Goal: Task Accomplishment & Management: Manage account settings

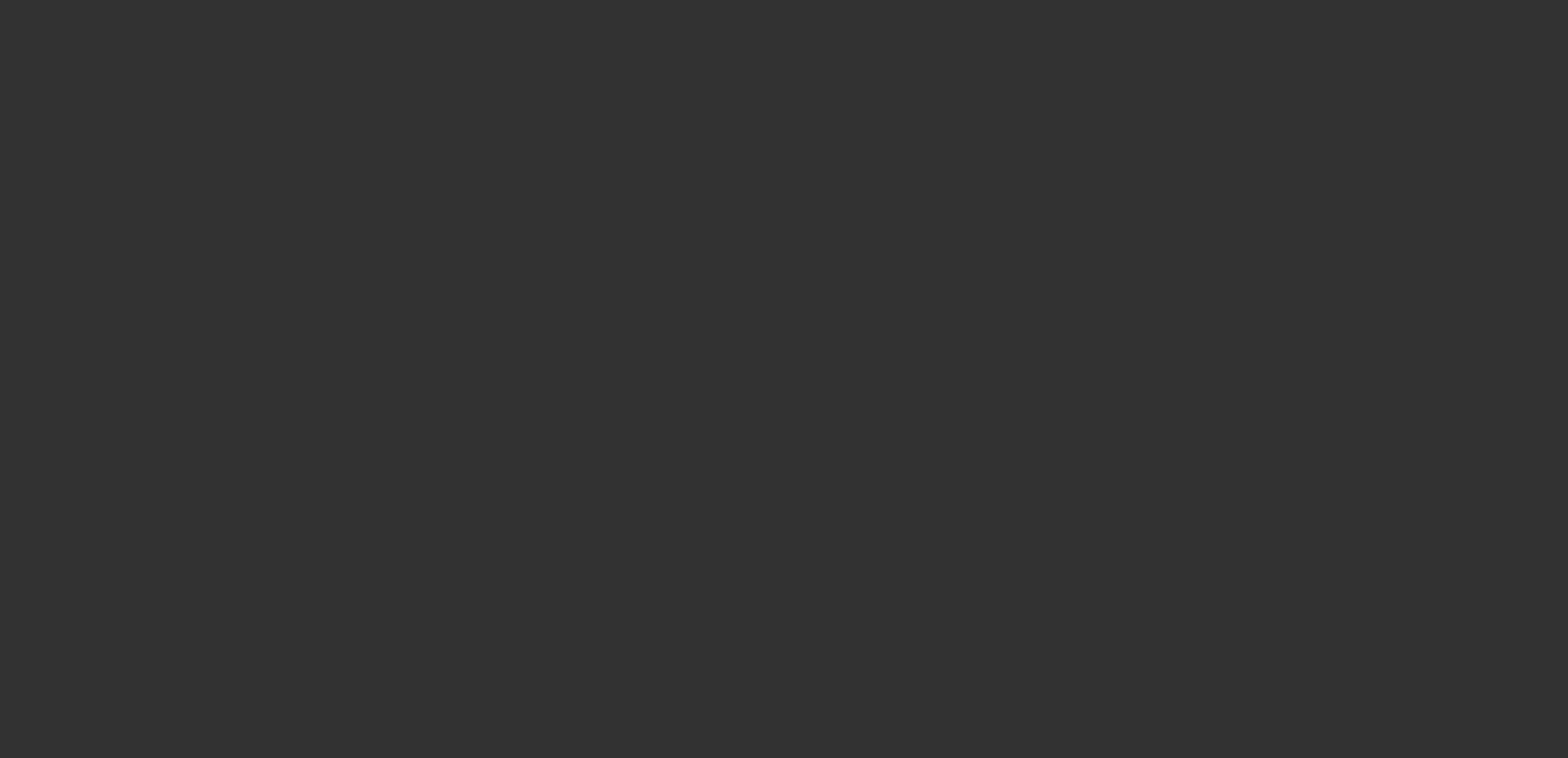
select select "4"
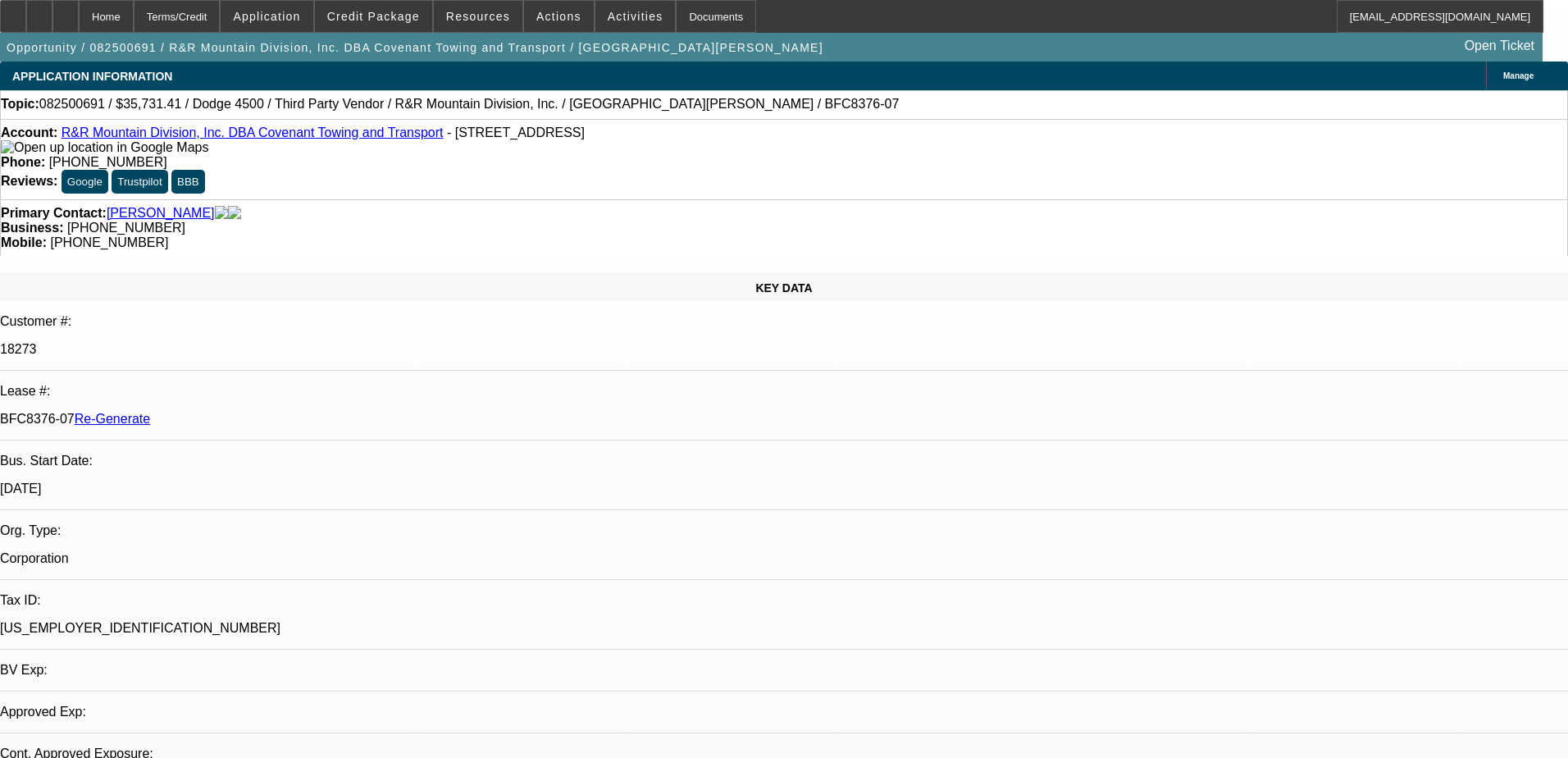
select select "0"
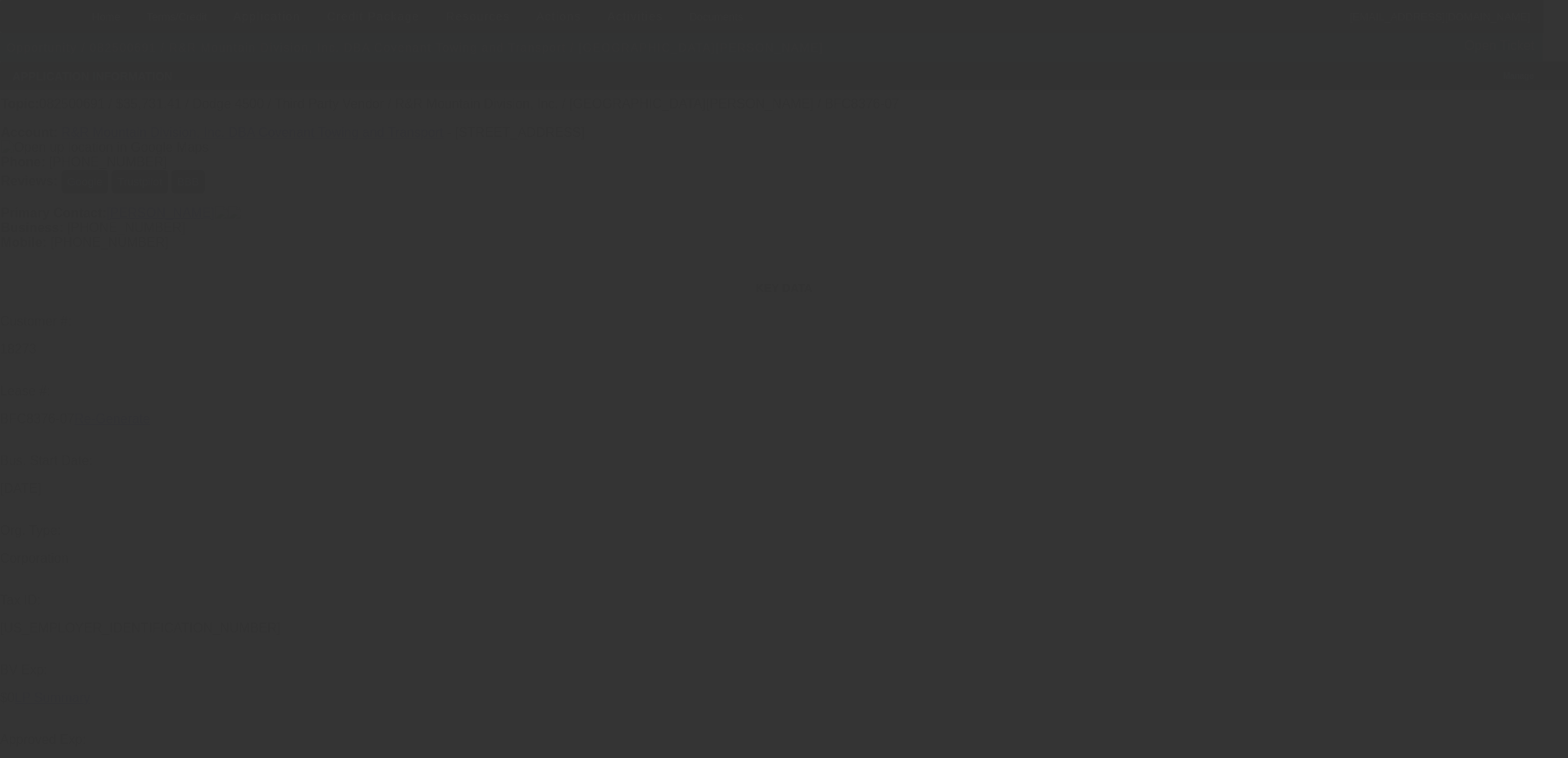
select select "1"
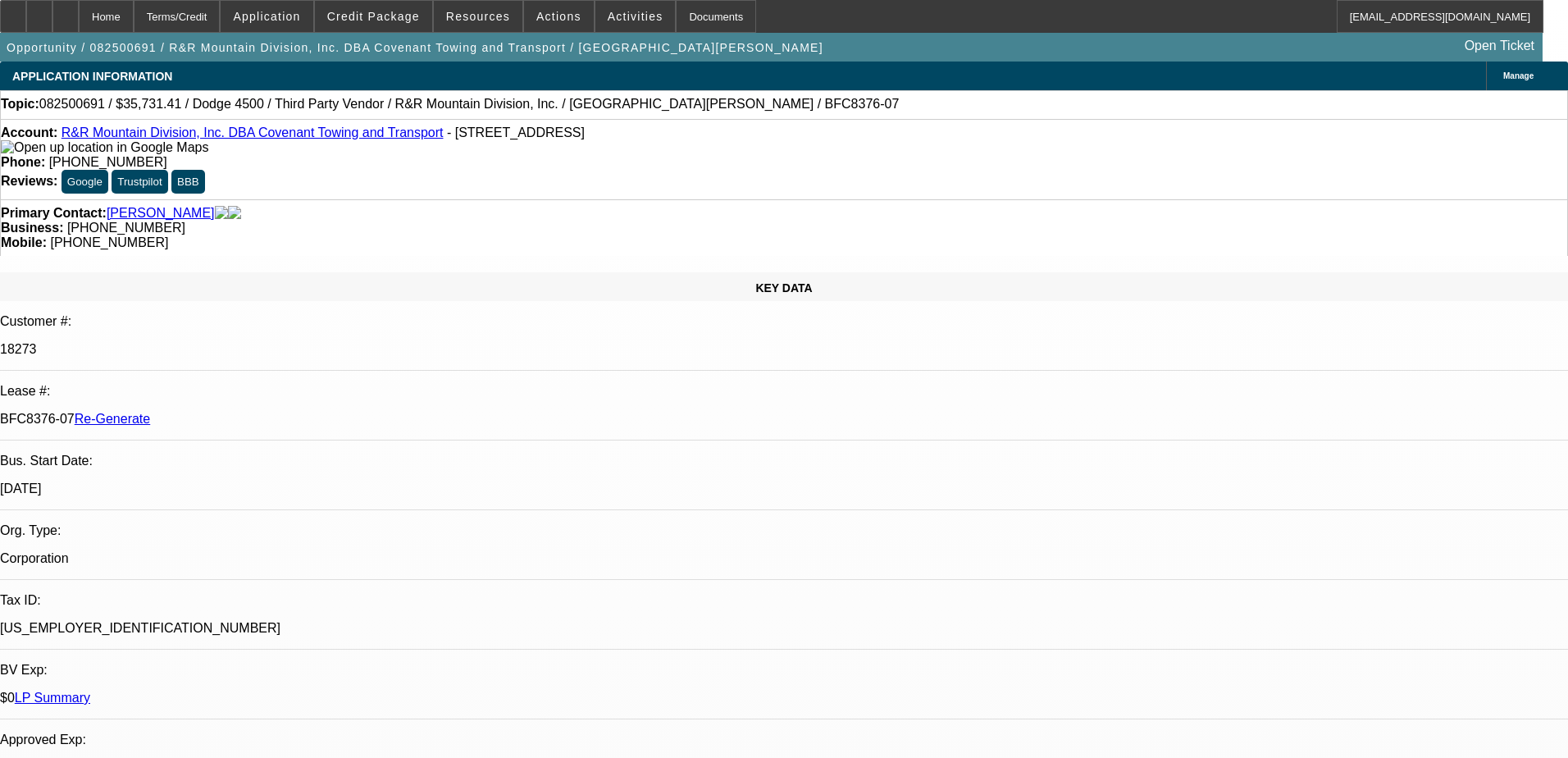
select select "1"
select select "6"
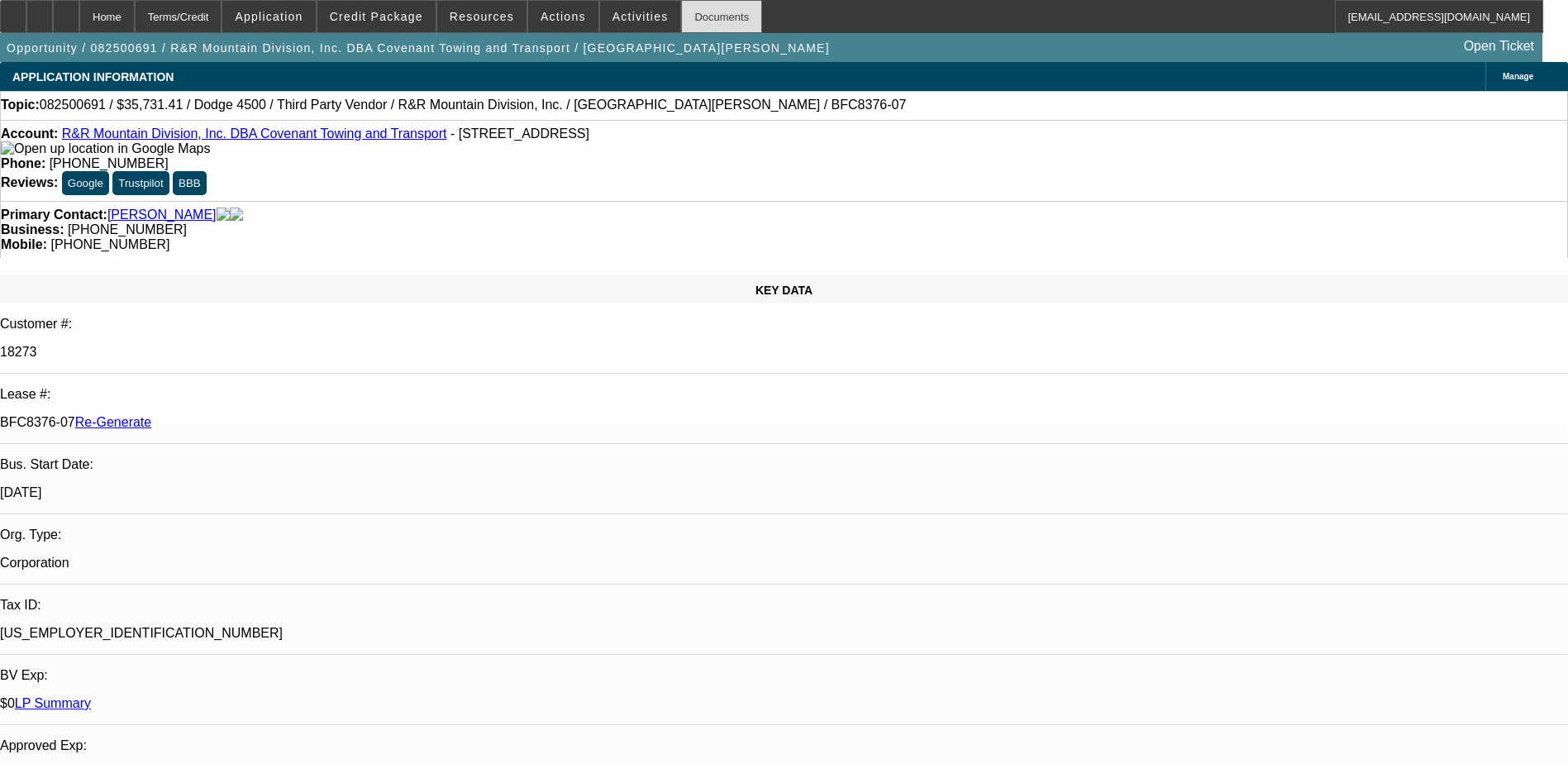
click at [692, 19] on div "Documents" at bounding box center [722, 16] width 81 height 33
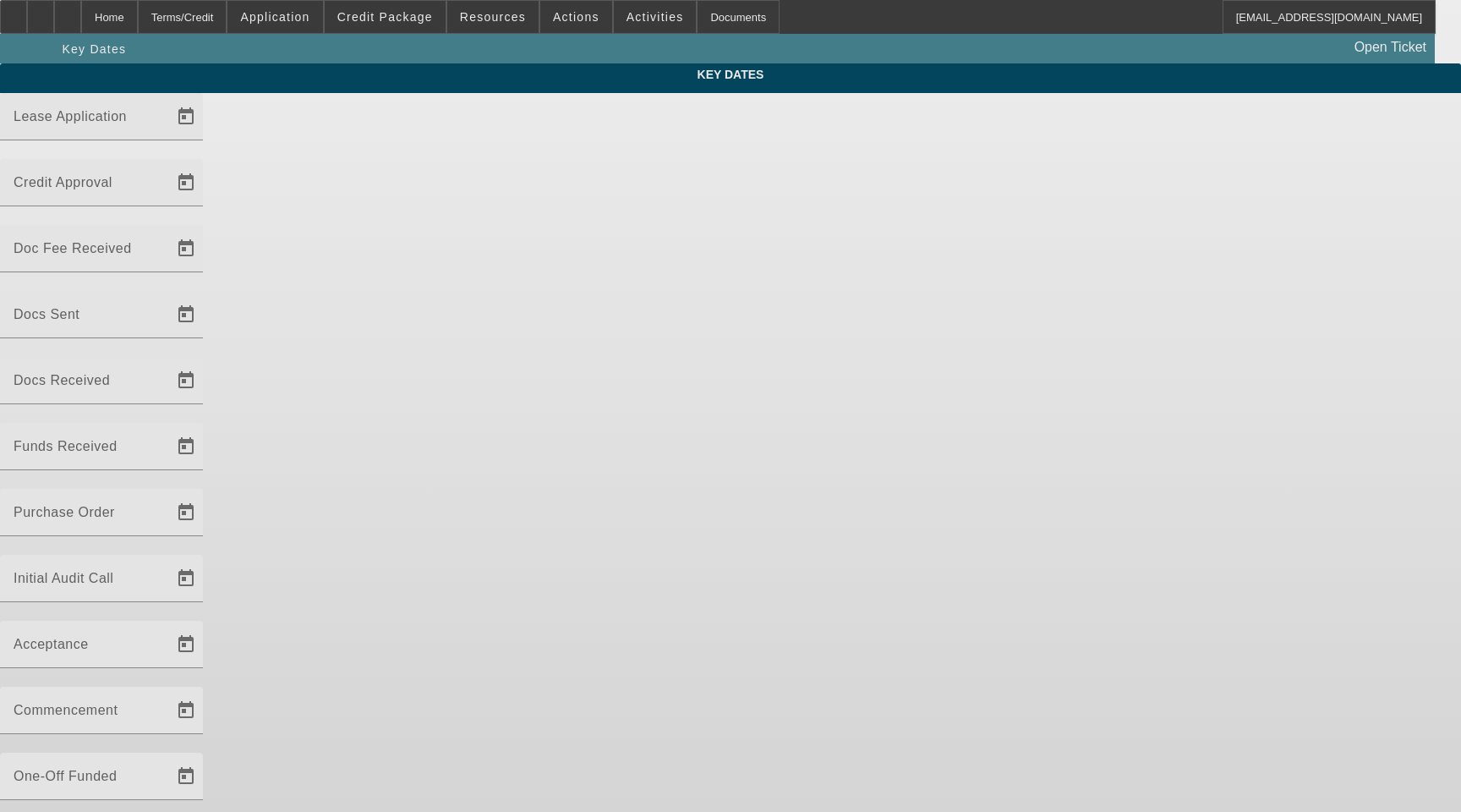
type input "[DATE]"
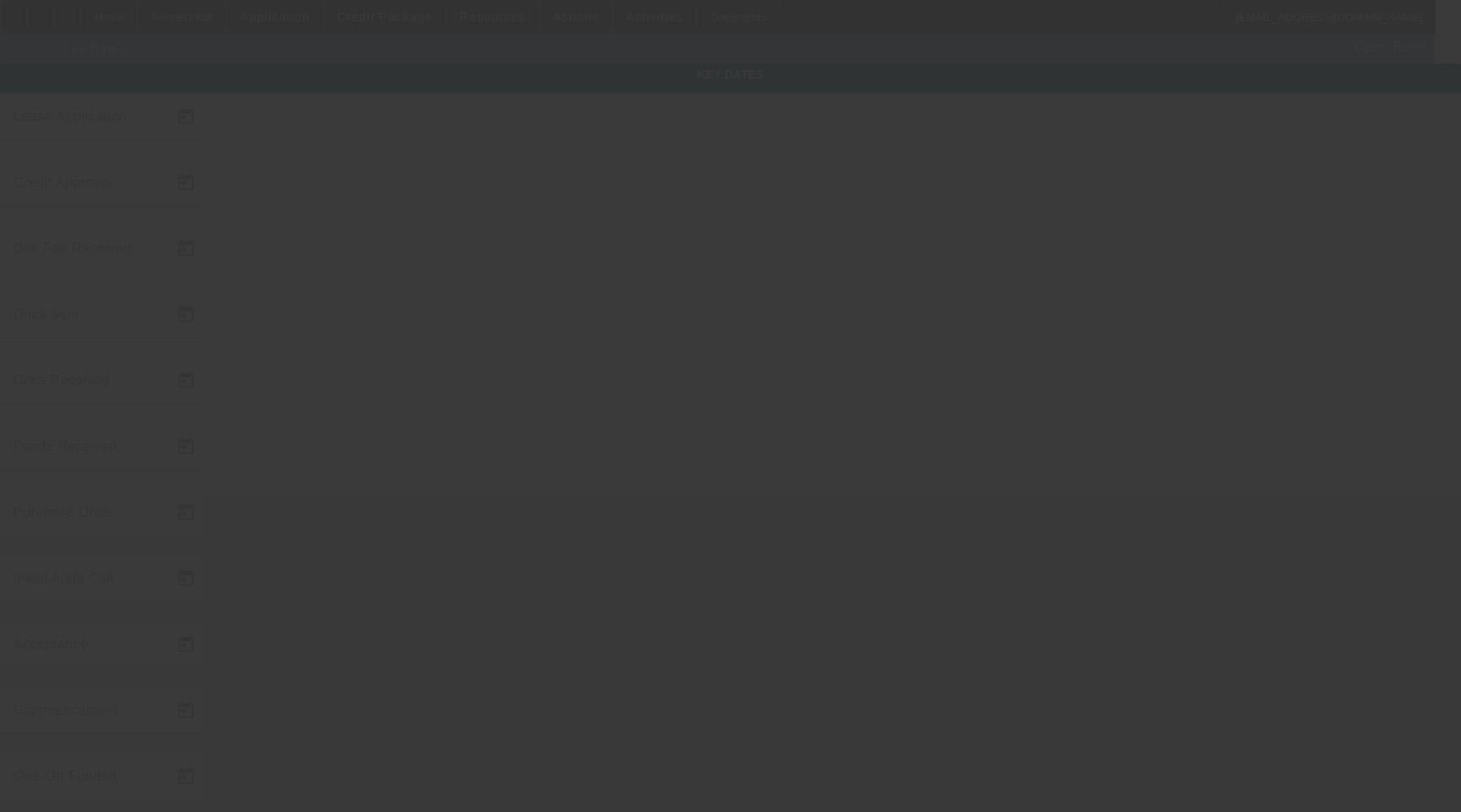
type input "[DATE]"
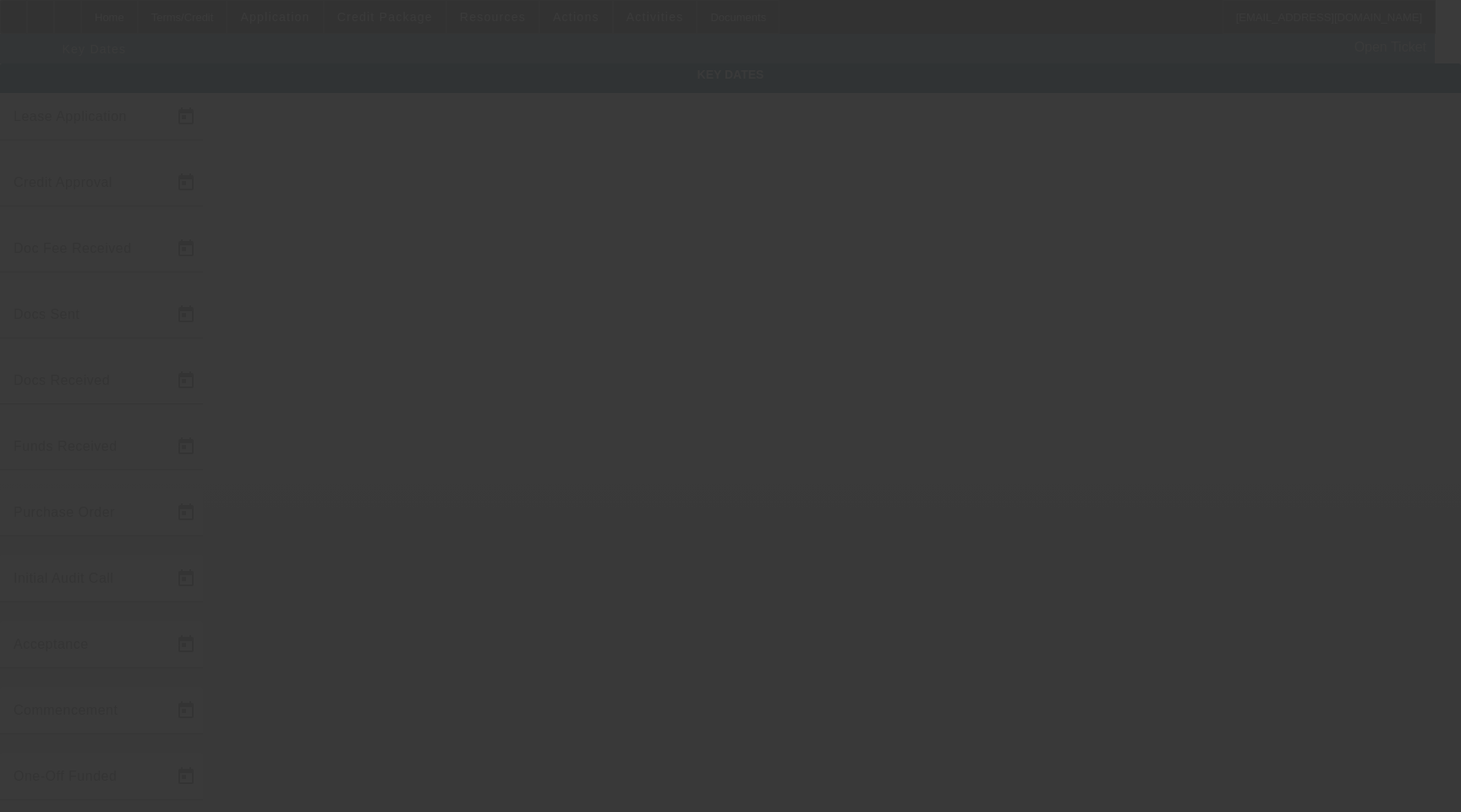
type input "[DATE]"
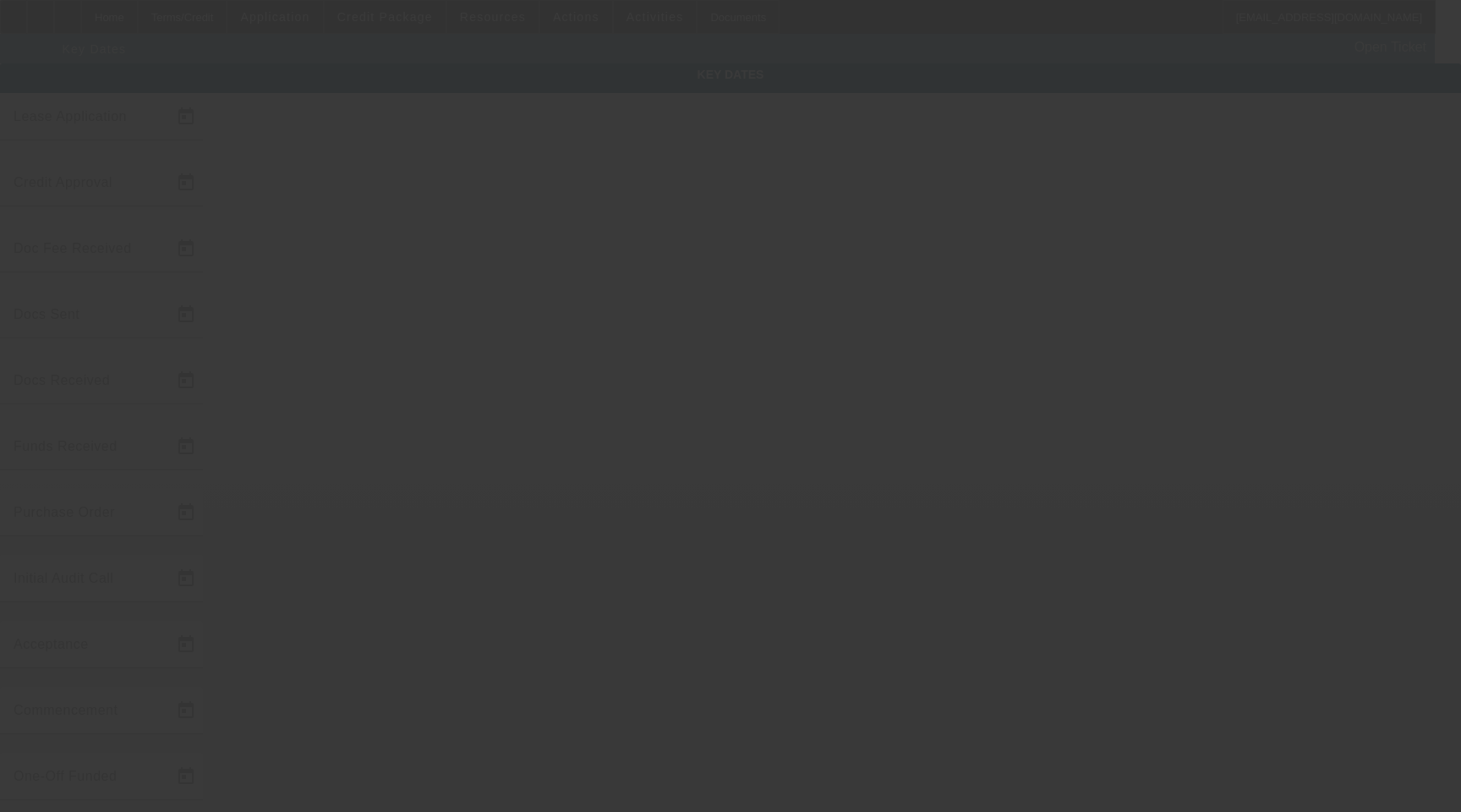
type input "[DATE]"
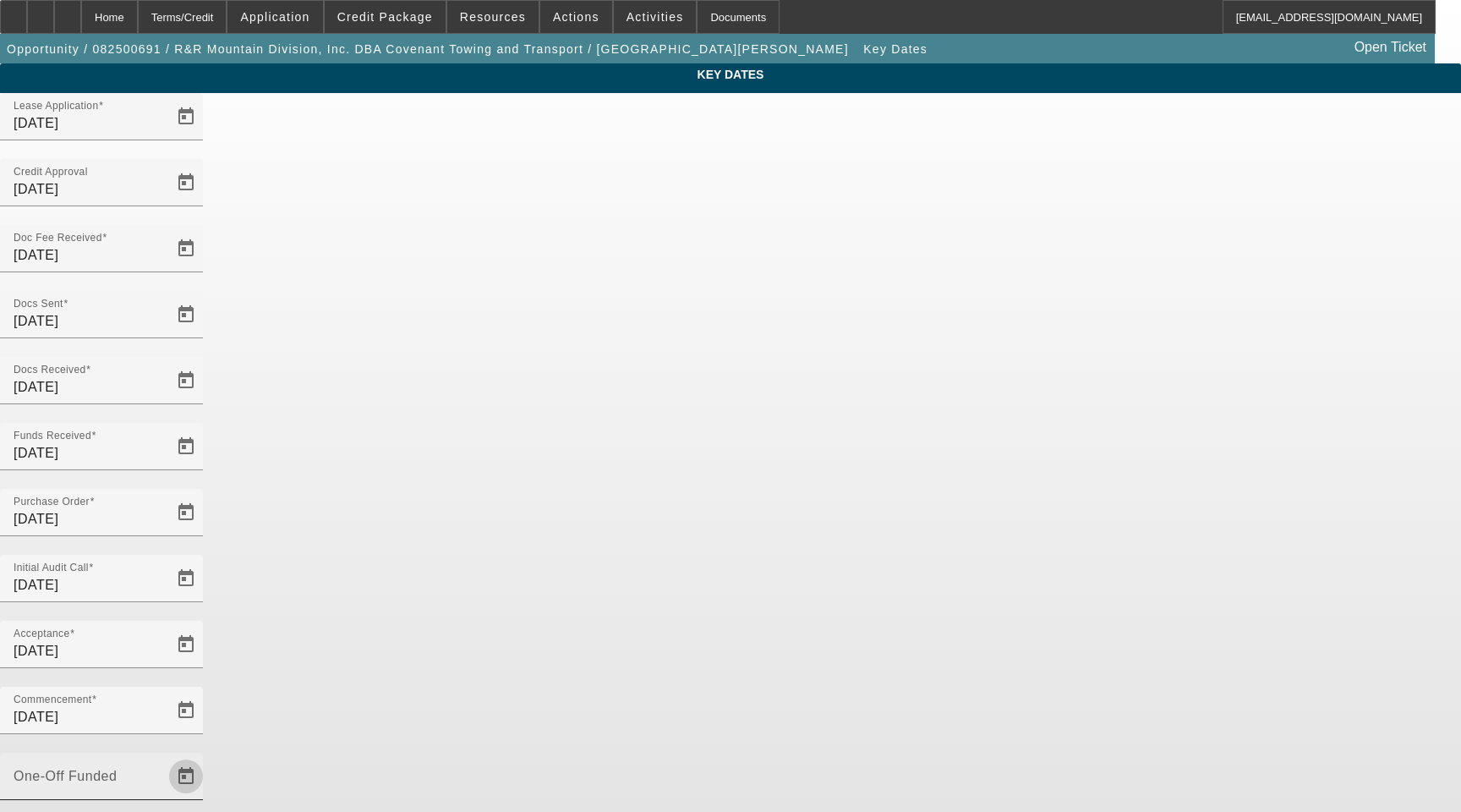
click at [206, 756] on span "Open calendar" at bounding box center [186, 776] width 40 height 40
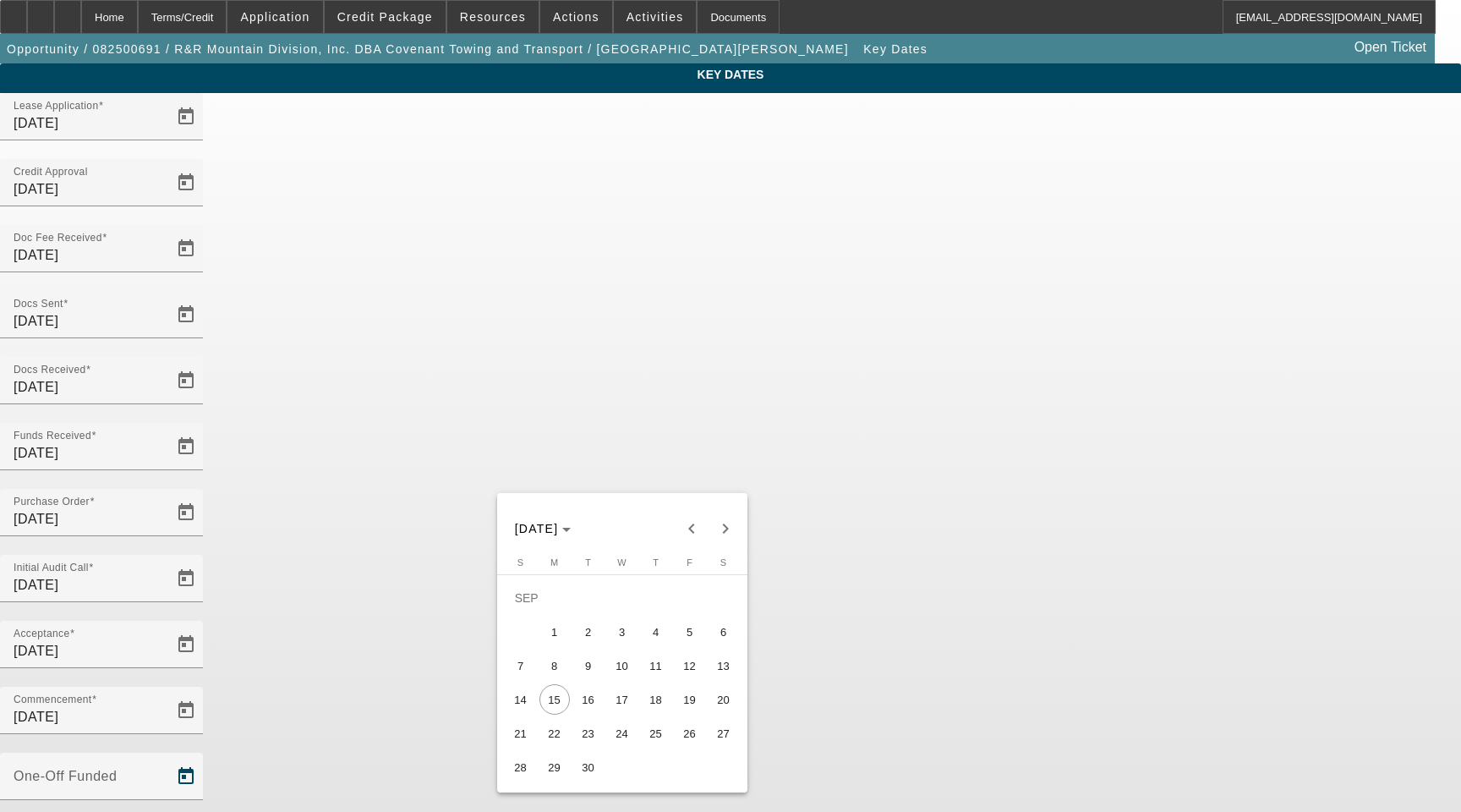
drag, startPoint x: 685, startPoint y: 672, endPoint x: 730, endPoint y: 663, distance: 45.9
click at [686, 672] on span "12" at bounding box center [689, 665] width 30 height 30
type input "[DATE]"
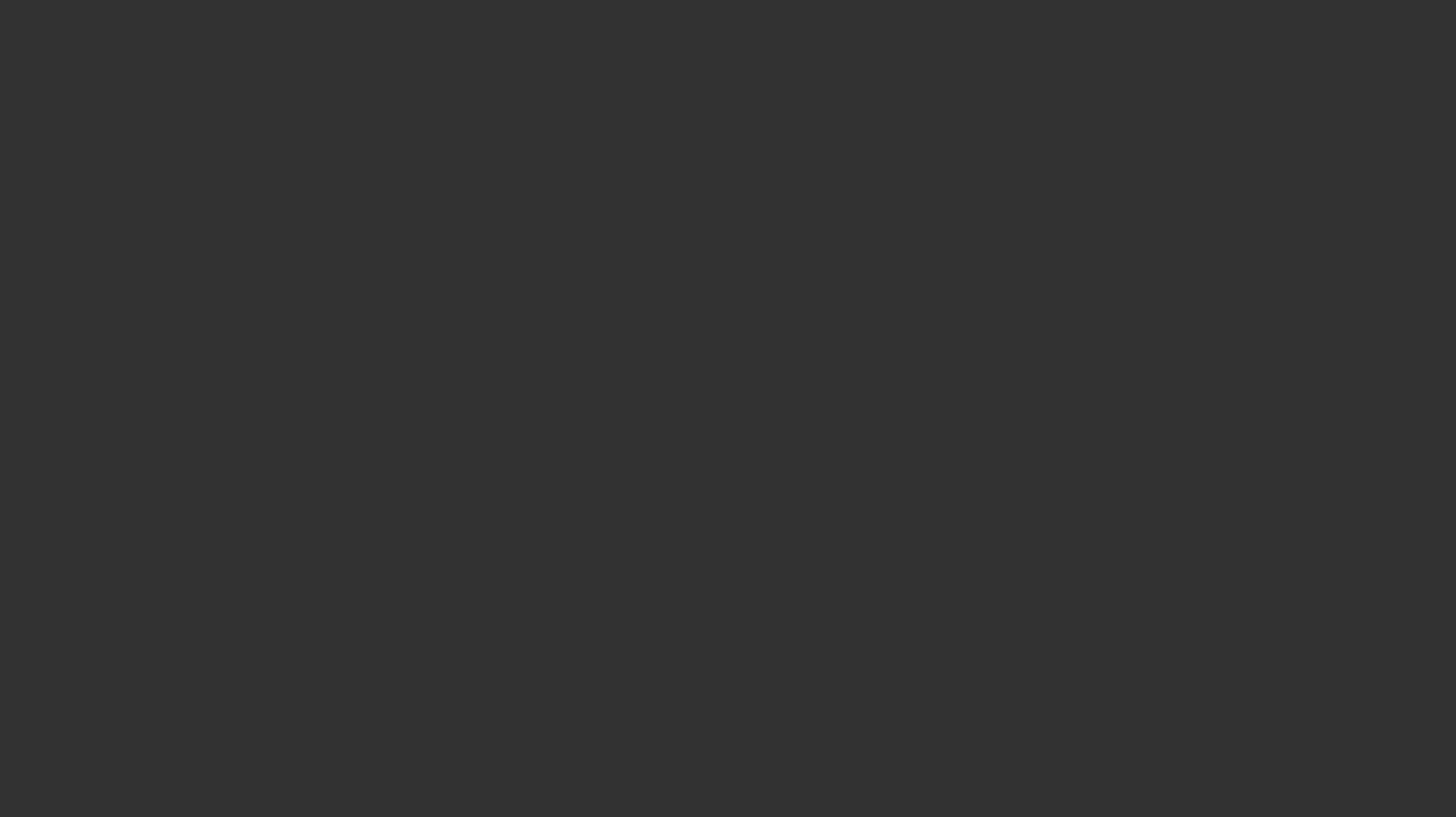
select select "4"
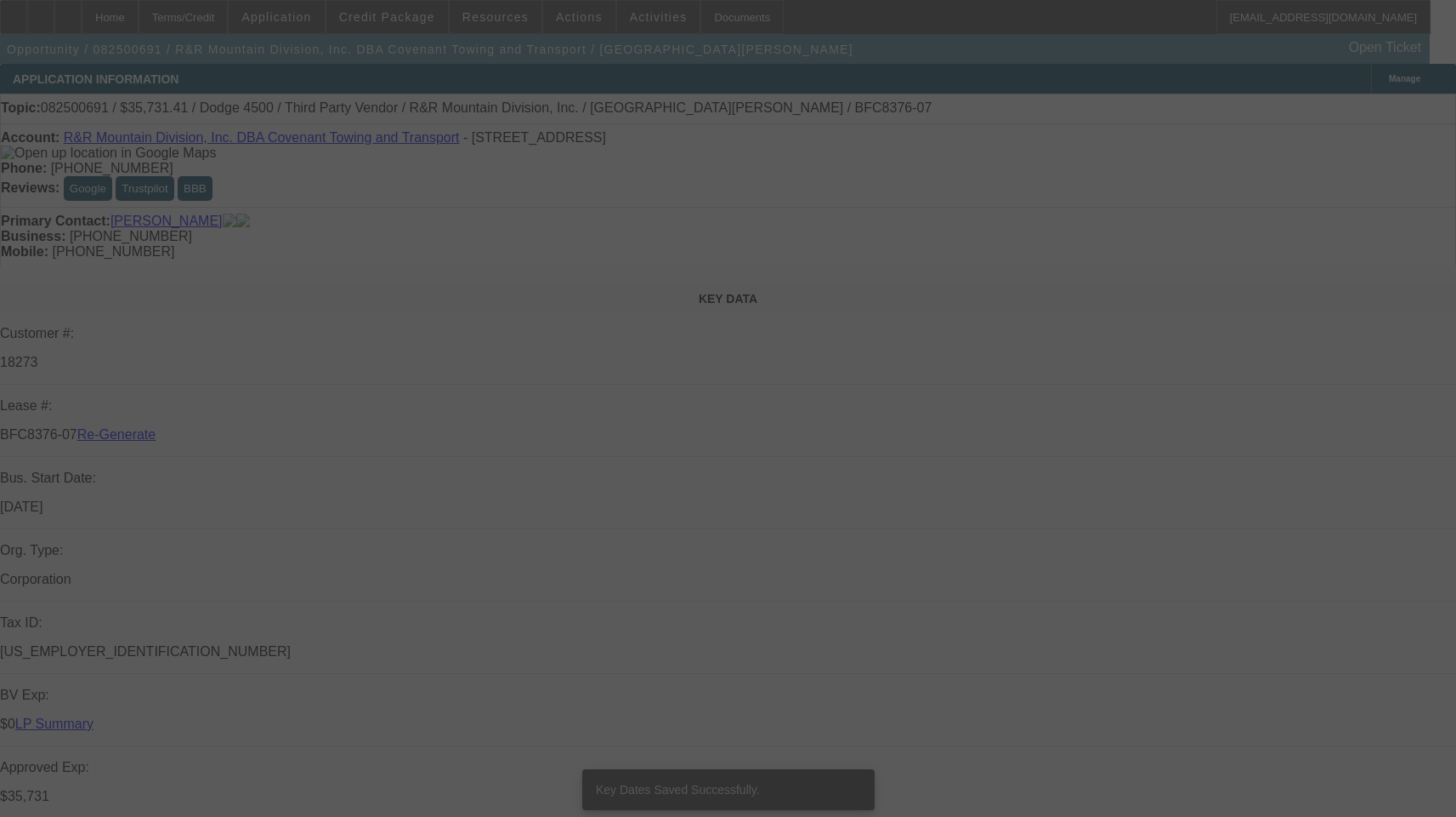
select select "0"
select select "6"
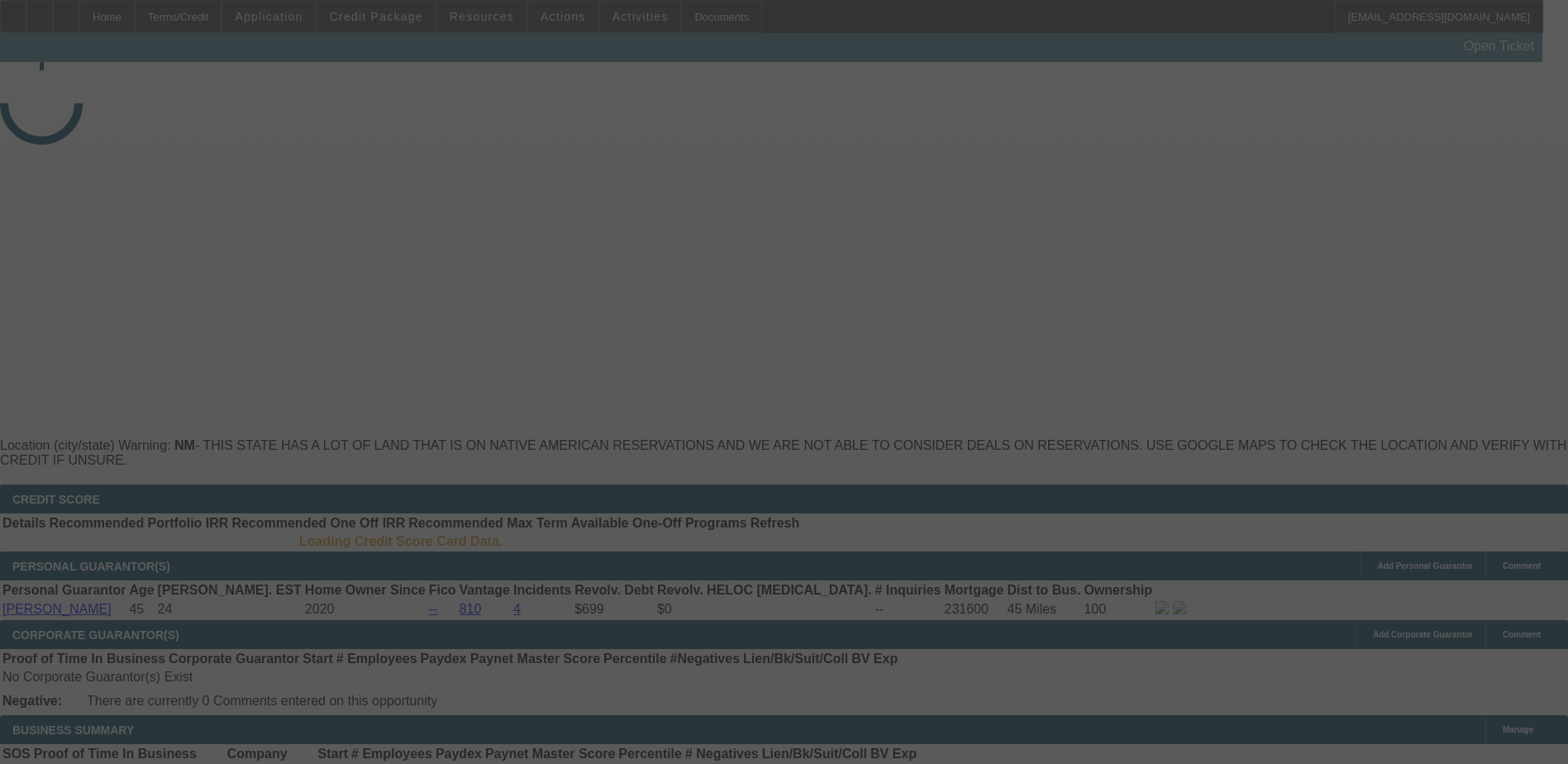
select select "3"
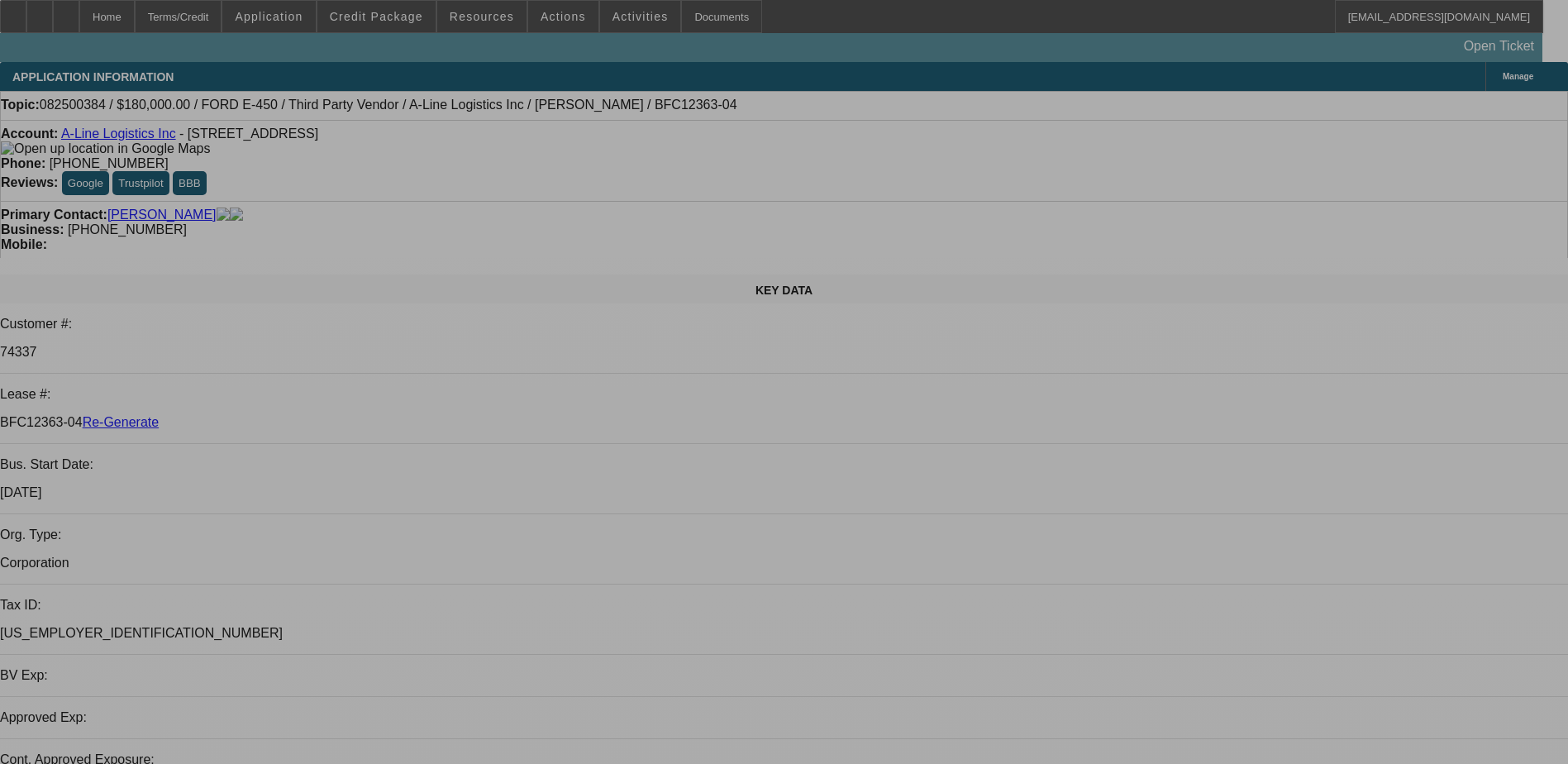
select select "0"
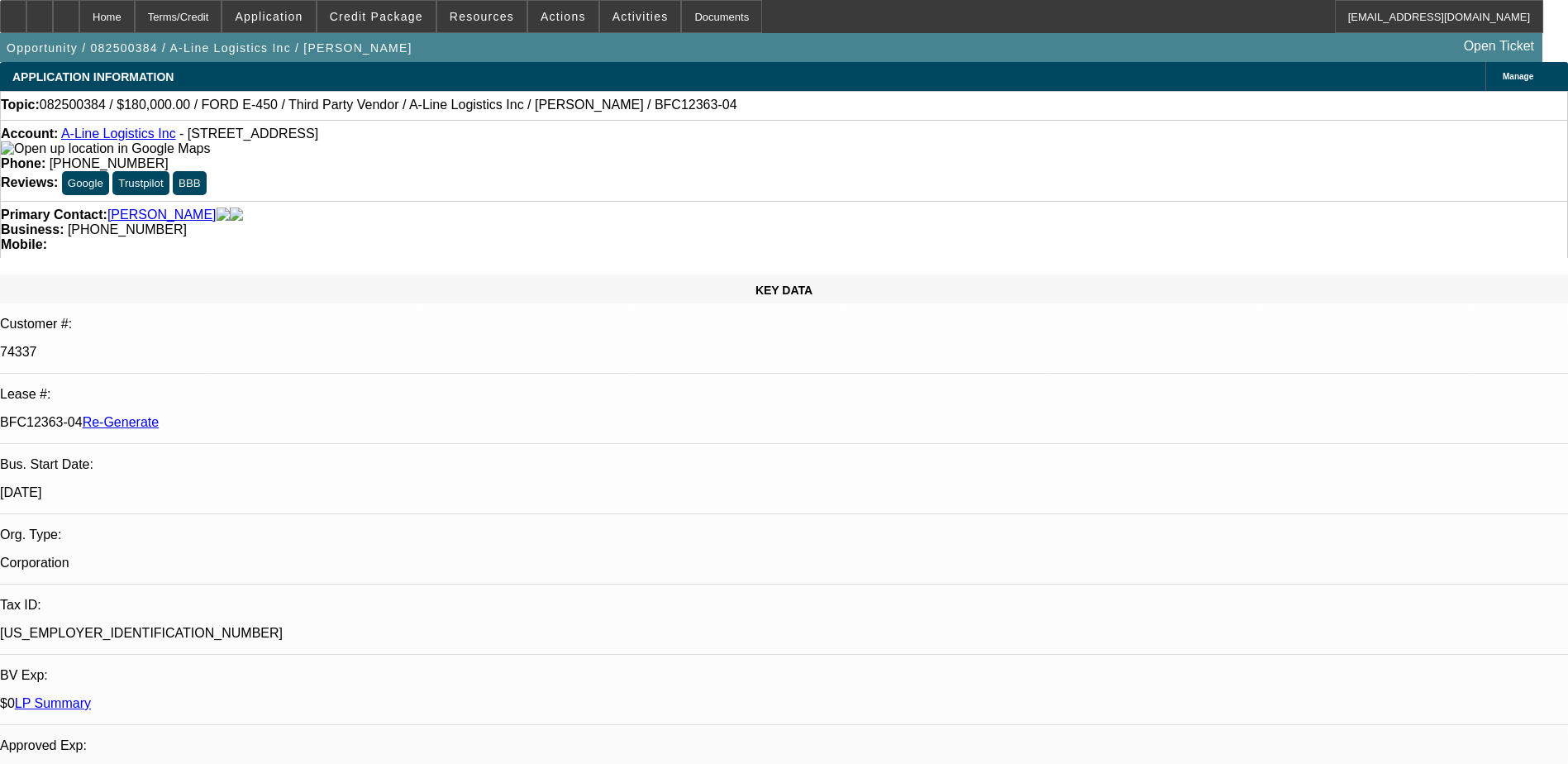
select select "1"
select select "6"
drag, startPoint x: 701, startPoint y: 483, endPoint x: 729, endPoint y: 417, distance: 71.7
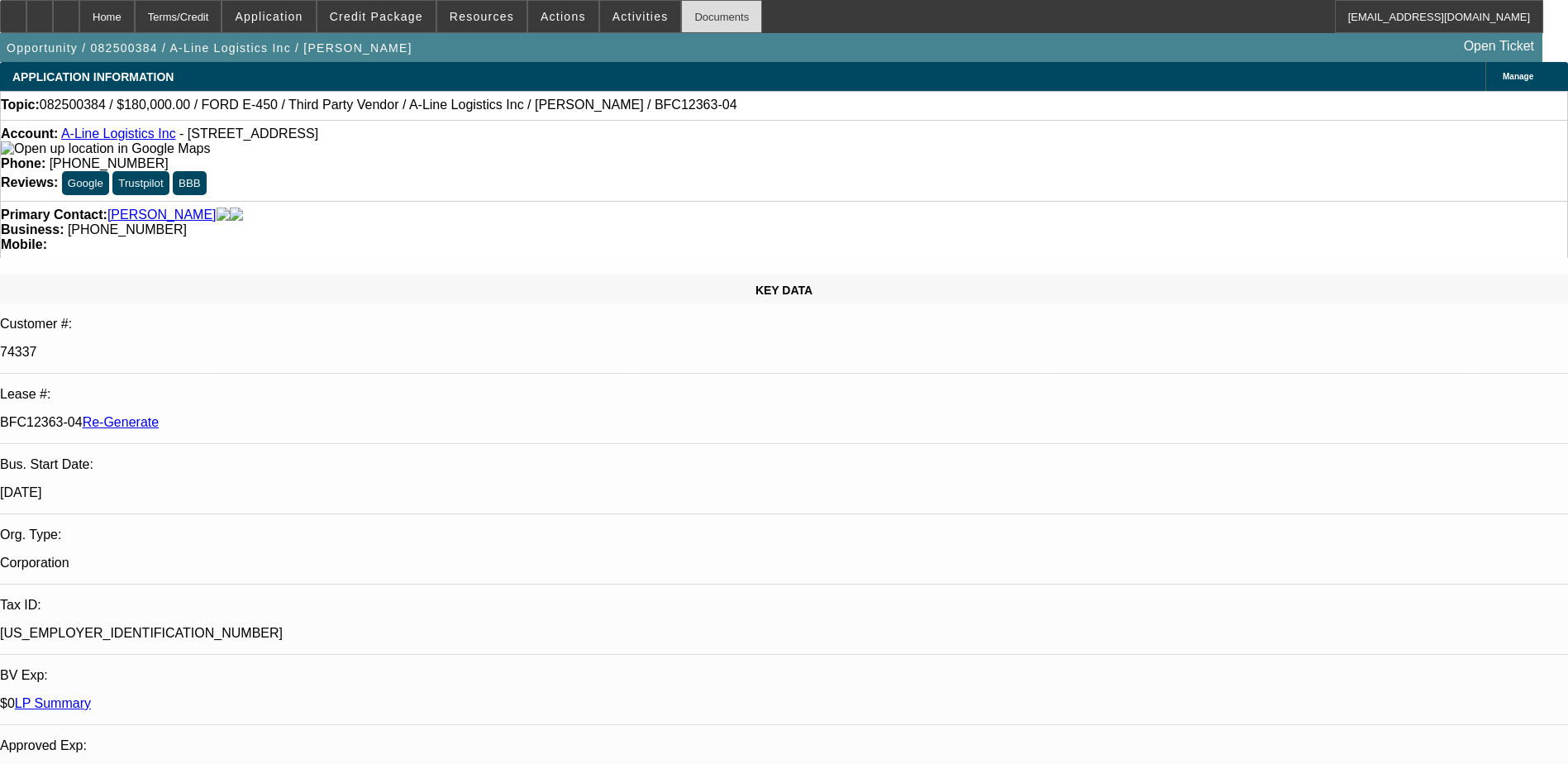
click at [681, 10] on div "Documents" at bounding box center [722, 16] width 81 height 33
click at [31, 155] on img at bounding box center [105, 149] width 209 height 15
click at [613, 16] on span "Activities" at bounding box center [640, 17] width 56 height 13
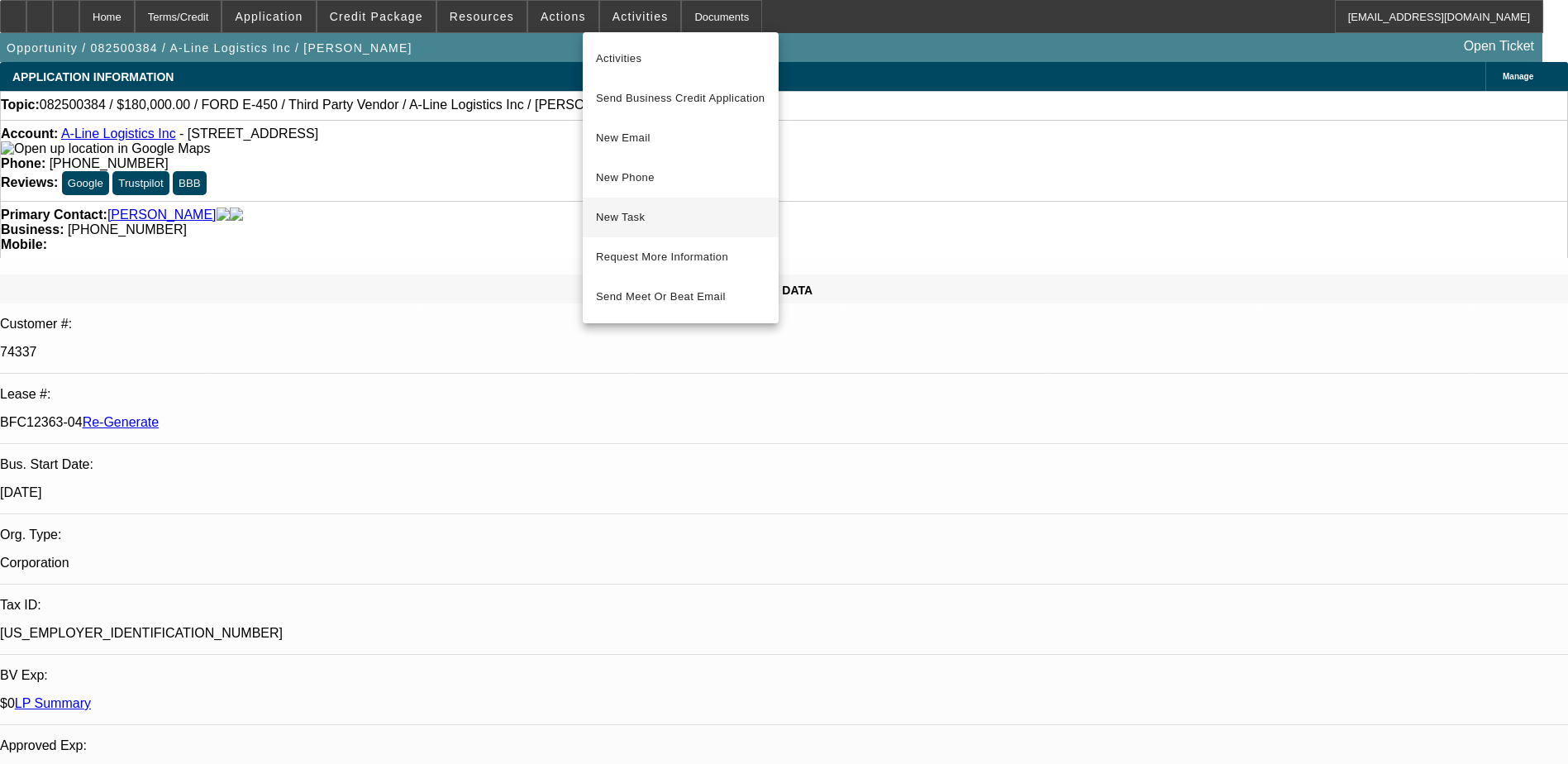
click at [644, 210] on span "New Task" at bounding box center [681, 218] width 170 height 20
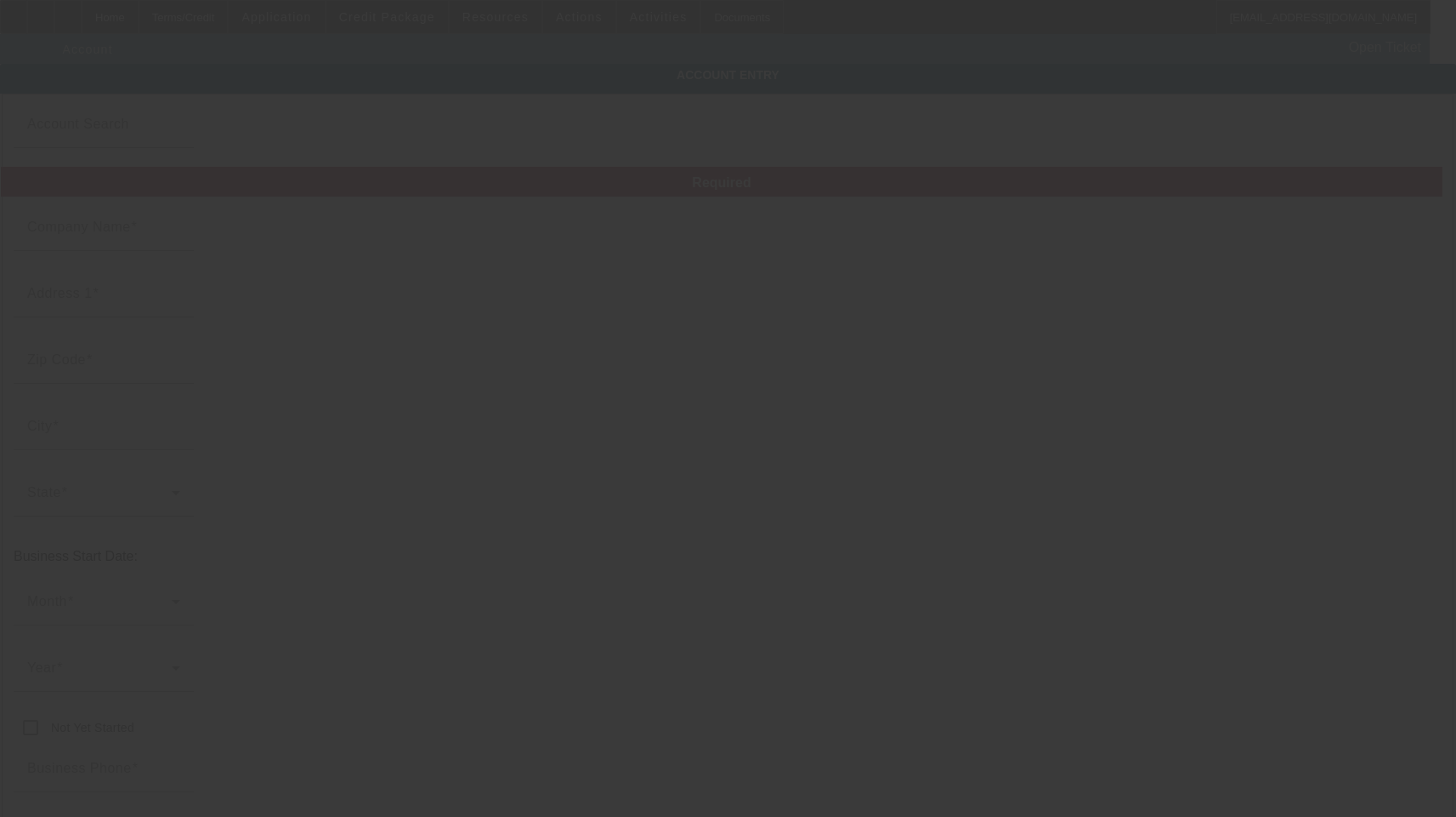
type input "A-Line Logistics Inc"
type input "3201 Zafarano Dr"
type input "87507"
type input "Santa Fe"
type input "(815) 505-5225"
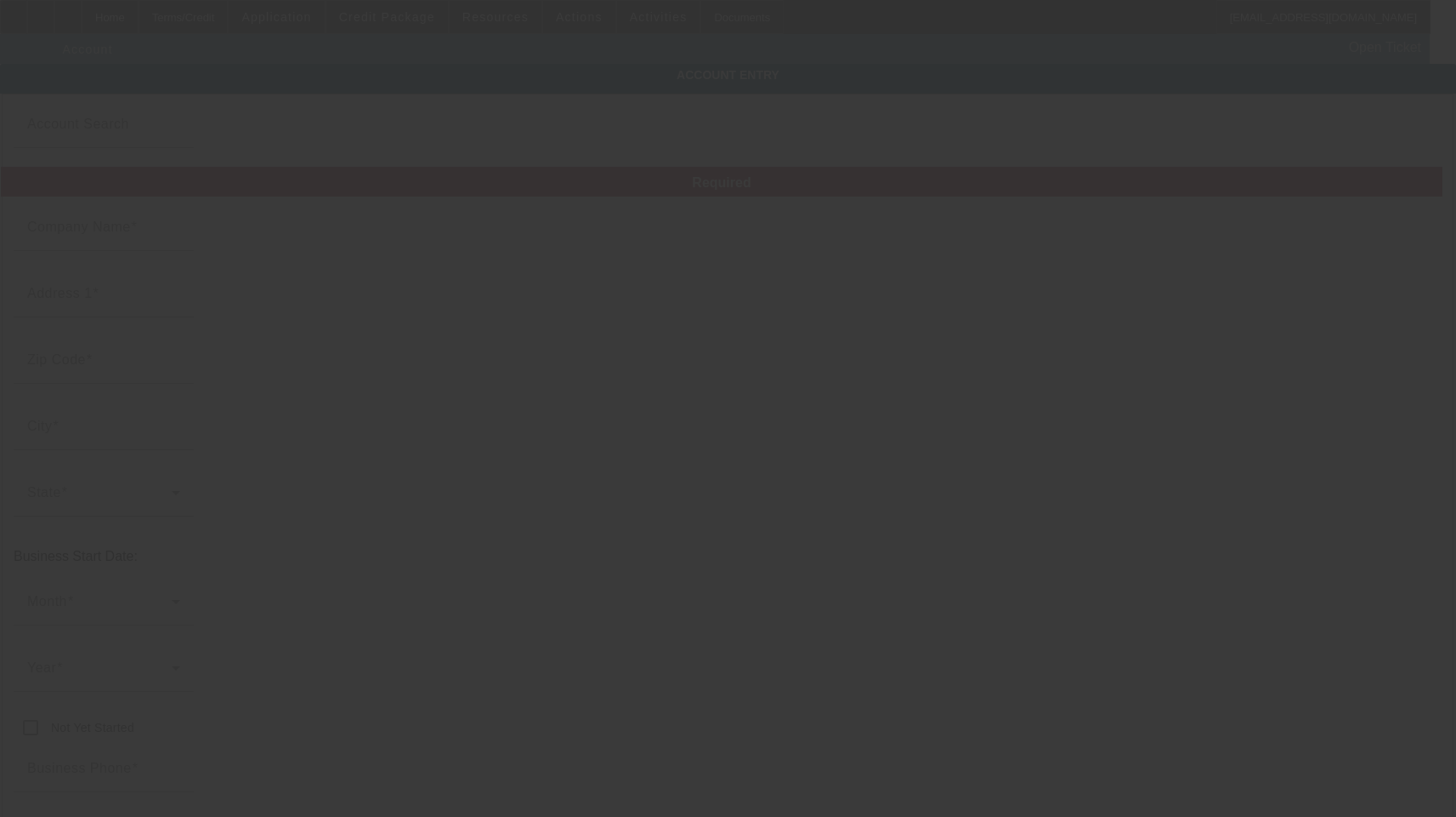
type input "roxy711711@gmail.com"
type input "Santa Fe"
type input "46-2598652"
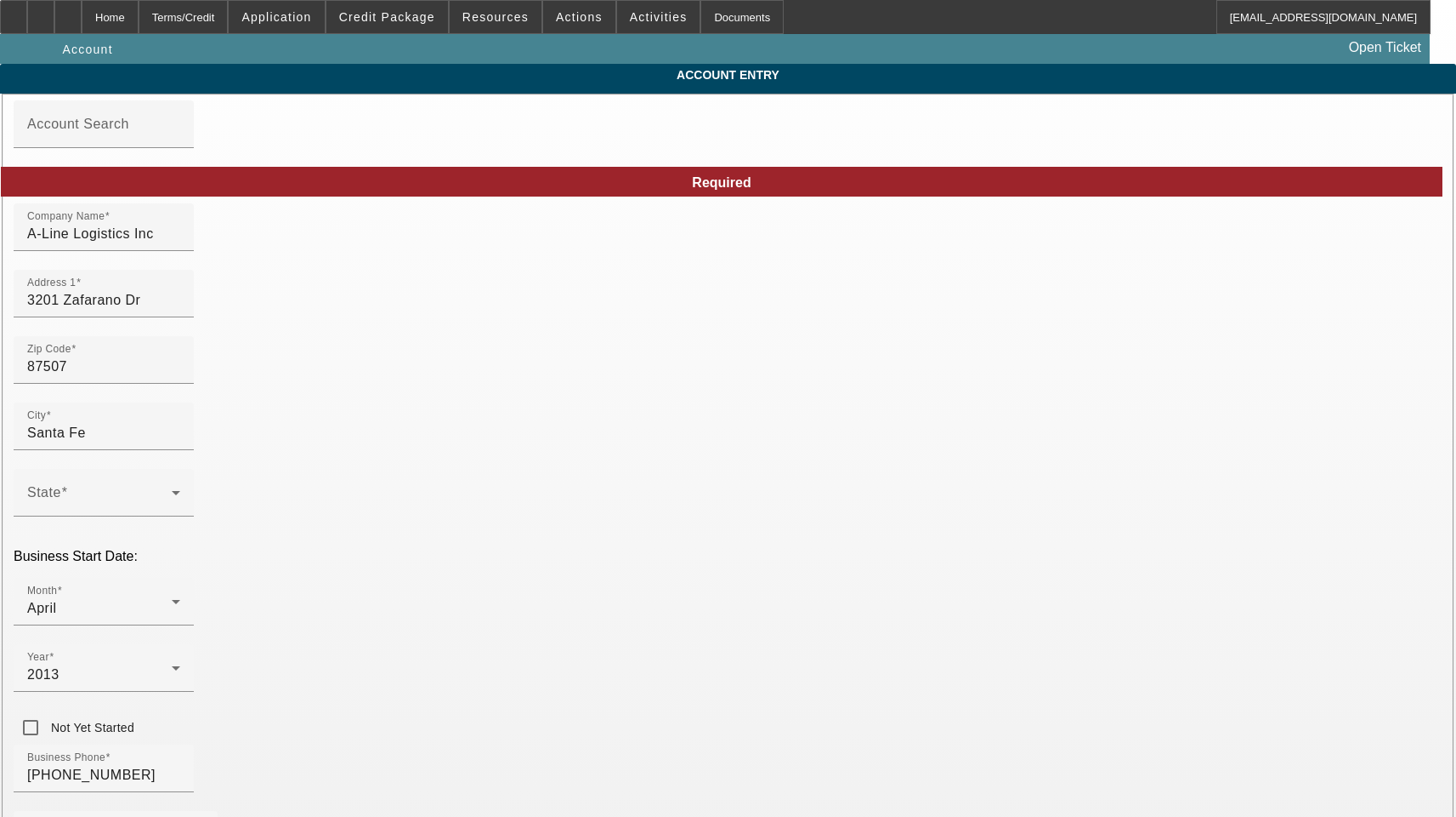
type input "8/14/2025"
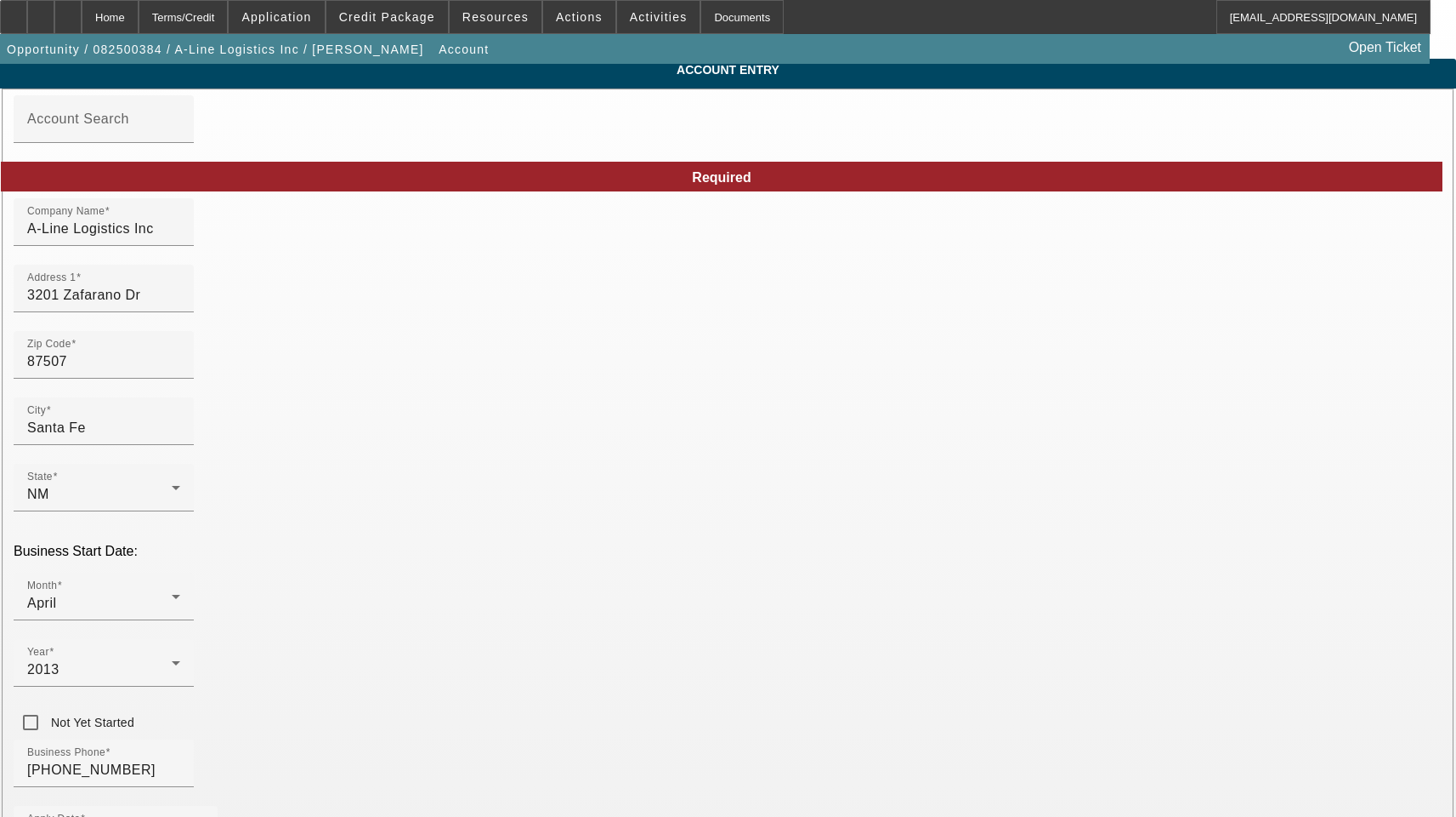
scroll to position [186, 0]
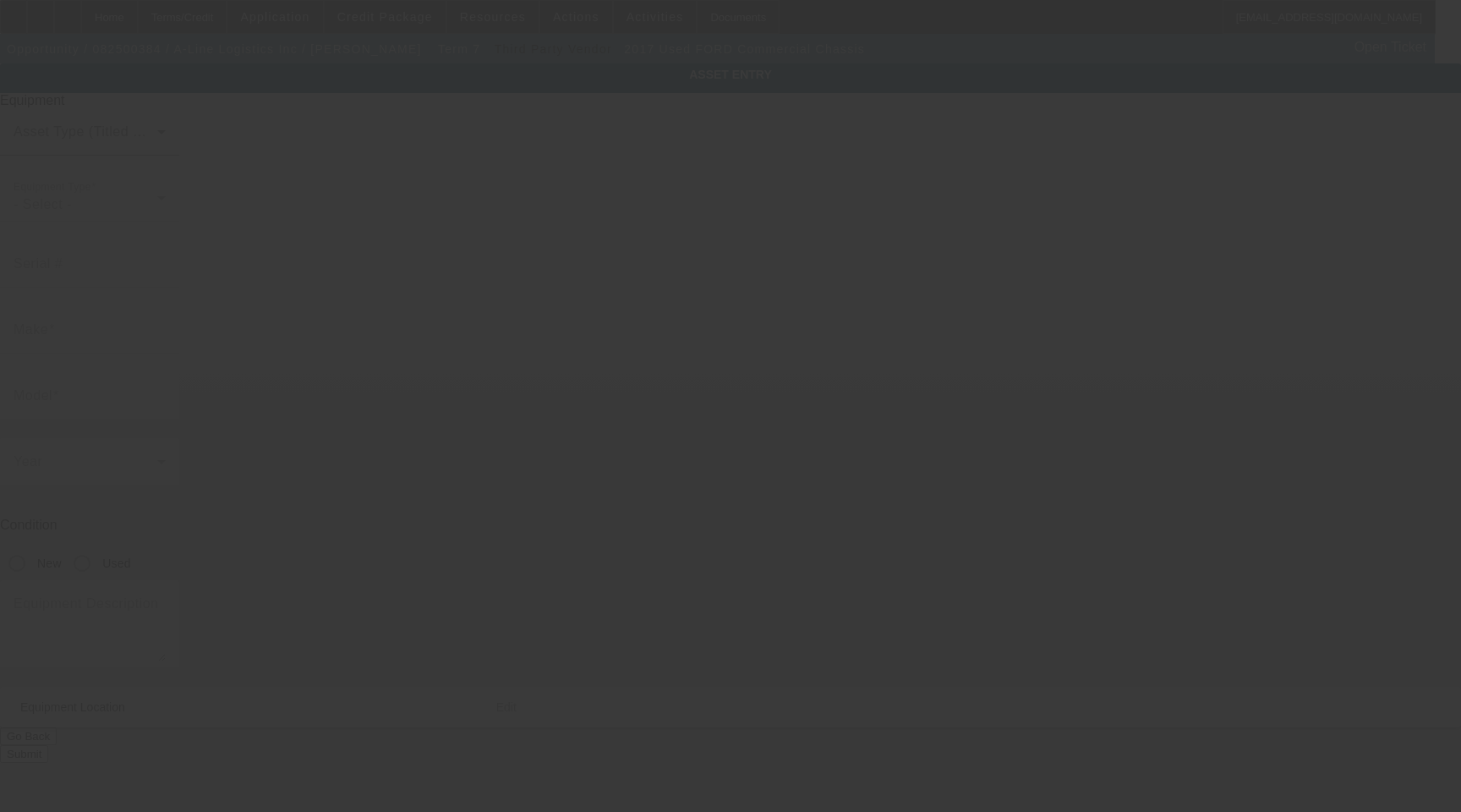
type input "[US_VEHICLE_IDENTIFICATION_NUMBER]"
type input "FORD"
type input "Commercial Chassis"
radio input "true"
type textarea "Truck"
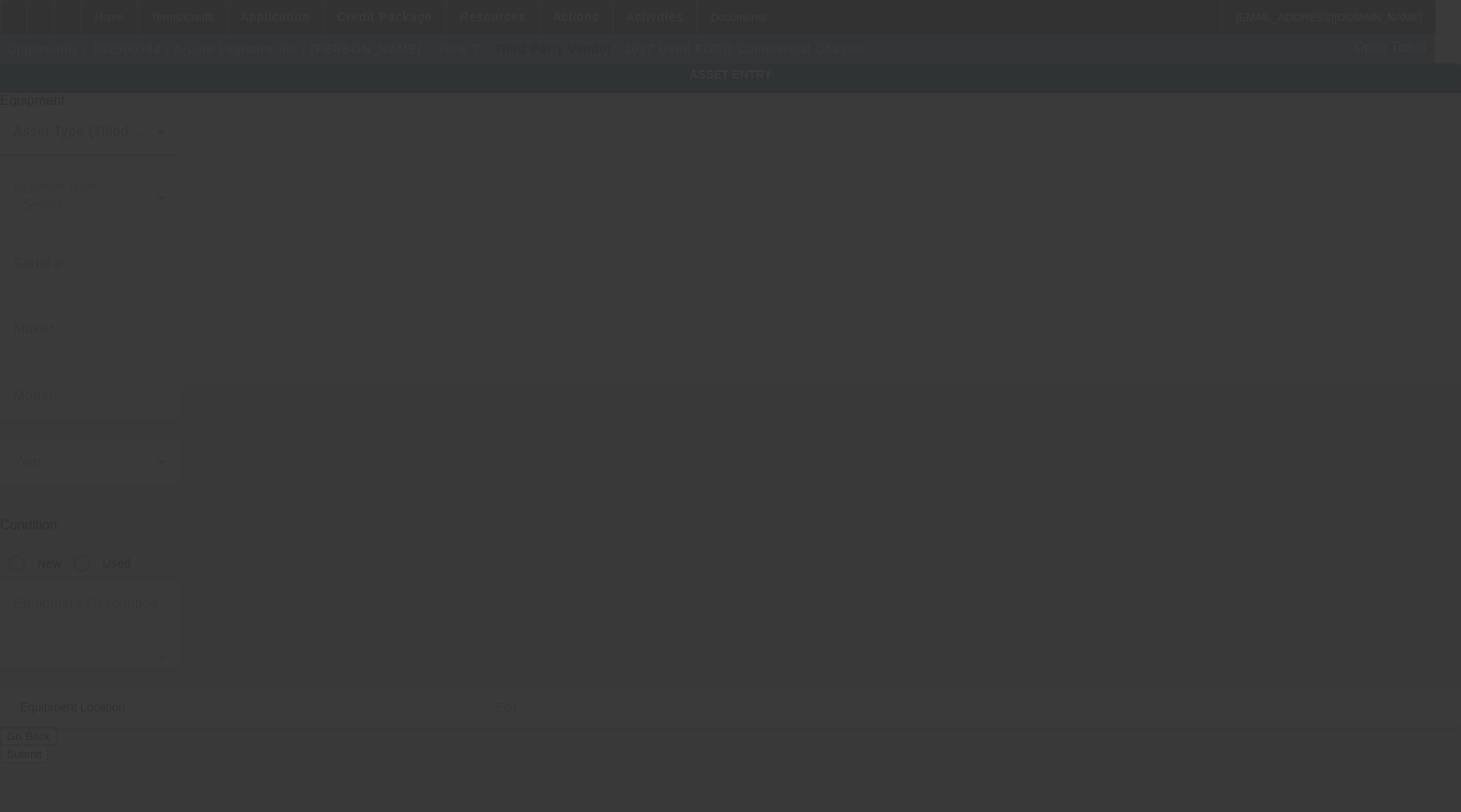
type input "3201 Zafarano Dr"
type input "Santa Fe"
type input "87507"
type input "Santa Fe"
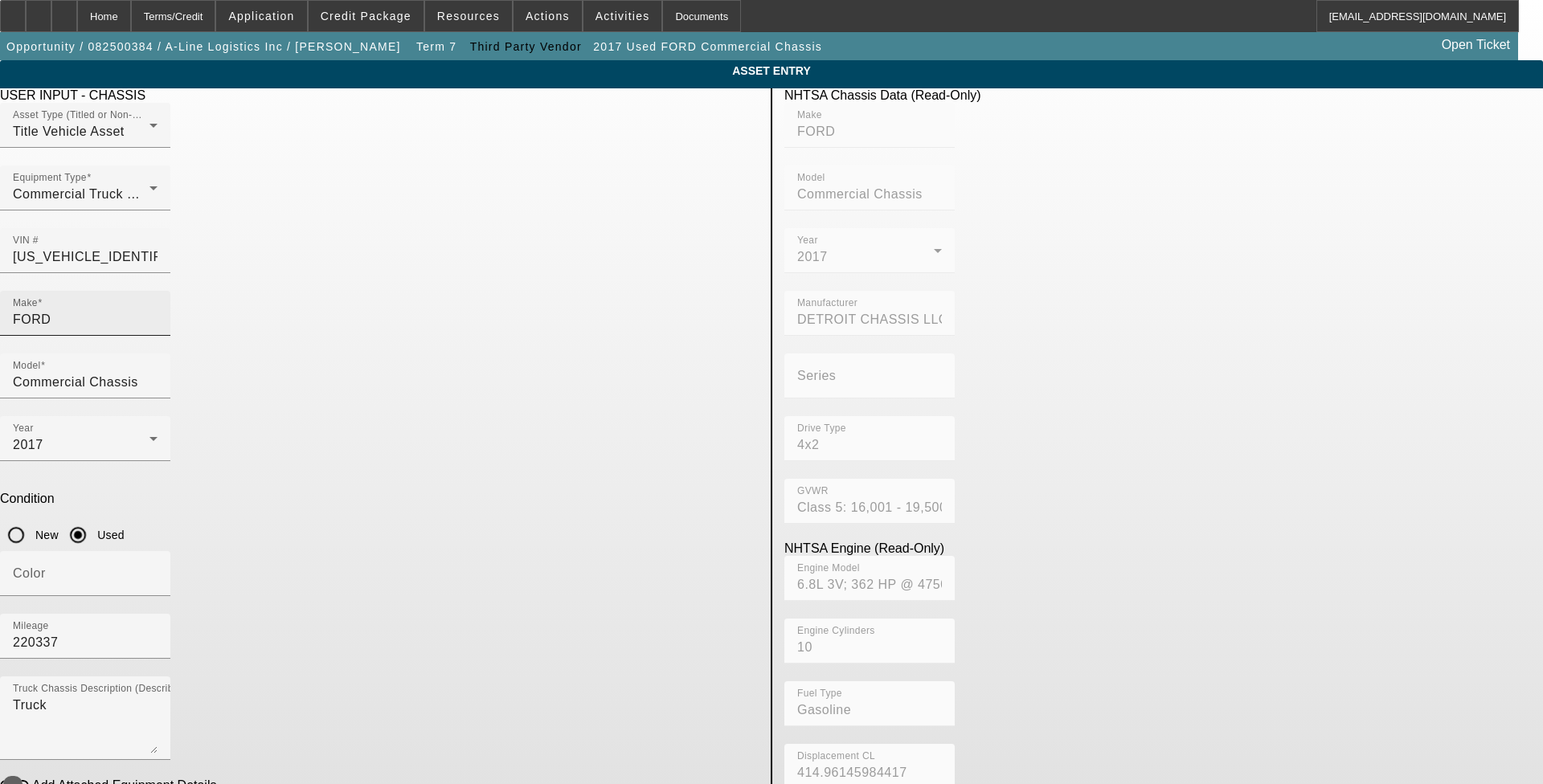
click at [158, 310] on input "FORD" at bounding box center [85, 320] width 145 height 20
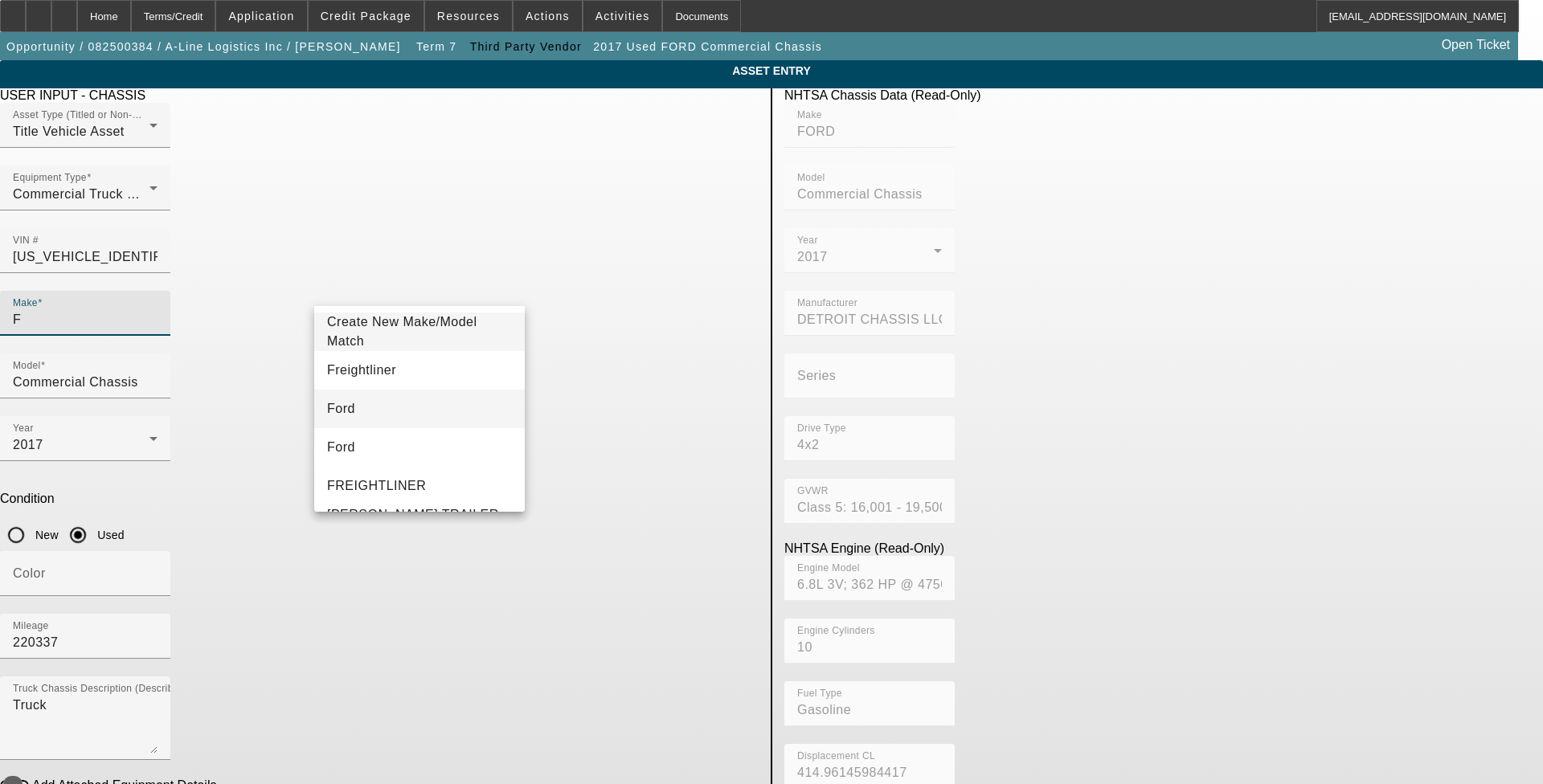
type input "F"
click at [374, 410] on mat-option "Ford" at bounding box center [420, 408] width 211 height 38
type input "Ford"
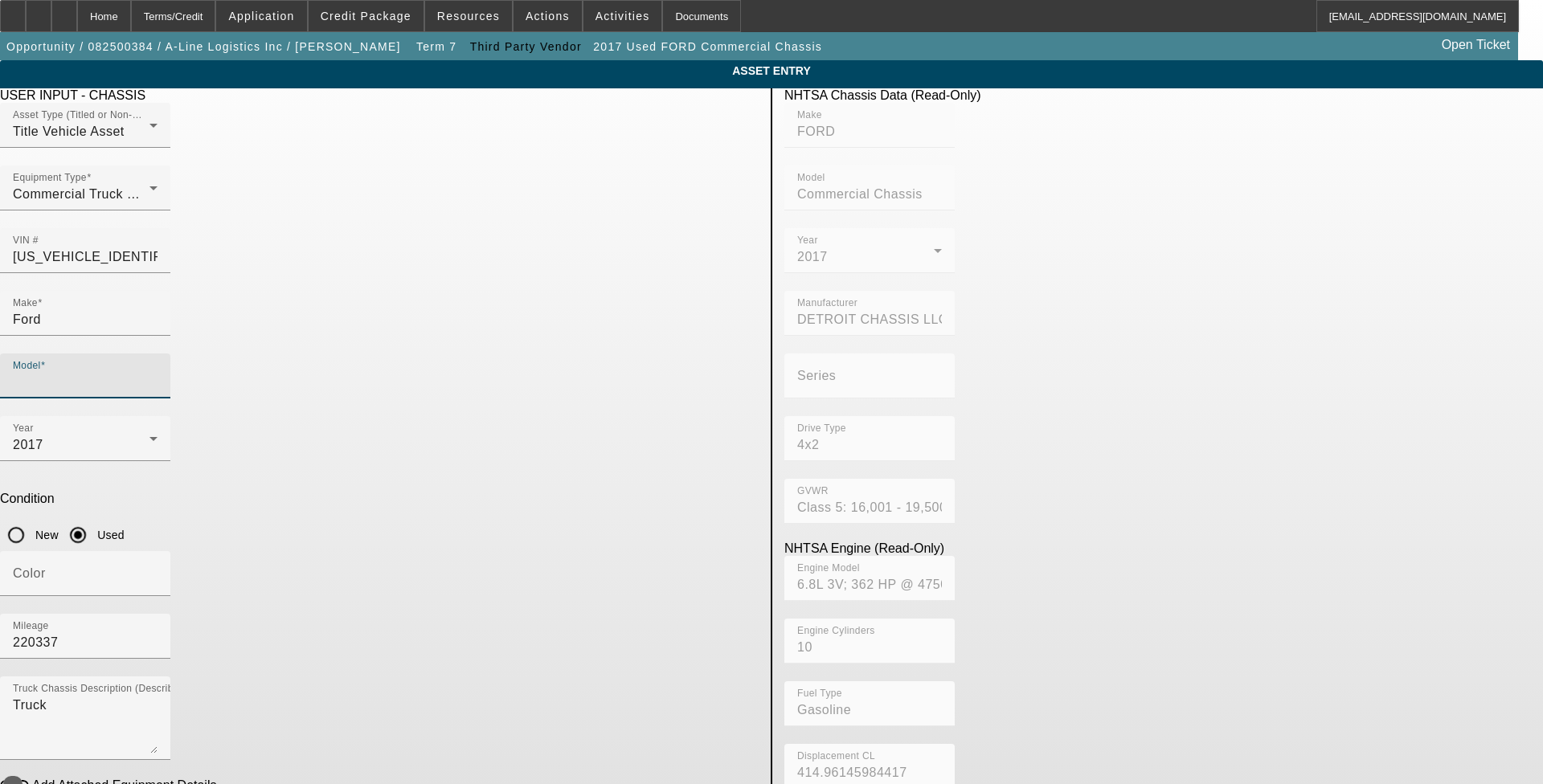
click at [158, 373] on input "Model" at bounding box center [85, 383] width 145 height 20
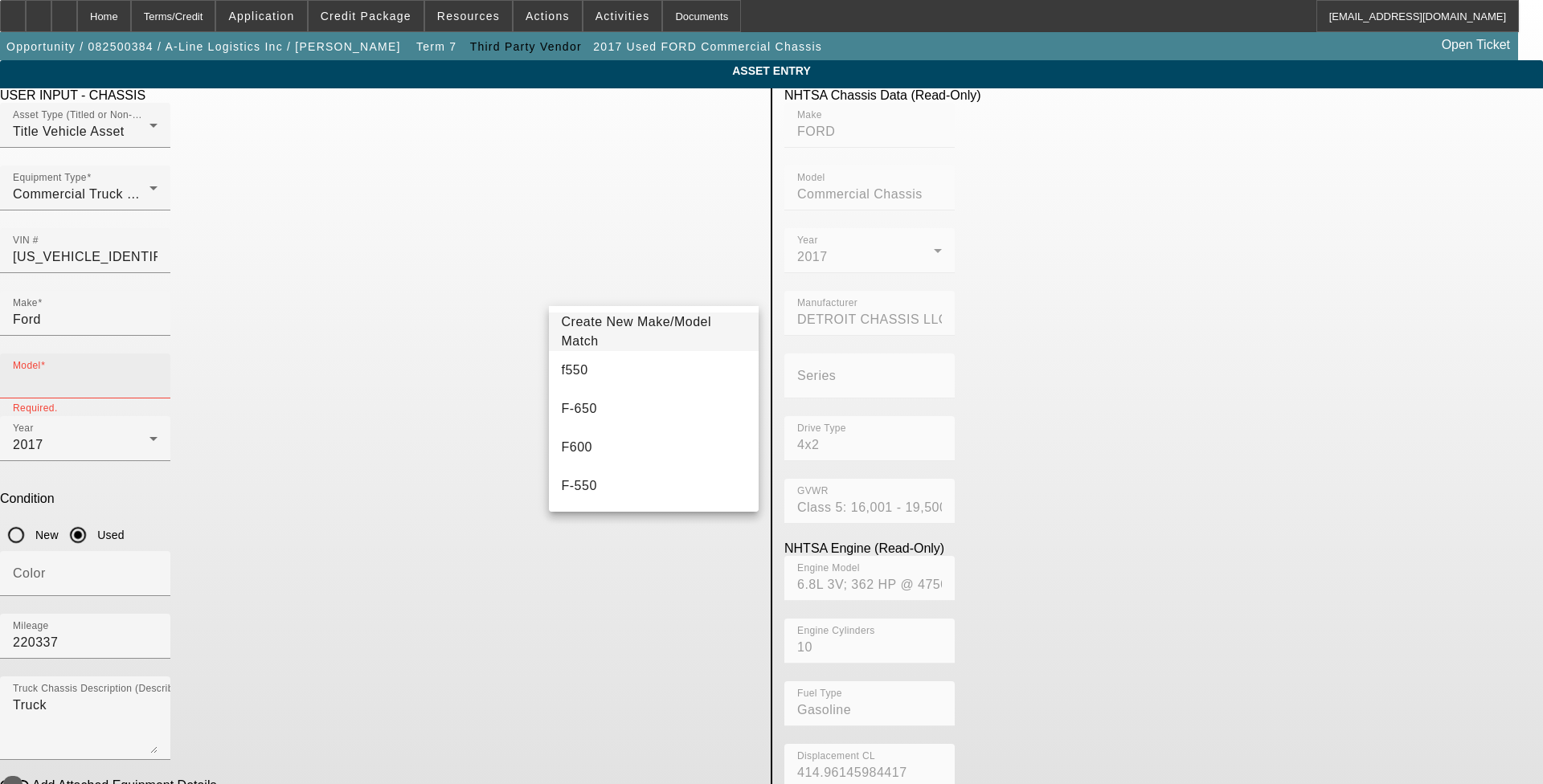
click at [158, 373] on input "Model" at bounding box center [85, 383] width 145 height 20
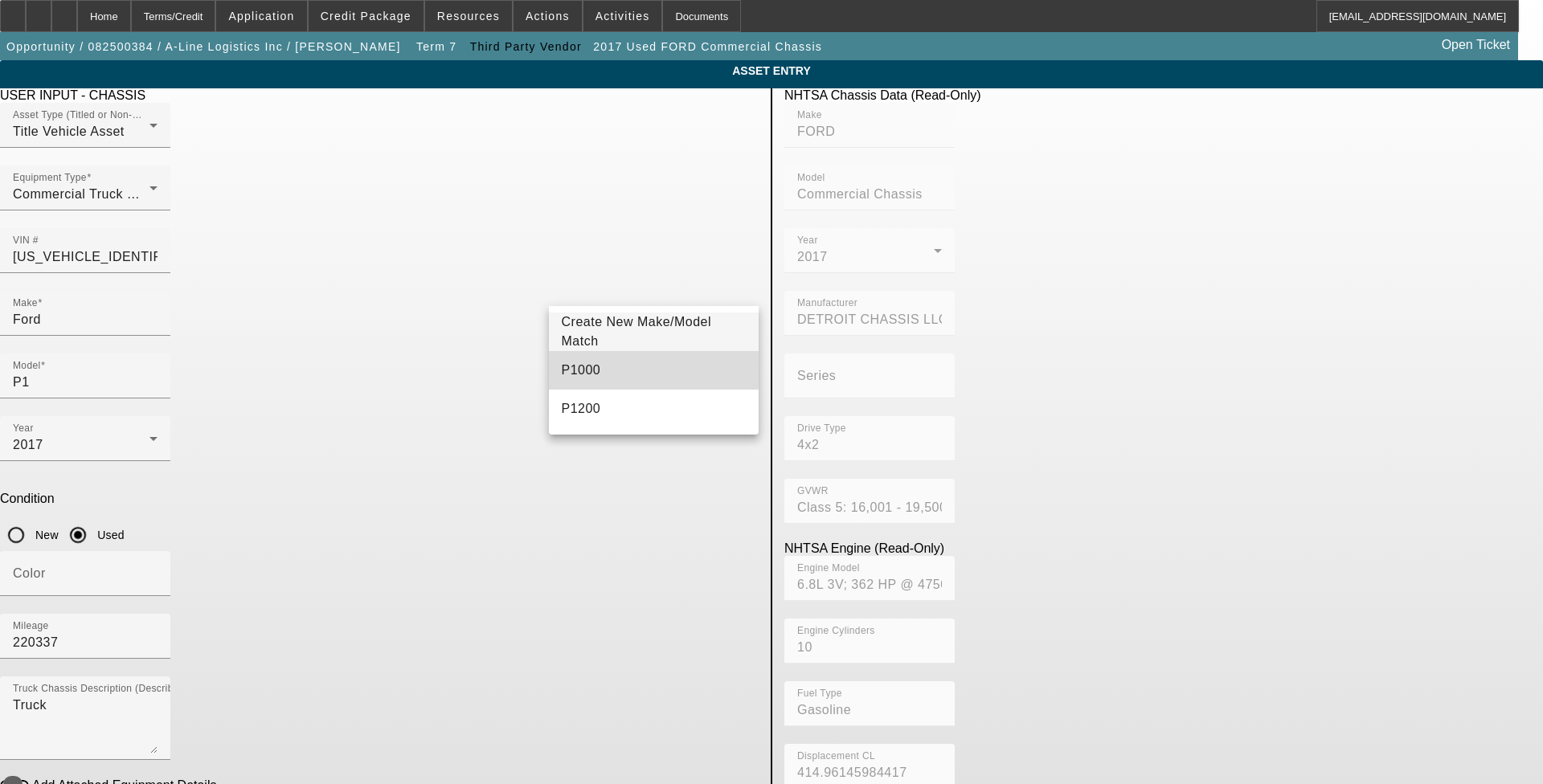
click at [595, 365] on mat-option "P1000" at bounding box center [654, 370] width 211 height 38
type input "P1000"
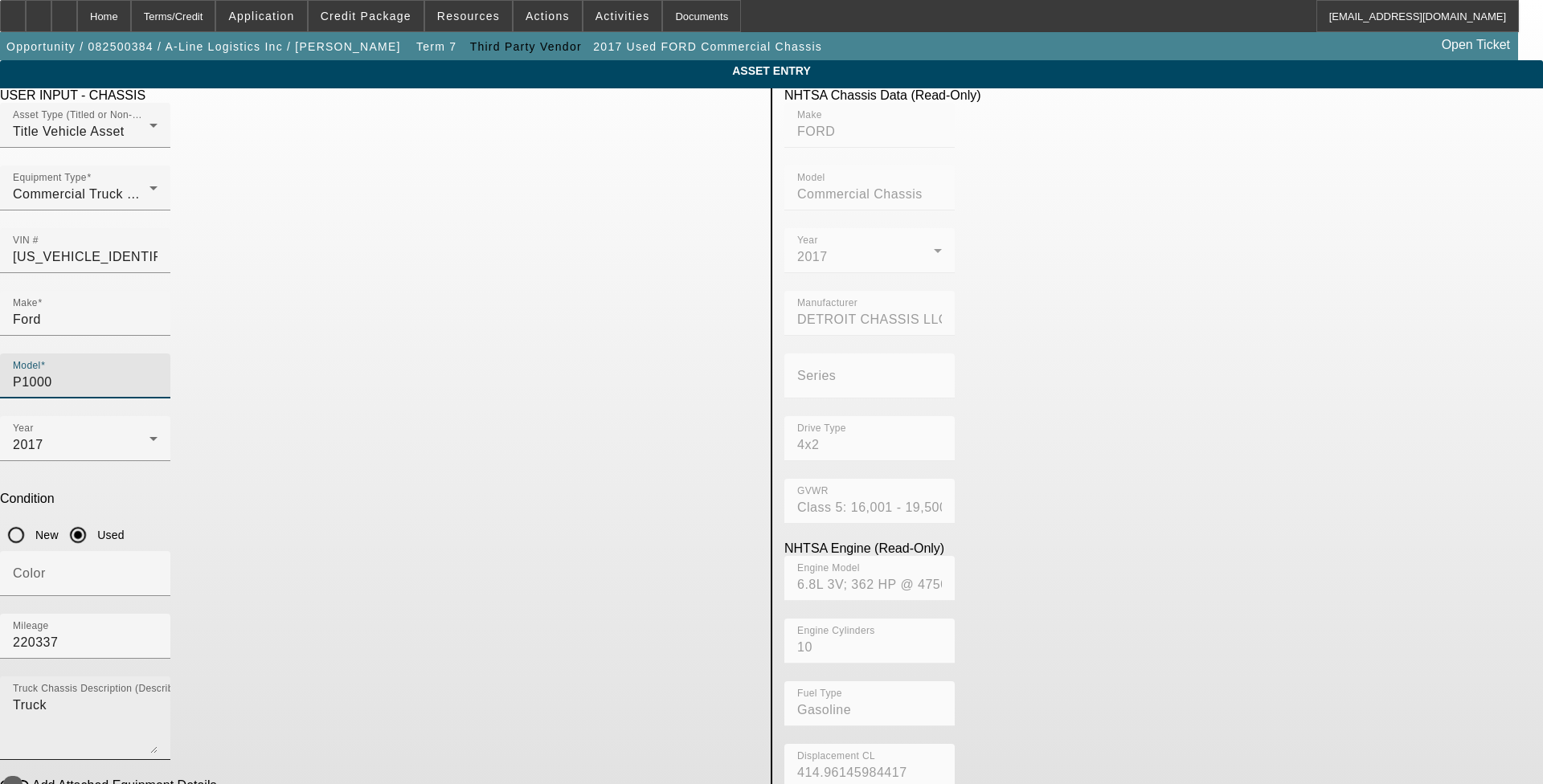
click at [158, 696] on textarea "Truck" at bounding box center [85, 724] width 145 height 58
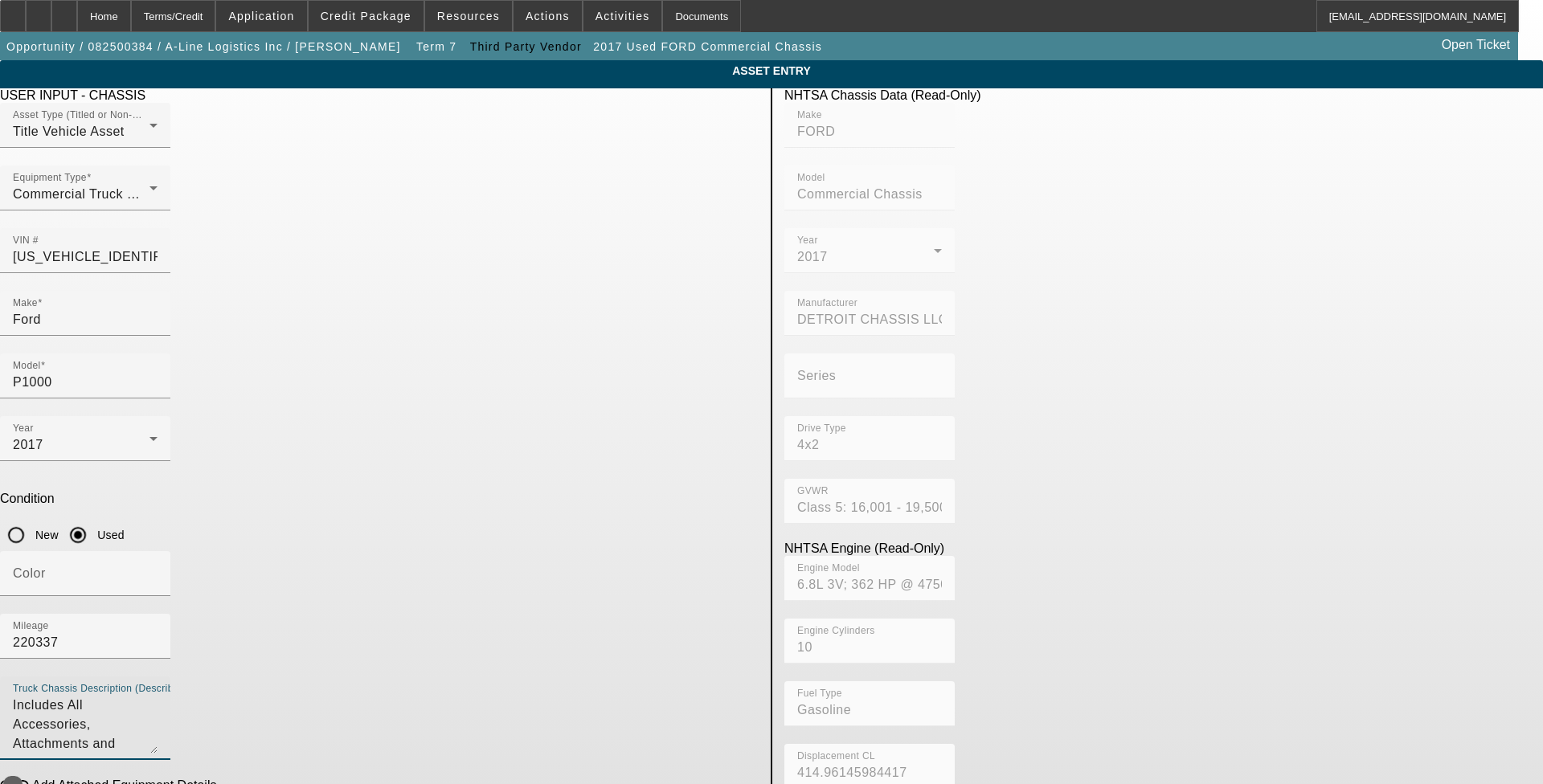
type textarea "Includes All Accessories, Attachments and Options"
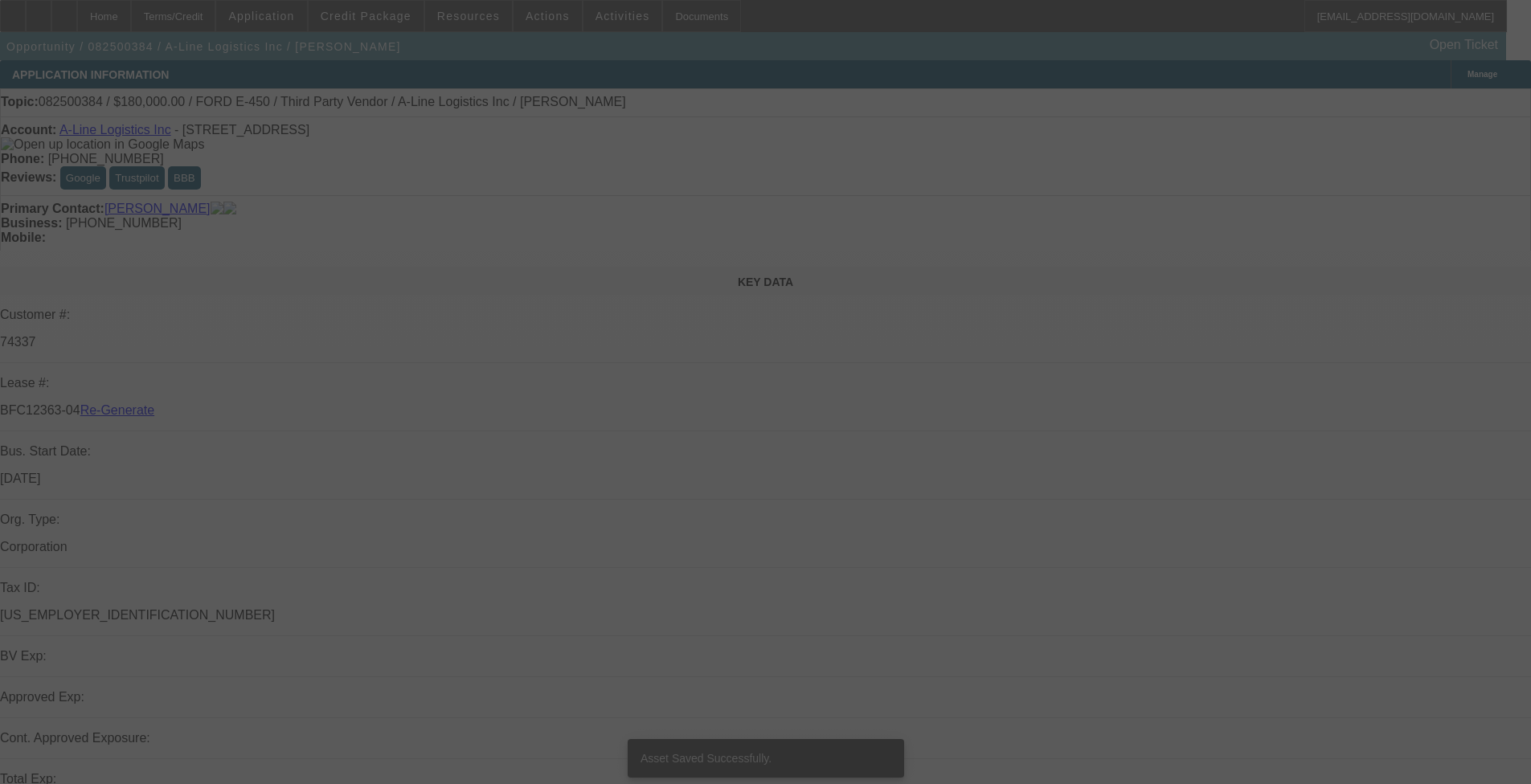
select select "3"
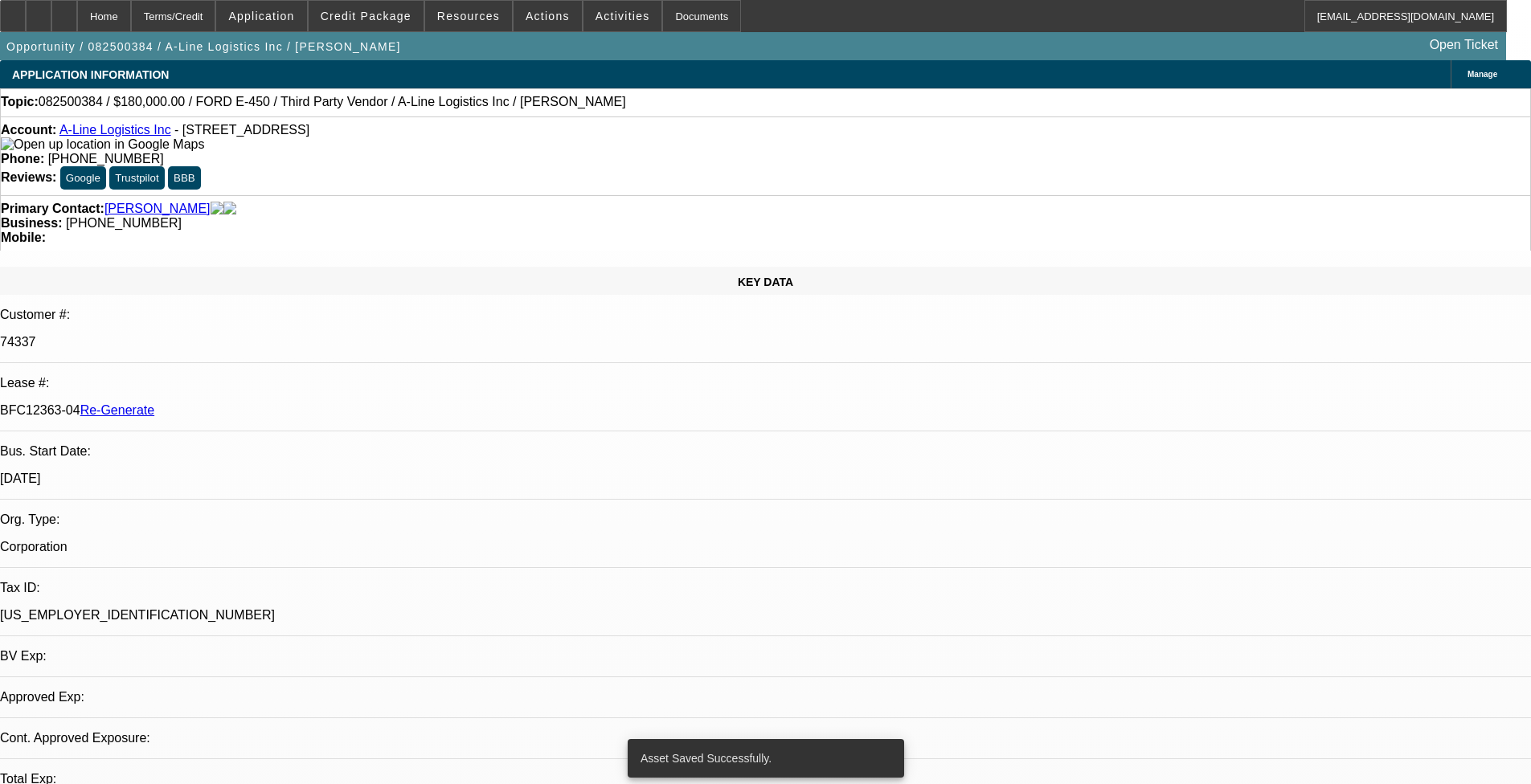
select select "0"
select select "1"
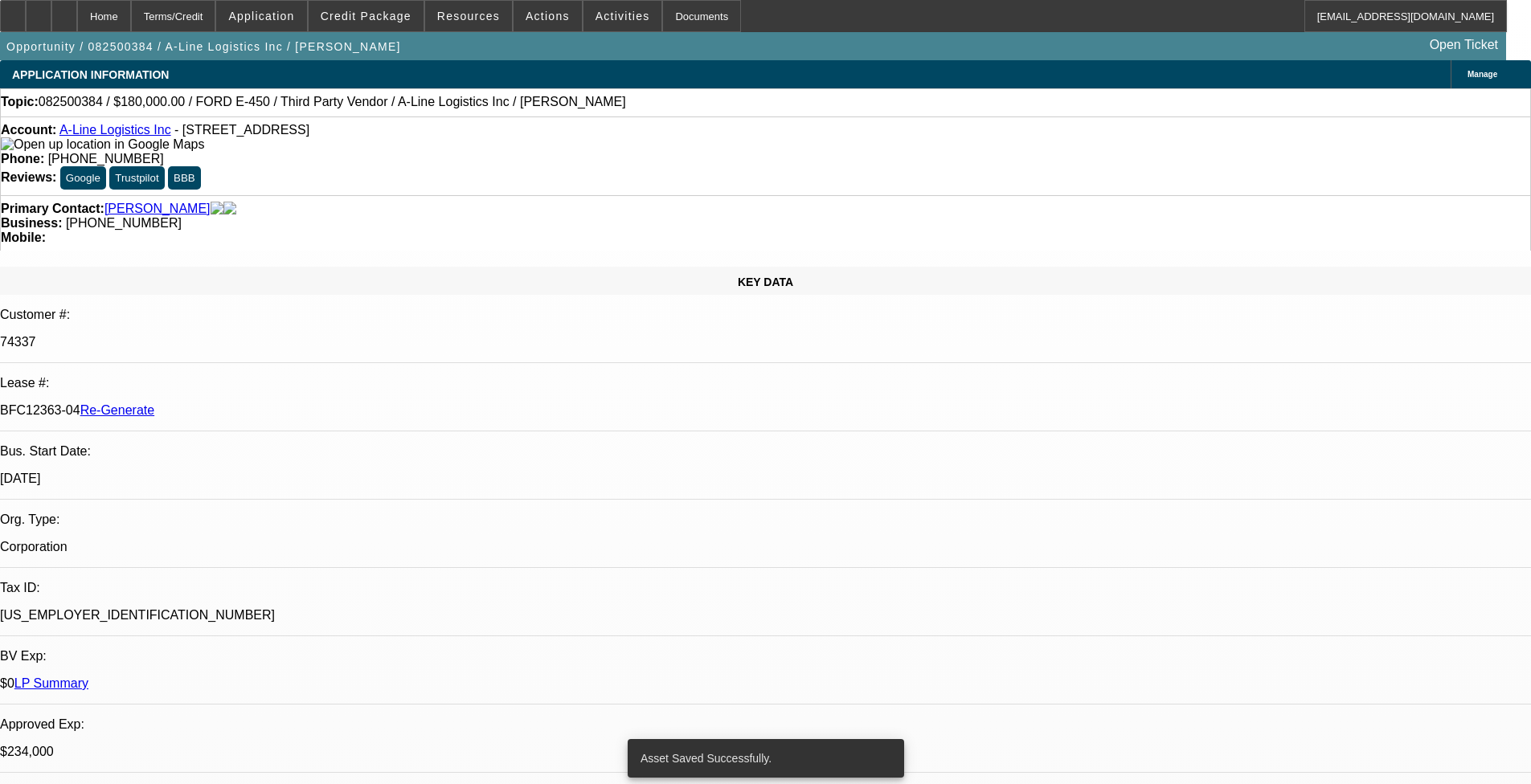
select select "6"
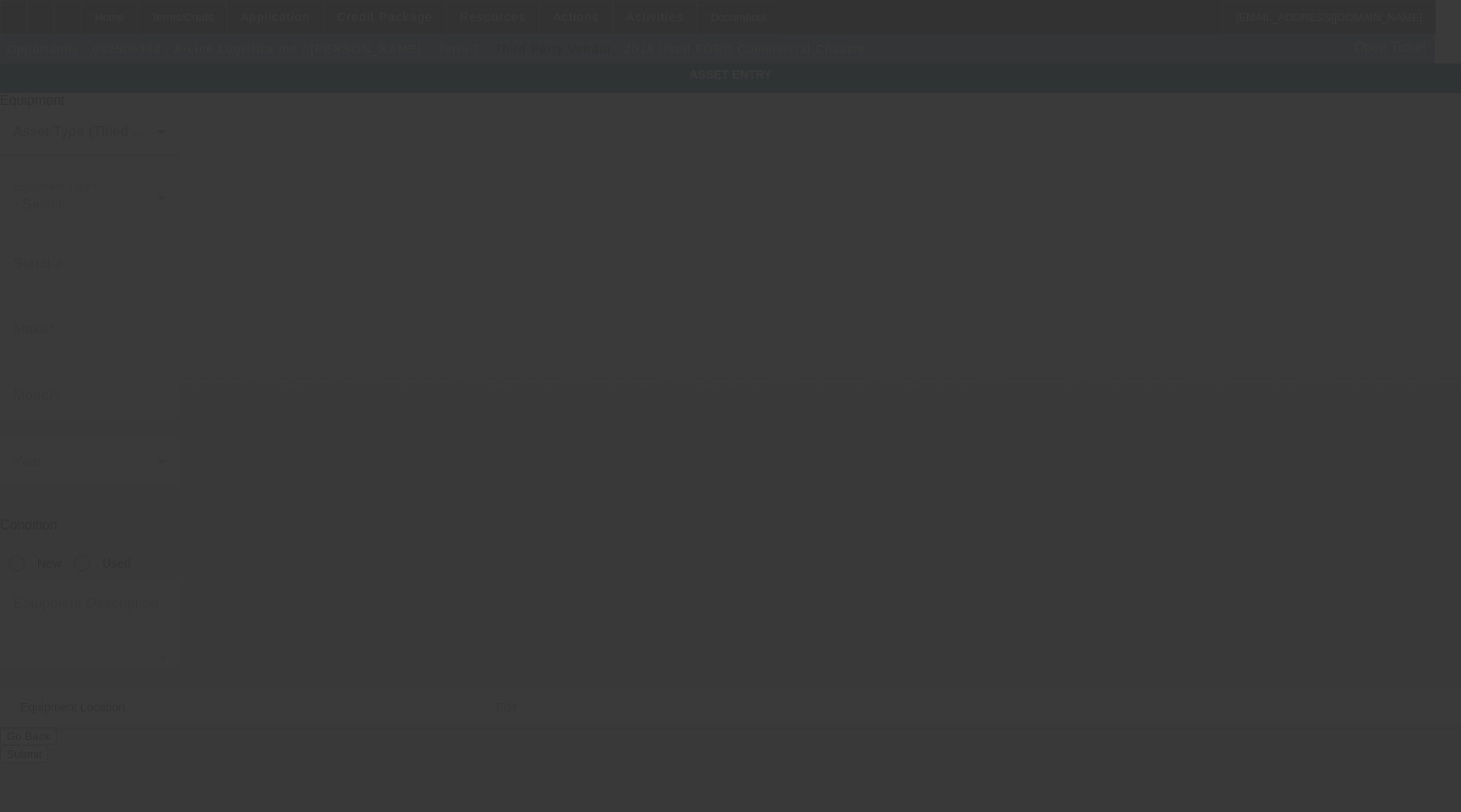
type input "[US_VEHICLE_IDENTIFICATION_NUMBER]"
type input "FORD"
type input "Commercial Chassis"
radio input "true"
type textarea "Truck"
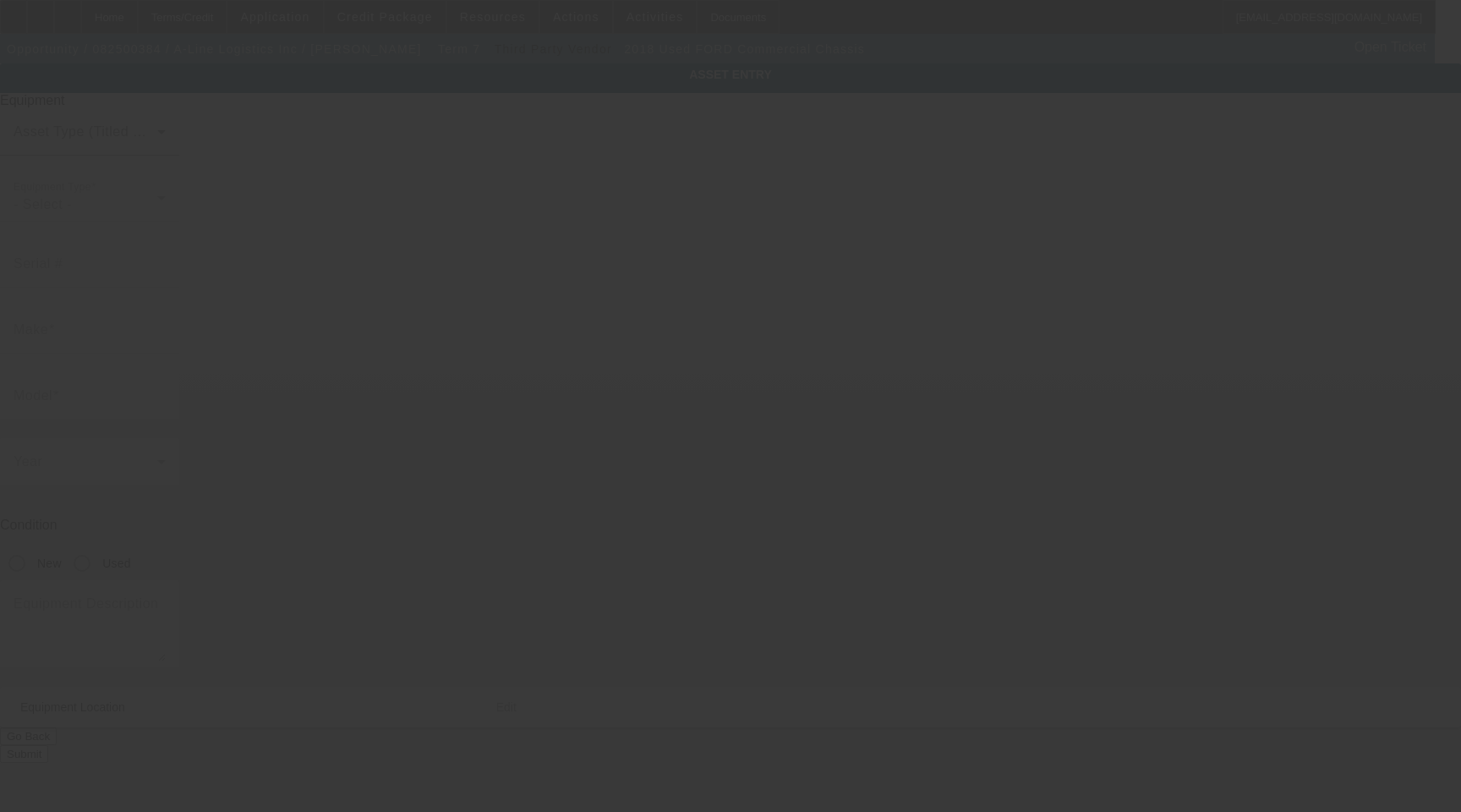
type input "3201 Zafarano Dr"
type input "Santa Fe"
type input "87507"
type input "Santa Fe"
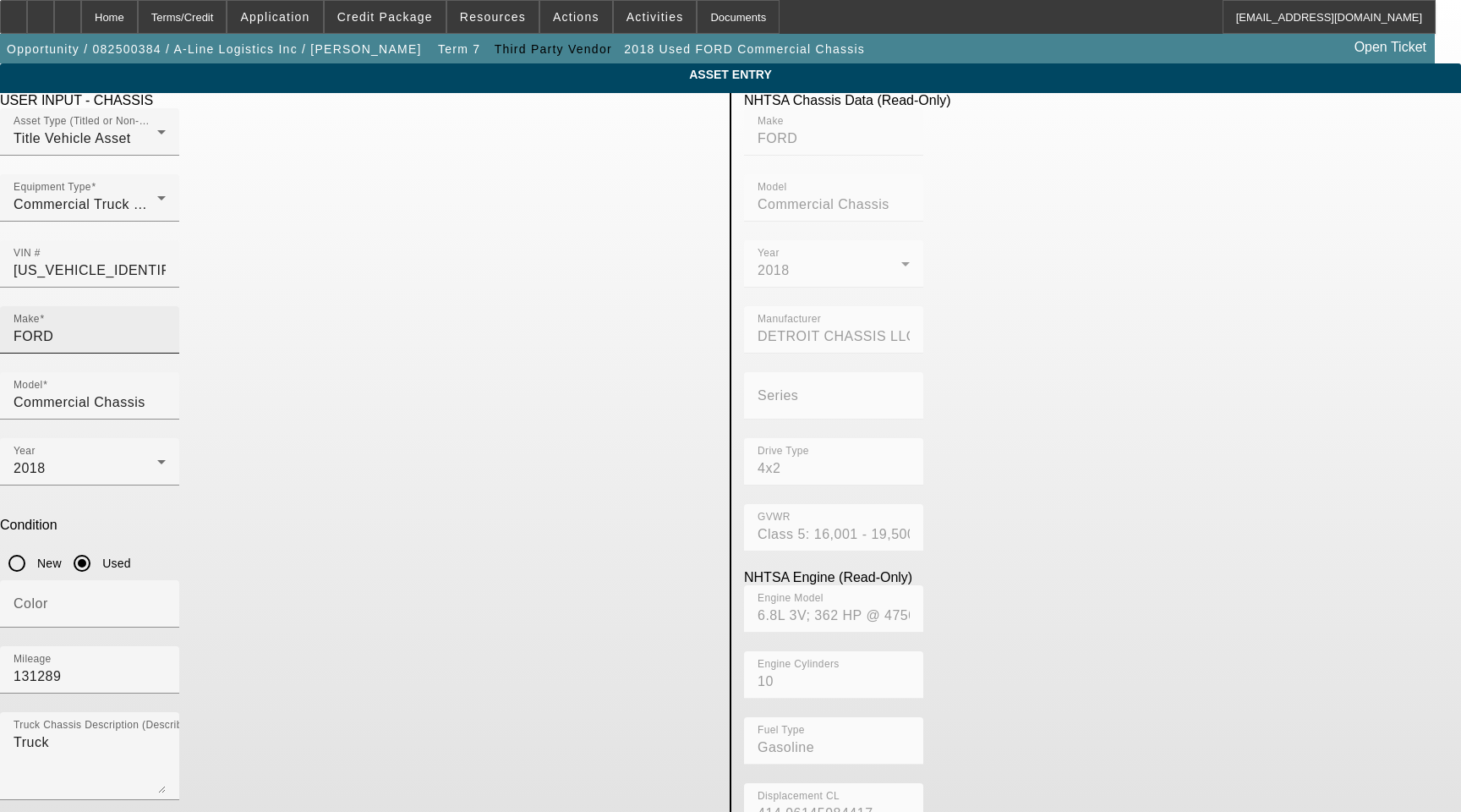
click at [166, 327] on input "FORD" at bounding box center [89, 337] width 152 height 21
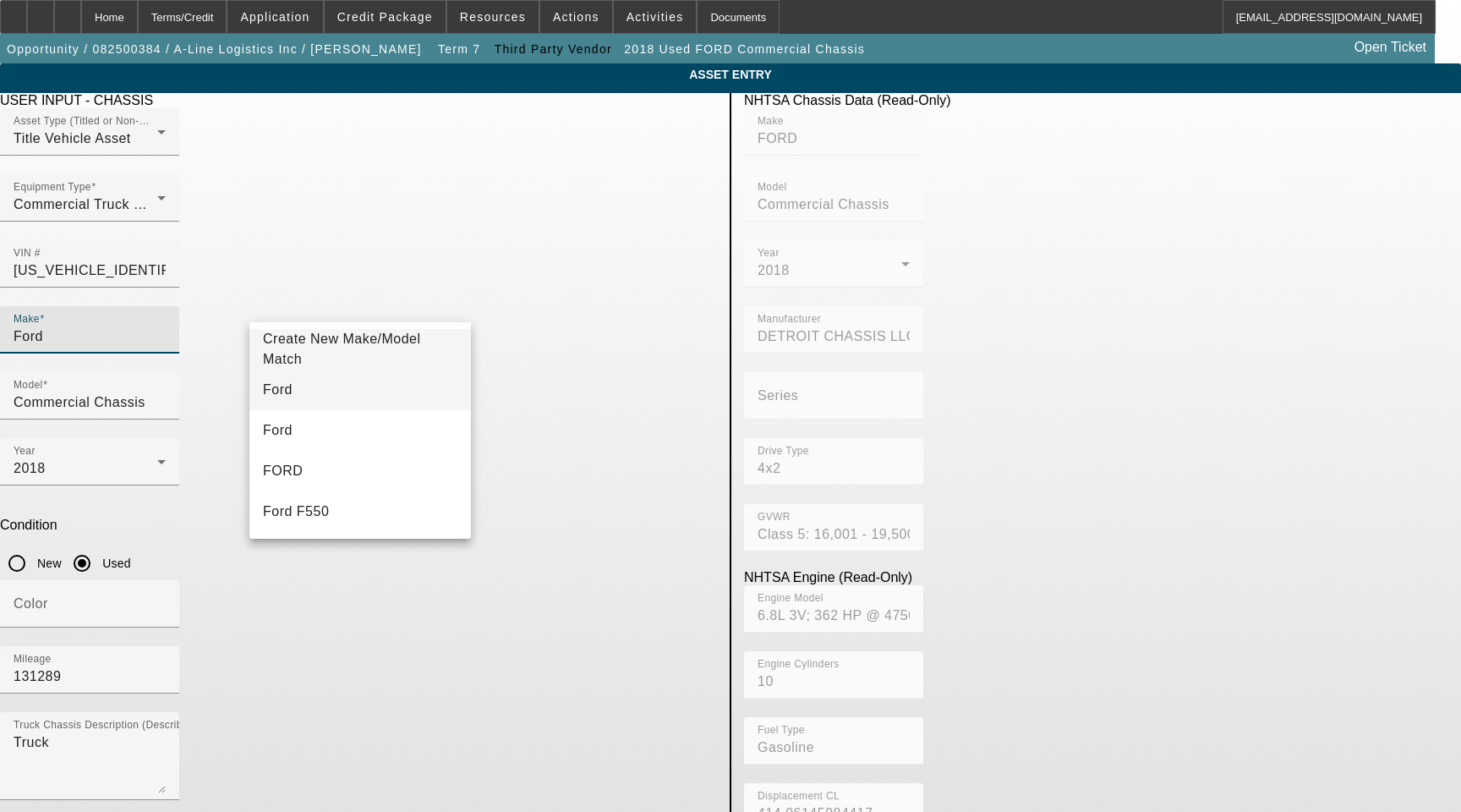
type input "Ford"
click at [318, 381] on mat-option "Ford" at bounding box center [360, 389] width 222 height 40
type input "Ford"
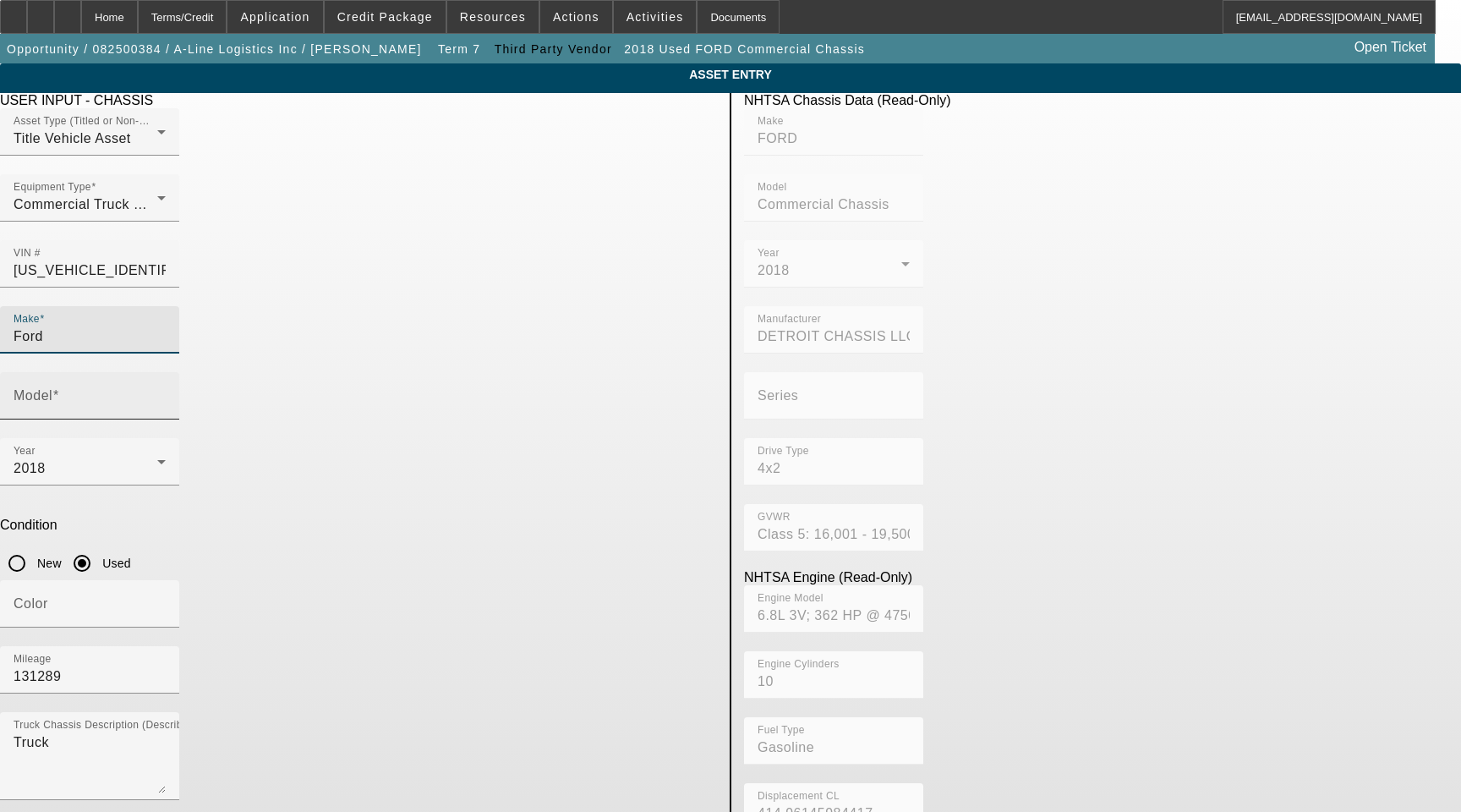
click at [166, 393] on input "Model" at bounding box center [89, 403] width 152 height 21
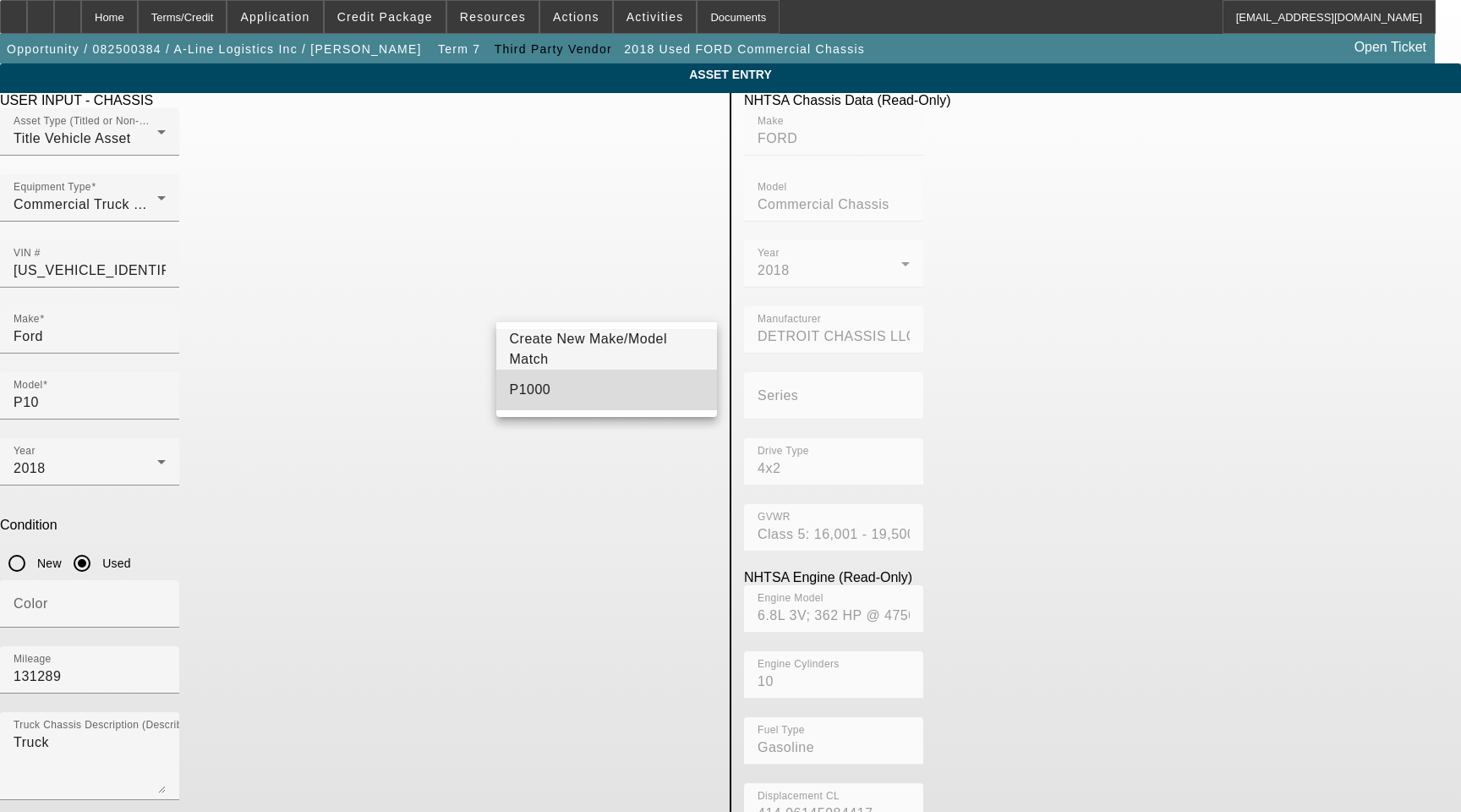
click at [553, 377] on mat-option "P1000" at bounding box center [608, 389] width 222 height 40
type input "P1000"
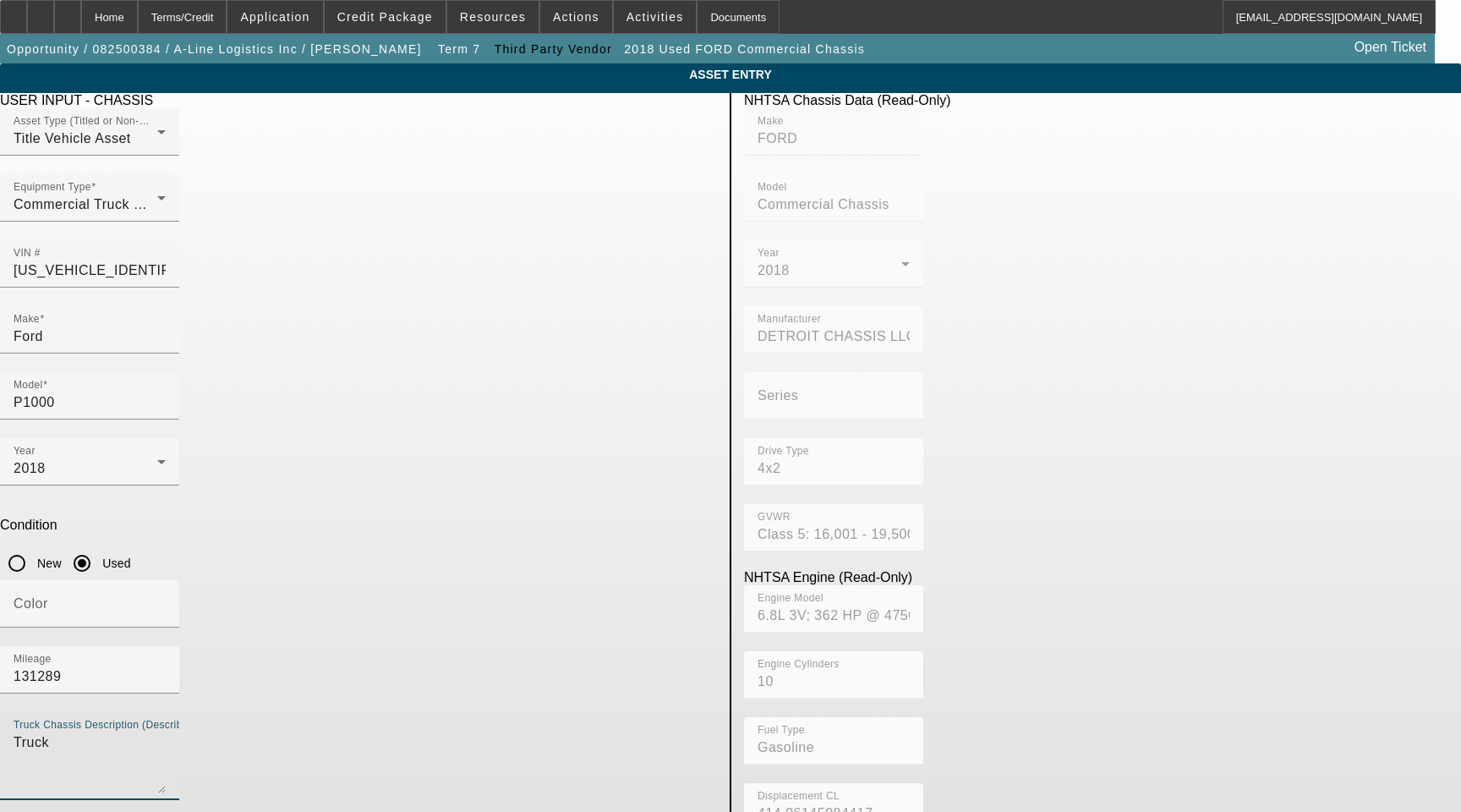
drag, startPoint x: 396, startPoint y: 499, endPoint x: 53, endPoint y: 478, distance: 343.6
click at [53, 478] on app-asset-collateral-manage "ASSET ENTRY Delete asset USER INPUT - CHASSIS Asset Type (Titled or Non-Titled)…" at bounding box center [730, 532] width 1461 height 937
type textarea "Includes All Accessories, Attachments and Options"
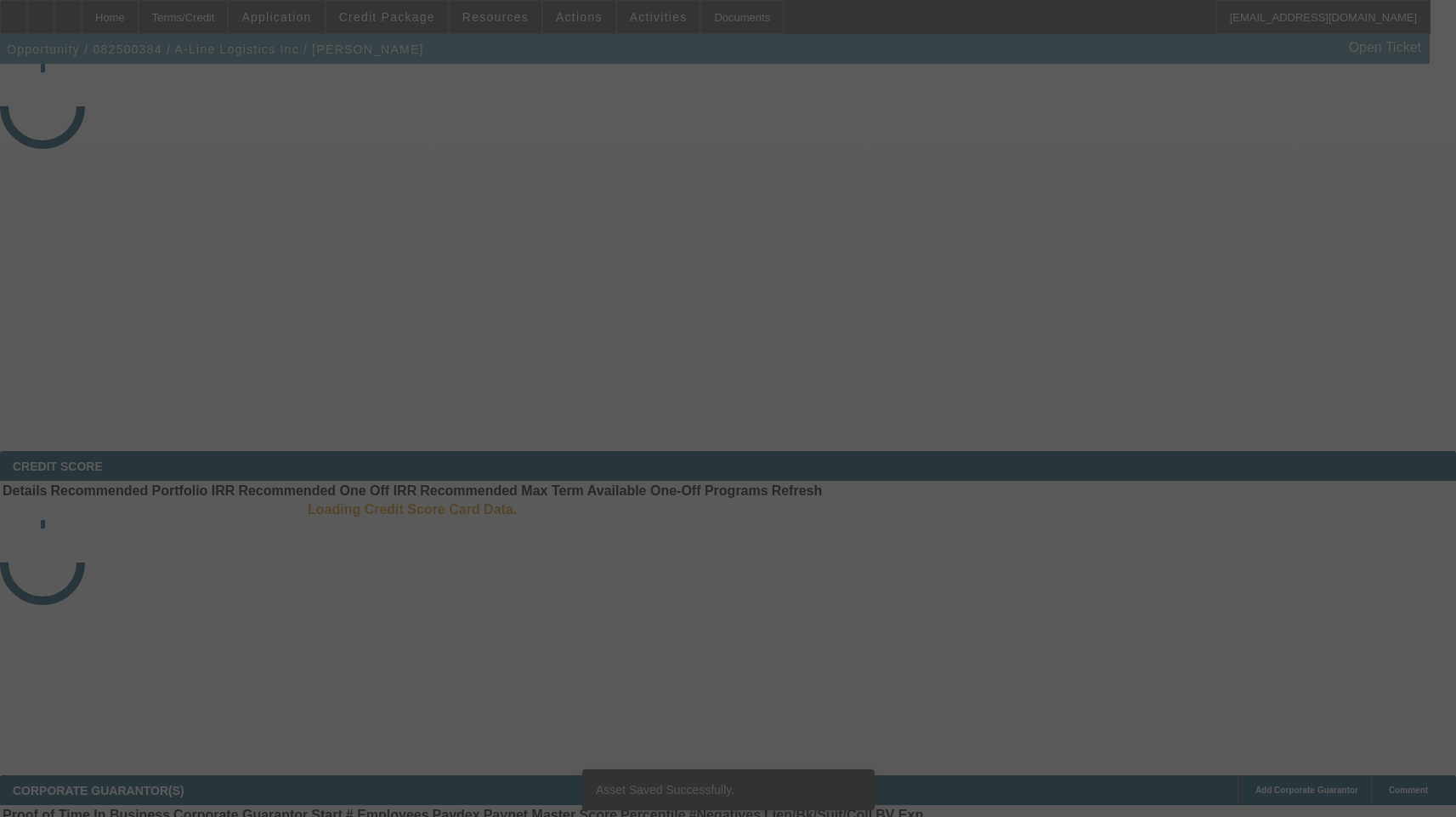
select select "3"
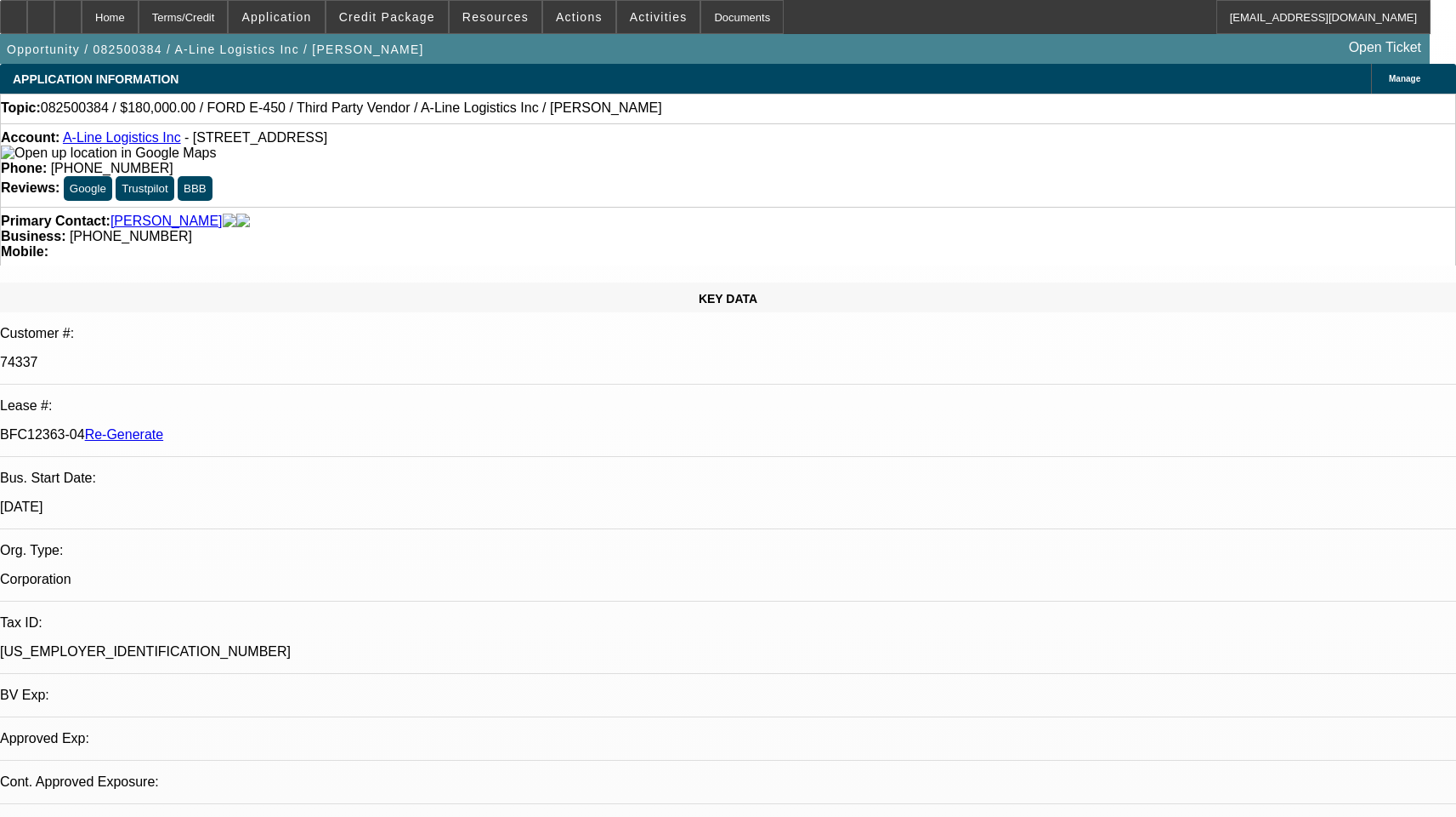
select select "0"
select select "6"
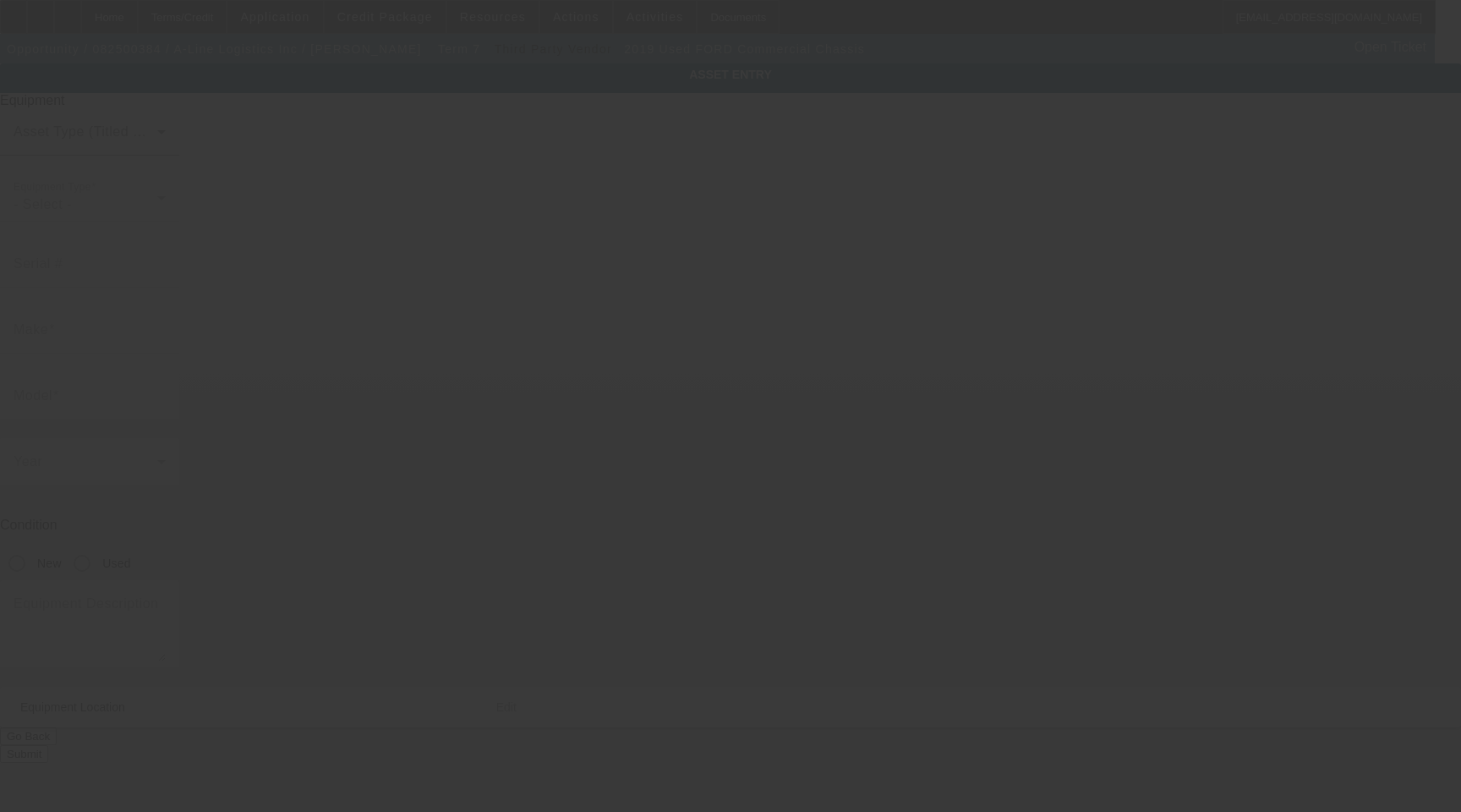
type input "[US_VEHICLE_IDENTIFICATION_NUMBER]"
type input "FORD"
type input "Commercial Chassis"
radio input "true"
type textarea "Truck"
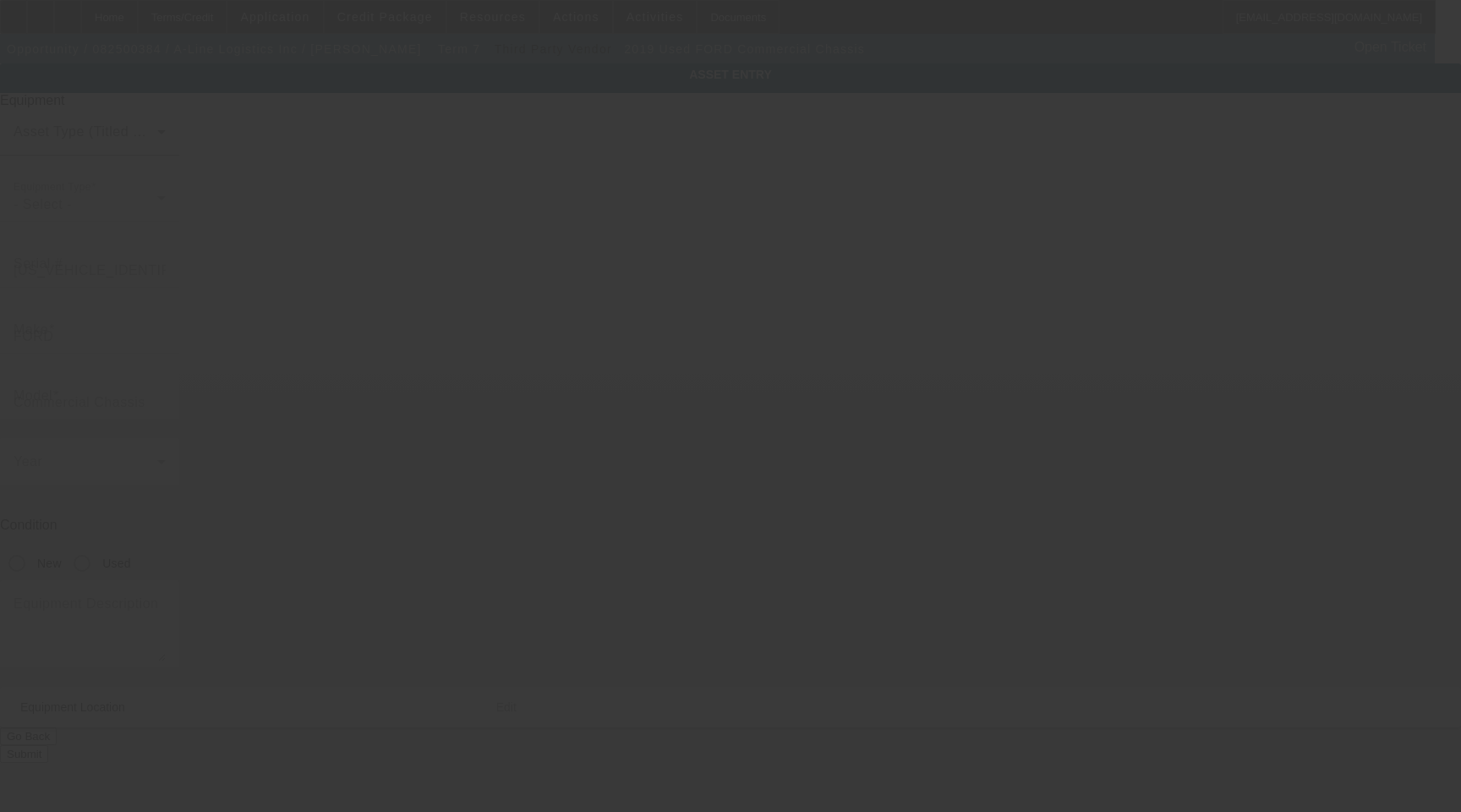
type input "3201 Zafarano Dr"
type input "Santa Fe"
type input "87507"
type input "Santa Fe"
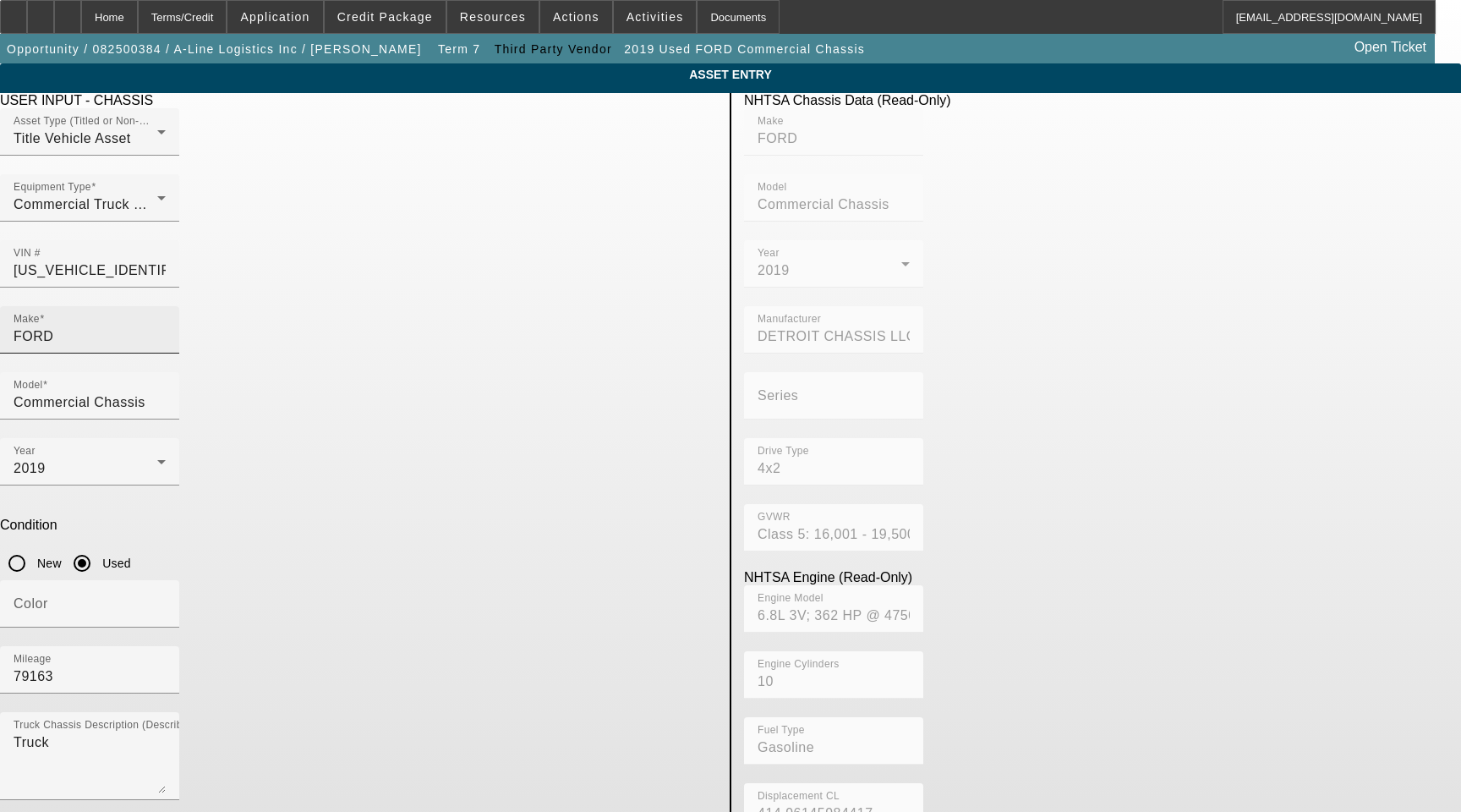
click at [166, 327] on input "FORD" at bounding box center [89, 337] width 152 height 21
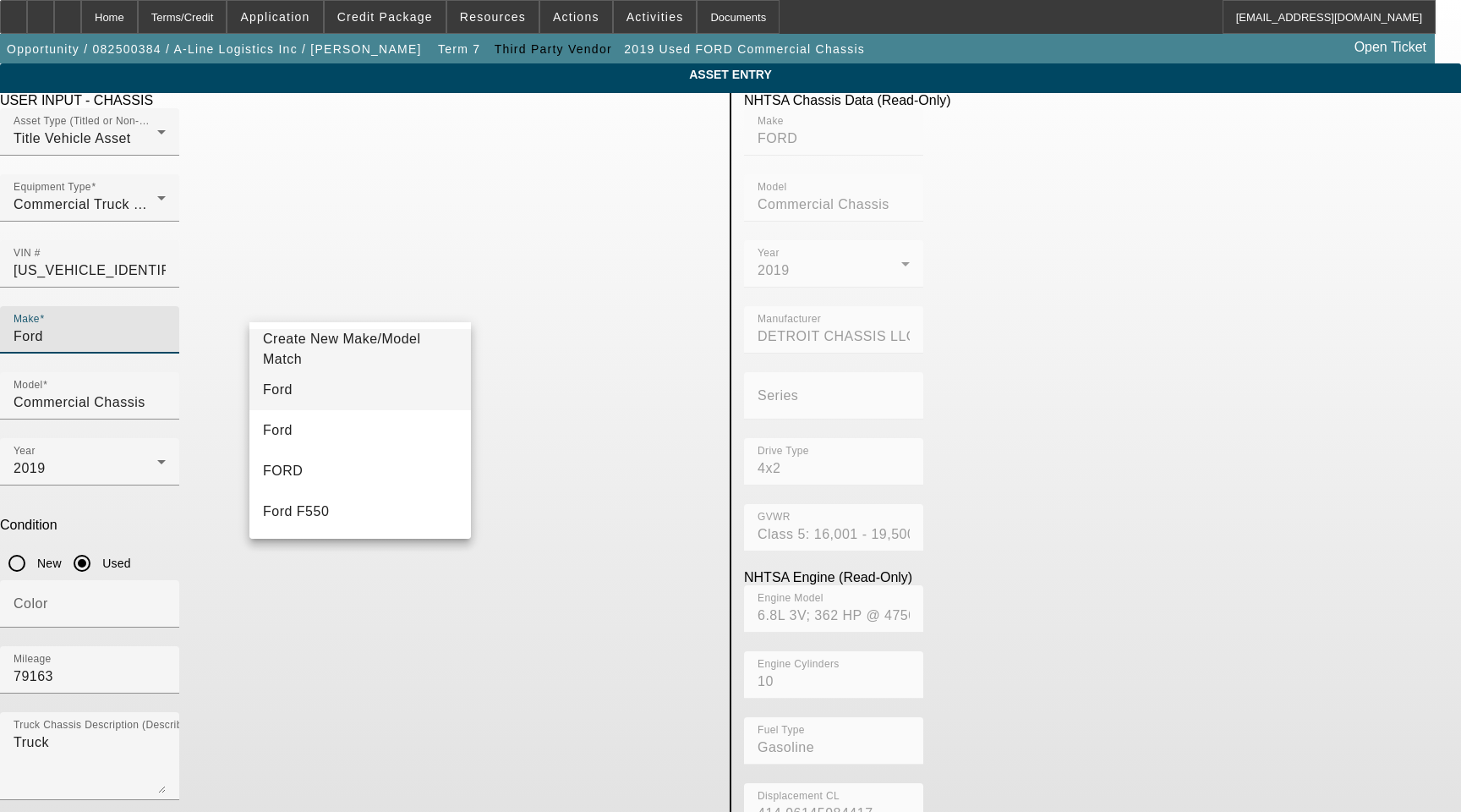
type input "Ford"
click at [325, 385] on mat-option "Ford" at bounding box center [360, 389] width 222 height 40
type input "Ford"
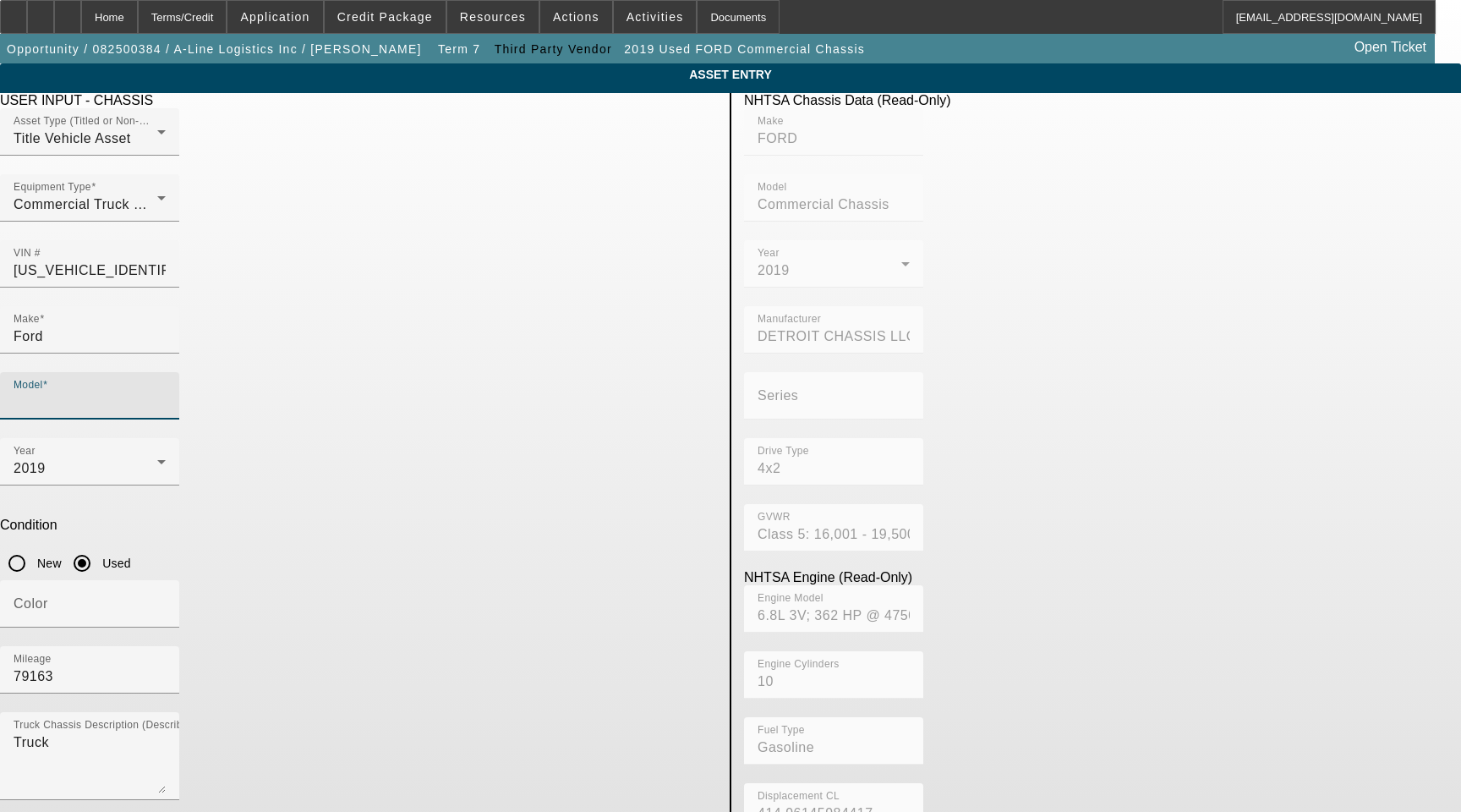
click at [166, 393] on input "Model" at bounding box center [89, 403] width 152 height 21
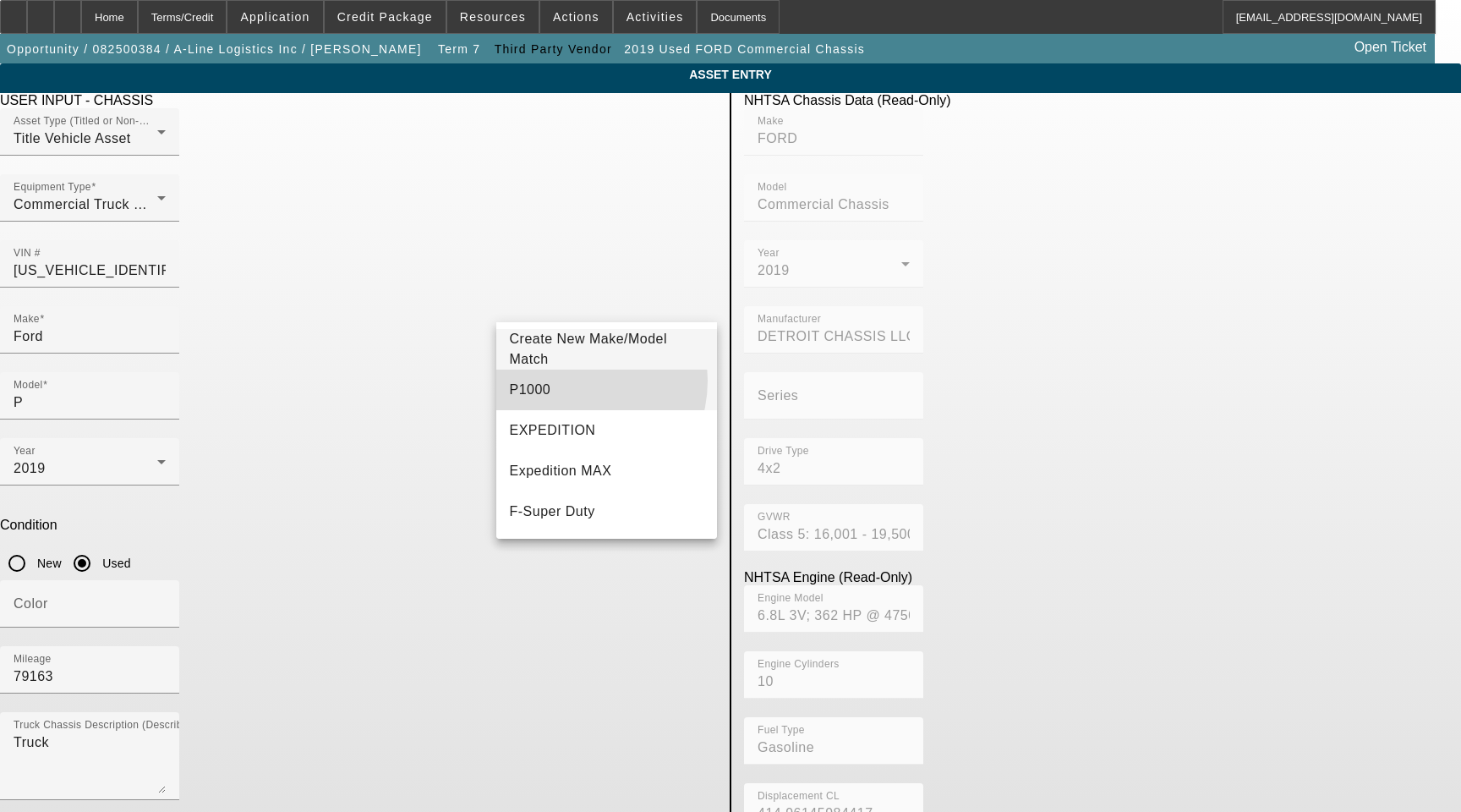
click at [570, 381] on mat-option "P1000" at bounding box center [608, 389] width 222 height 40
type input "P1000"
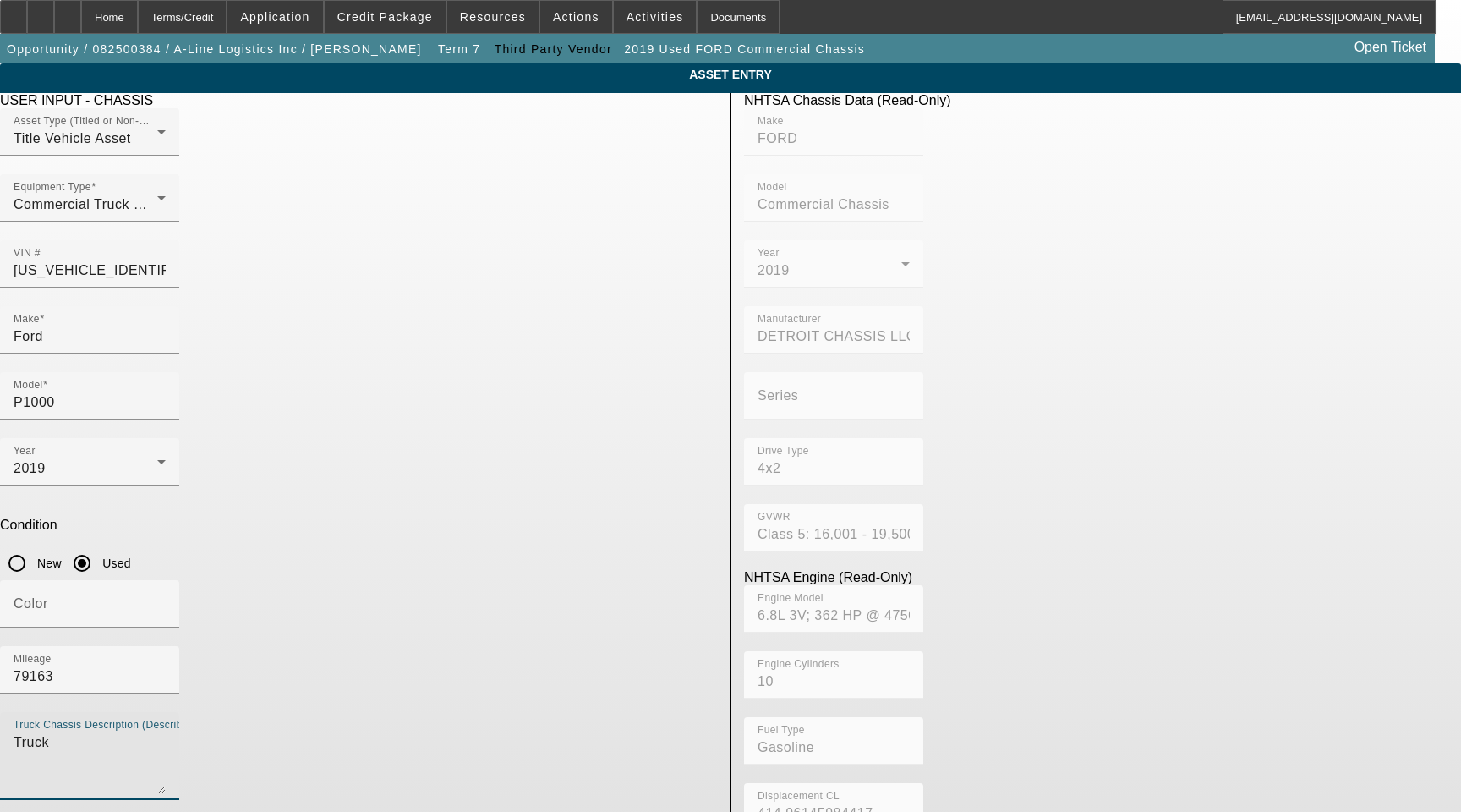
drag, startPoint x: 339, startPoint y: 502, endPoint x: 58, endPoint y: 464, distance: 283.6
click at [96, 481] on app-asset-collateral-manage "ASSET ENTRY Delete asset USER INPUT - CHASSIS Asset Type (Titled or Non-Titled)…" at bounding box center [730, 532] width 1461 height 937
type textarea "Includes All Accessories, Attachments and Options"
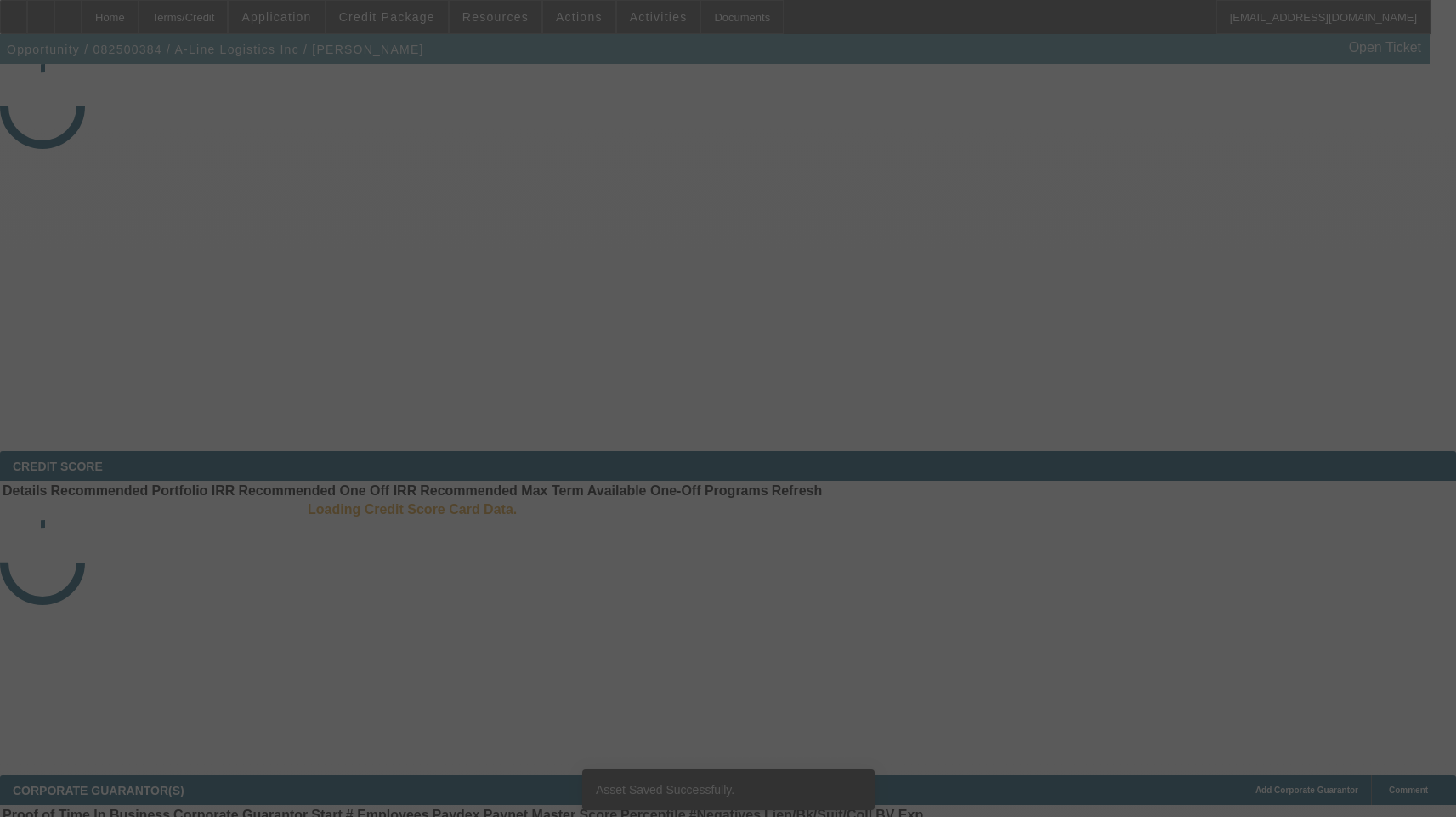
select select "3"
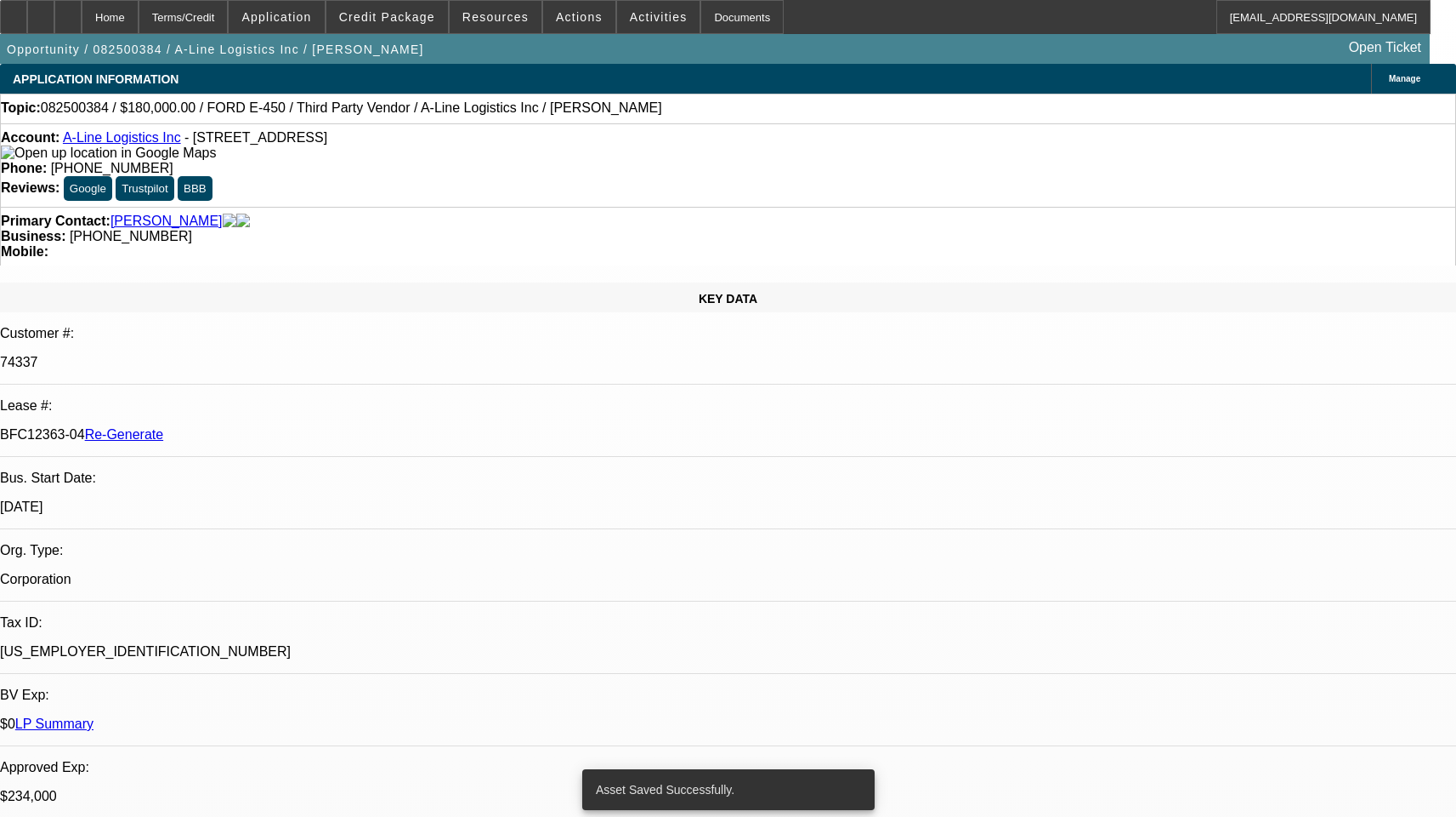
select select "0"
select select "6"
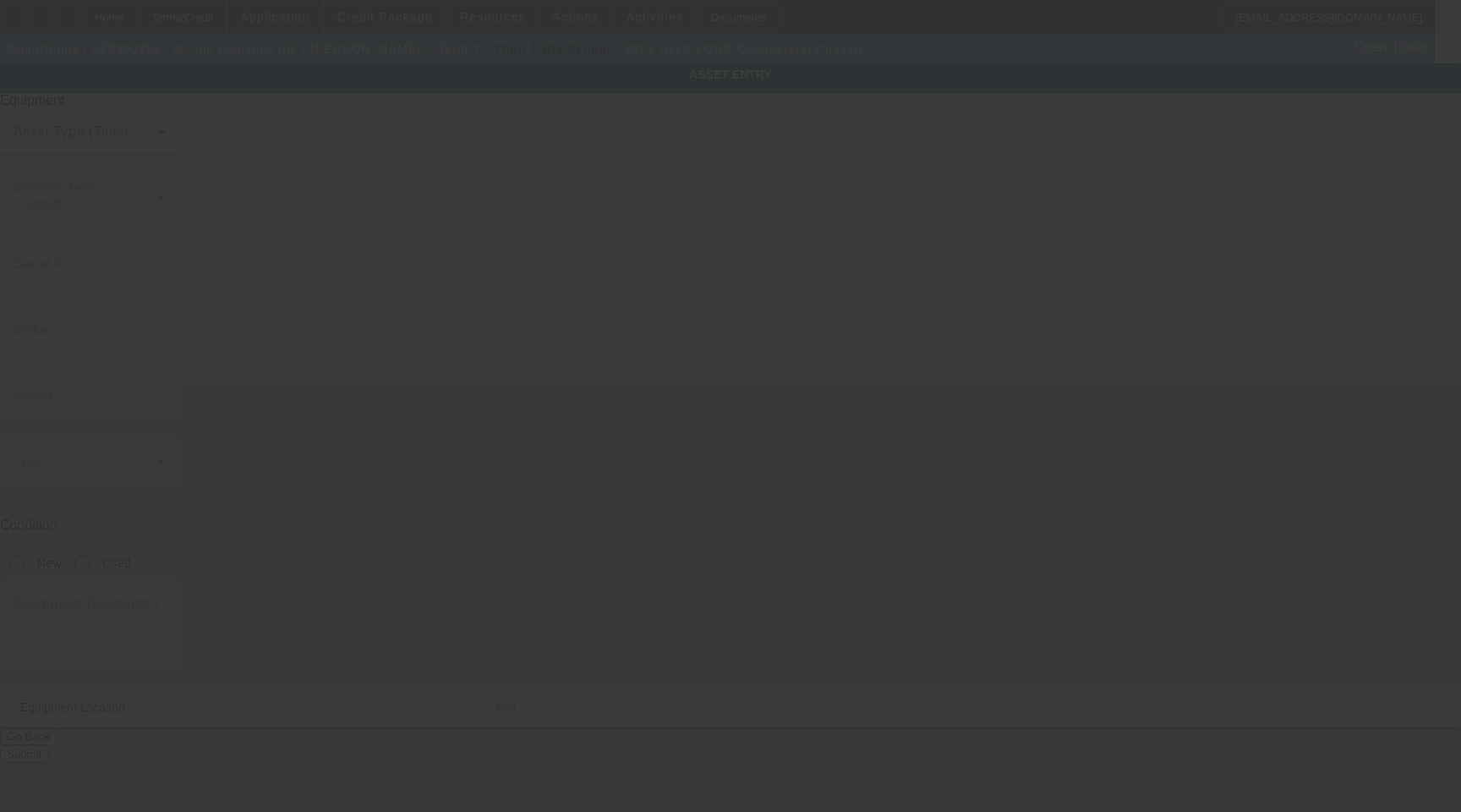
type input "1F65F5KN8M0A05532"
type input "FORD"
type input "Commercial Chassis"
radio input "true"
type textarea "Truck"
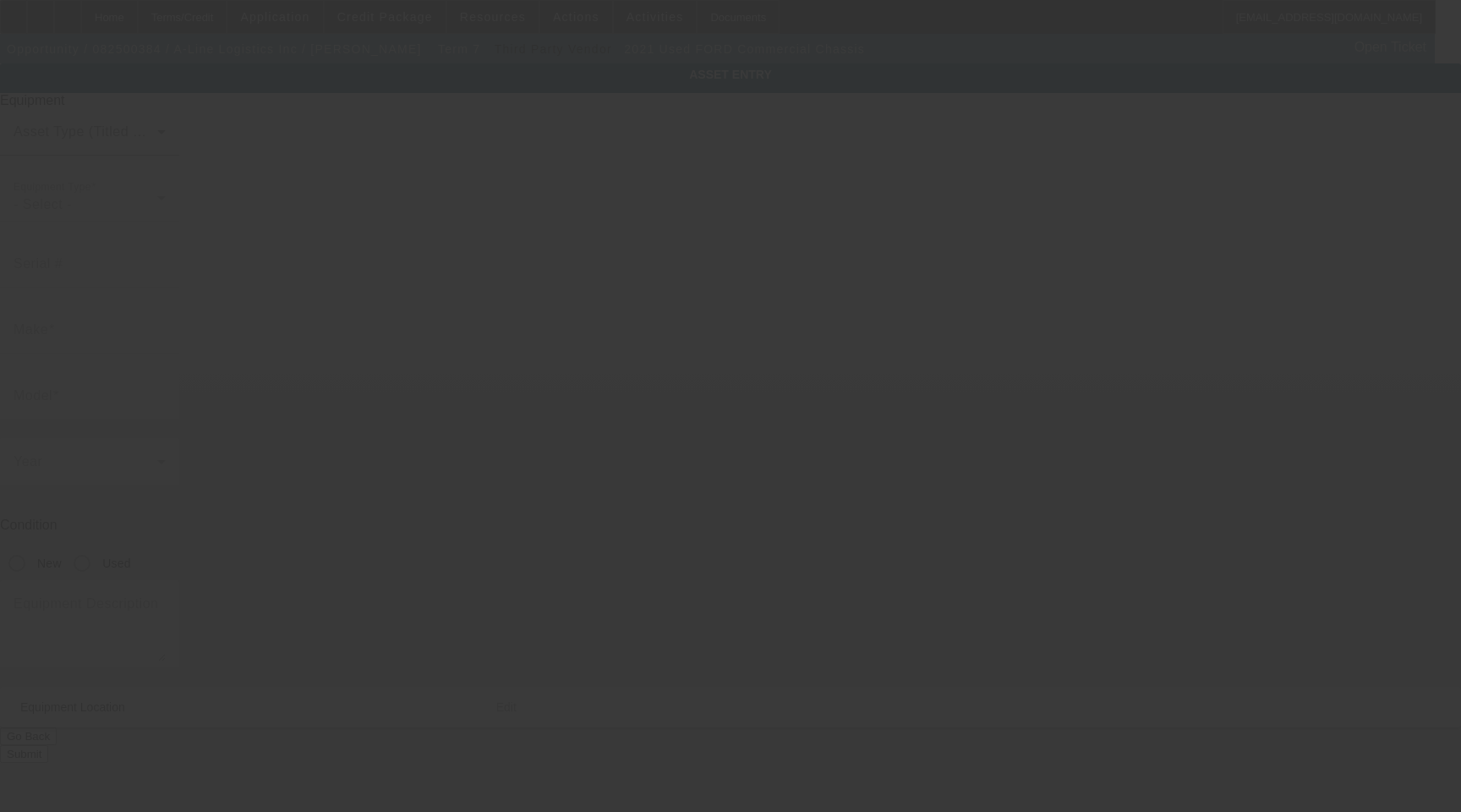
type input "3201 Zafarano Dr"
type input "Santa Fe"
type input "87507"
type input "Santa Fe"
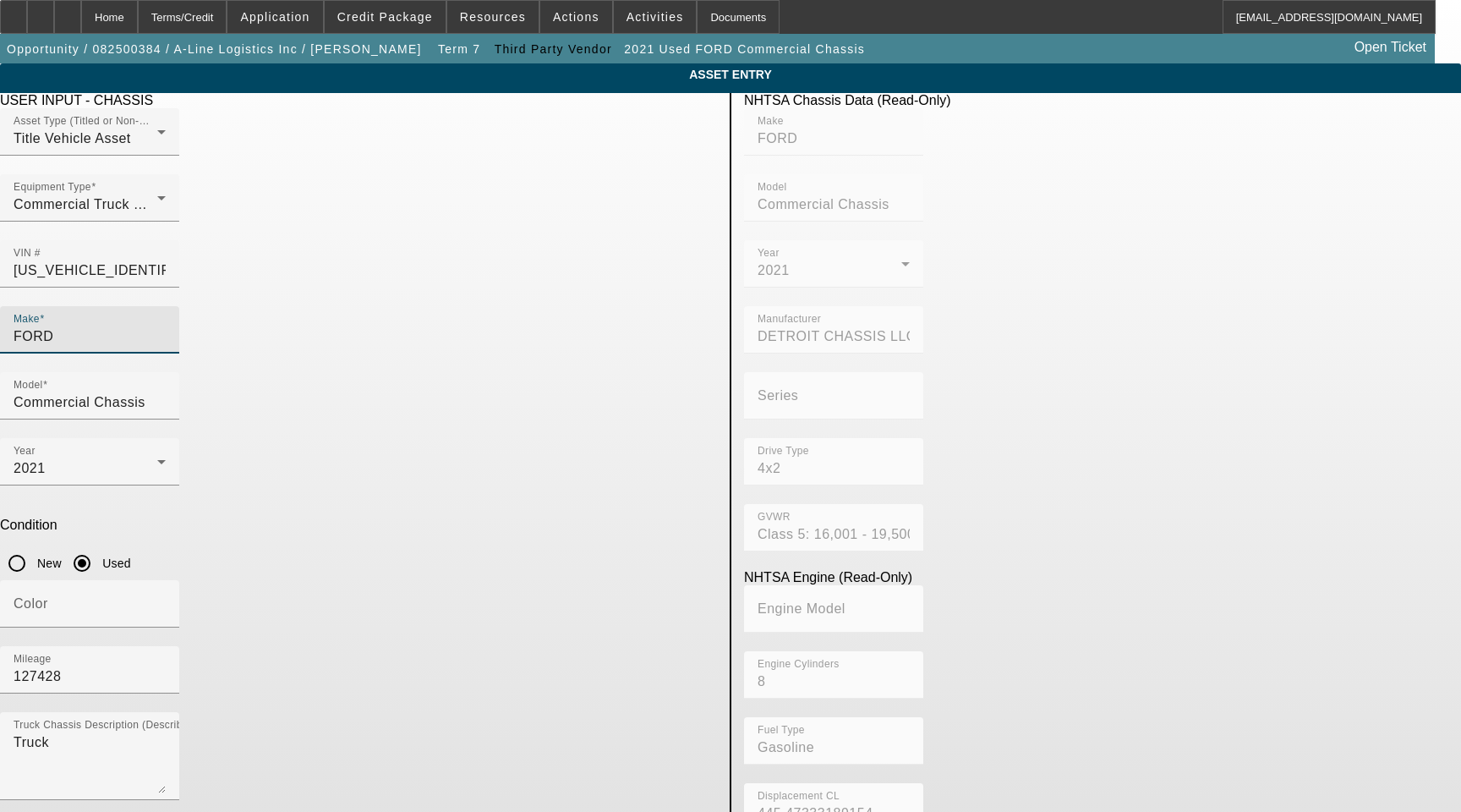
click at [166, 327] on input "FORD" at bounding box center [89, 337] width 152 height 21
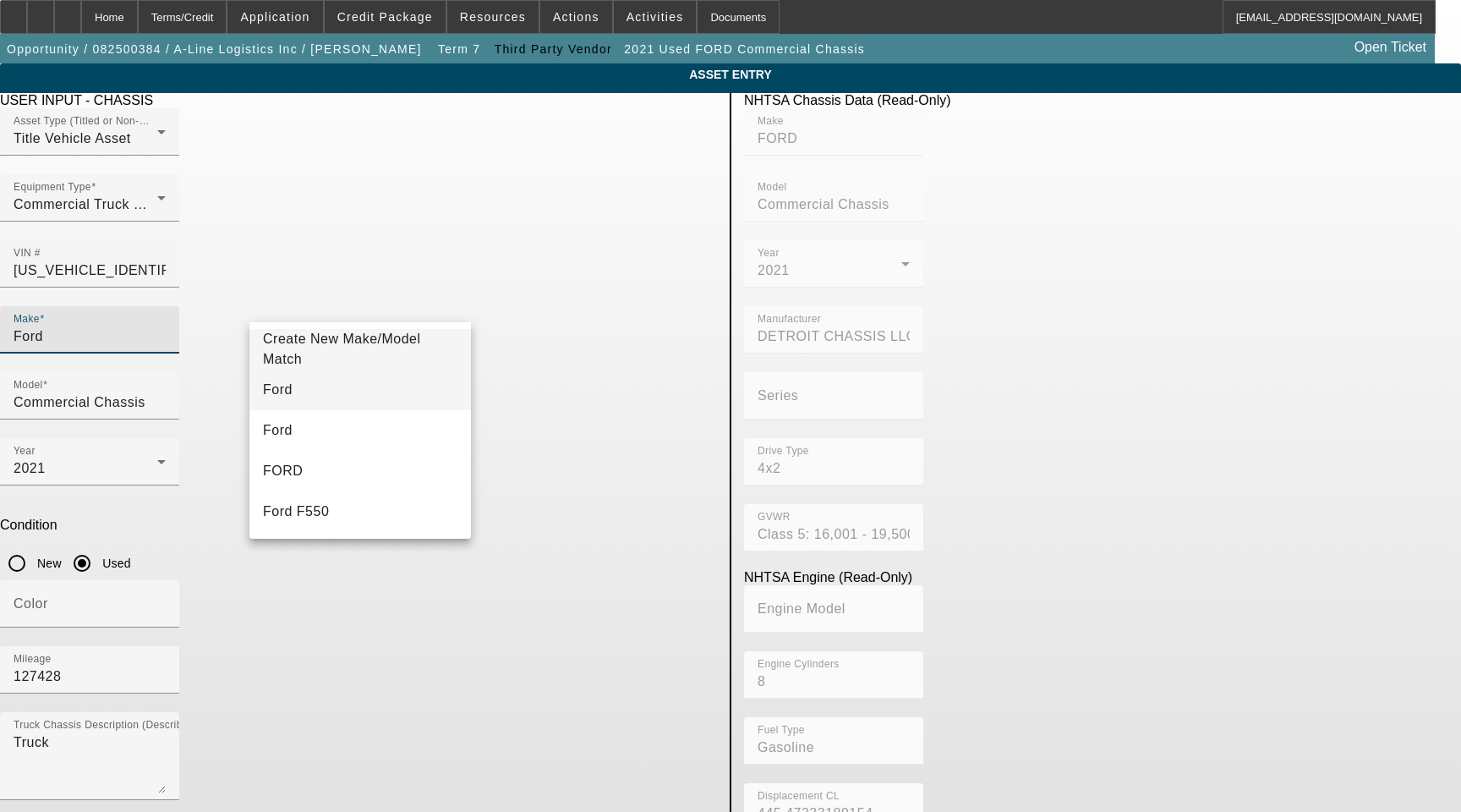
type input "Ford"
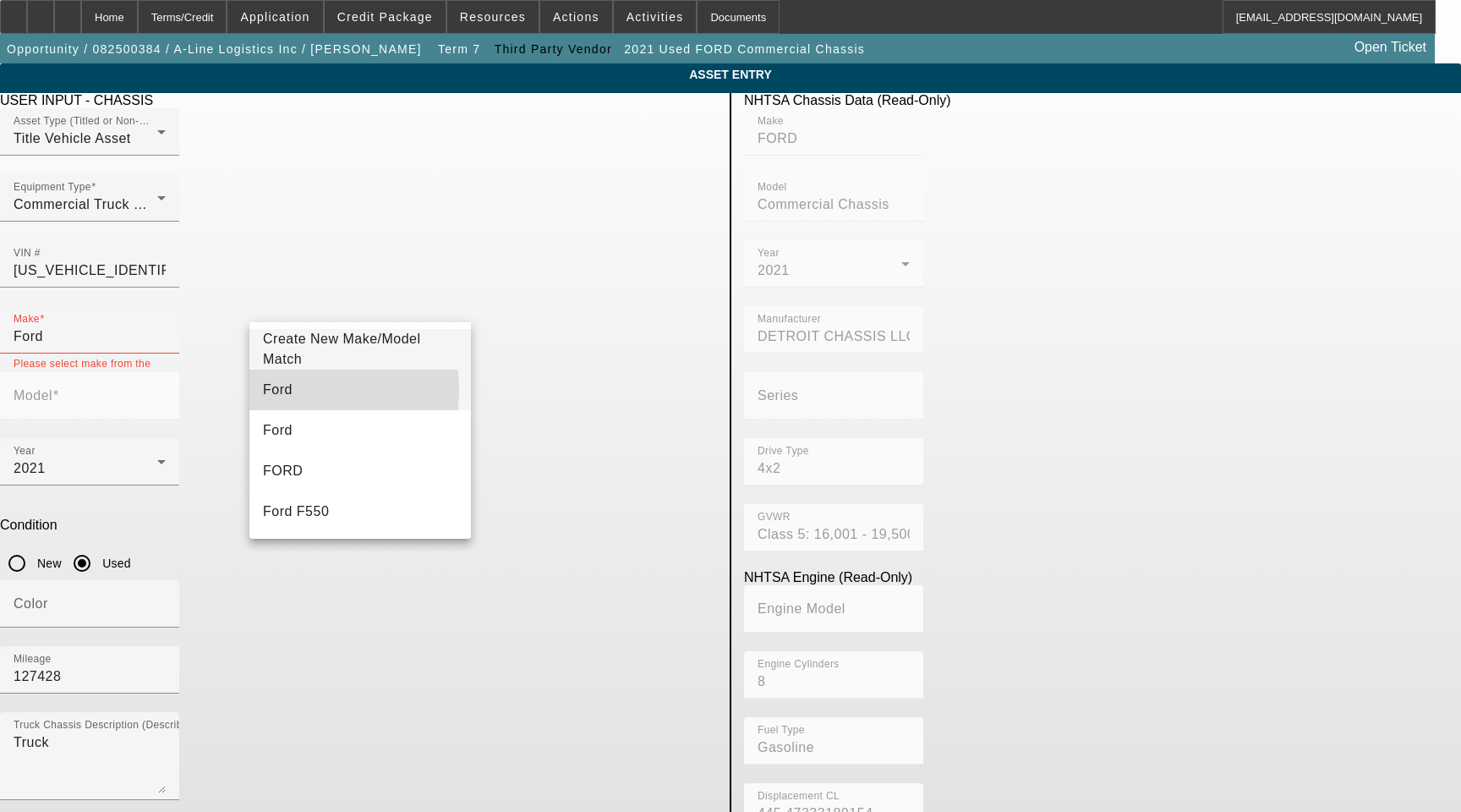
click at [294, 390] on mat-option "Ford" at bounding box center [360, 389] width 222 height 40
type input "Ford"
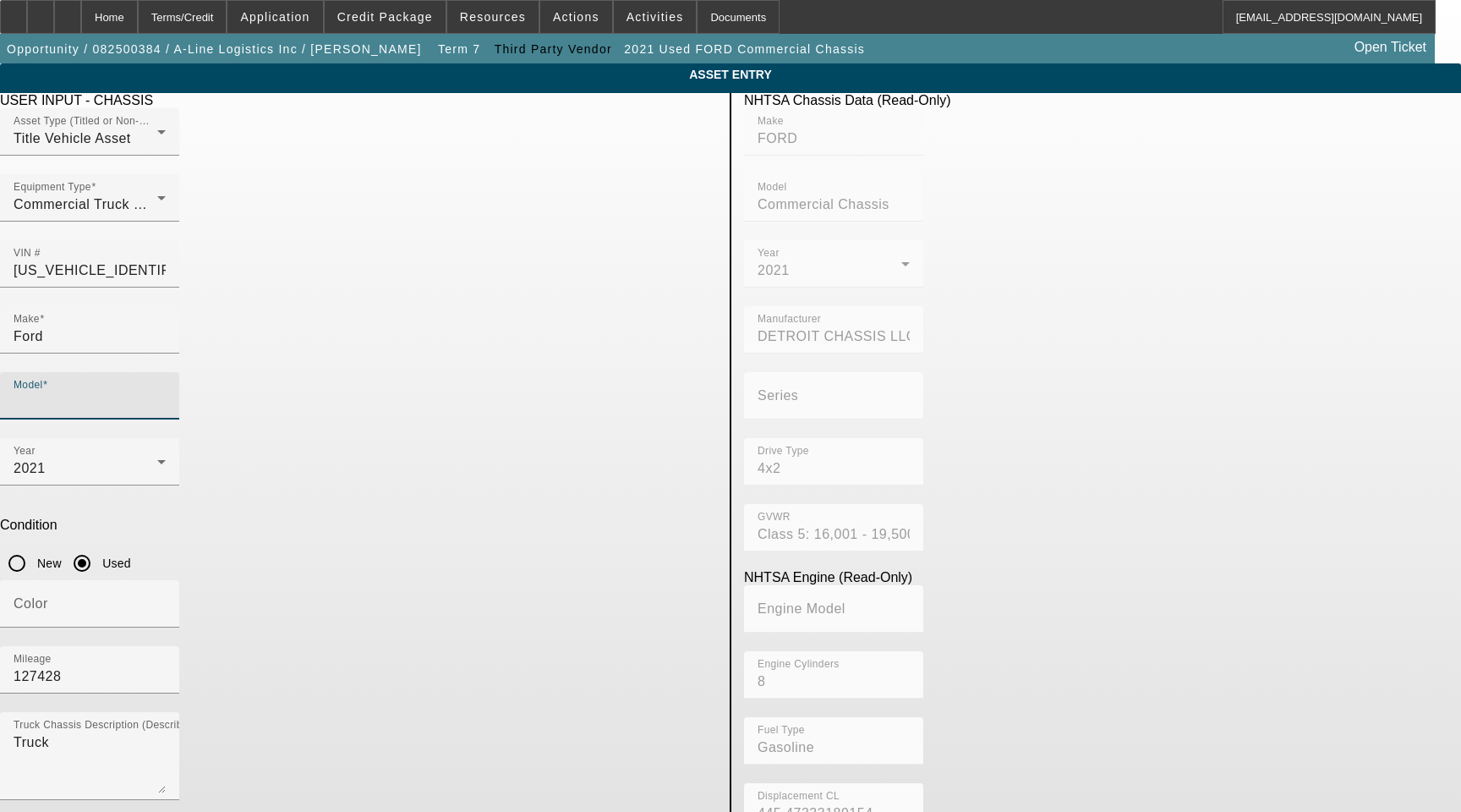
click at [166, 393] on input "Model" at bounding box center [89, 403] width 152 height 21
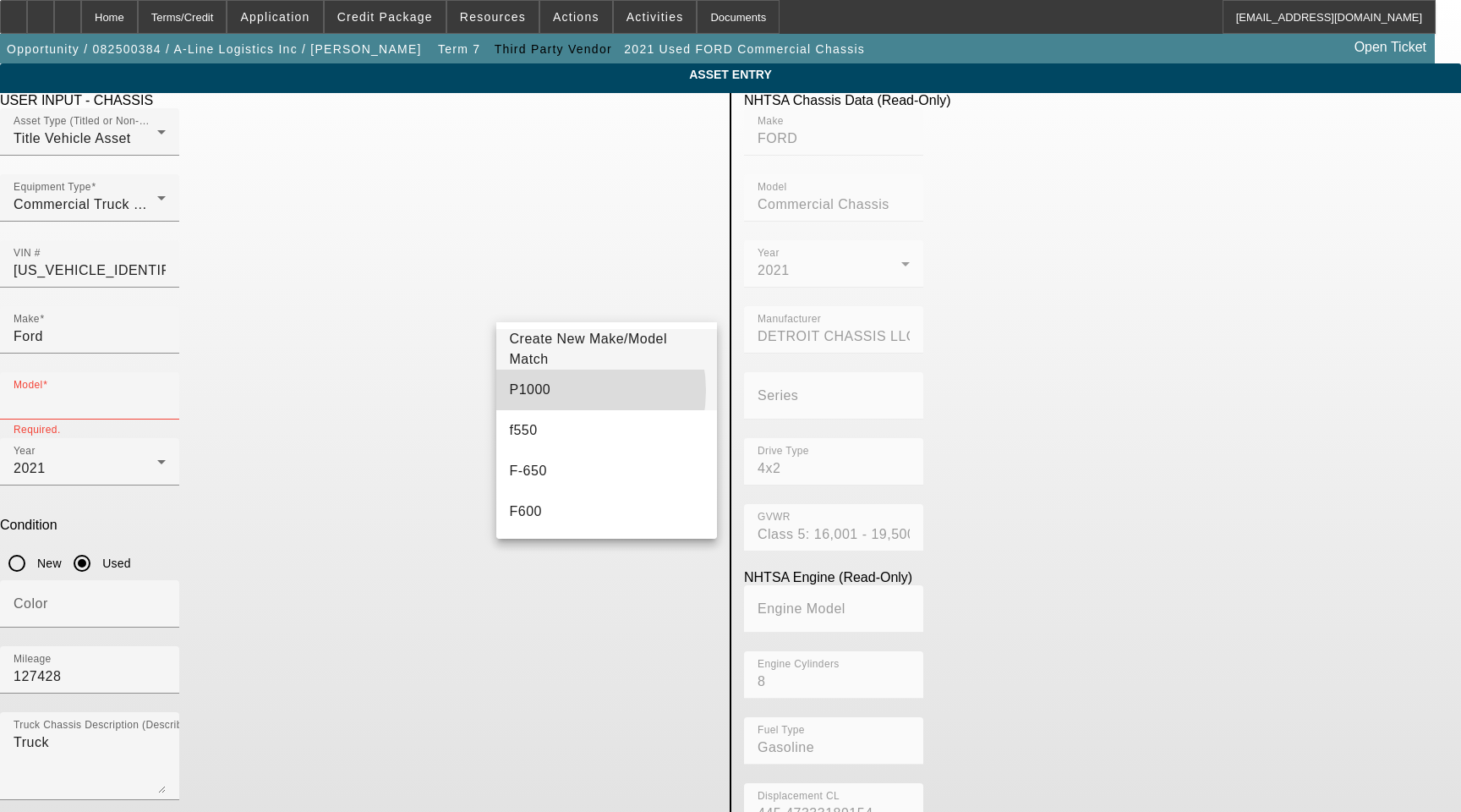
click at [559, 391] on mat-option "P1000" at bounding box center [608, 389] width 222 height 40
type input "P1000"
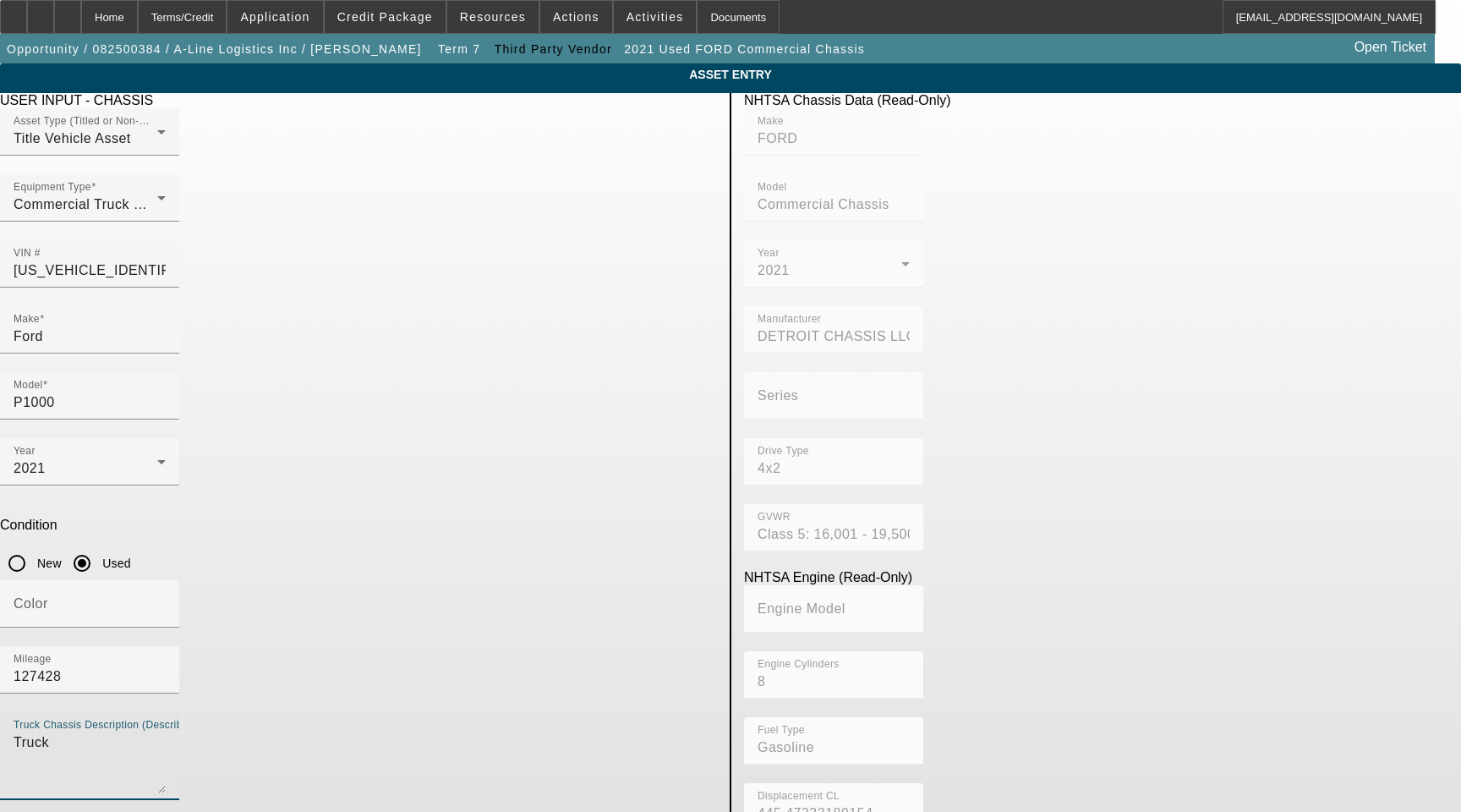
drag, startPoint x: 385, startPoint y: 504, endPoint x: 177, endPoint y: 473, distance: 210.3
click at [177, 473] on app-asset-collateral-manage "ASSET ENTRY Delete asset USER INPUT - CHASSIS Asset Type (Titled or Non-Titled)…" at bounding box center [730, 532] width 1461 height 937
paste textarea "Includes All Accessories, Attachments and Options"
type textarea "Includes All Accessories, Attachments and Options"
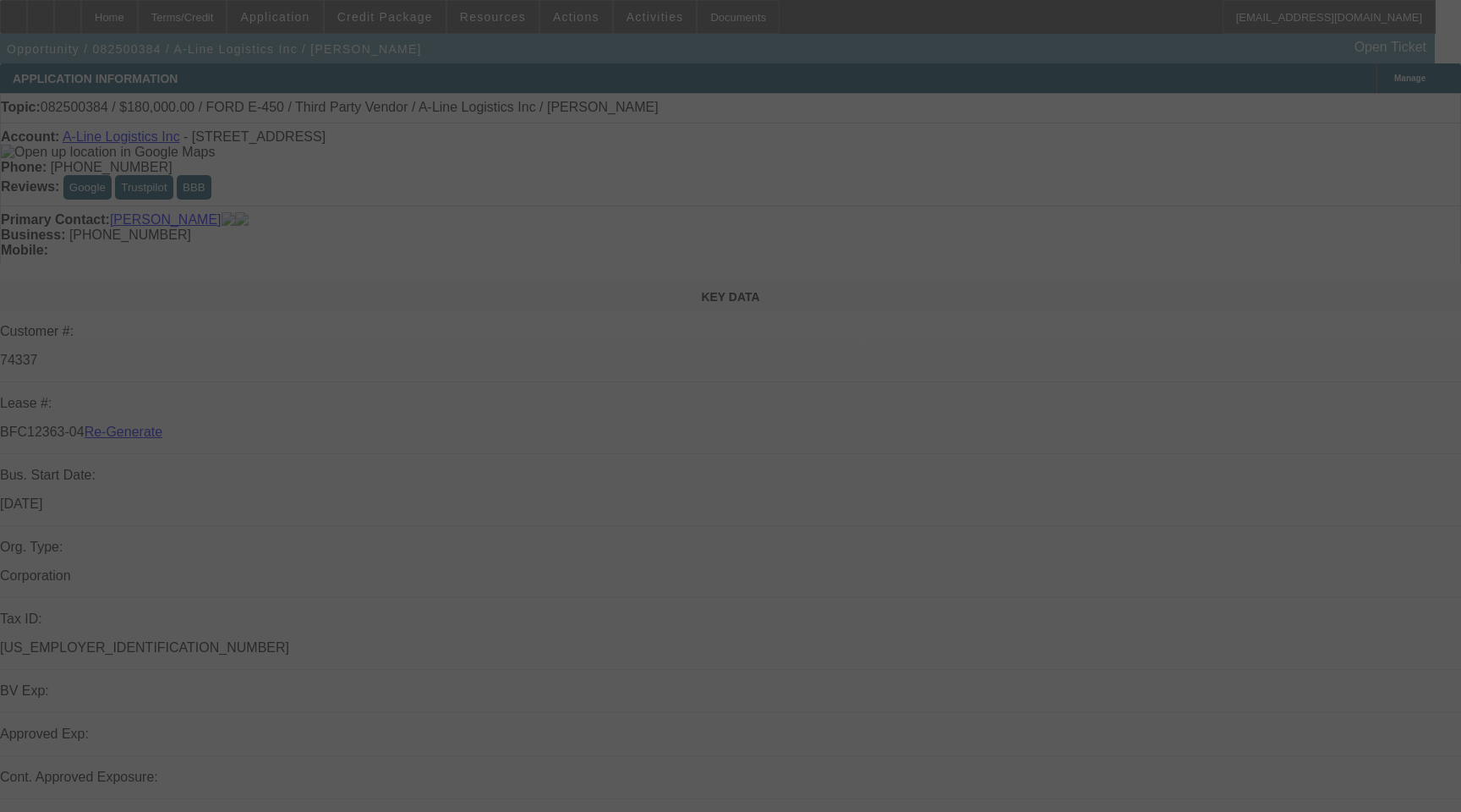
select select "3"
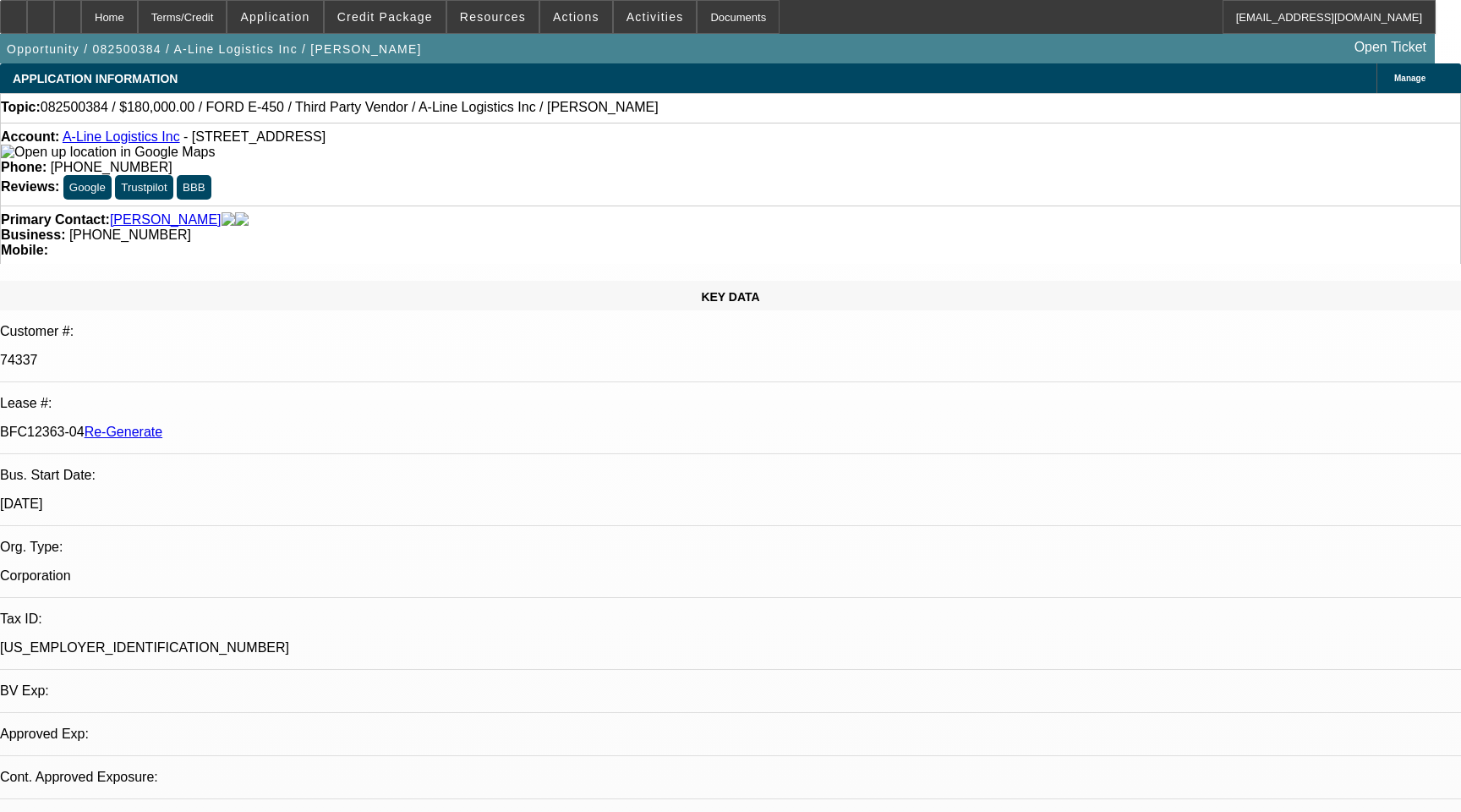
select select "0"
select select "6"
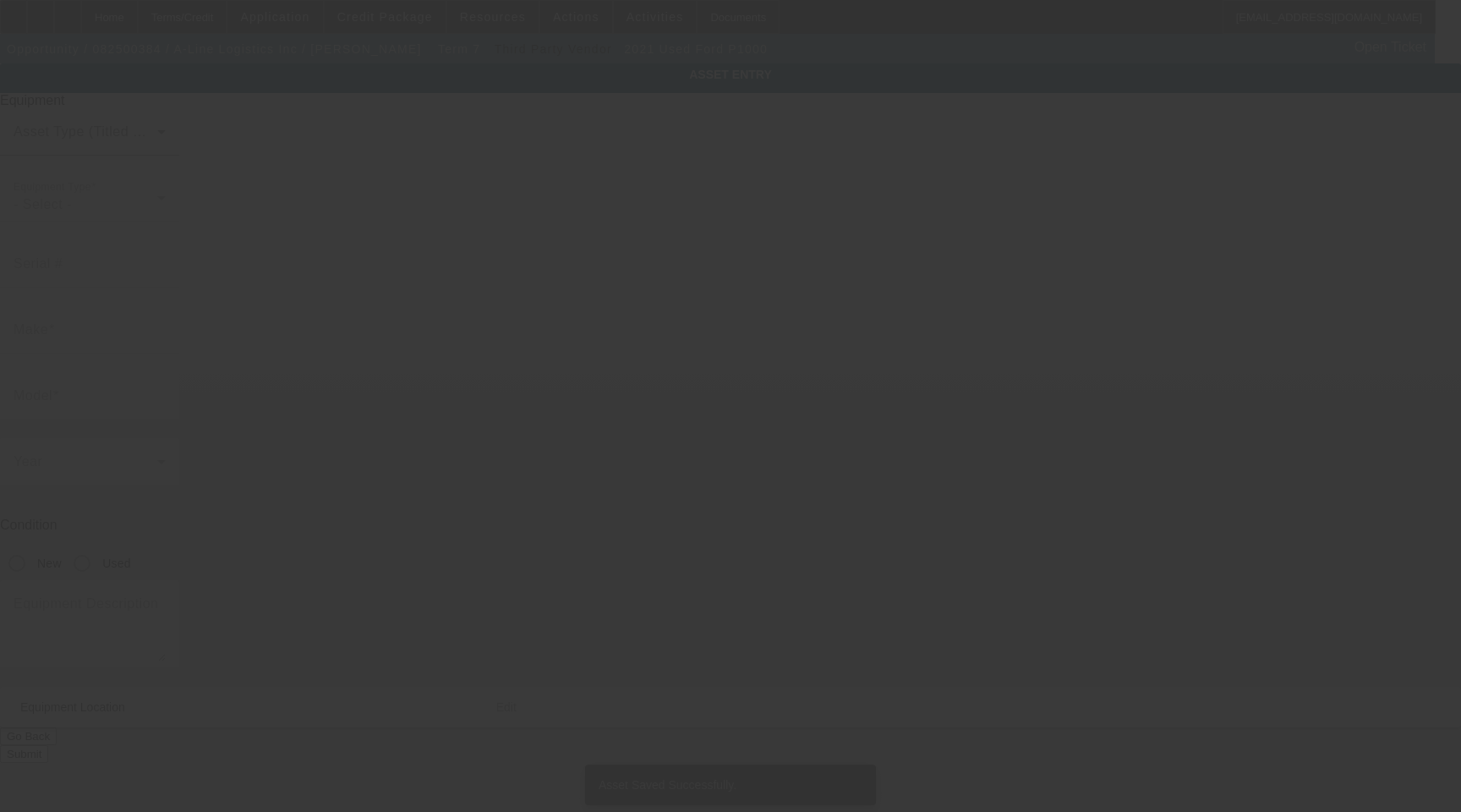
type input "1F65F5KN8M0A05532"
type input "Ford"
type input "P1000"
radio input "true"
type textarea "Includes All Accessories, Attachments and Options"
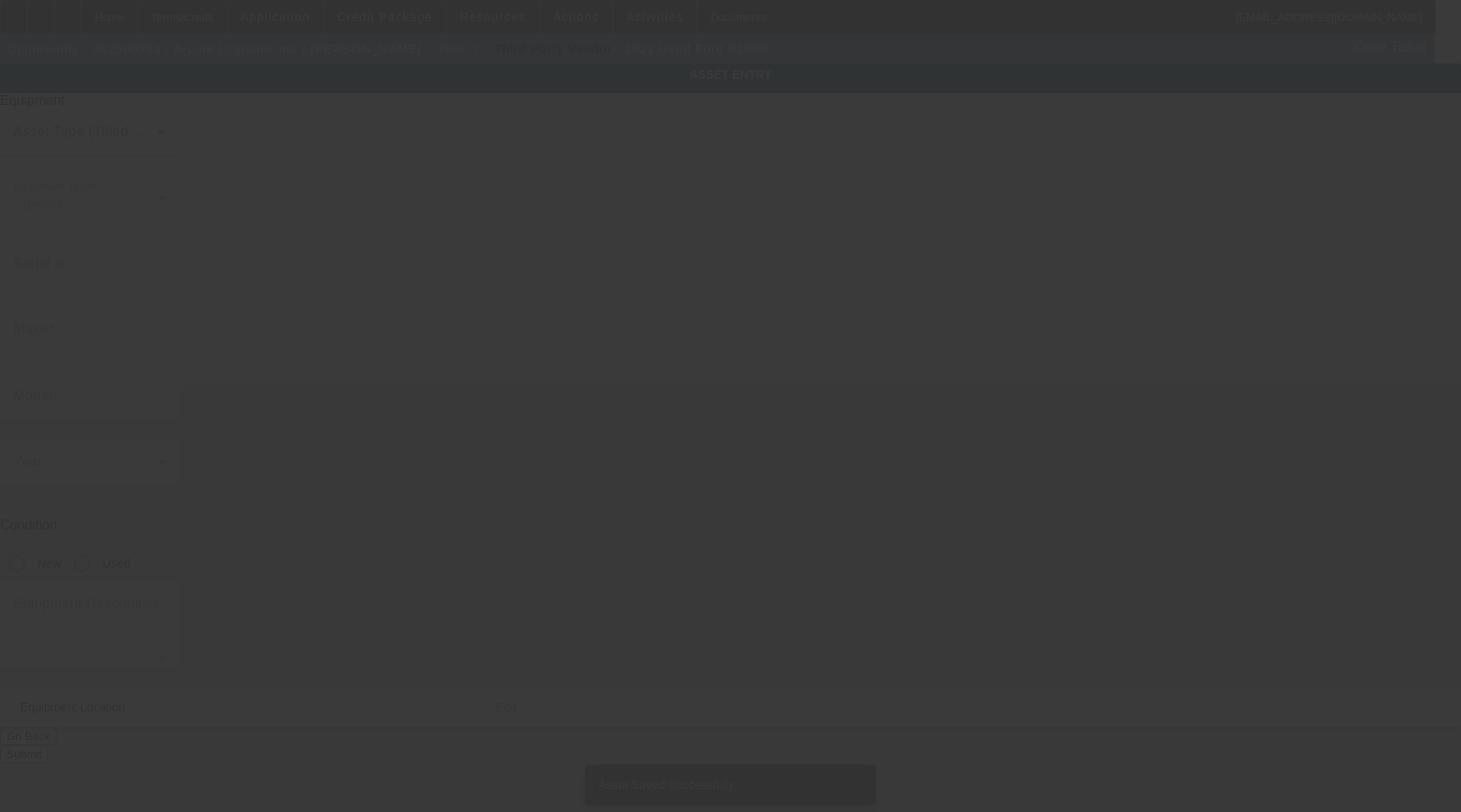
type input "3201 Zafarano Dr"
type input "Santa Fe"
type input "87507"
type input "Santa Fe"
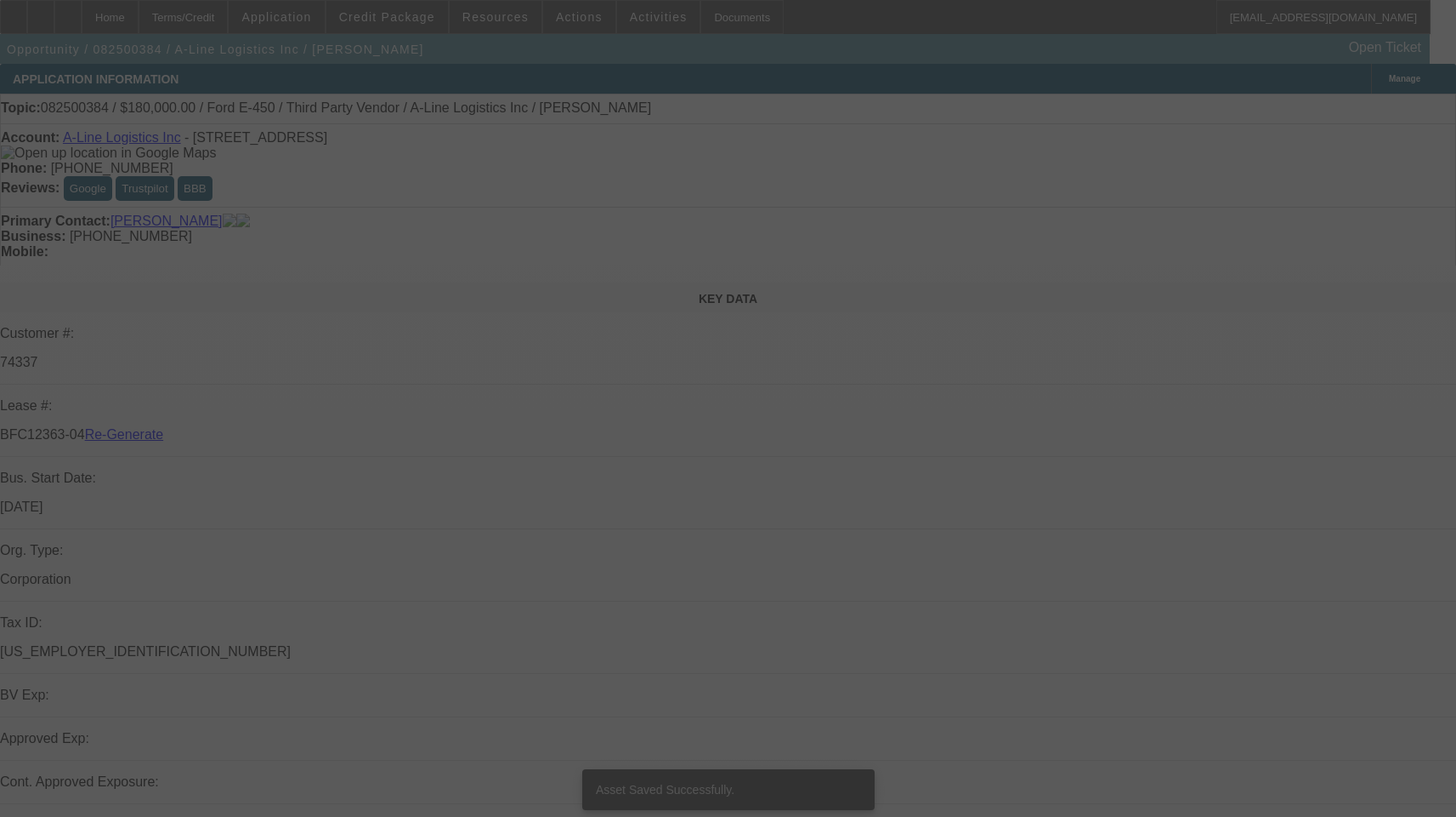
select select "3"
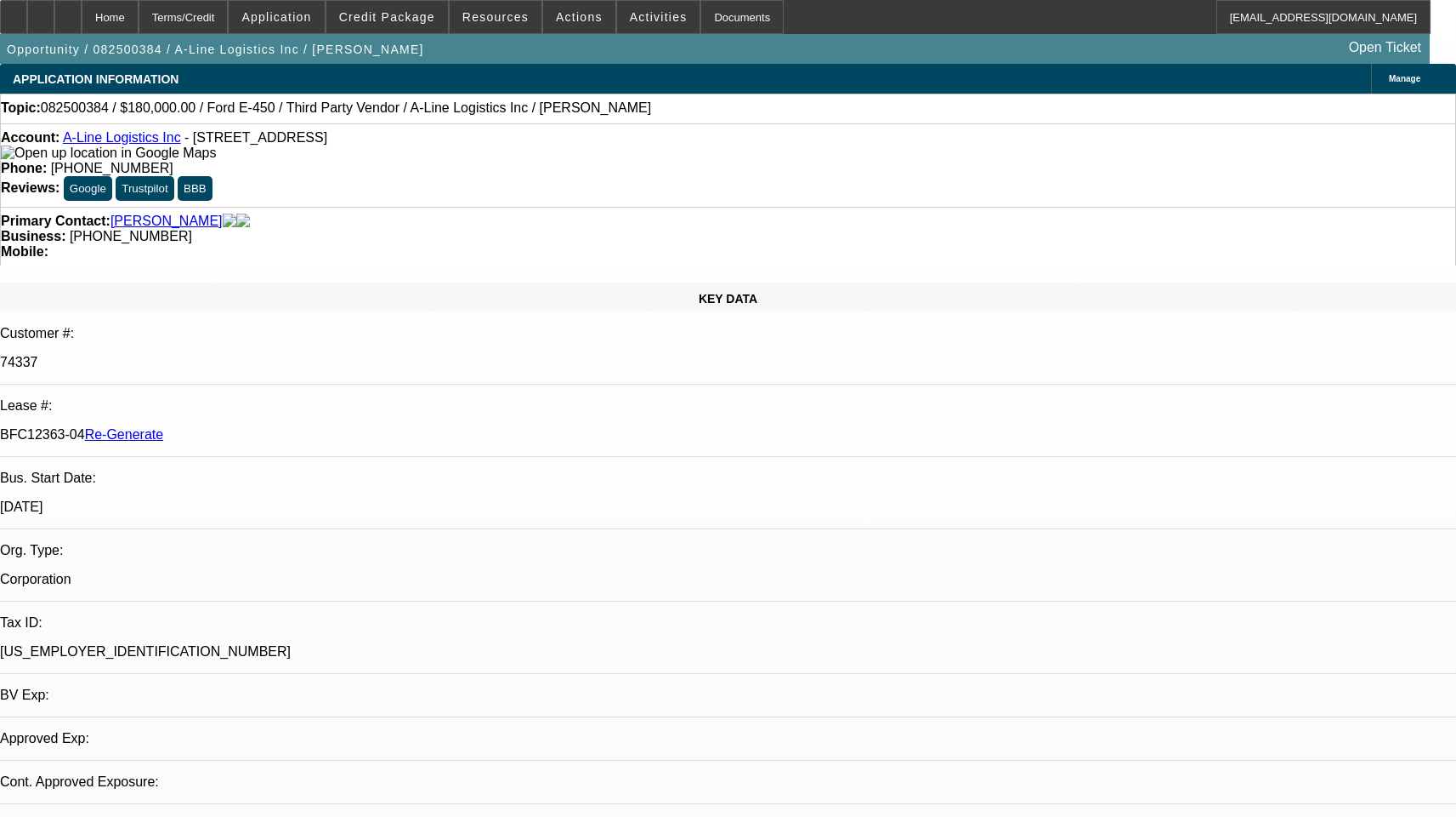
select select "0"
select select "6"
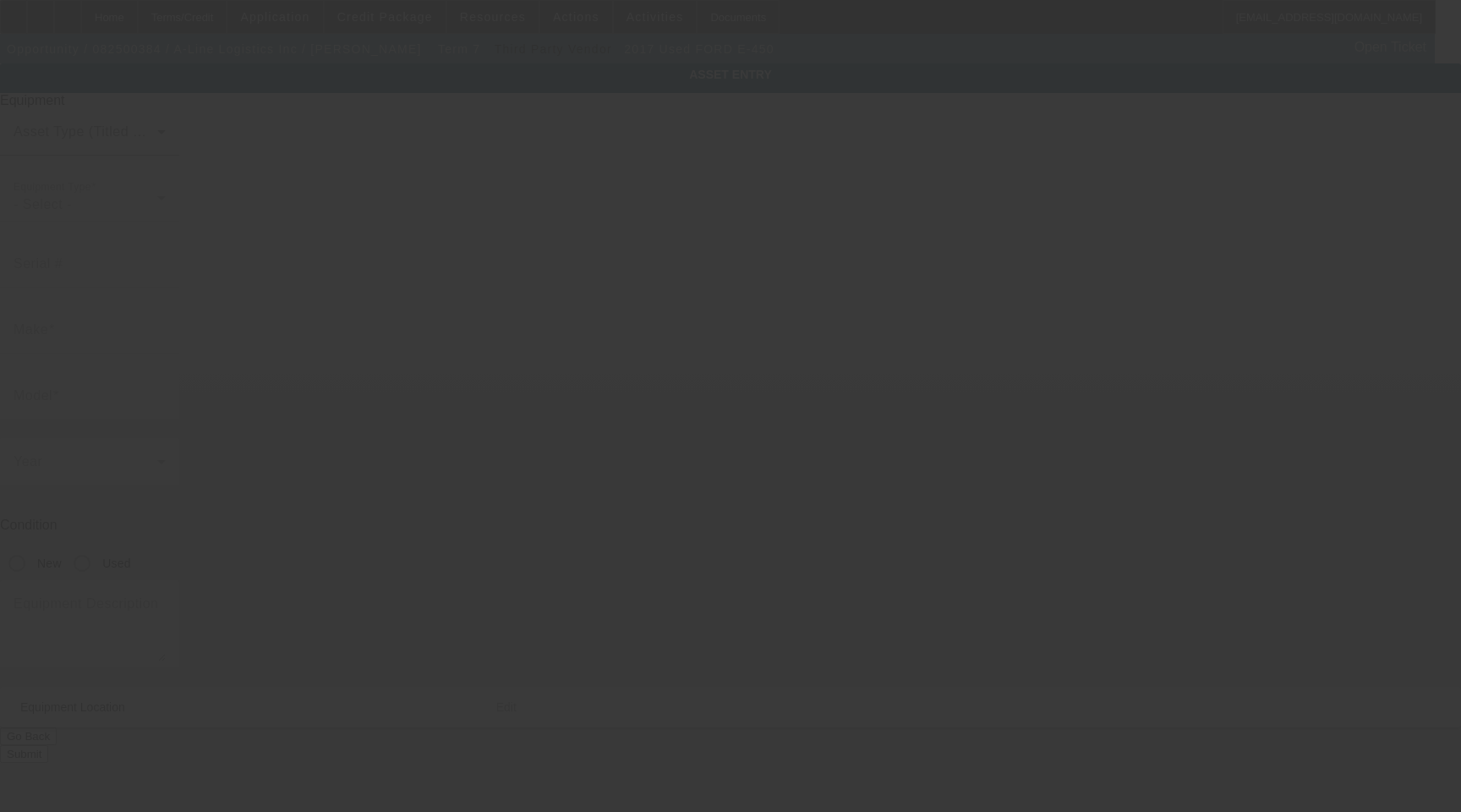
type input "[US_VEHICLE_IDENTIFICATION_NUMBER]"
type input "FORD"
type input "E-450"
radio input "true"
type textarea "Truck P700 Box"
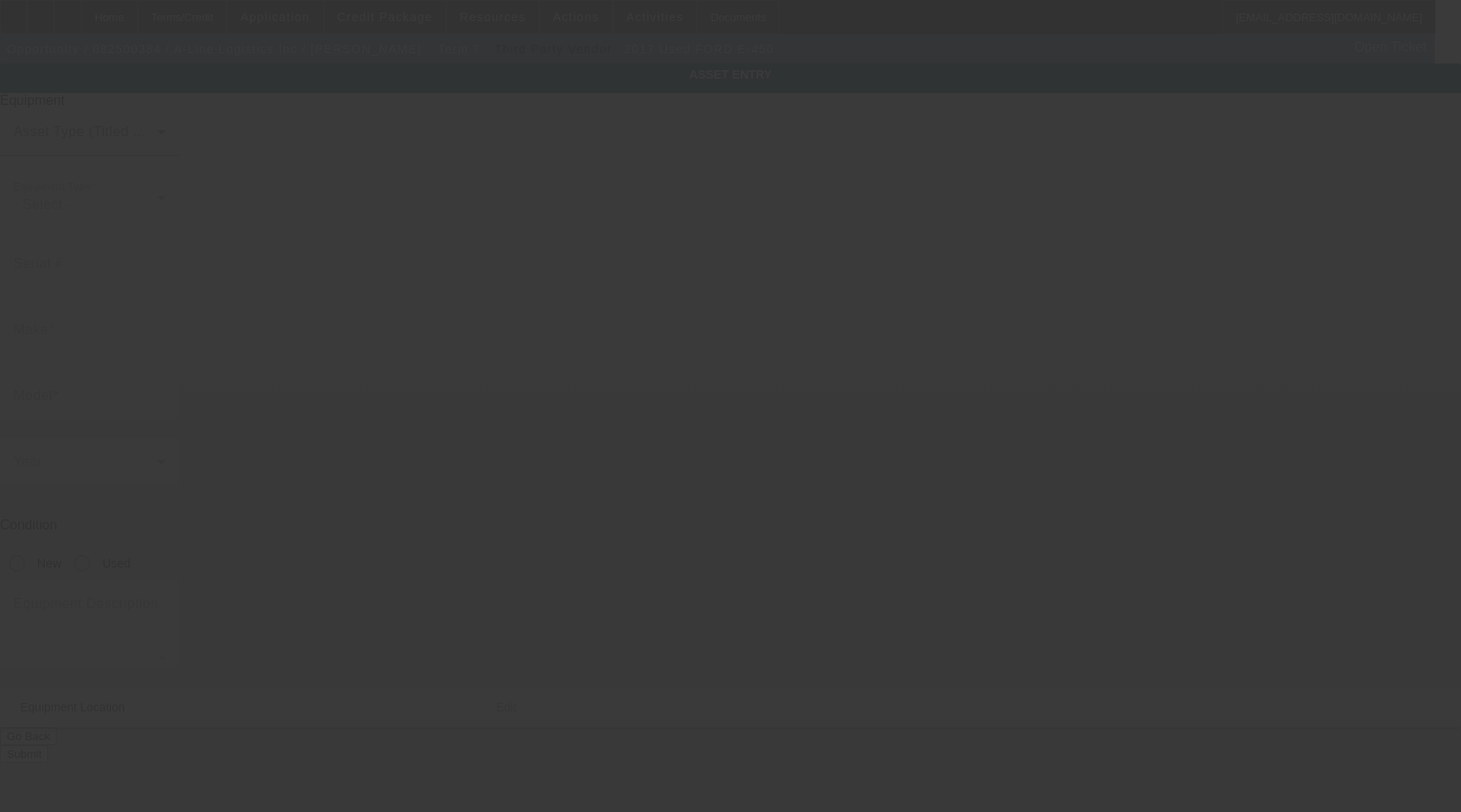
type input "3201 Zafarano Dr"
type input "Santa Fe"
type input "87507"
type input "Santa Fe"
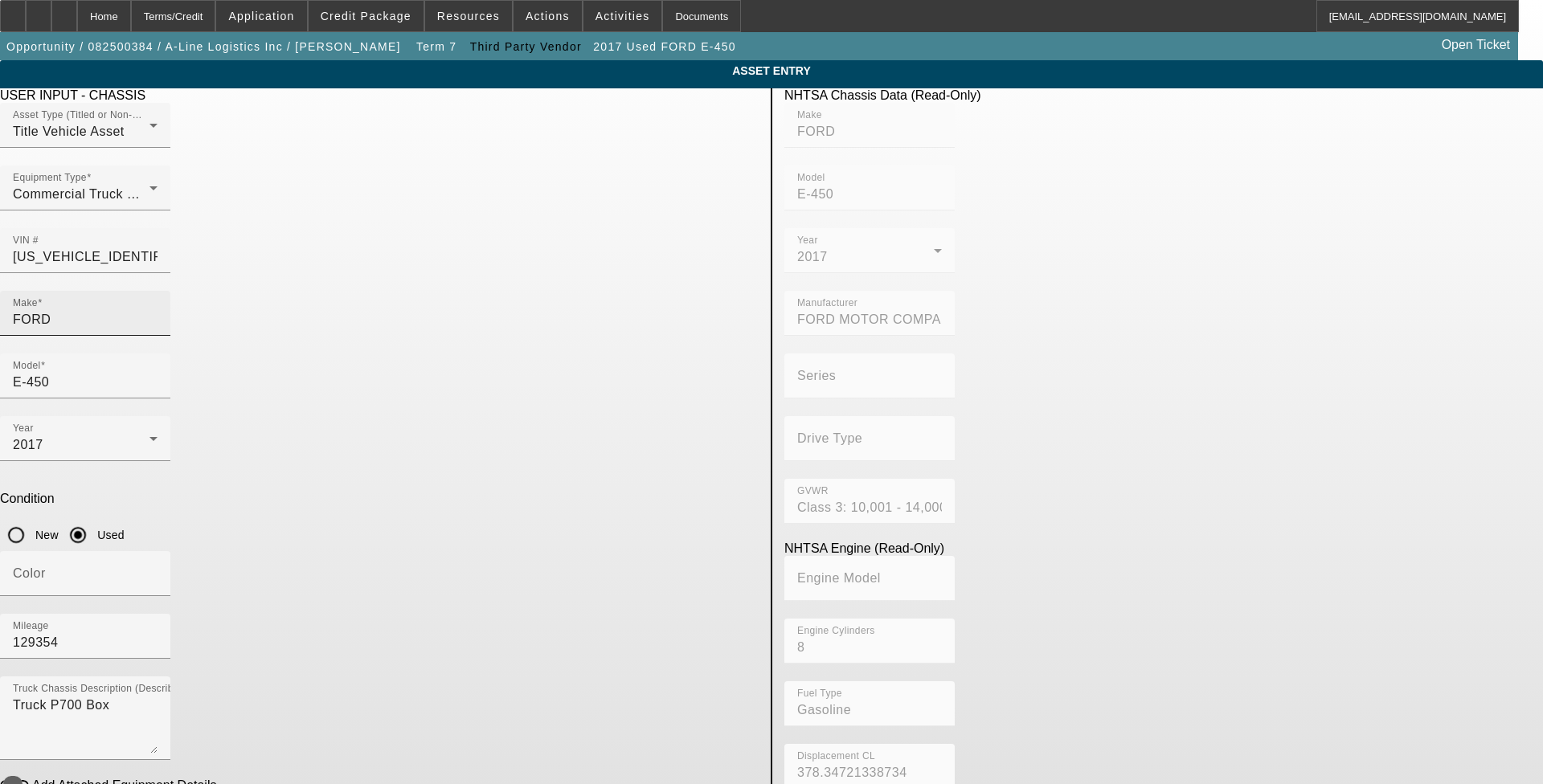
click at [158, 310] on input "FORD" at bounding box center [85, 320] width 145 height 20
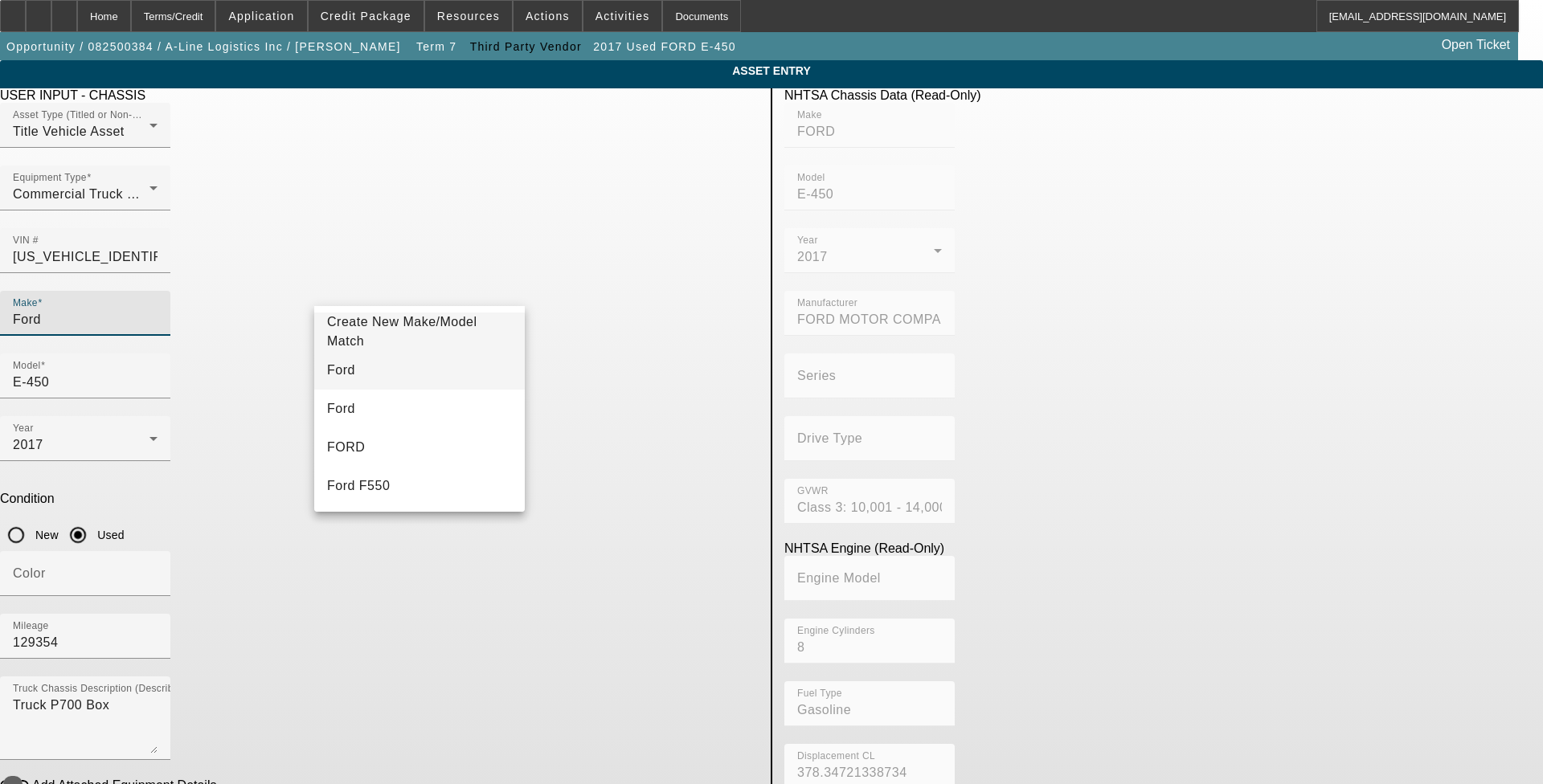
type input "Ford"
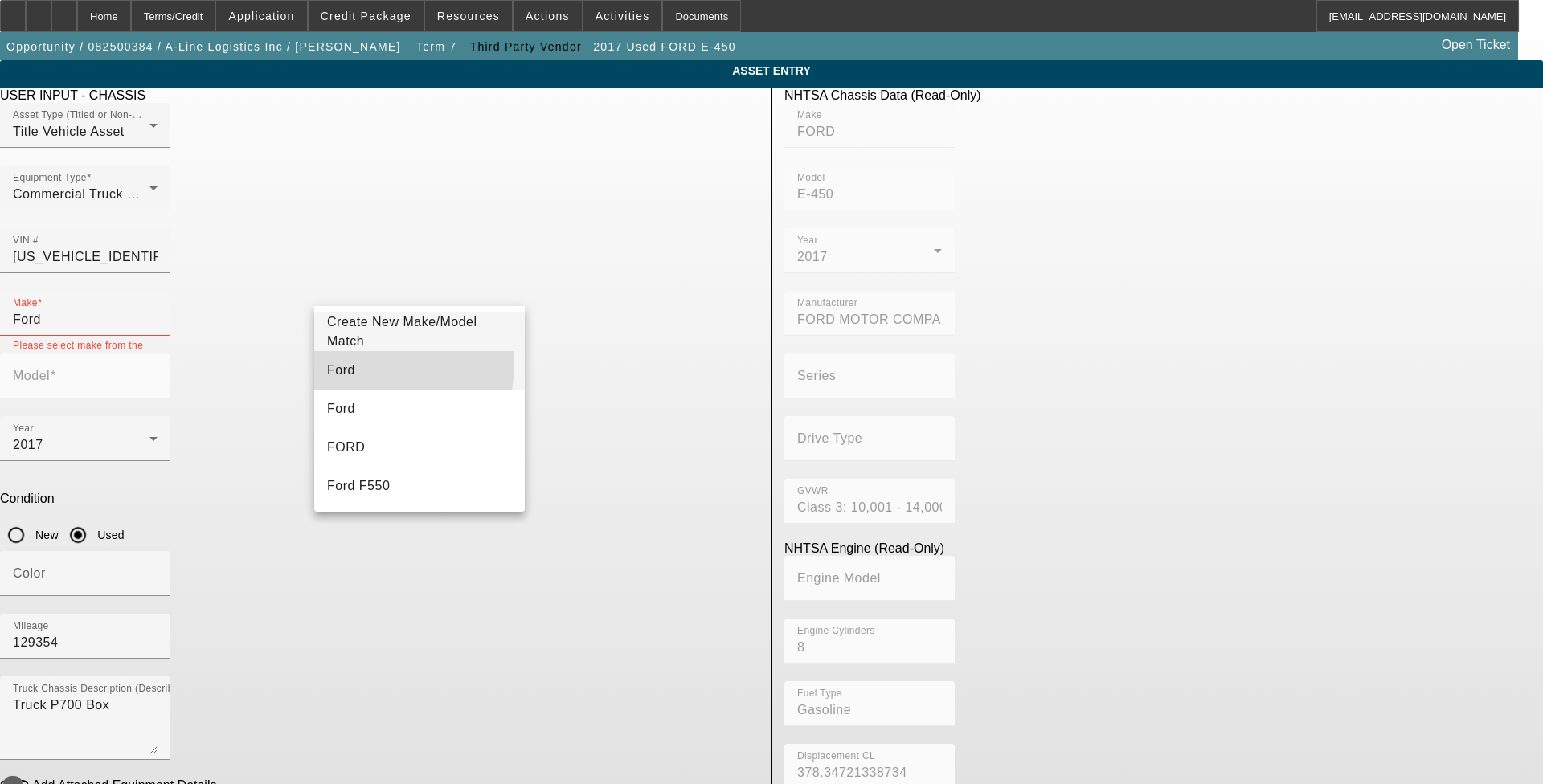
click at [356, 363] on mat-option "Ford" at bounding box center [420, 370] width 211 height 38
type input "Ford"
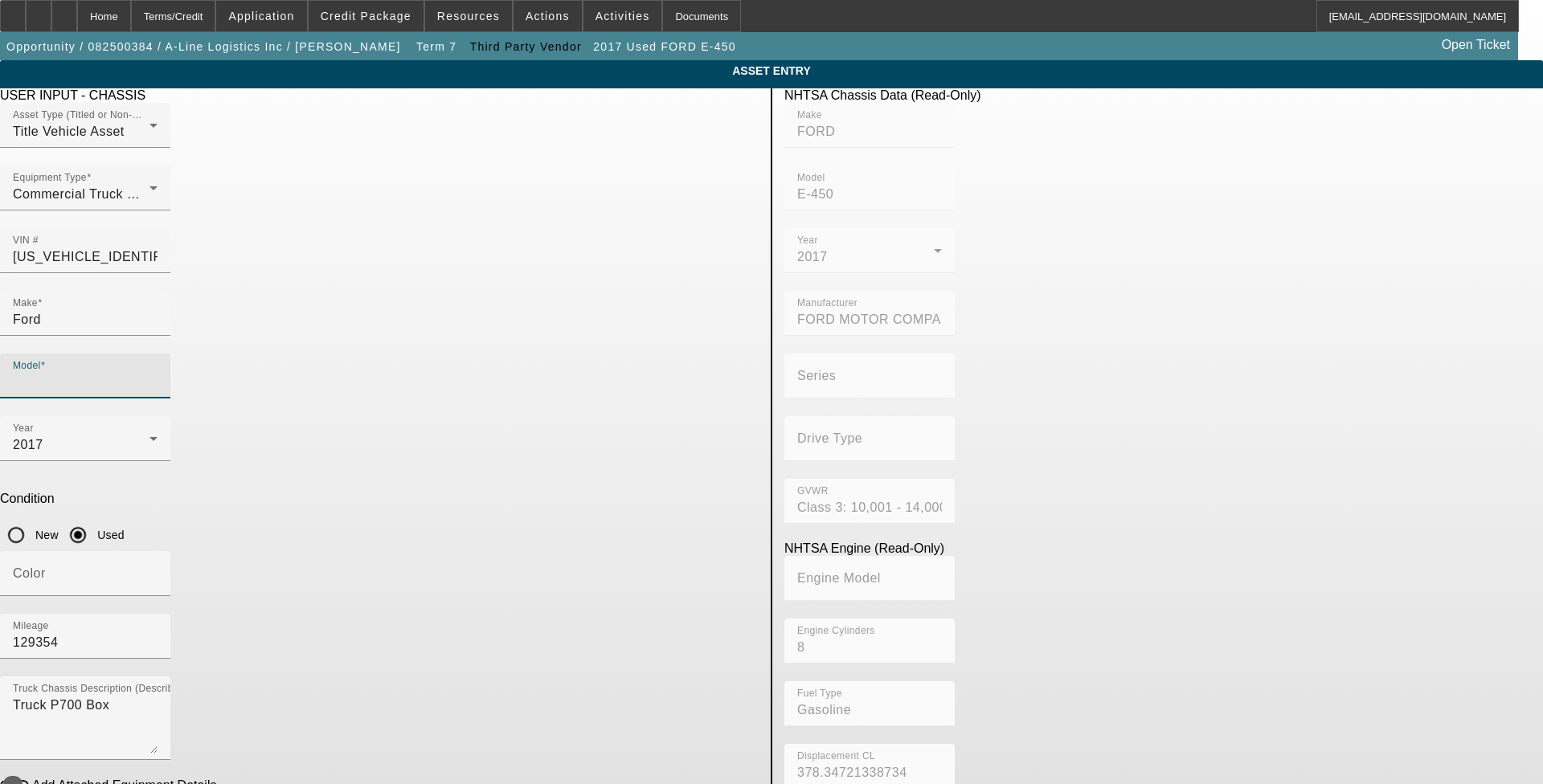
click at [158, 373] on input "Model" at bounding box center [85, 383] width 145 height 20
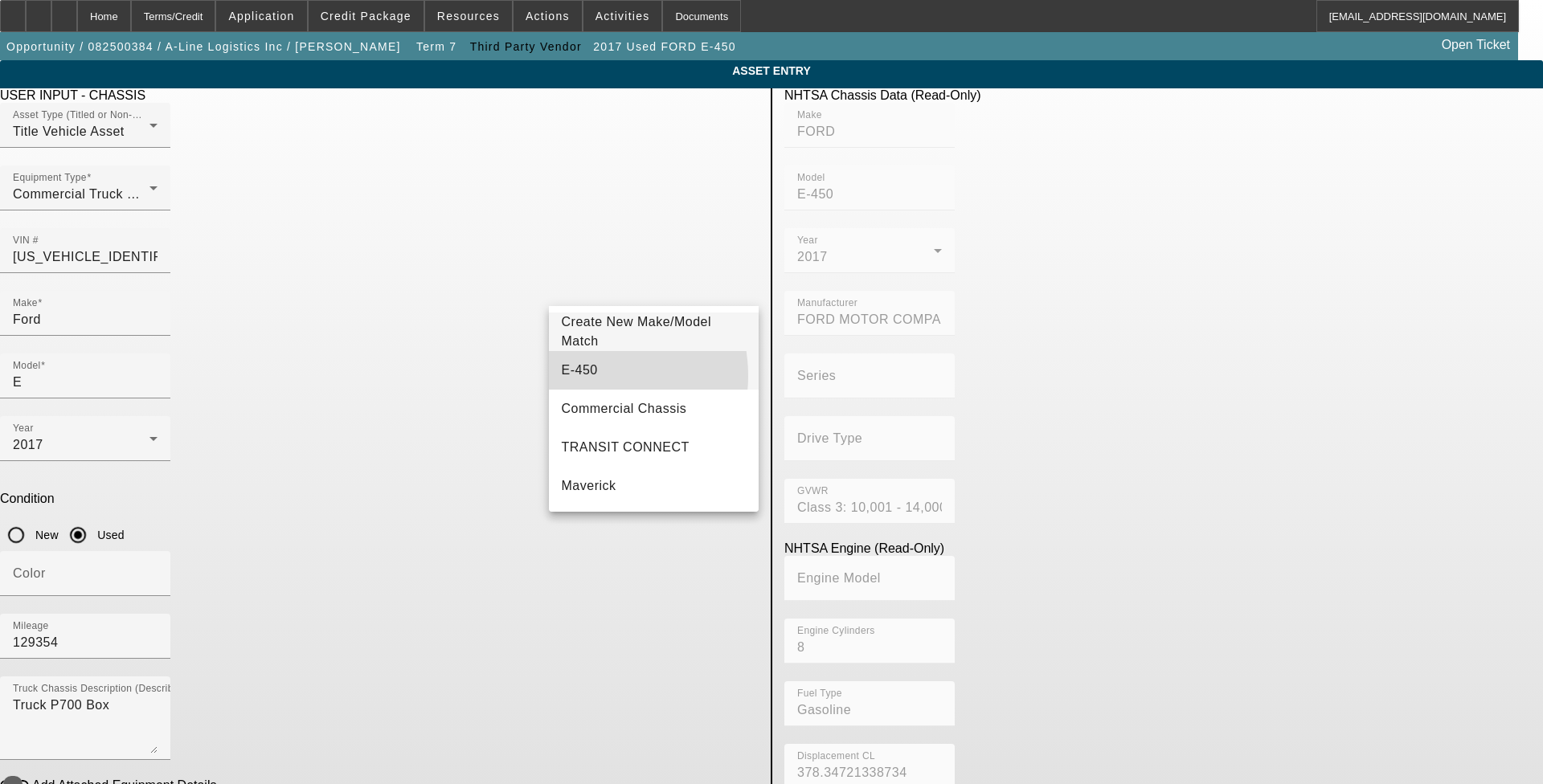
click at [583, 376] on span "E-450" at bounding box center [580, 370] width 36 height 14
type input "E-450"
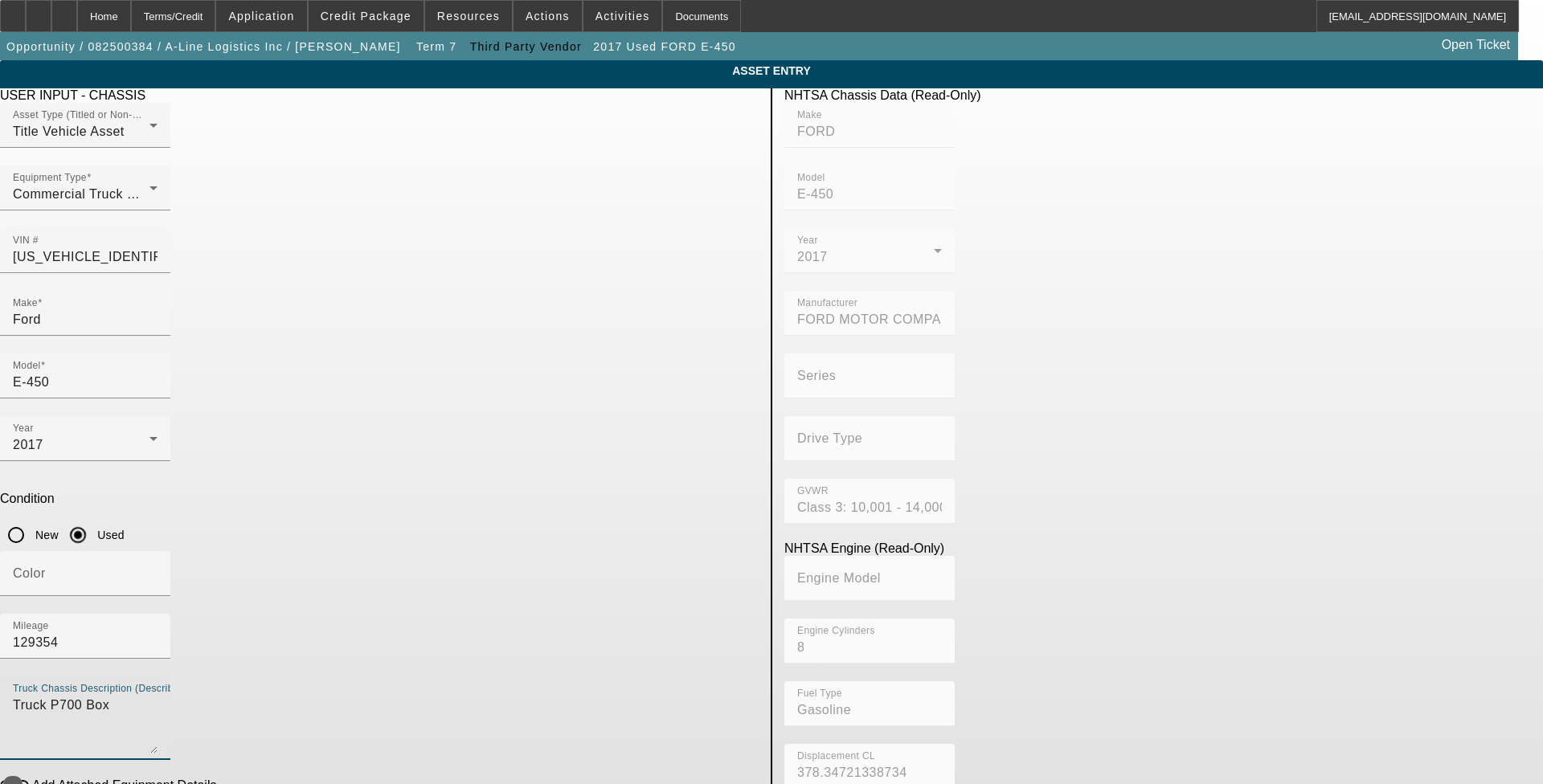
drag, startPoint x: 507, startPoint y: 480, endPoint x: 107, endPoint y: 454, distance: 400.8
click at [108, 454] on app-asset-collateral-manage "ASSET ENTRY Delete asset USER INPUT - CHASSIS Asset Type (Titled or Non-Titled)…" at bounding box center [771, 506] width 1543 height 891
paste textarea "Includes All Accessories, Attachments and Options"
type textarea "Includes All Accessories, Attachments and Options"
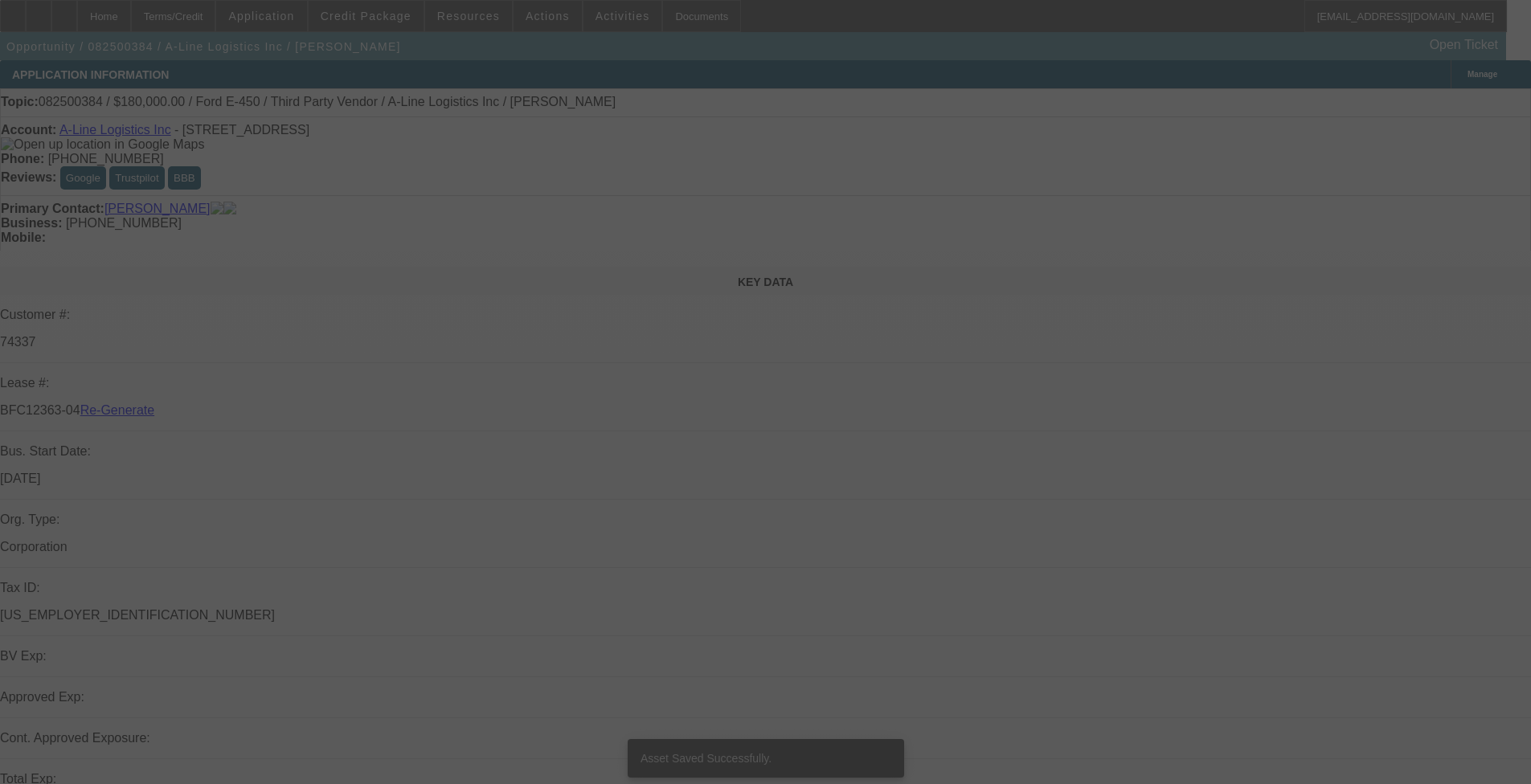
select select "3"
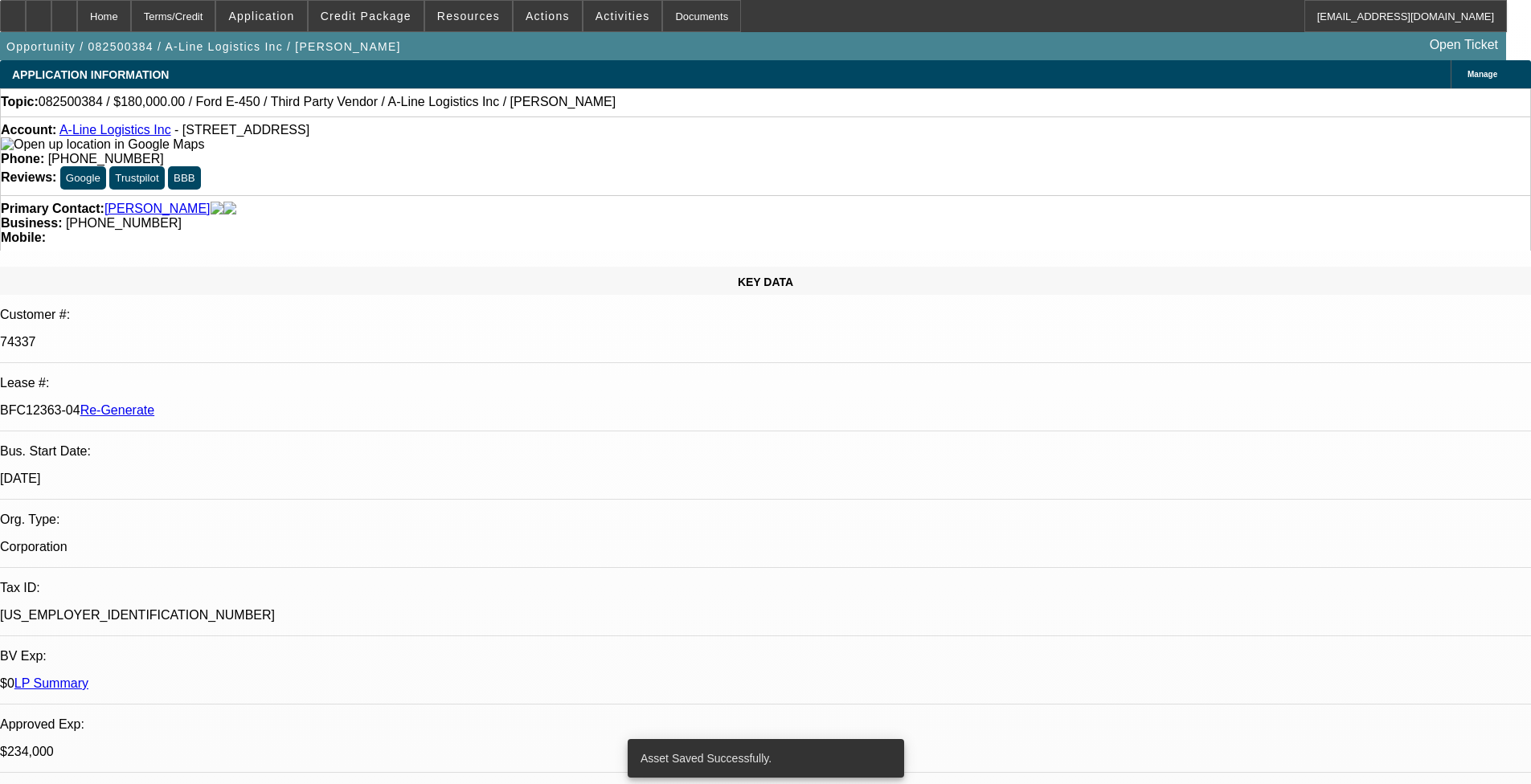
select select "0"
select select "6"
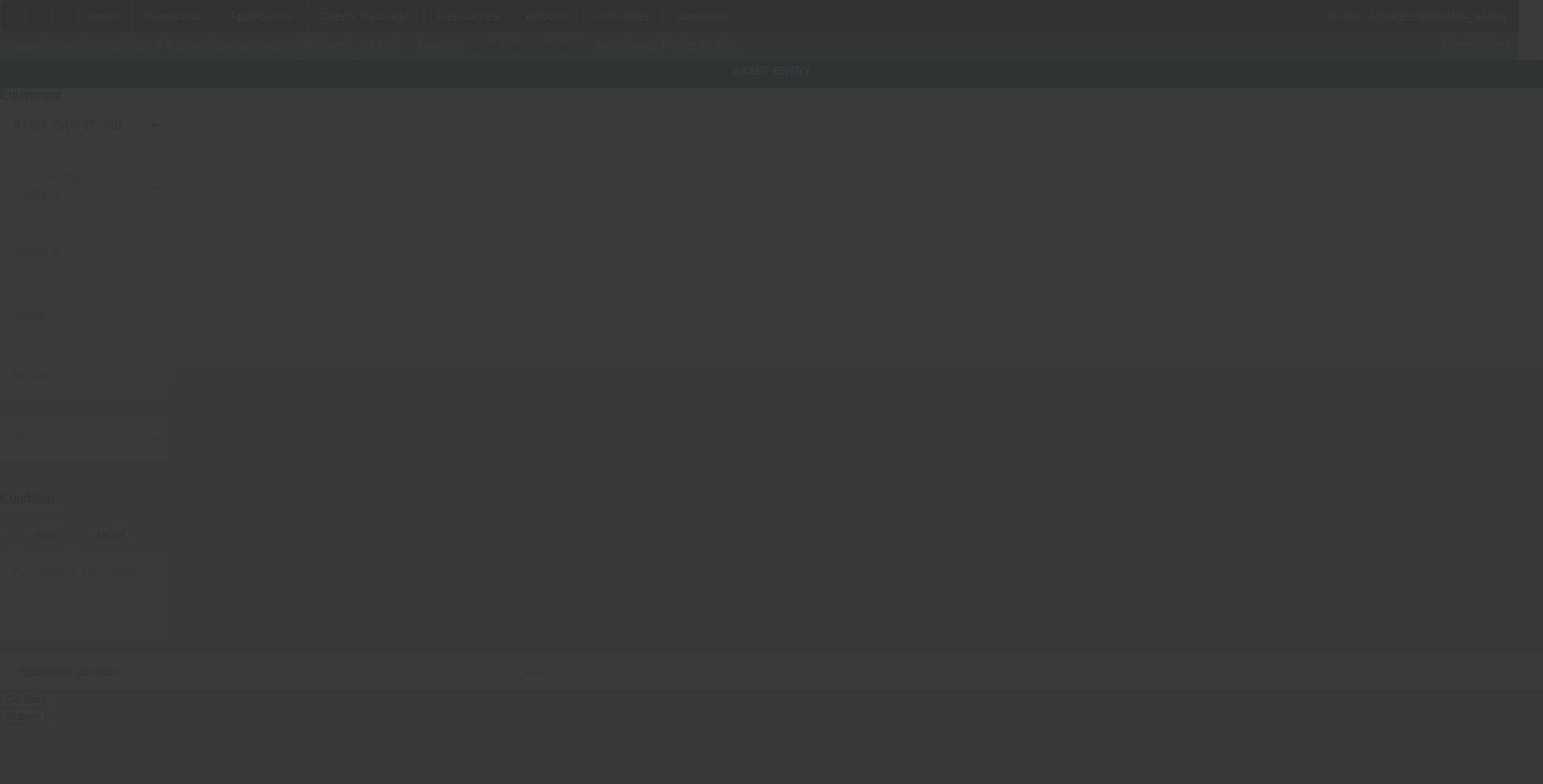
type input "[US_VEHICLE_IDENTIFICATION_NUMBER]"
type input "FORD"
type input "E-450"
radio input "true"
type textarea "Truck"
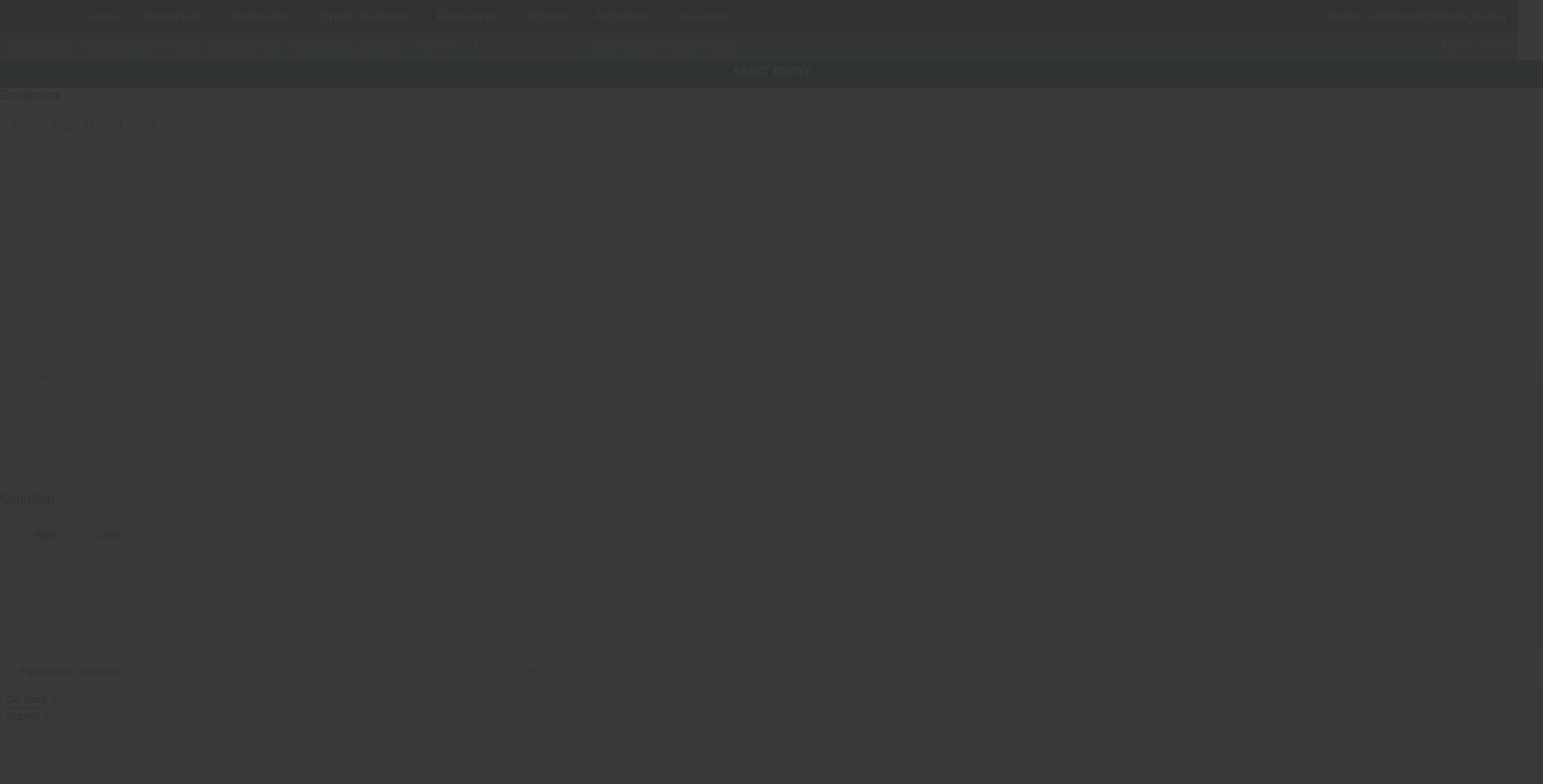
type input "3201 Zafarano Dr"
type input "Santa Fe"
type input "87507"
type input "Santa Fe"
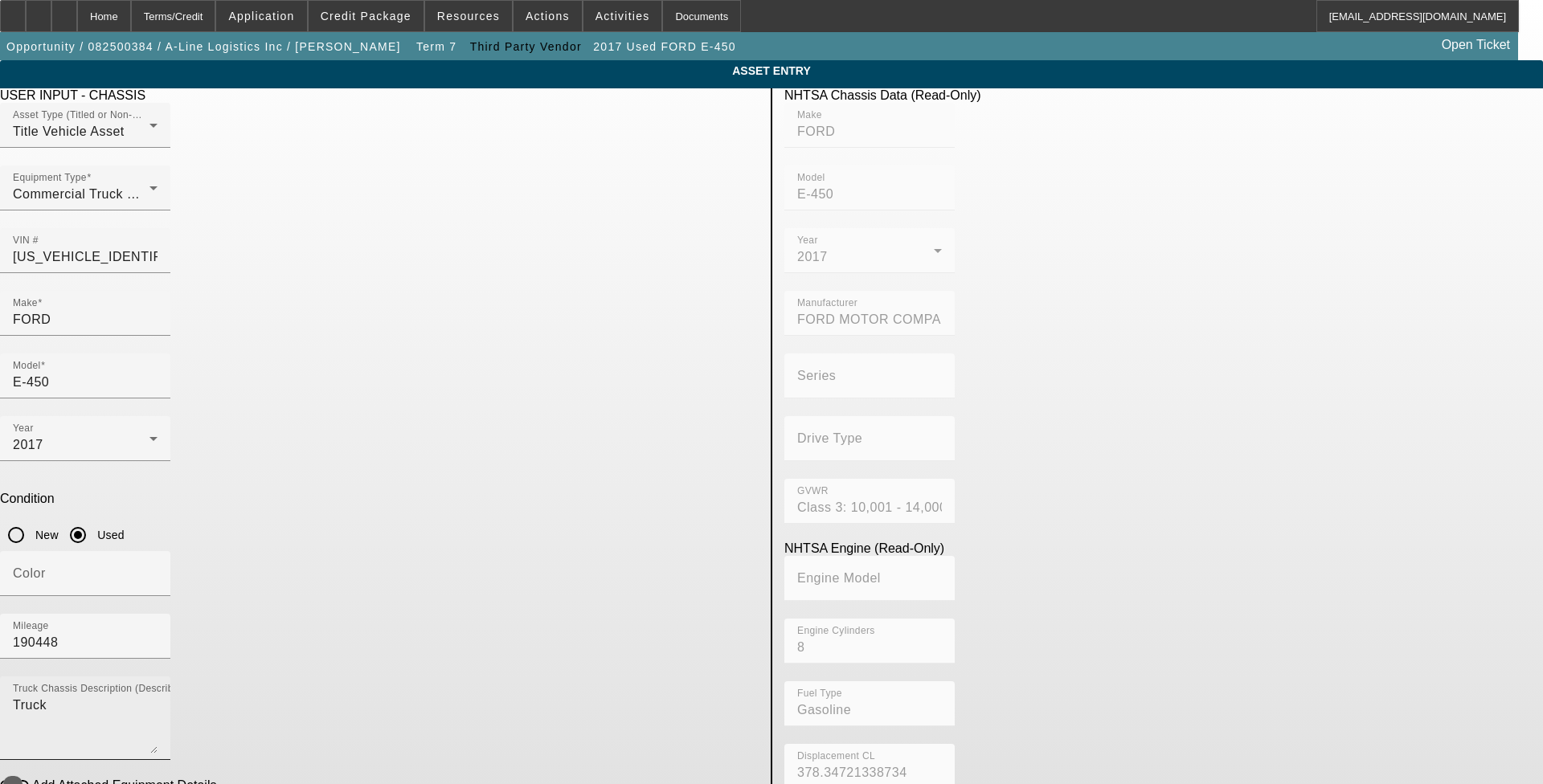
click at [284, 684] on mat-label "Truck Chassis Description (Describe the truck chassis only)" at bounding box center [149, 688] width 272 height 11
click at [158, 696] on textarea "Truck" at bounding box center [85, 724] width 145 height 58
drag, startPoint x: 376, startPoint y: 469, endPoint x: 365, endPoint y: 471, distance: 11.2
click at [158, 676] on div "Truck Chassis Description (Describe the truck chassis only) Truck" at bounding box center [85, 718] width 145 height 83
click at [158, 696] on textarea "Truck" at bounding box center [85, 724] width 145 height 58
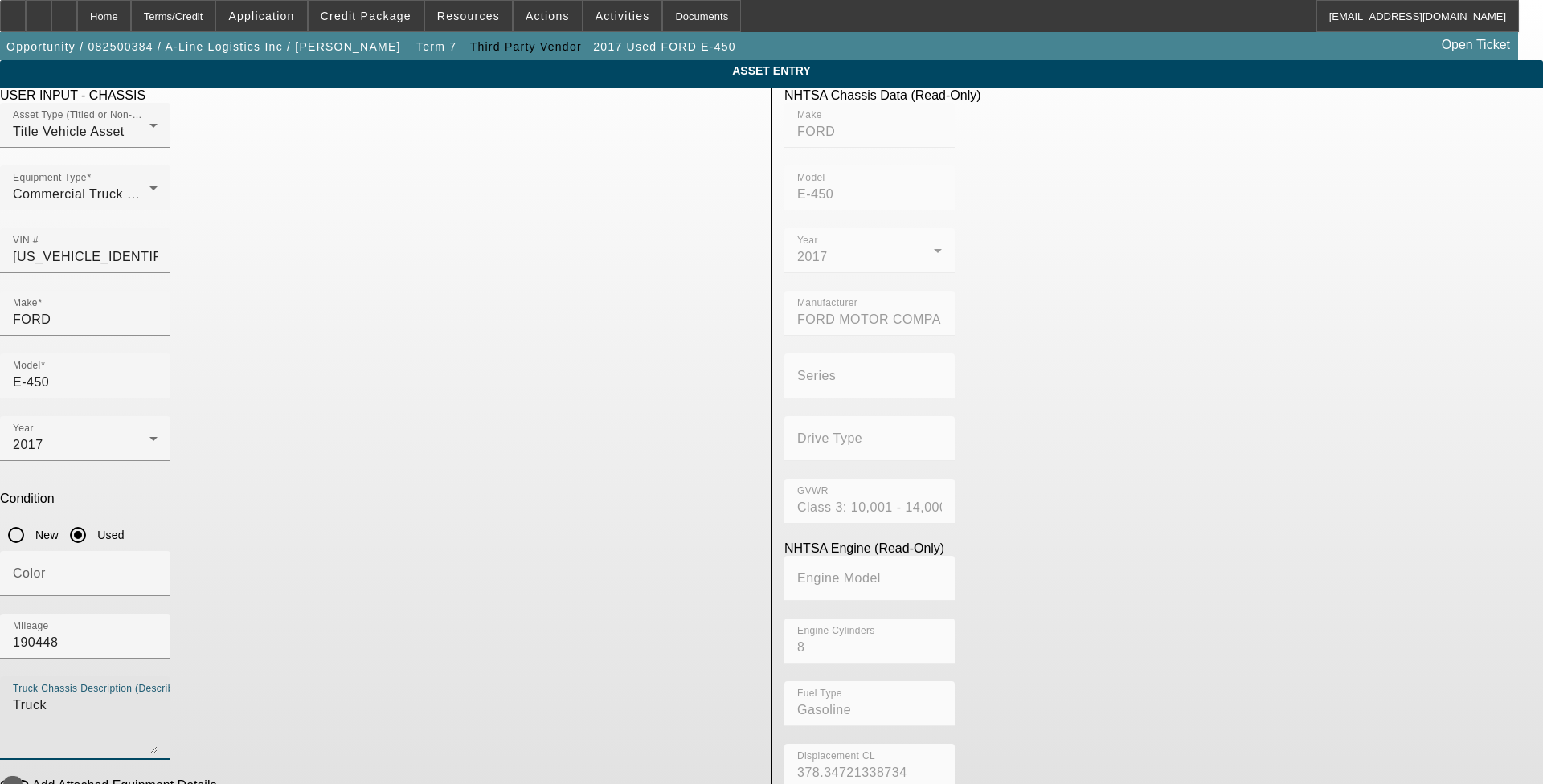
click at [158, 696] on textarea "Truck" at bounding box center [85, 724] width 145 height 58
paste textarea "Includes All Accessories, Attachments and Options"
type textarea "Includes All Accessories, Attachments and Options"
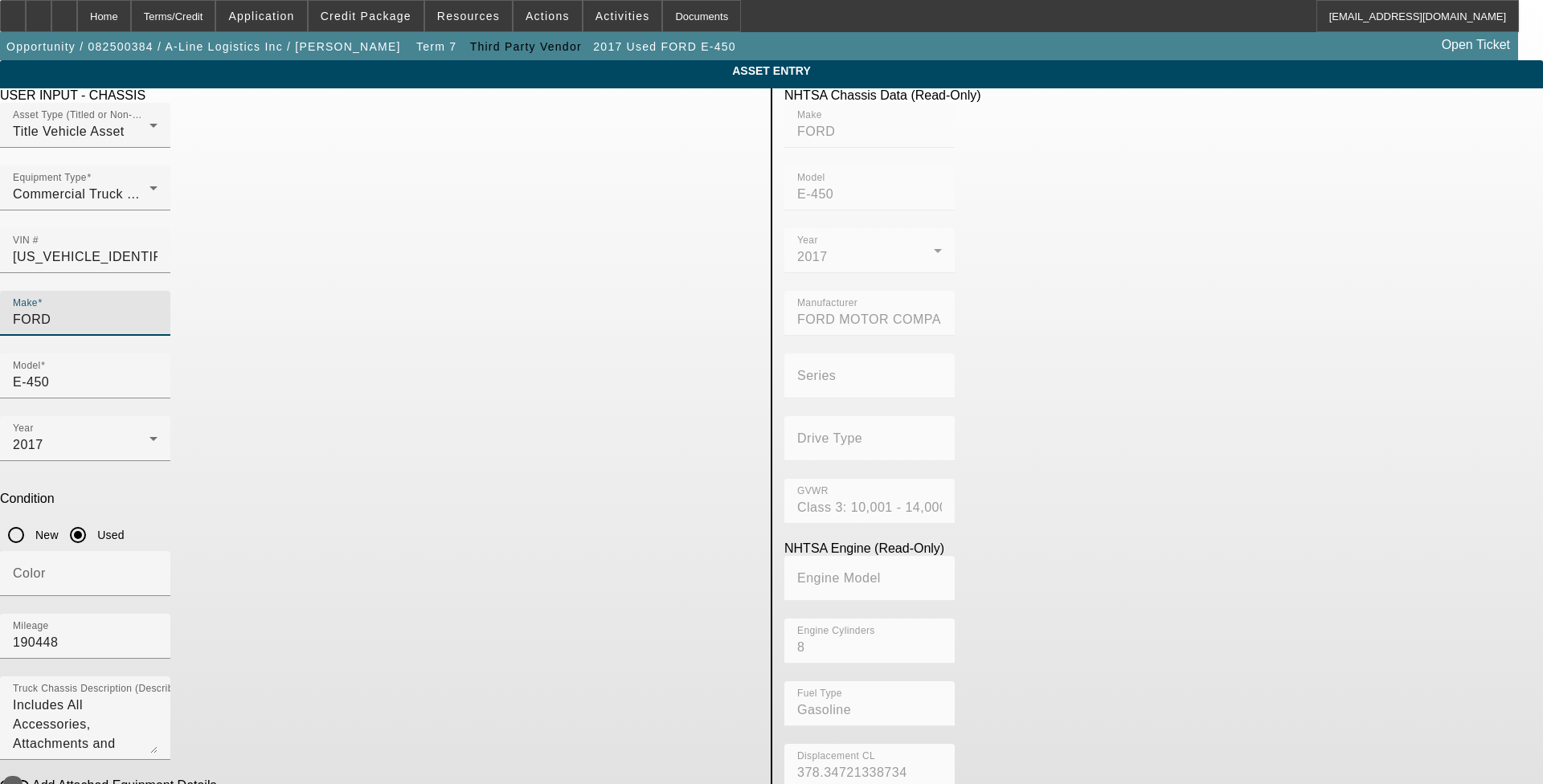
click at [158, 310] on input "FORD" at bounding box center [85, 320] width 145 height 20
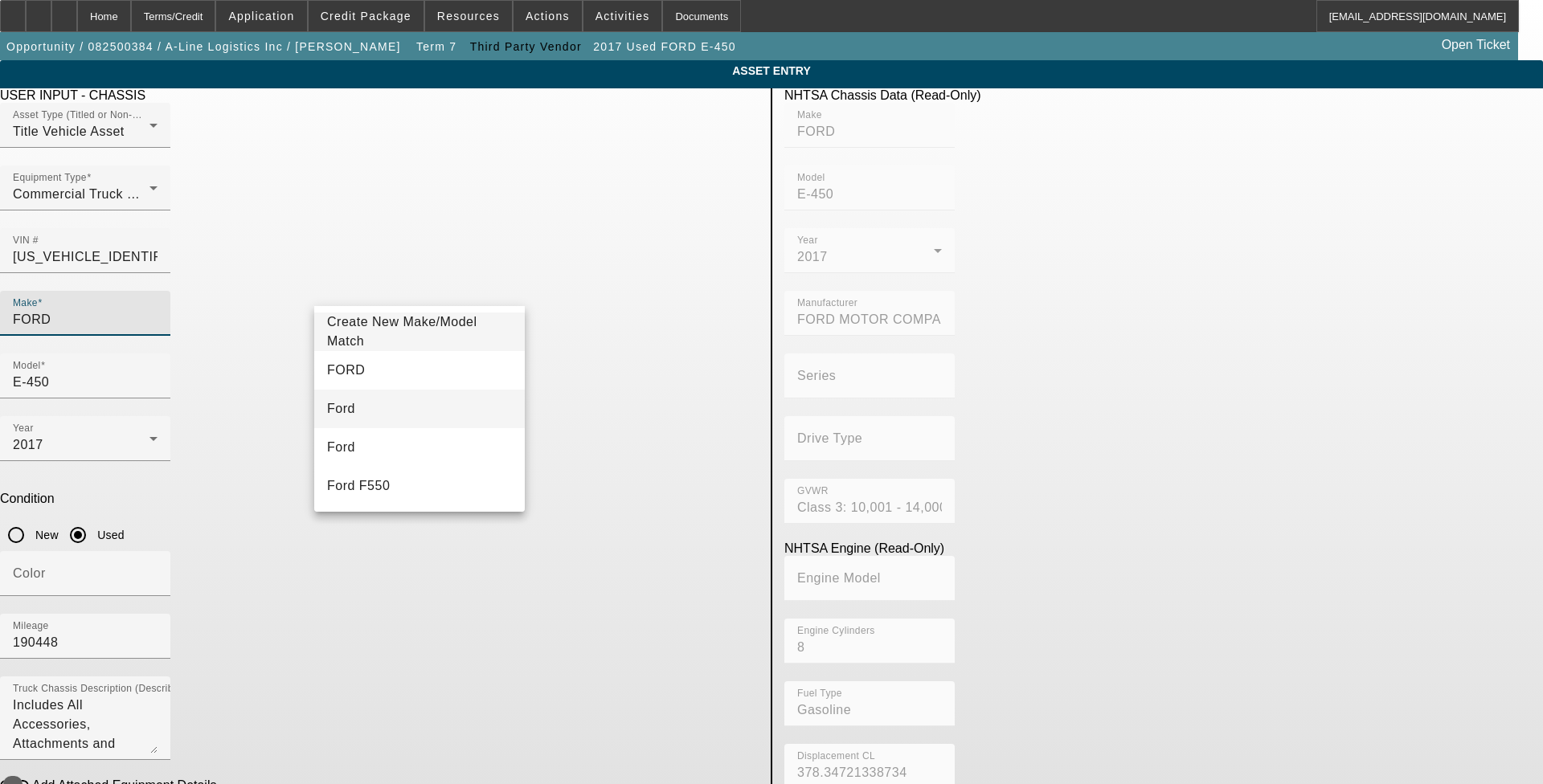
click at [374, 410] on mat-option "Ford" at bounding box center [420, 408] width 211 height 38
type input "Ford"
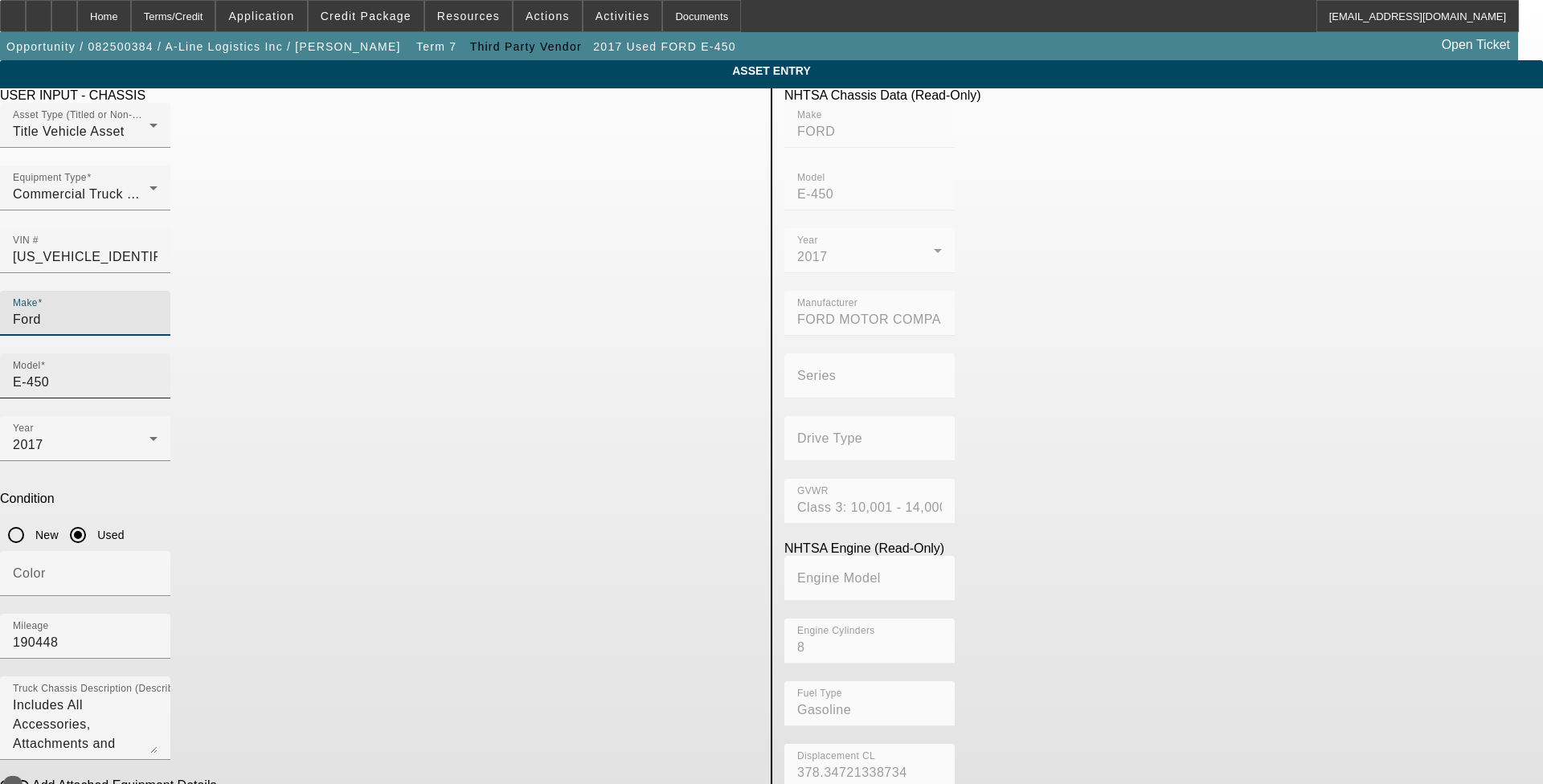
click at [158, 373] on input "E-450" at bounding box center [85, 383] width 145 height 20
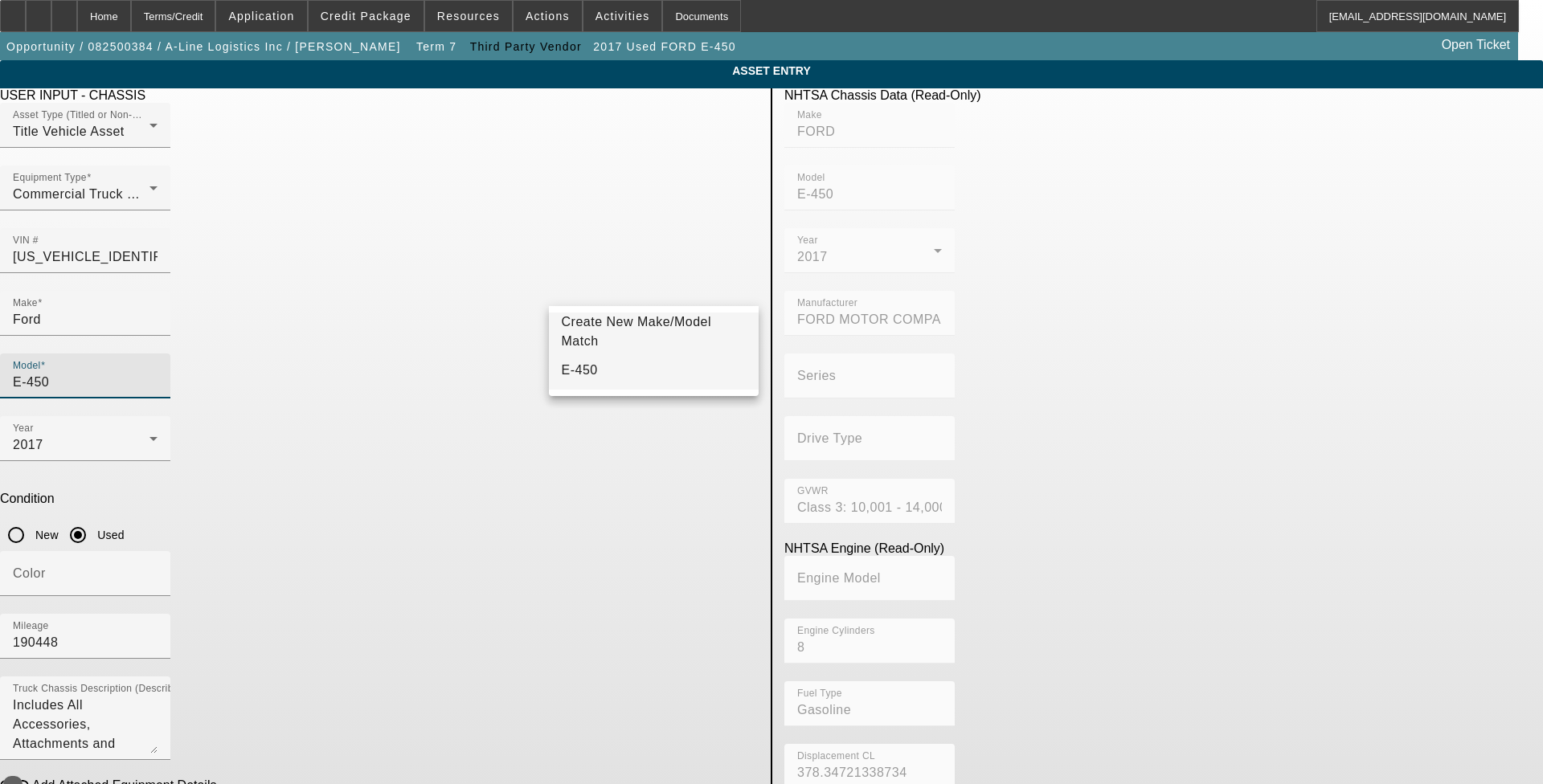
click at [607, 368] on mat-option "E-450" at bounding box center [654, 370] width 211 height 38
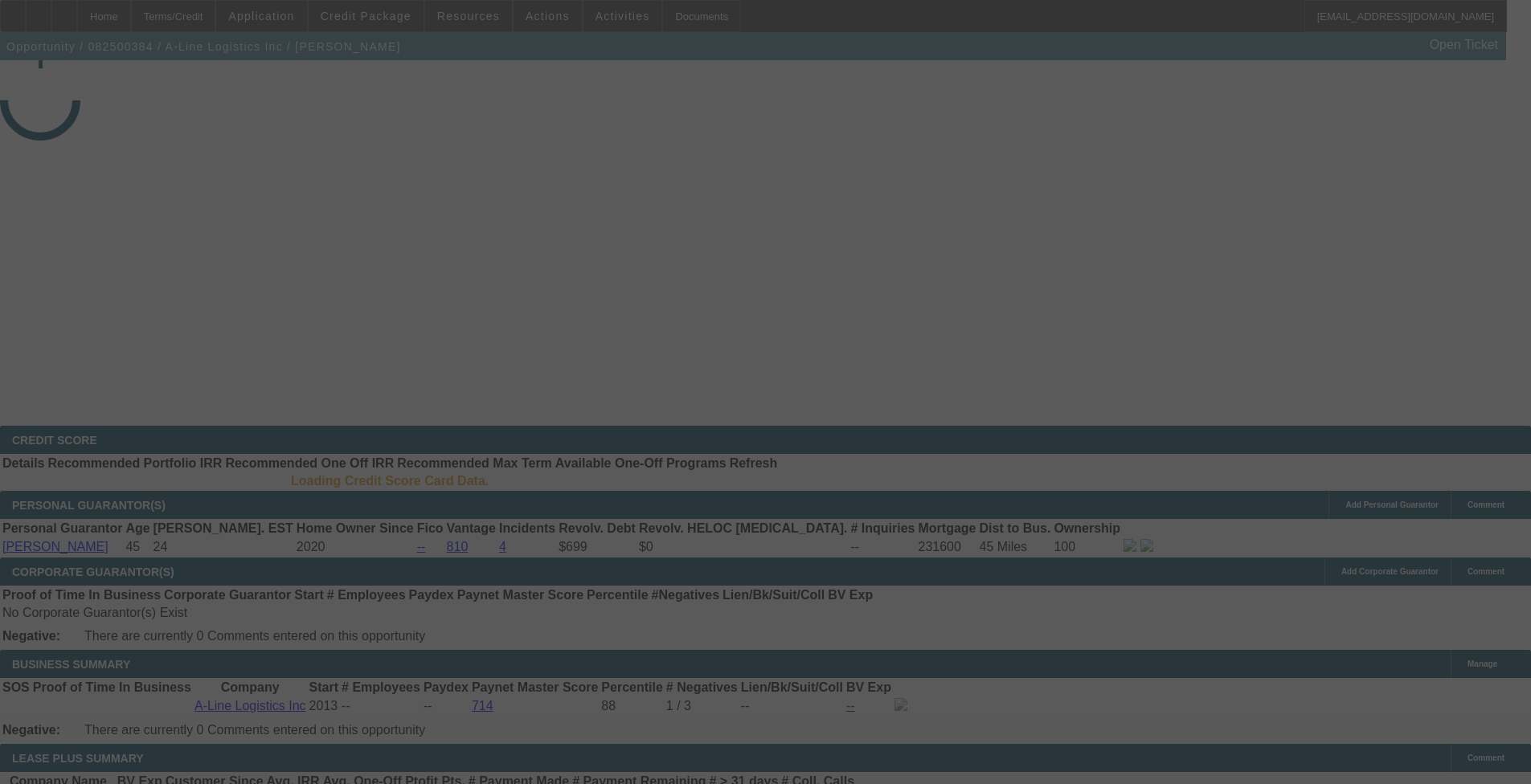
select select "3"
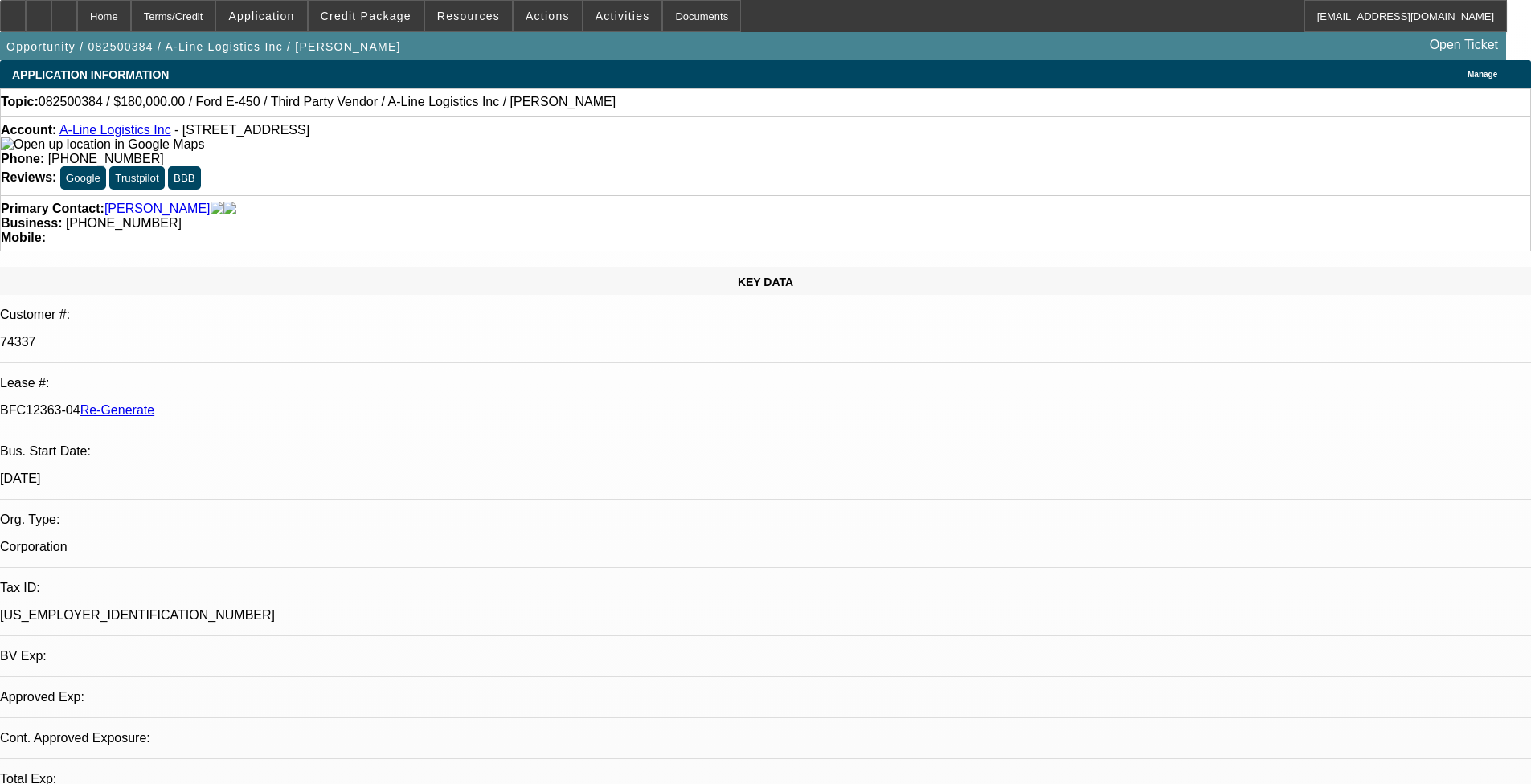
select select "0"
select select "1"
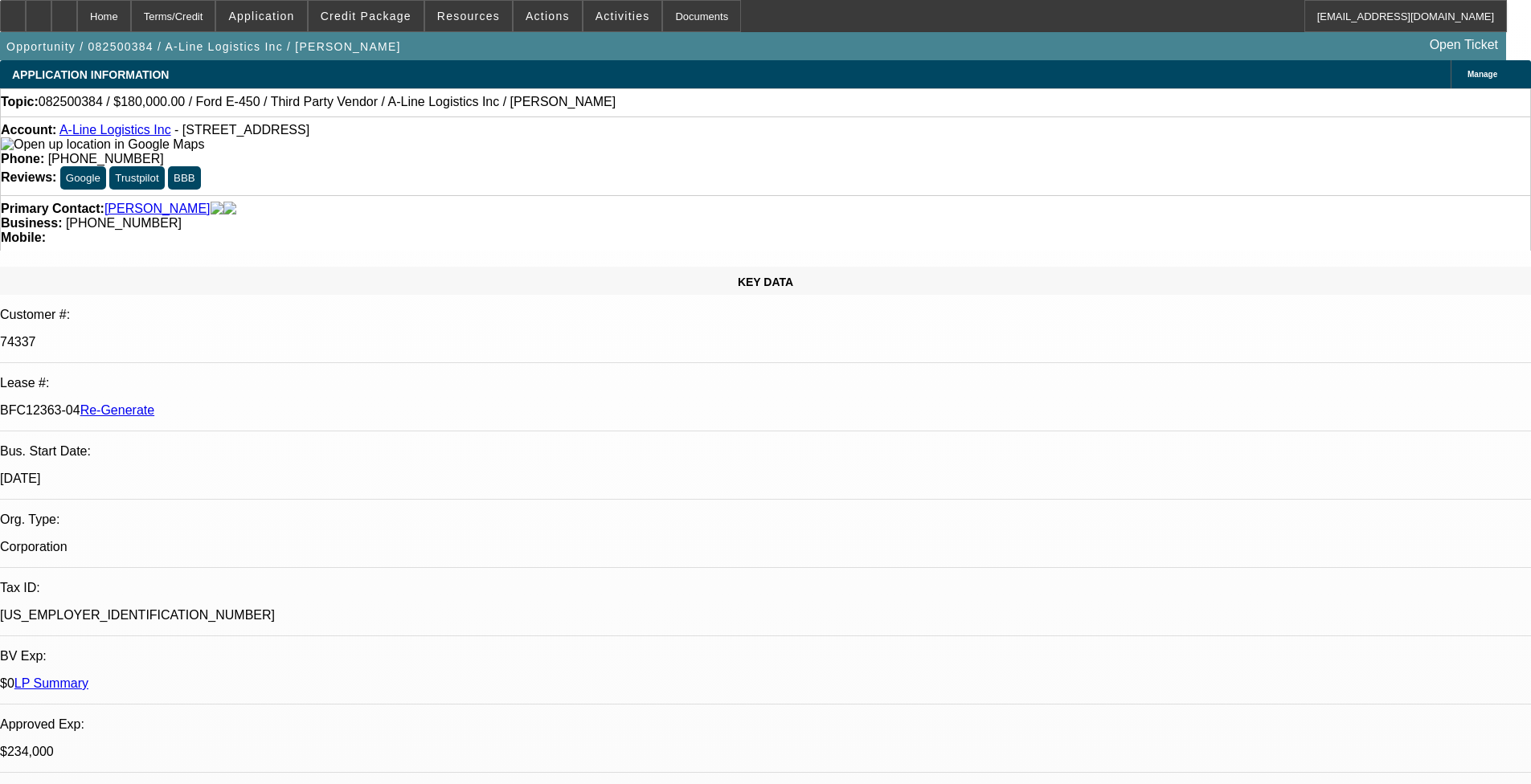
select select "6"
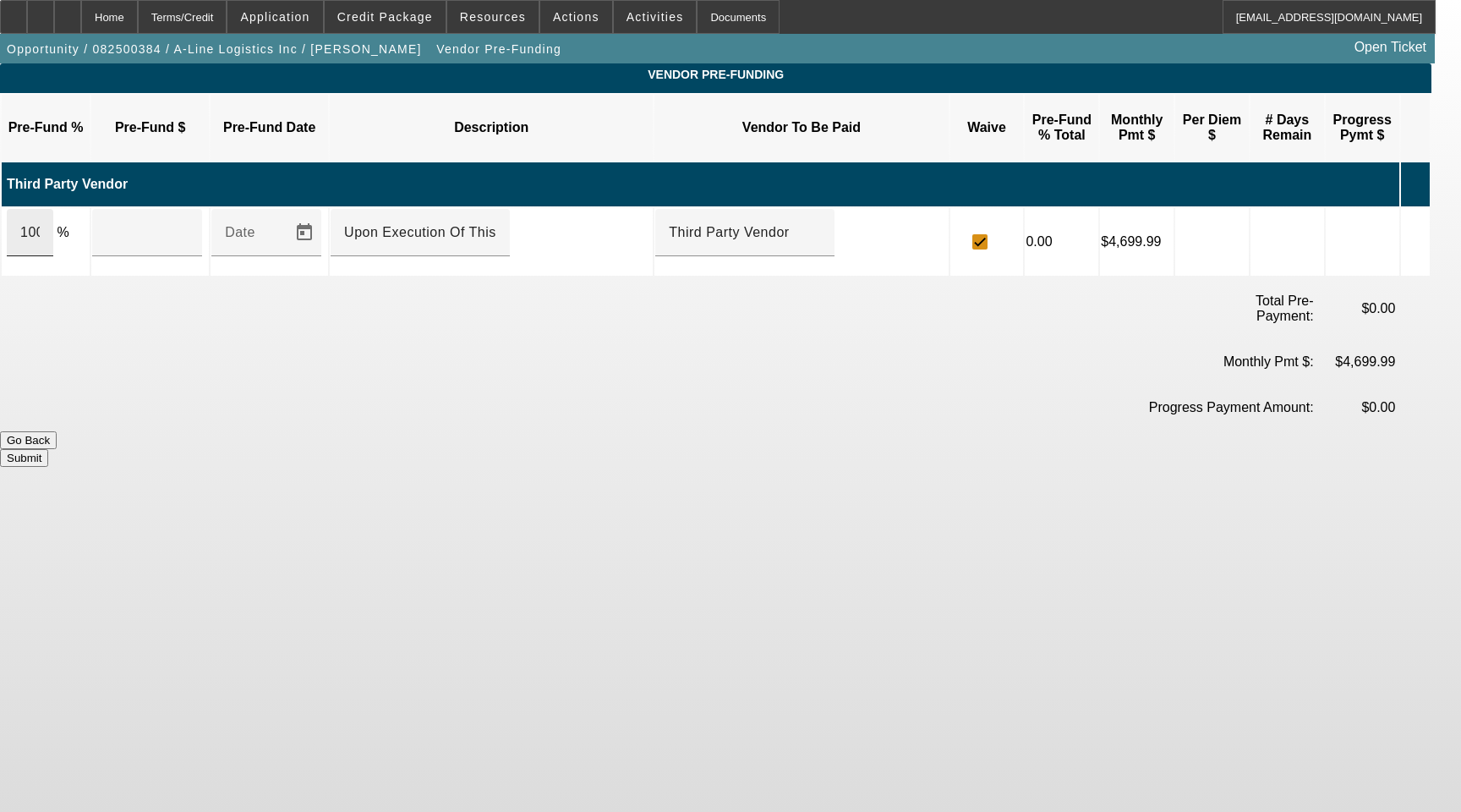
click at [45, 210] on div "100" at bounding box center [30, 232] width 46 height 47
type input "$180,000.00"
click at [48, 449] on button "Submit" at bounding box center [24, 457] width 48 height 18
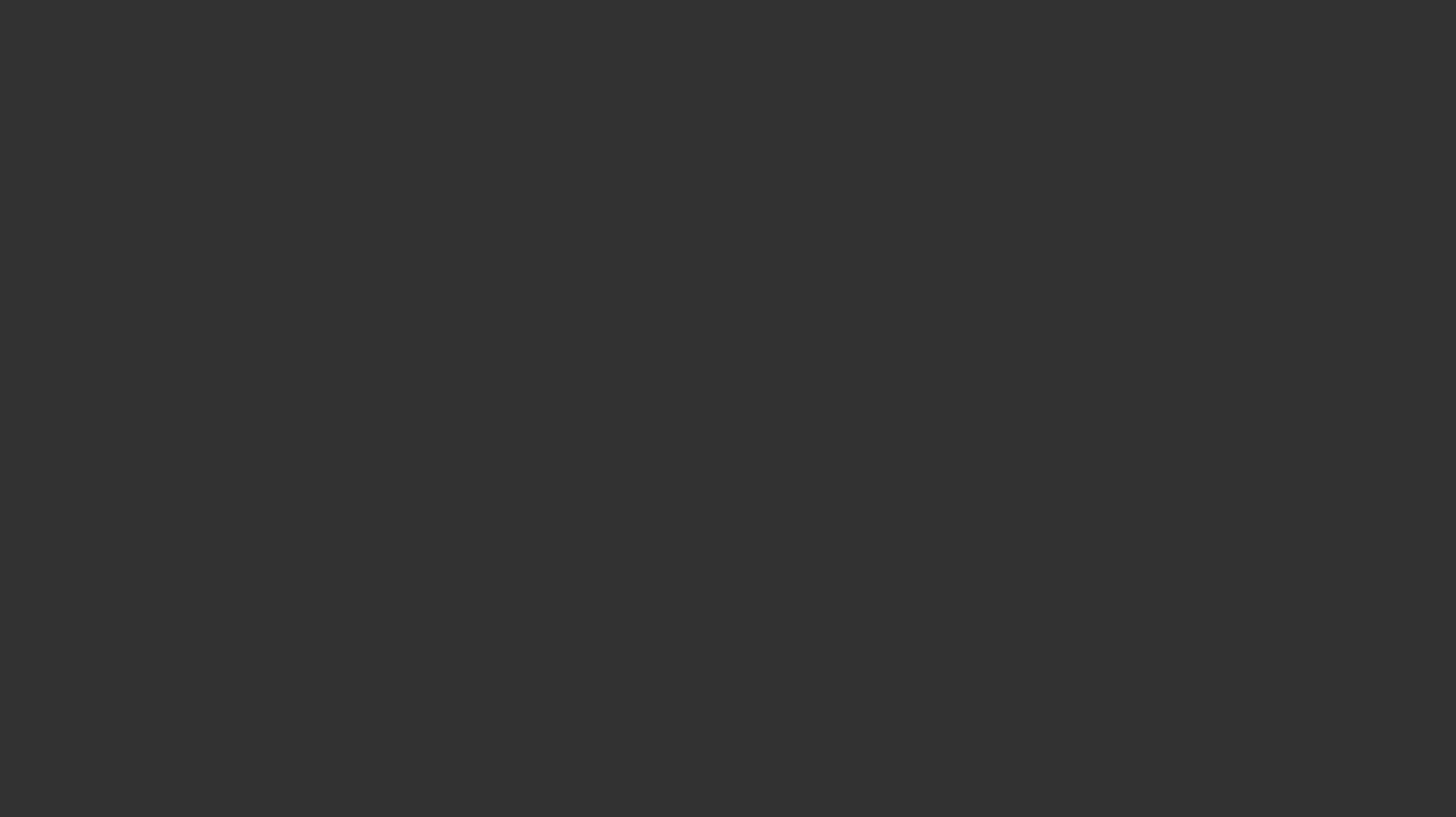
select select "3"
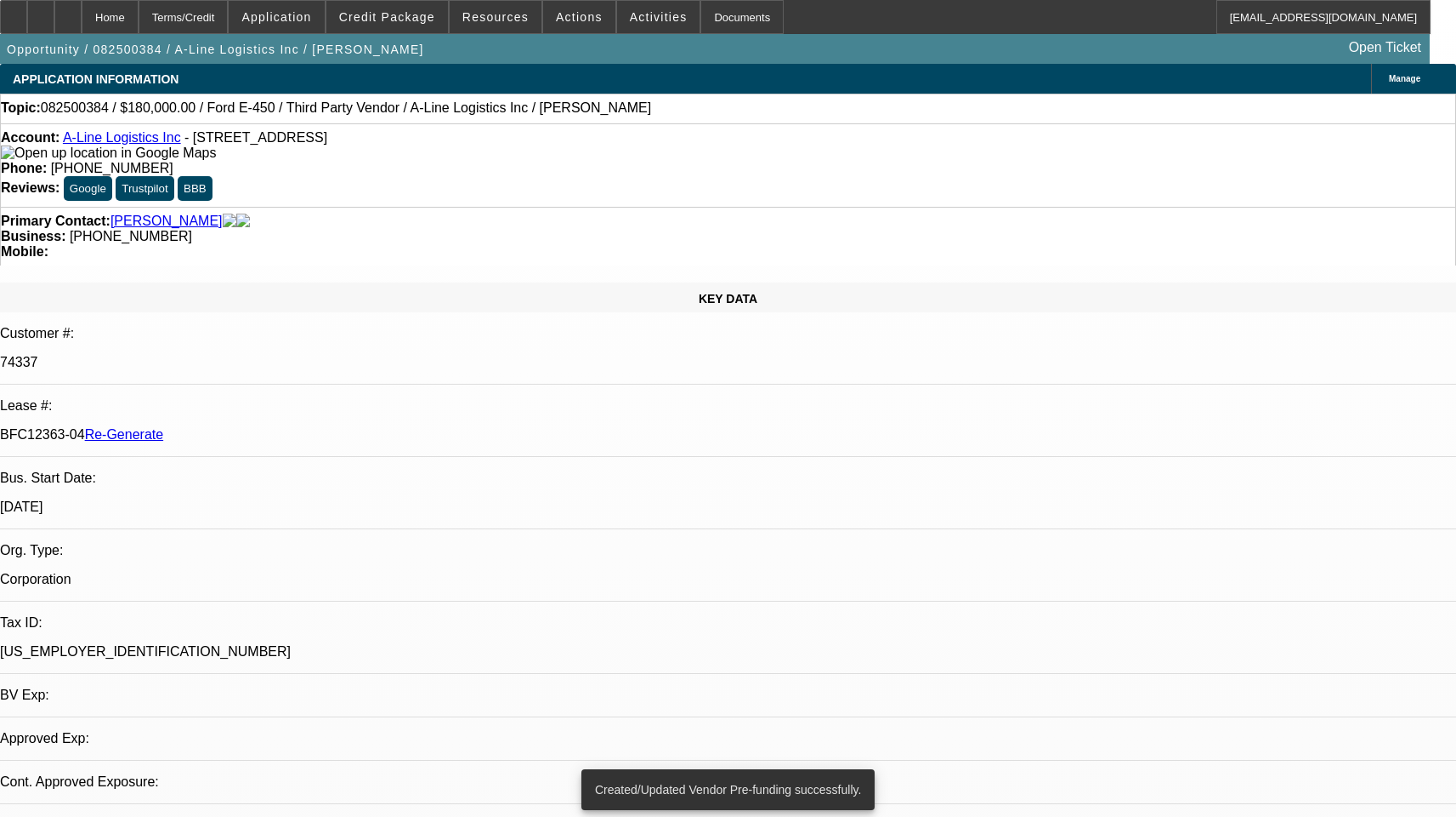
select select "0"
select select "1"
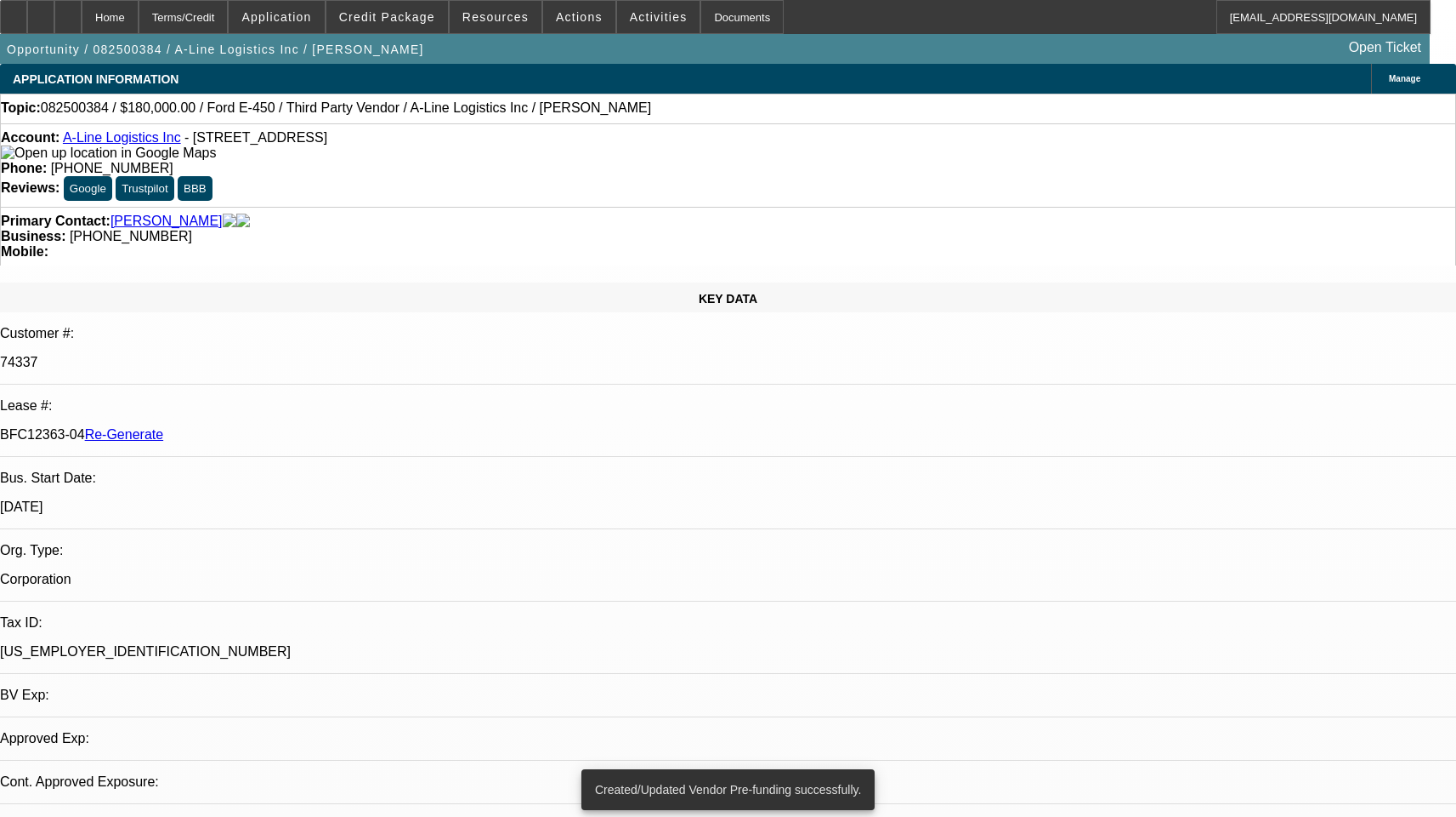
select select "6"
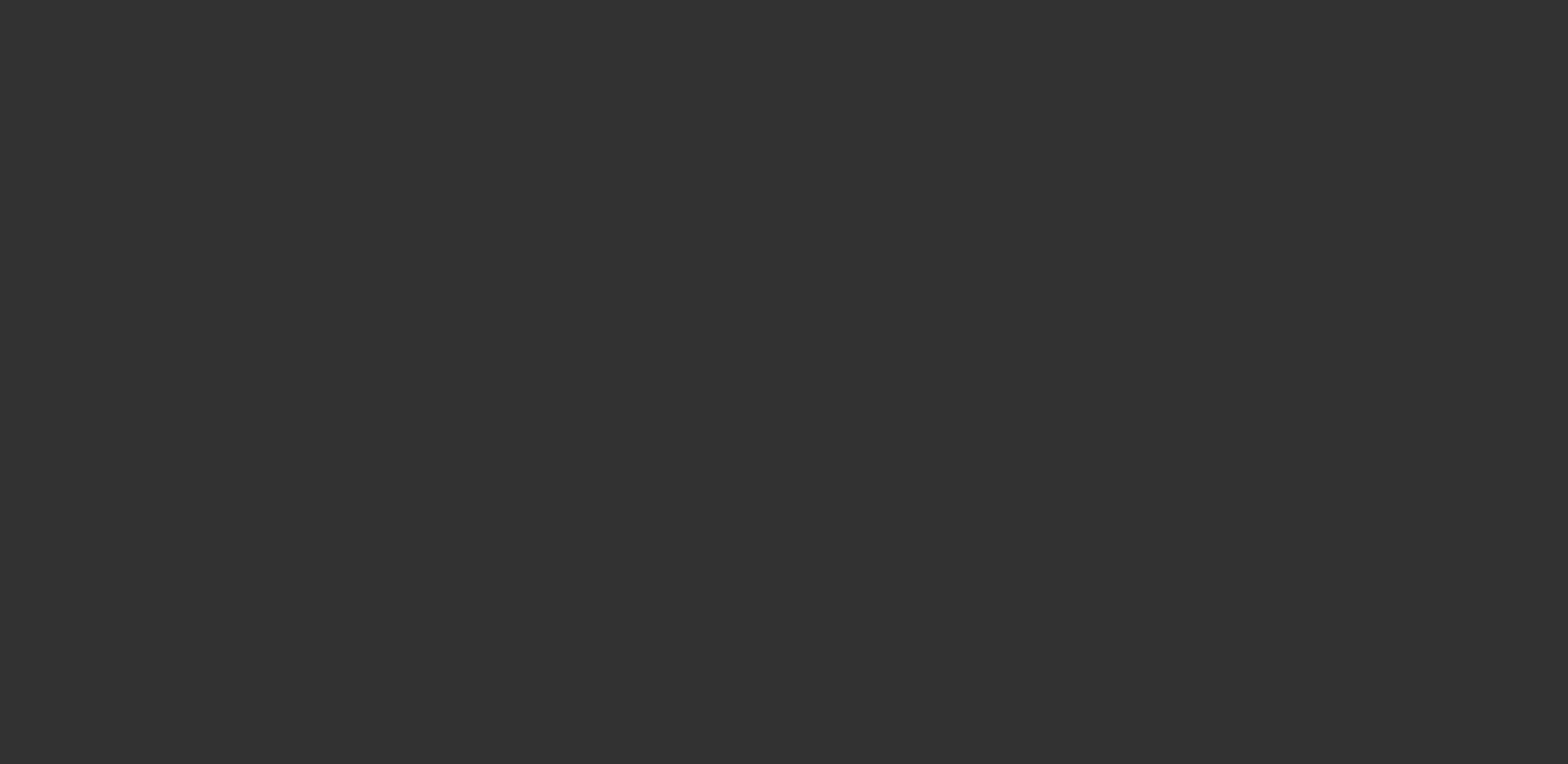
select select "3"
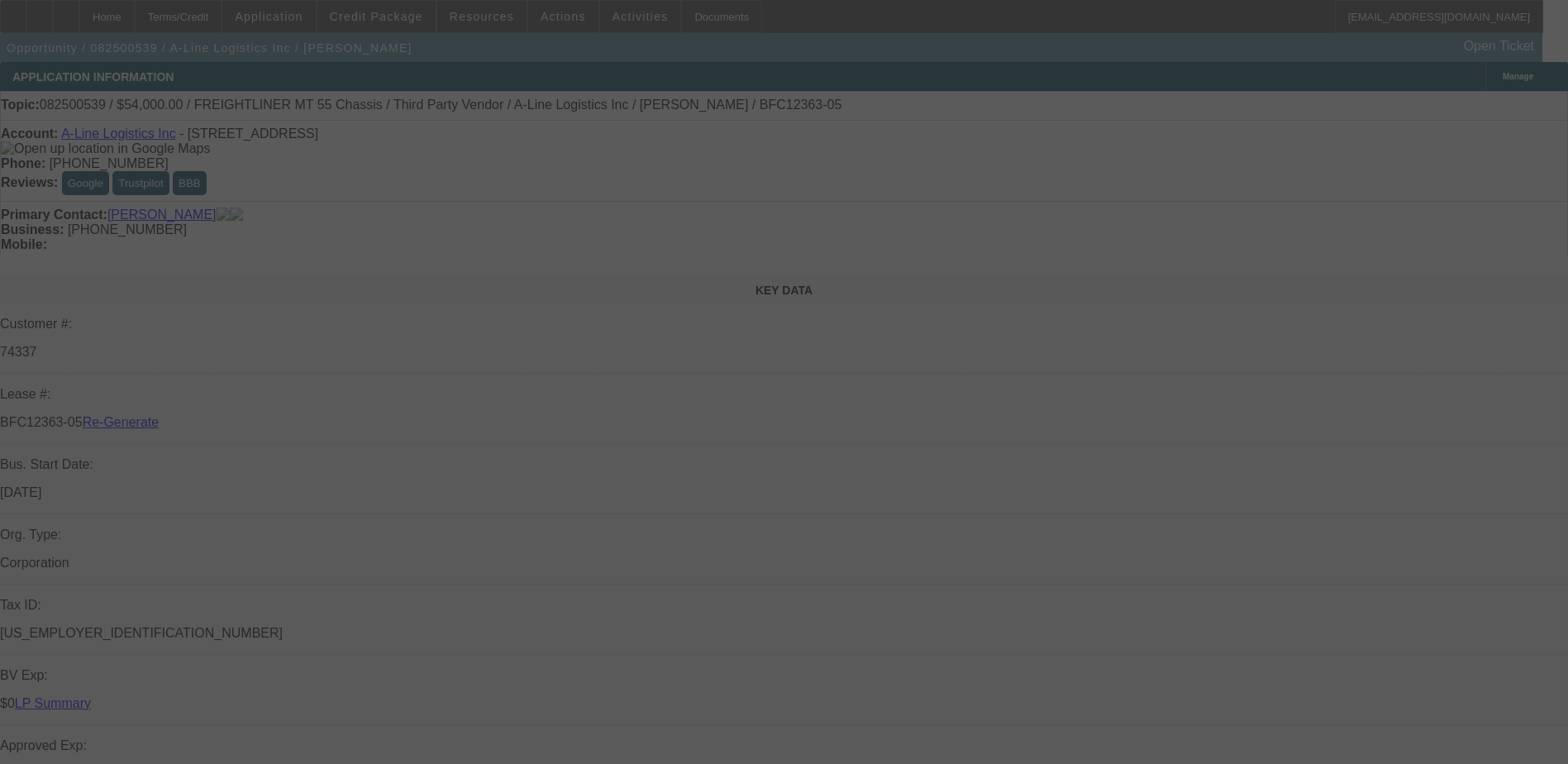
select select "0"
select select "6"
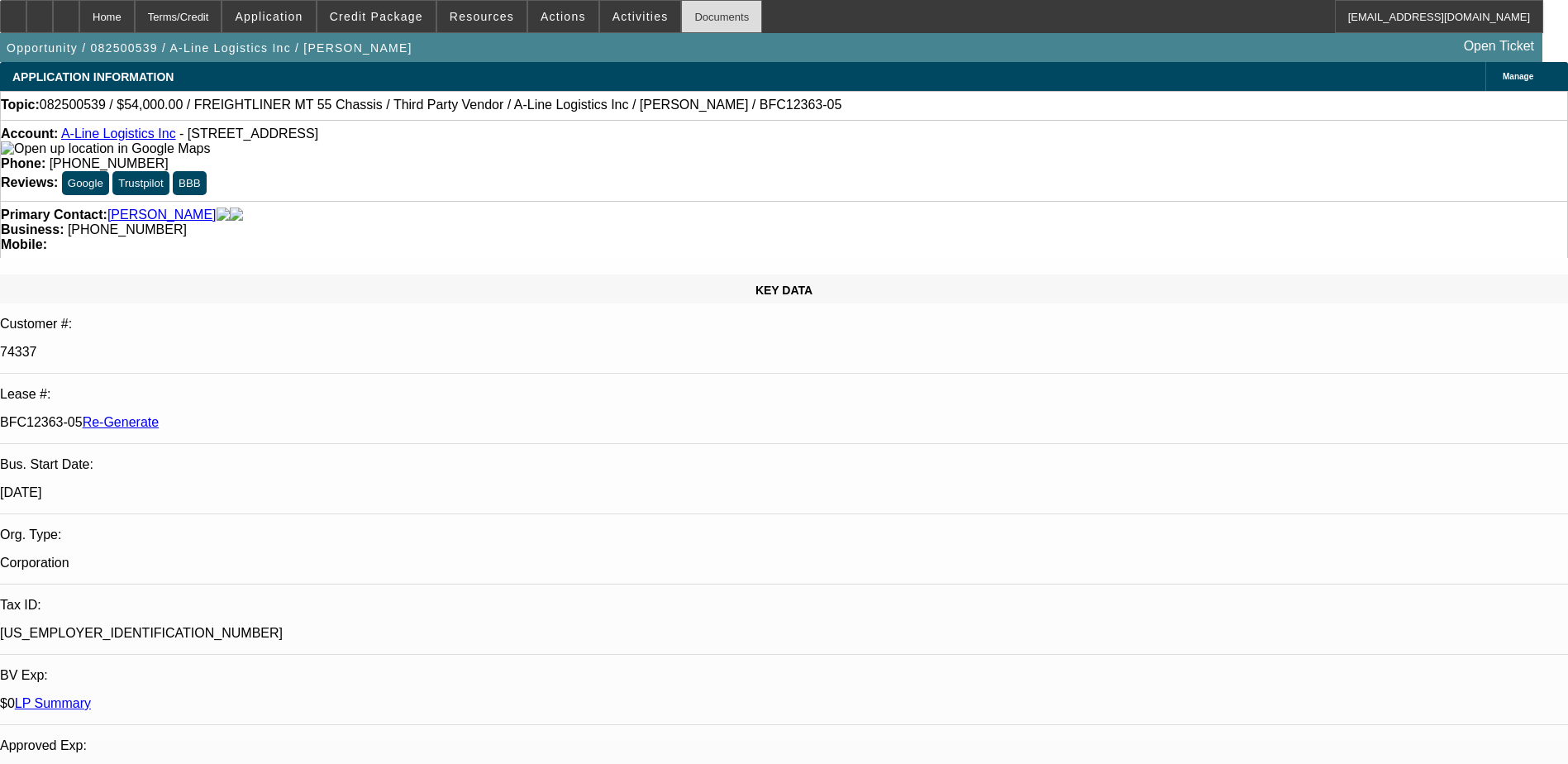
click at [681, 14] on div "Documents" at bounding box center [722, 16] width 81 height 33
click at [858, 35] on div "Opportunity / 082500539 / A-Line Logistics Inc / [PERSON_NAME] Open Ticket" at bounding box center [771, 47] width 1543 height 29
click at [613, 18] on span "Activities" at bounding box center [640, 17] width 56 height 13
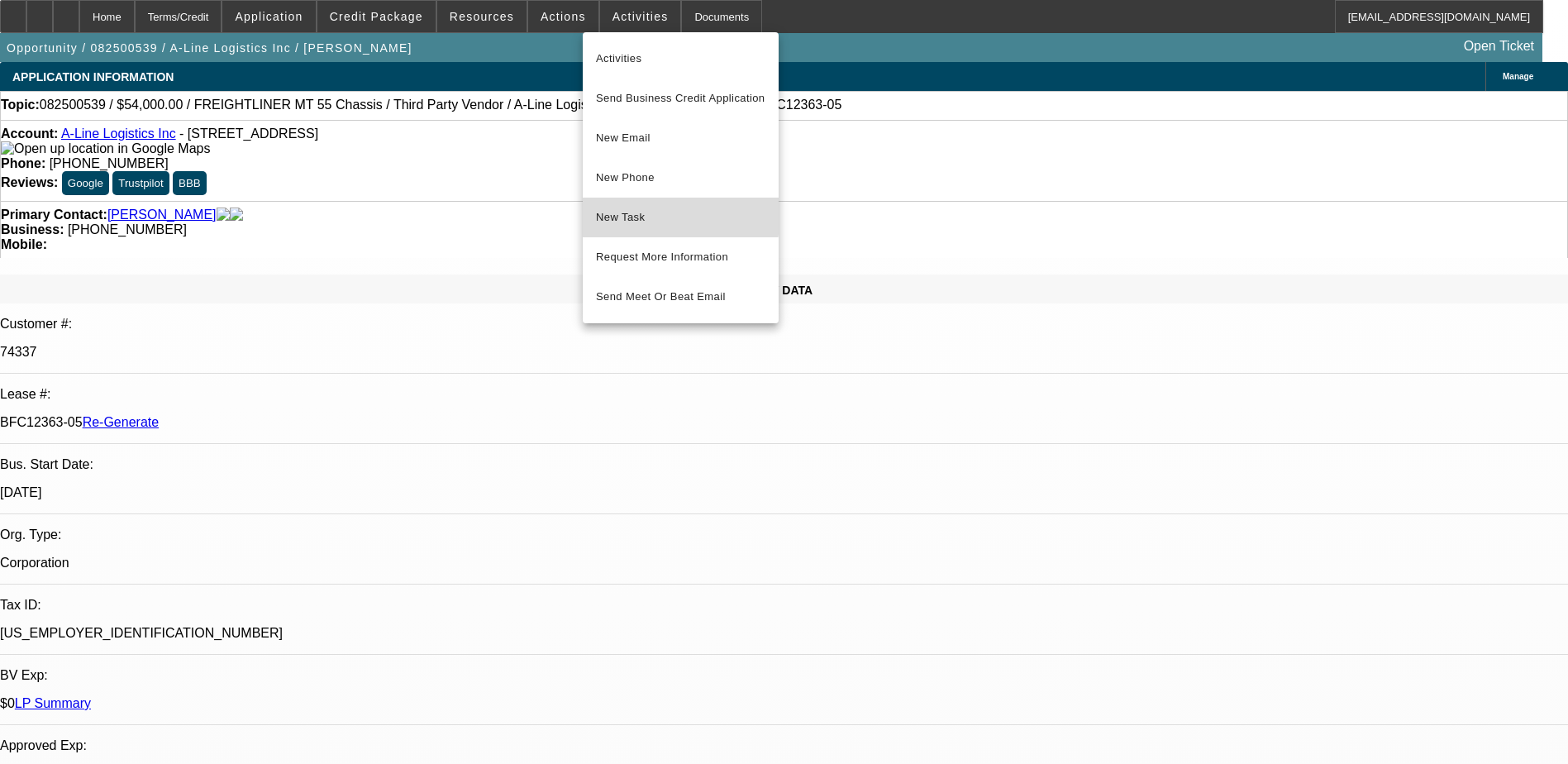
click at [629, 208] on span "New Task" at bounding box center [681, 218] width 170 height 20
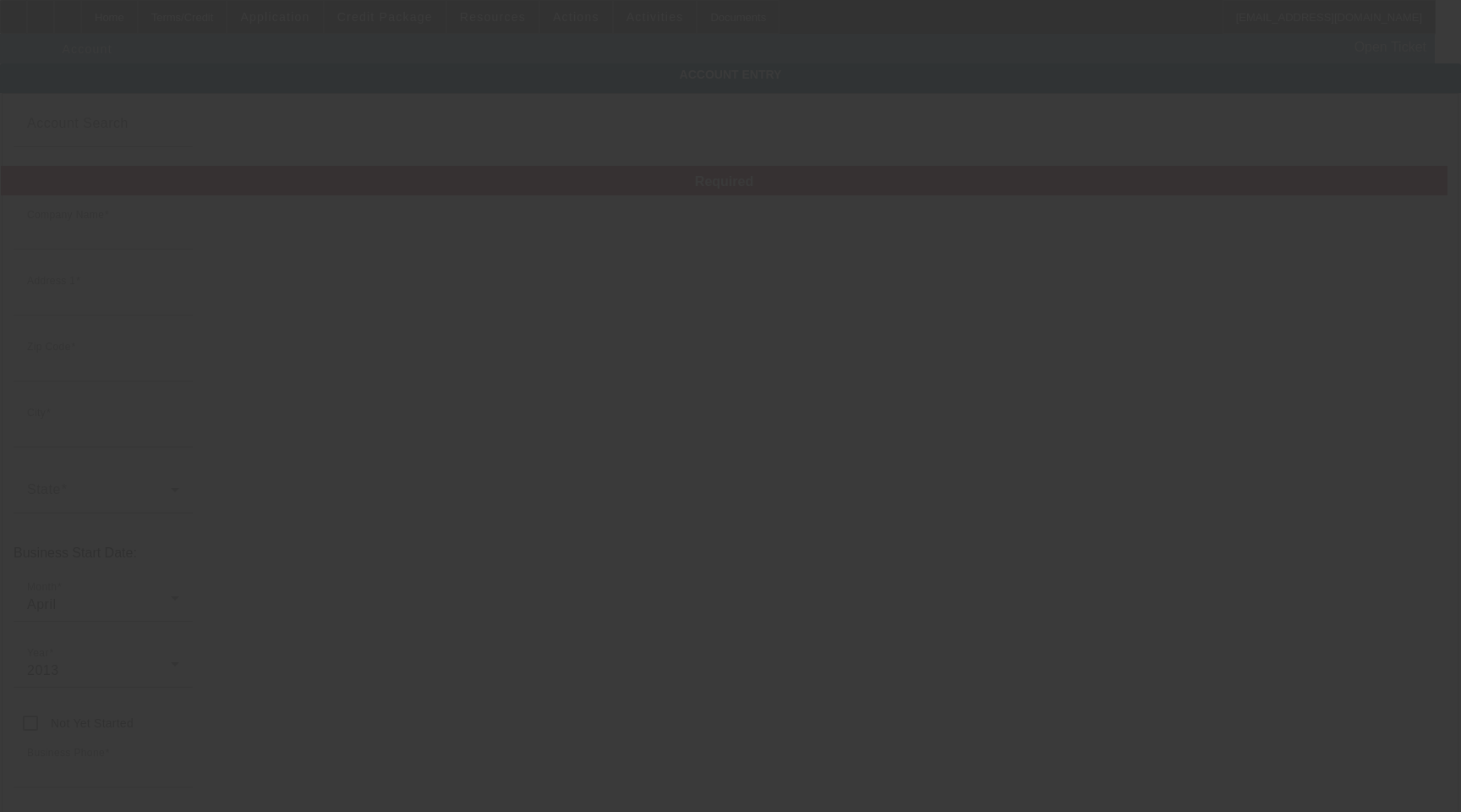
type input "A-Line Logistics Inc"
type input "3201 Zafarano Dr"
type input "87507"
type input "Santa Fe"
type input "[PHONE_NUMBER]"
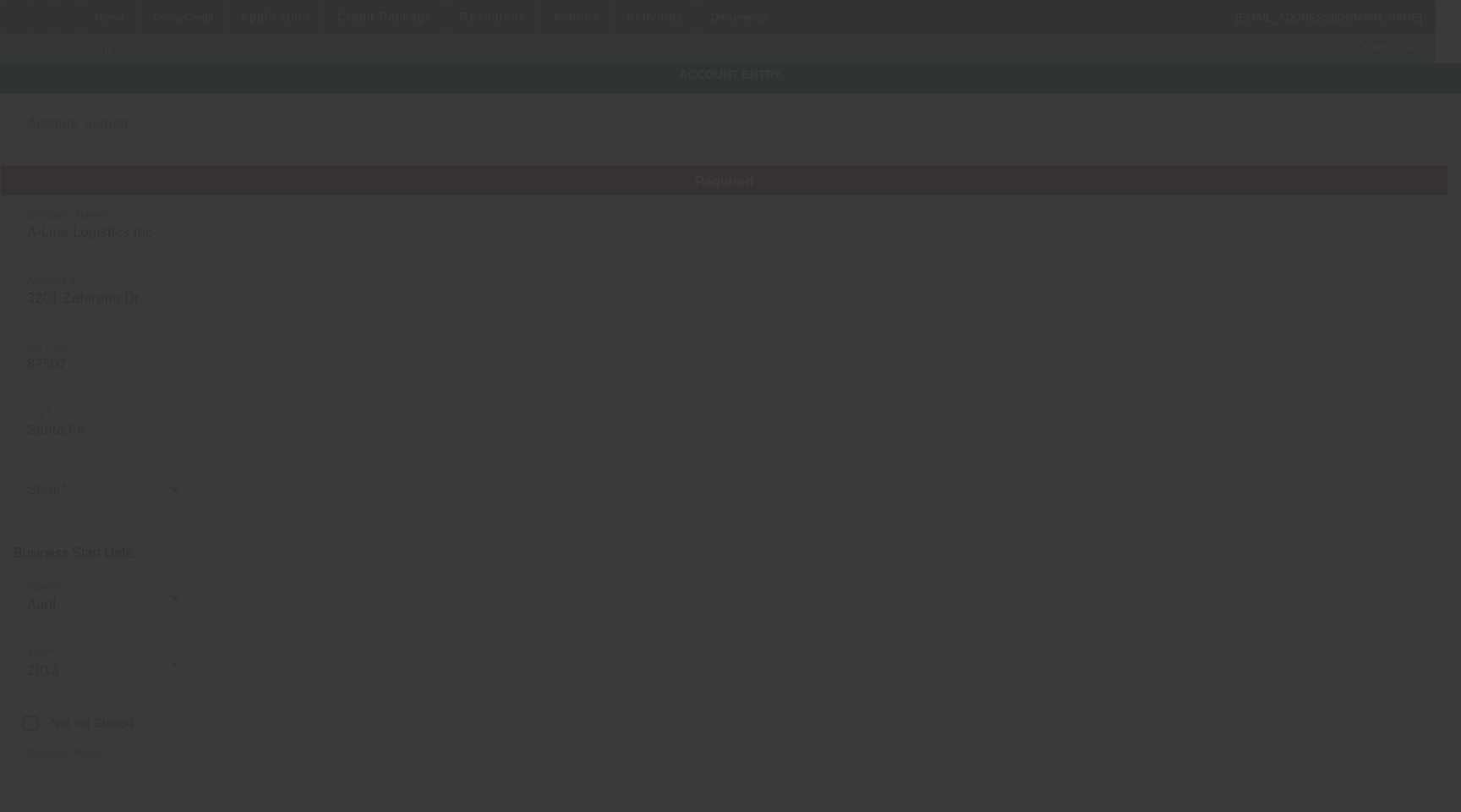
type input "[EMAIL_ADDRESS][DOMAIN_NAME]"
type input "Santa Fe"
type input "[US_EMPLOYER_IDENTIFICATION_NUMBER]"
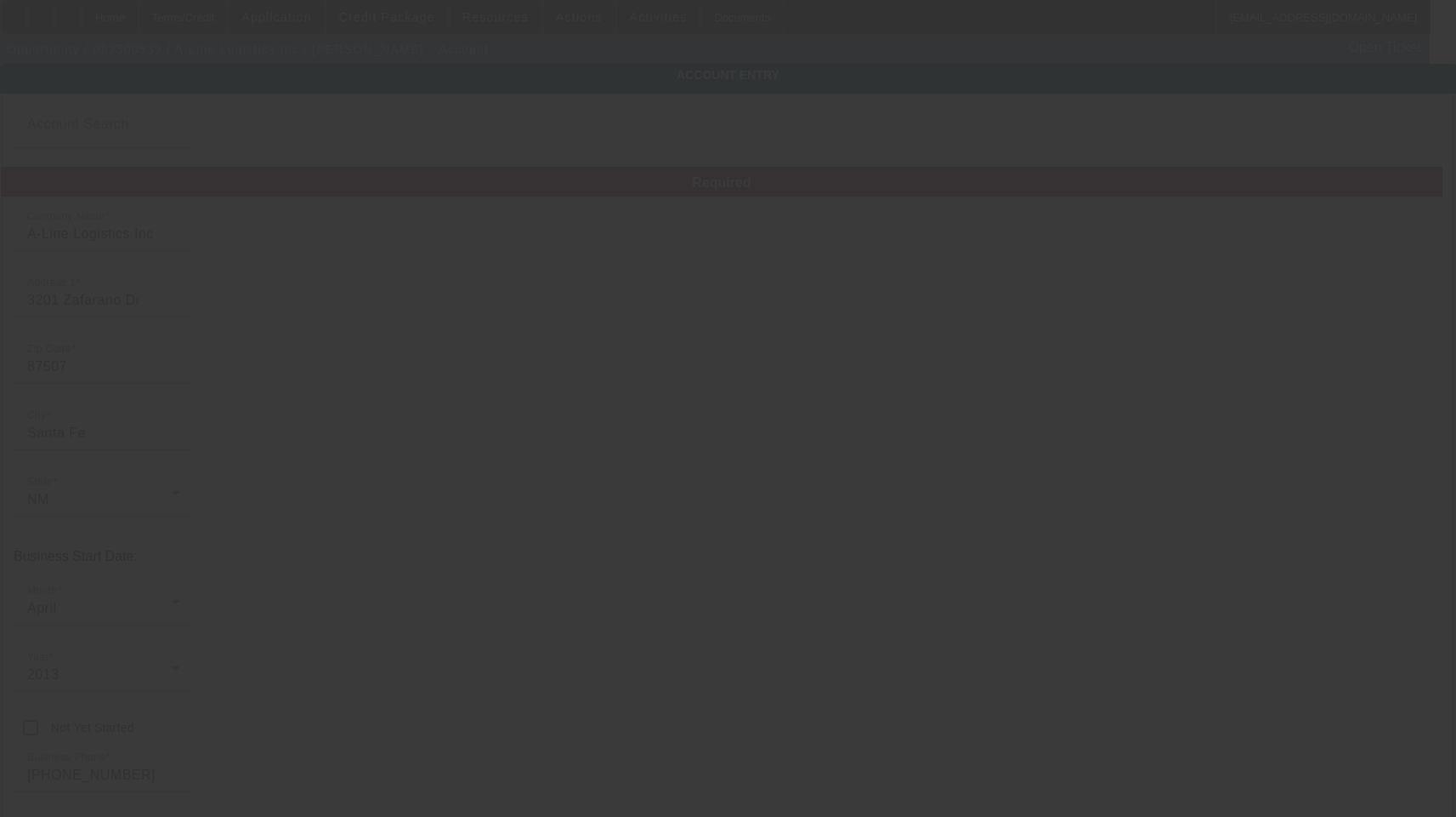
type input "[DATE]"
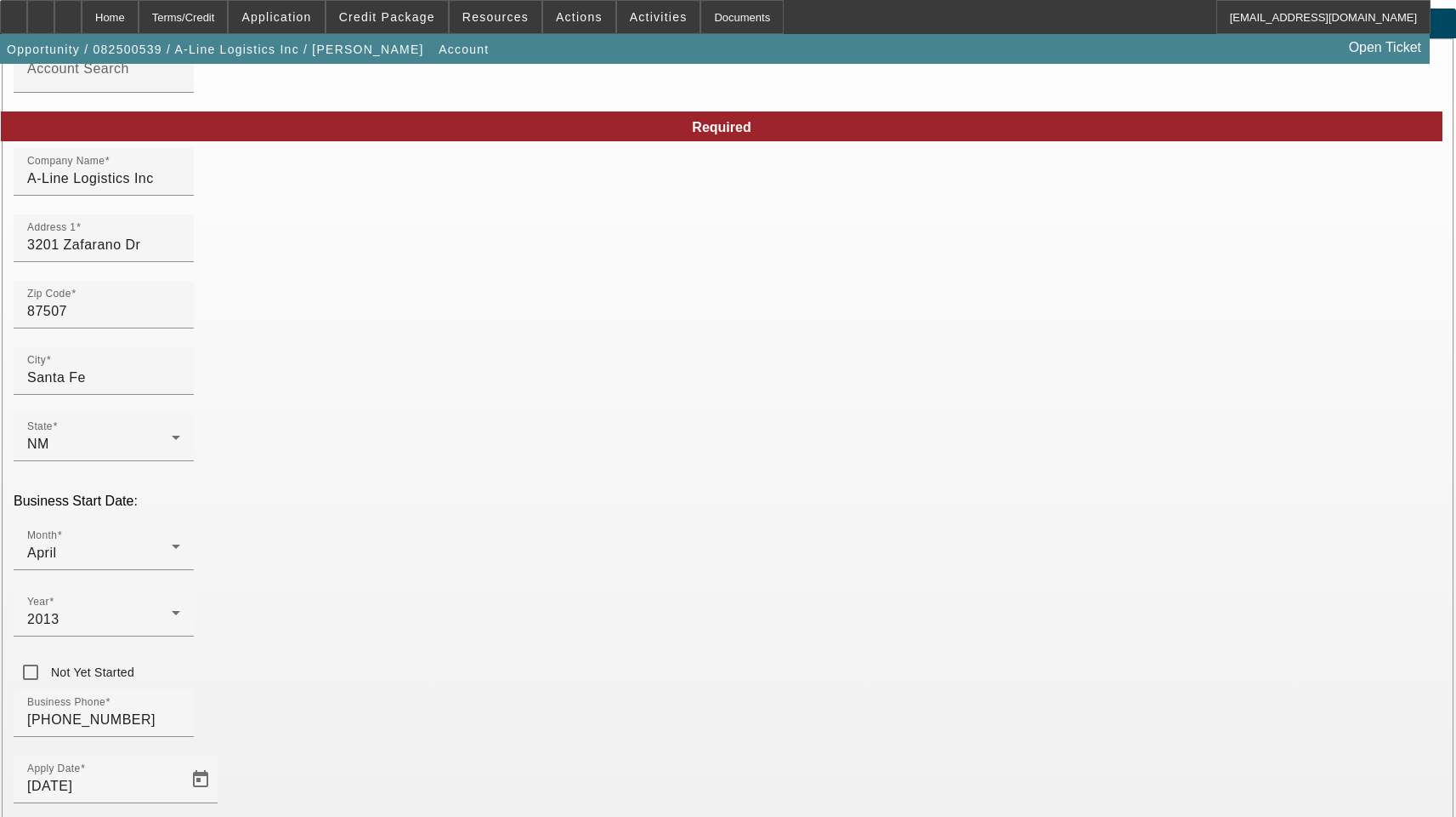
scroll to position [85, 0]
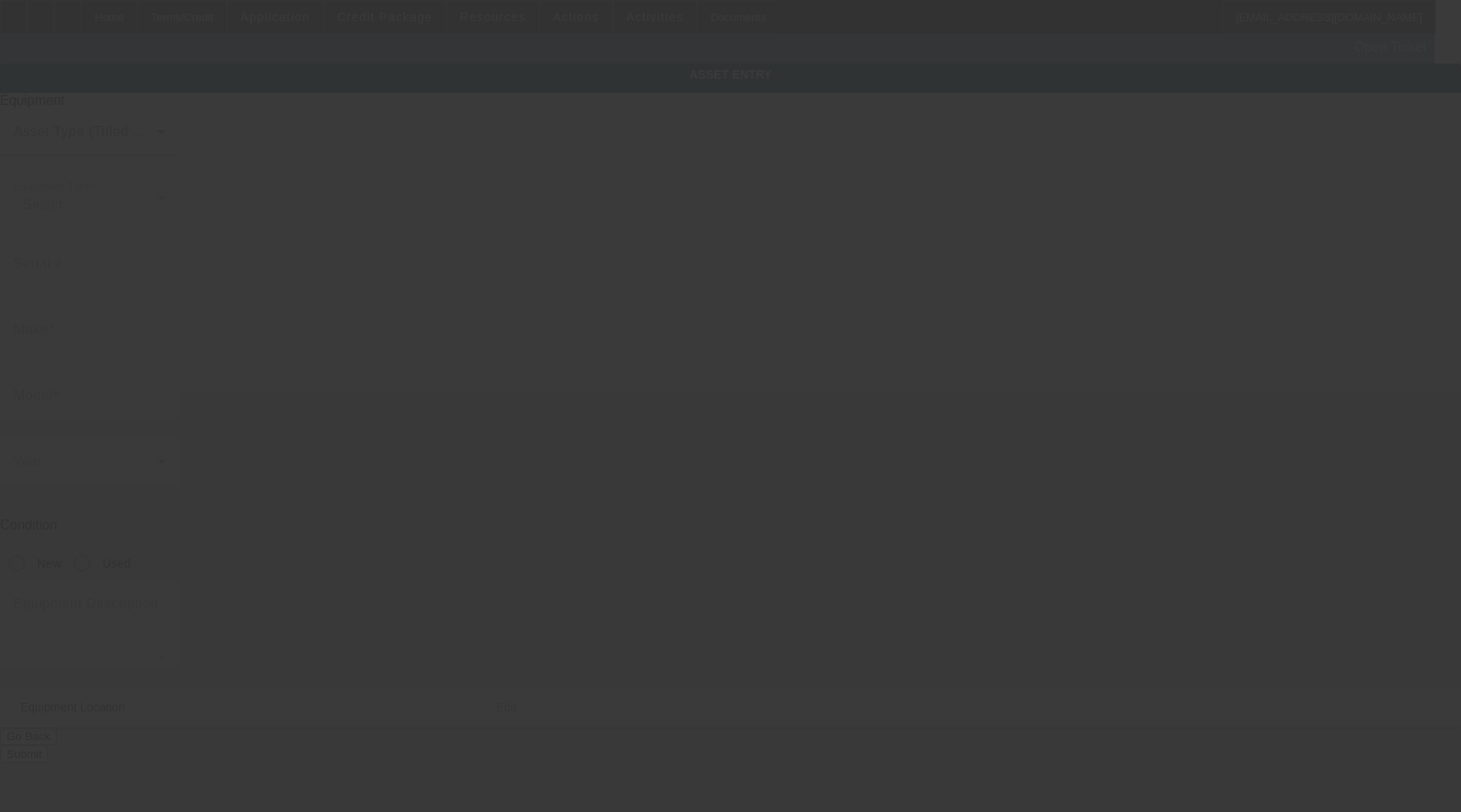
type input "[US_VEHICLE_IDENTIFICATION_NUMBER]"
type input "FREIGHTLINER"
type input "MT 55 Chassis"
radio input "true"
type textarea "P1200"
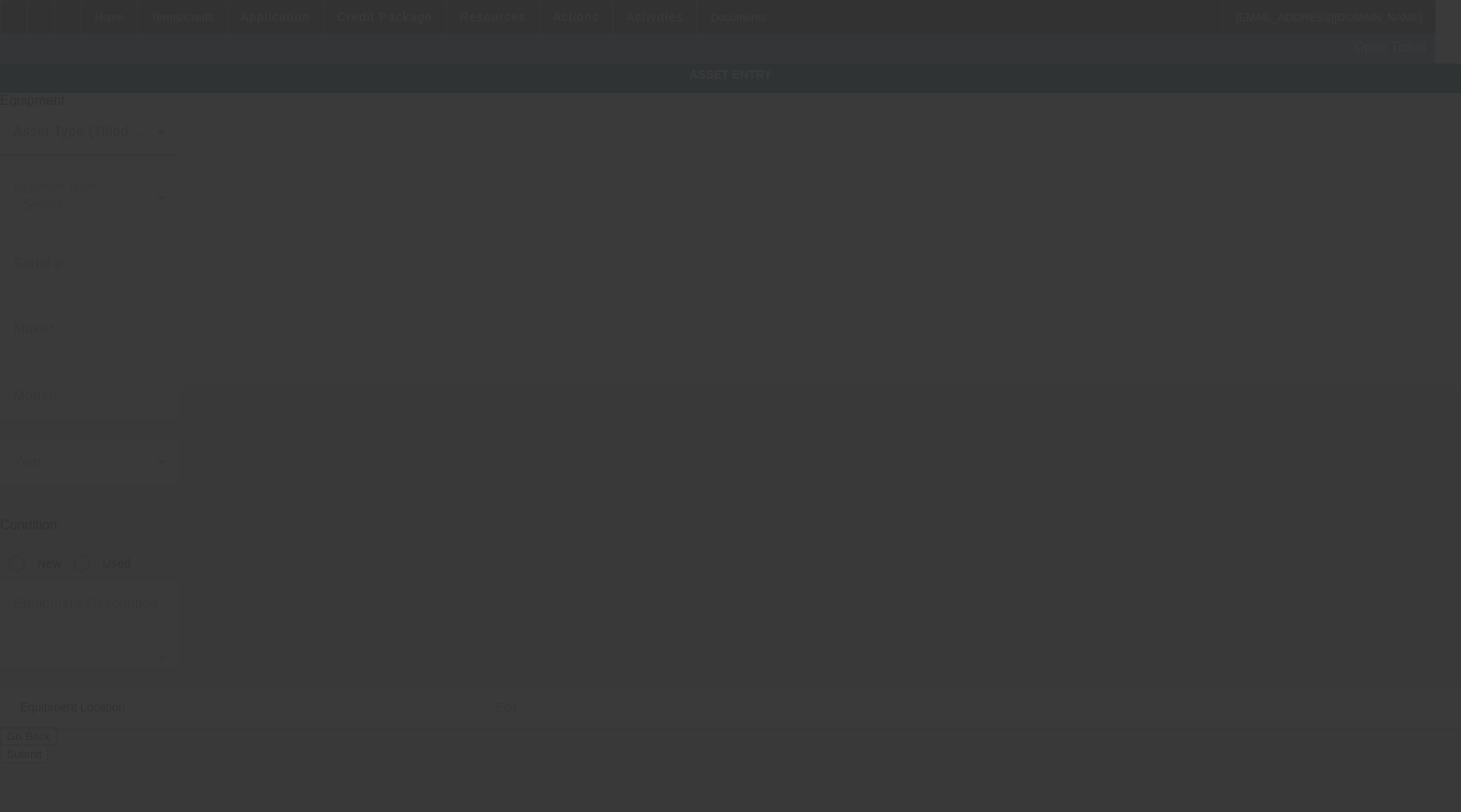
type input "3201 Zafarano Dr"
type input "Santa Fe"
type input "87507"
type input "Santa Fe"
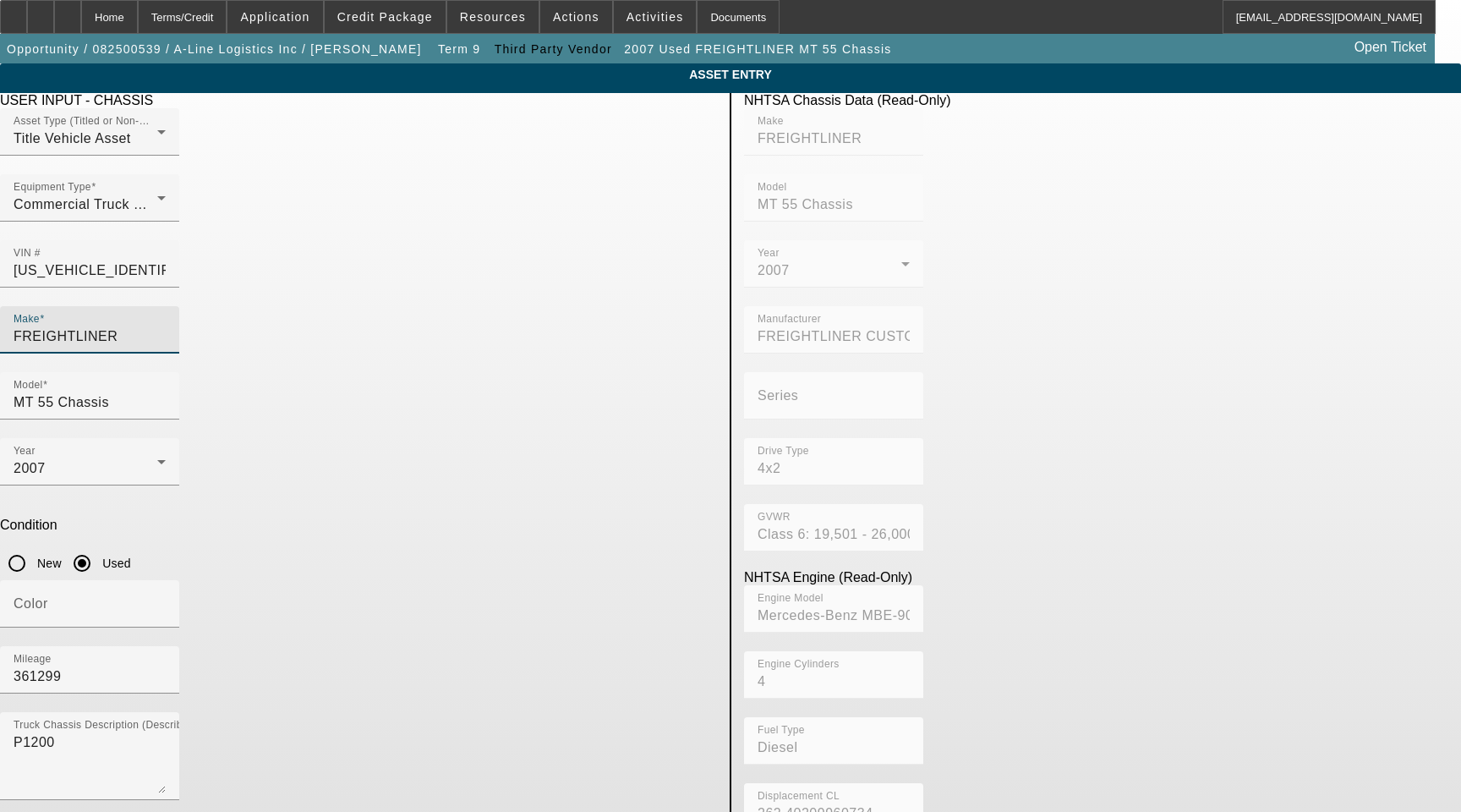
drag, startPoint x: 404, startPoint y: 303, endPoint x: 13, endPoint y: 272, distance: 392.2
click at [14, 272] on app-asset-collateral-manage "ASSET ENTRY Delete asset USER INPUT - CHASSIS Asset Type (Titled or Non-Titled)…" at bounding box center [730, 532] width 1461 height 937
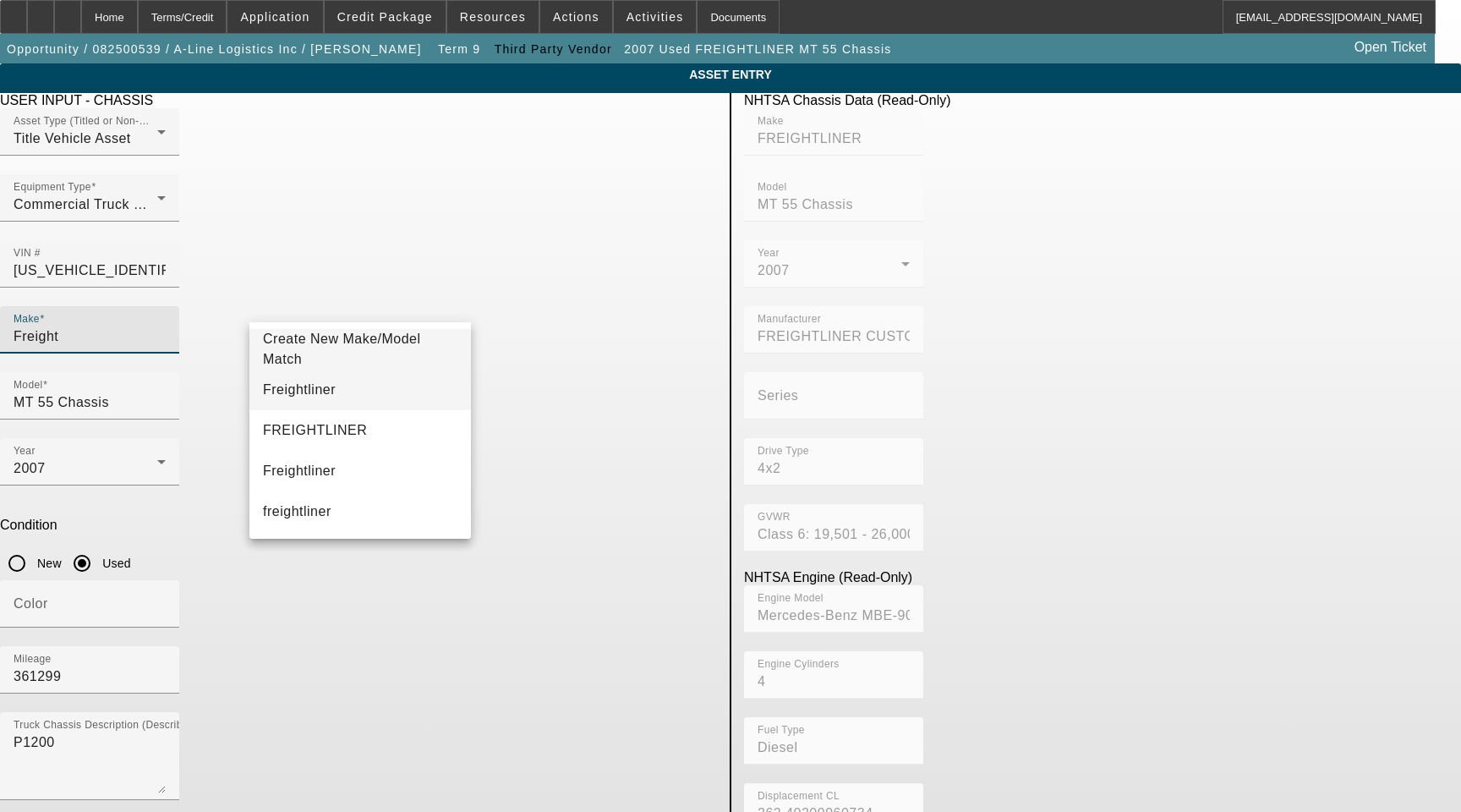
type input "Freight"
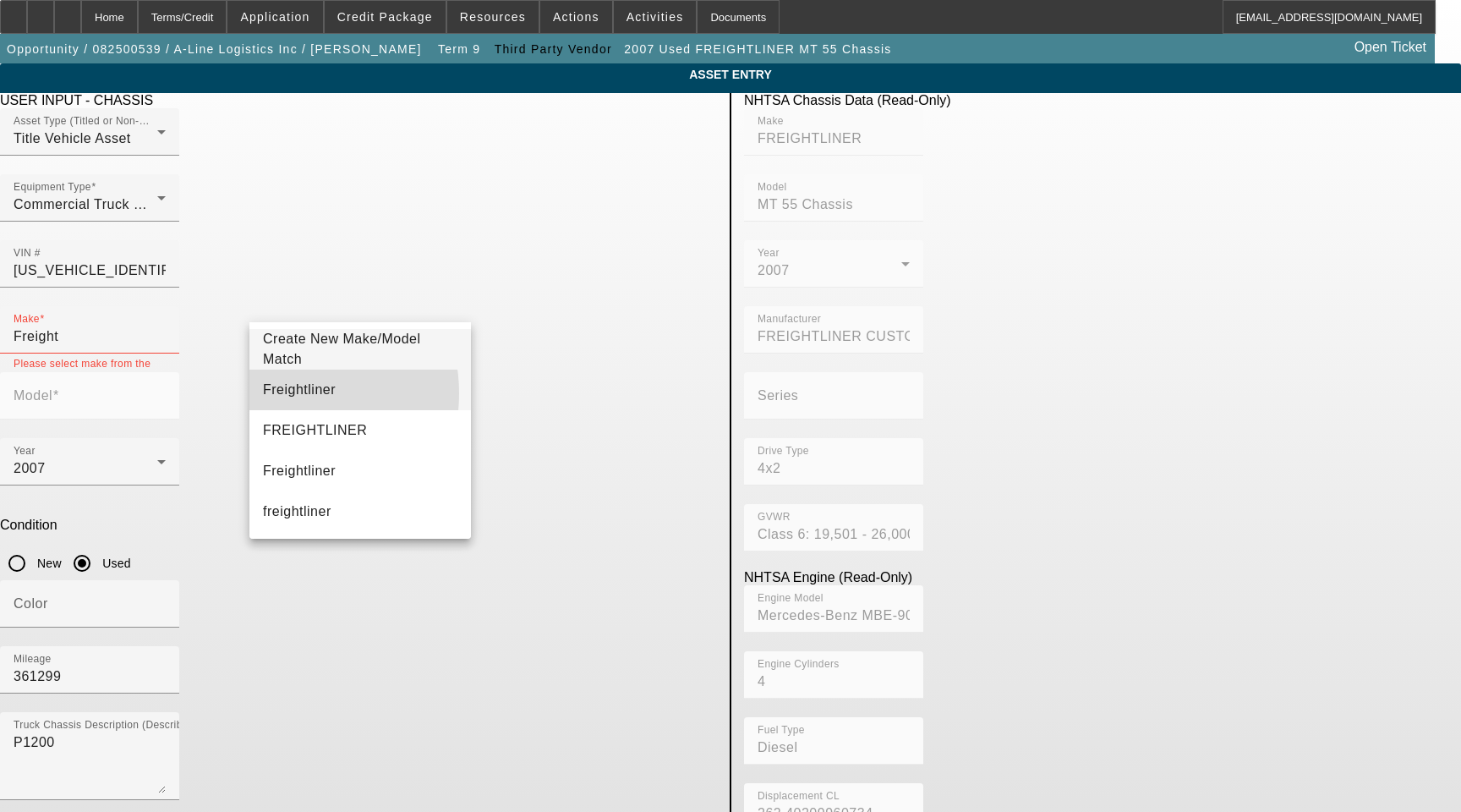
click at [272, 394] on span "Freightliner" at bounding box center [299, 389] width 73 height 15
type input "Freightliner"
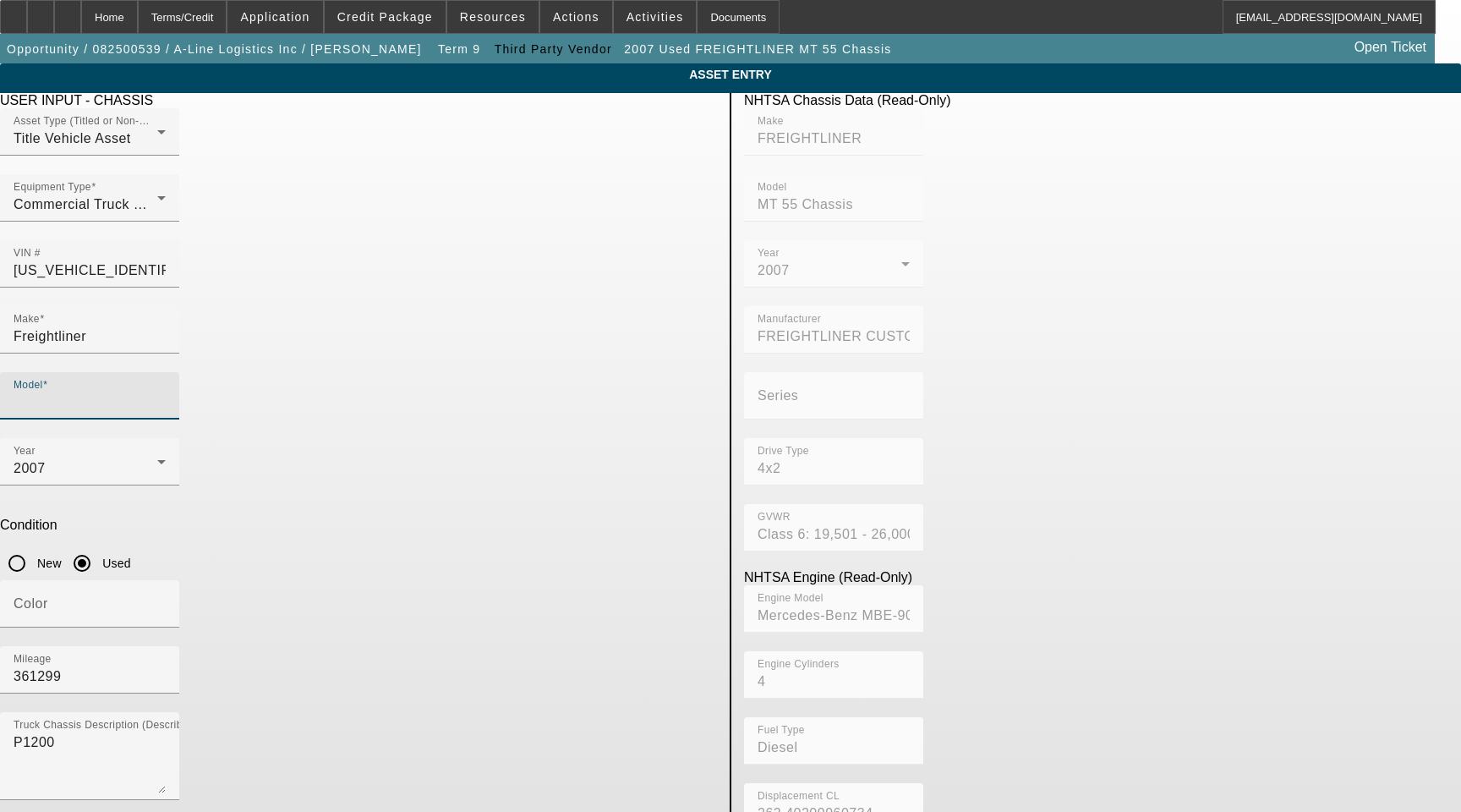
click at [166, 393] on input "Model" at bounding box center [89, 403] width 152 height 21
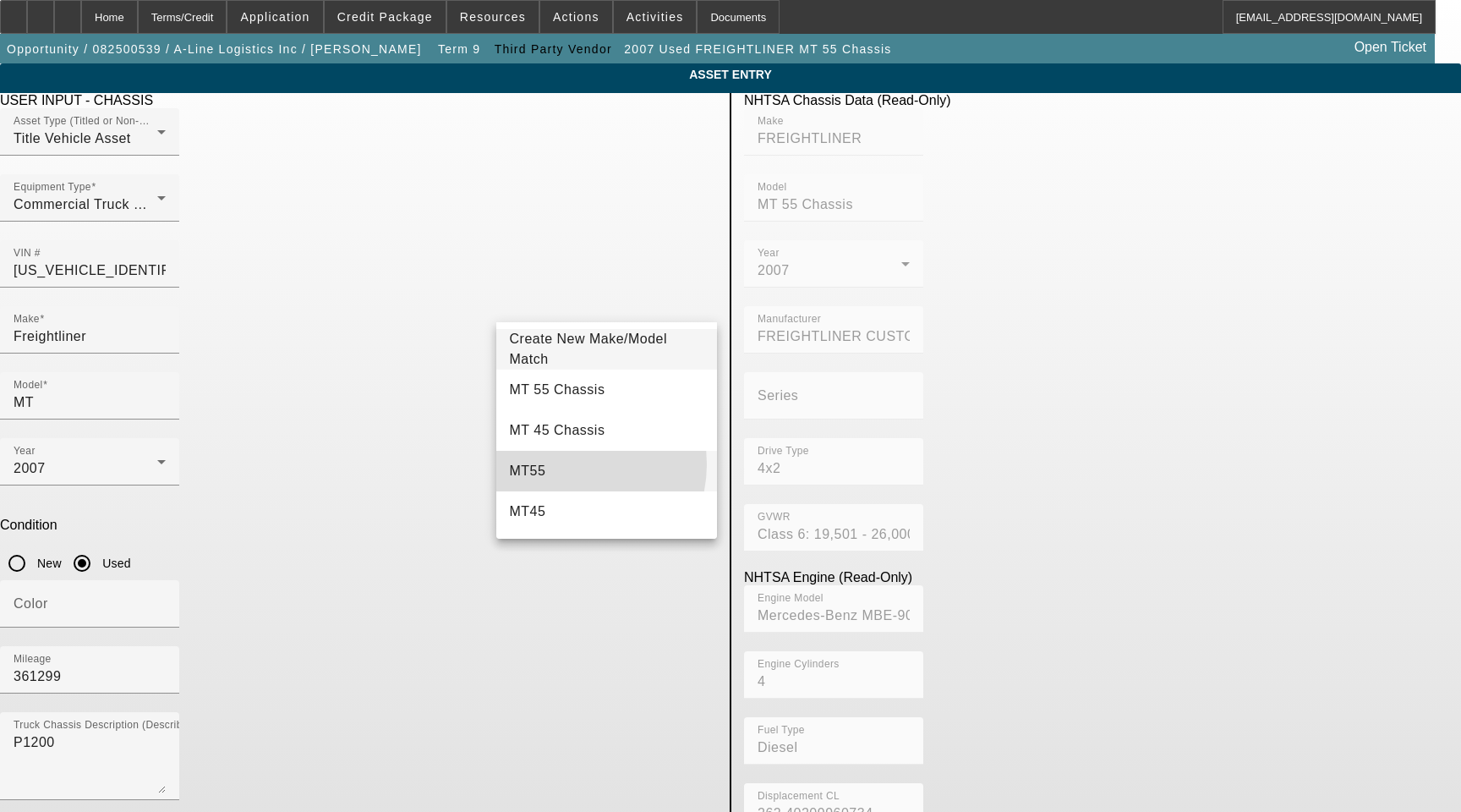
click at [565, 464] on mat-option "MT55" at bounding box center [608, 470] width 222 height 40
type input "MT55"
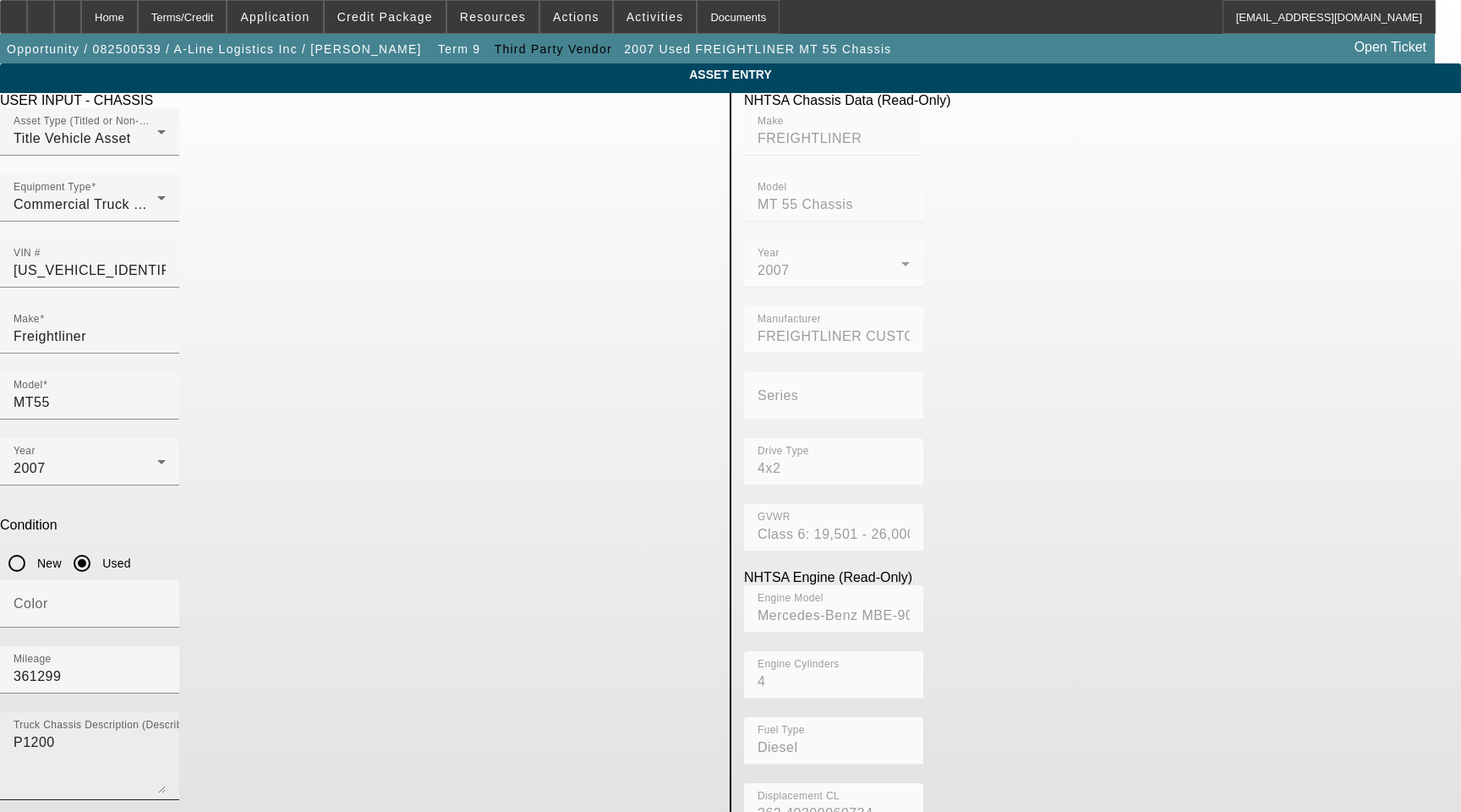
click at [299, 719] on mat-label "Truck Chassis Description (Describe the truck chassis only)" at bounding box center [156, 724] width 286 height 11
click at [166, 732] on textarea "P1200" at bounding box center [89, 762] width 152 height 61
click at [299, 719] on mat-label "Truck Chassis Description (Describe the truck chassis only)" at bounding box center [156, 724] width 286 height 11
click at [166, 732] on textarea "P1200" at bounding box center [89, 762] width 152 height 61
drag, startPoint x: 487, startPoint y: 491, endPoint x: 454, endPoint y: 506, distance: 36.2
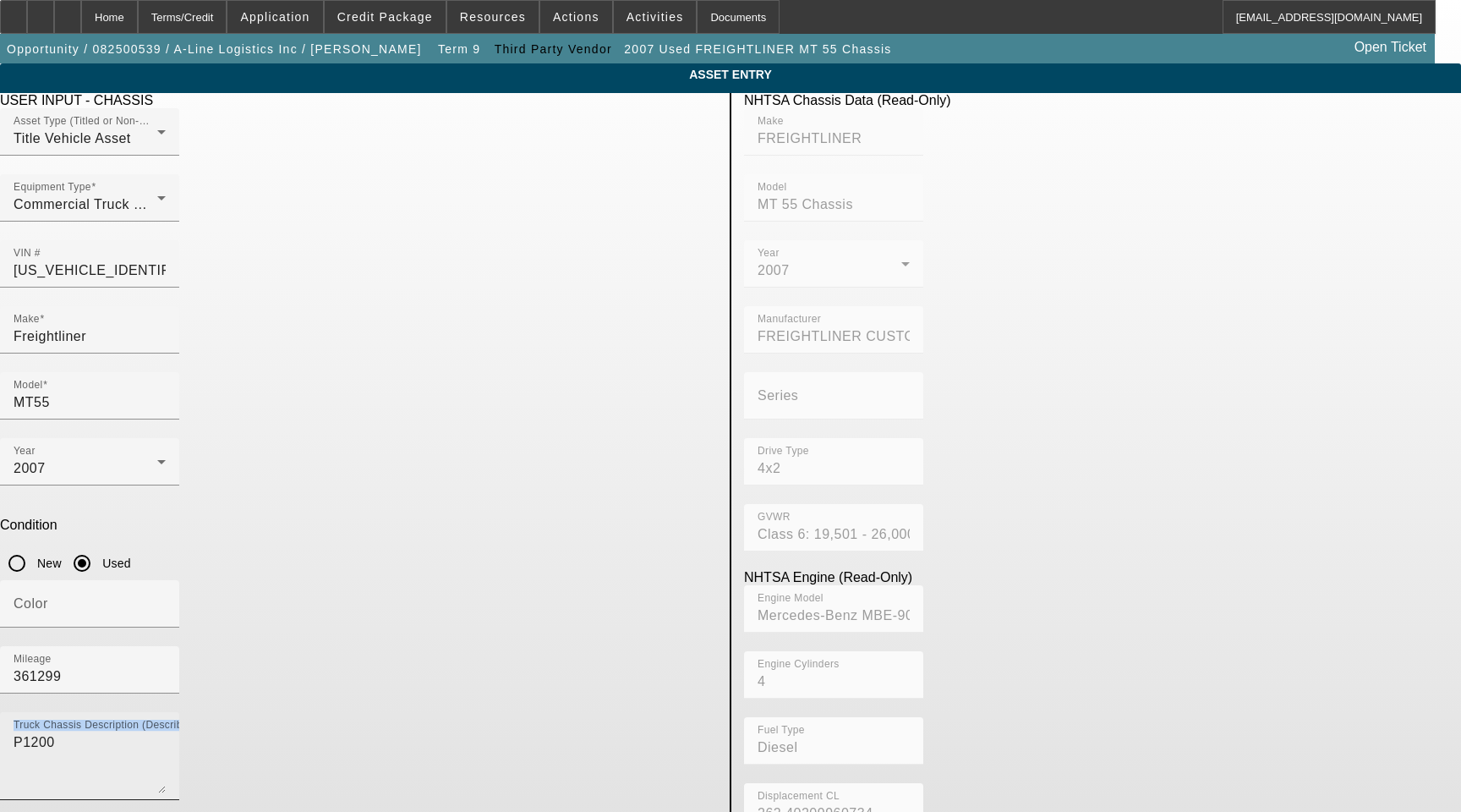
click at [299, 719] on mat-label "Truck Chassis Description (Describe the truck chassis only)" at bounding box center [156, 724] width 286 height 11
click at [166, 732] on textarea "P1200" at bounding box center [89, 762] width 152 height 61
type textarea "Includes All Accessories, Attachments and Options"
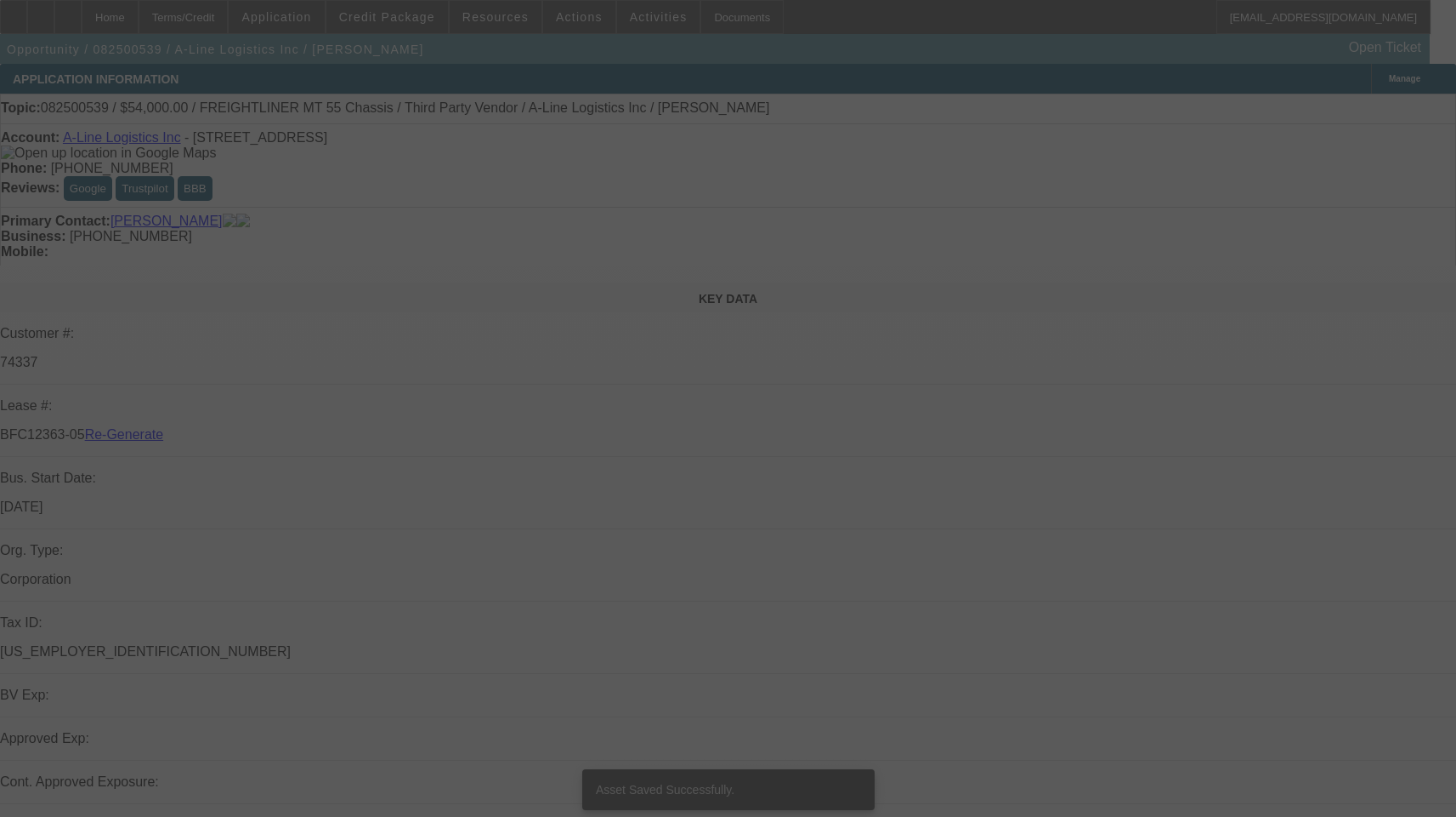
select select "3"
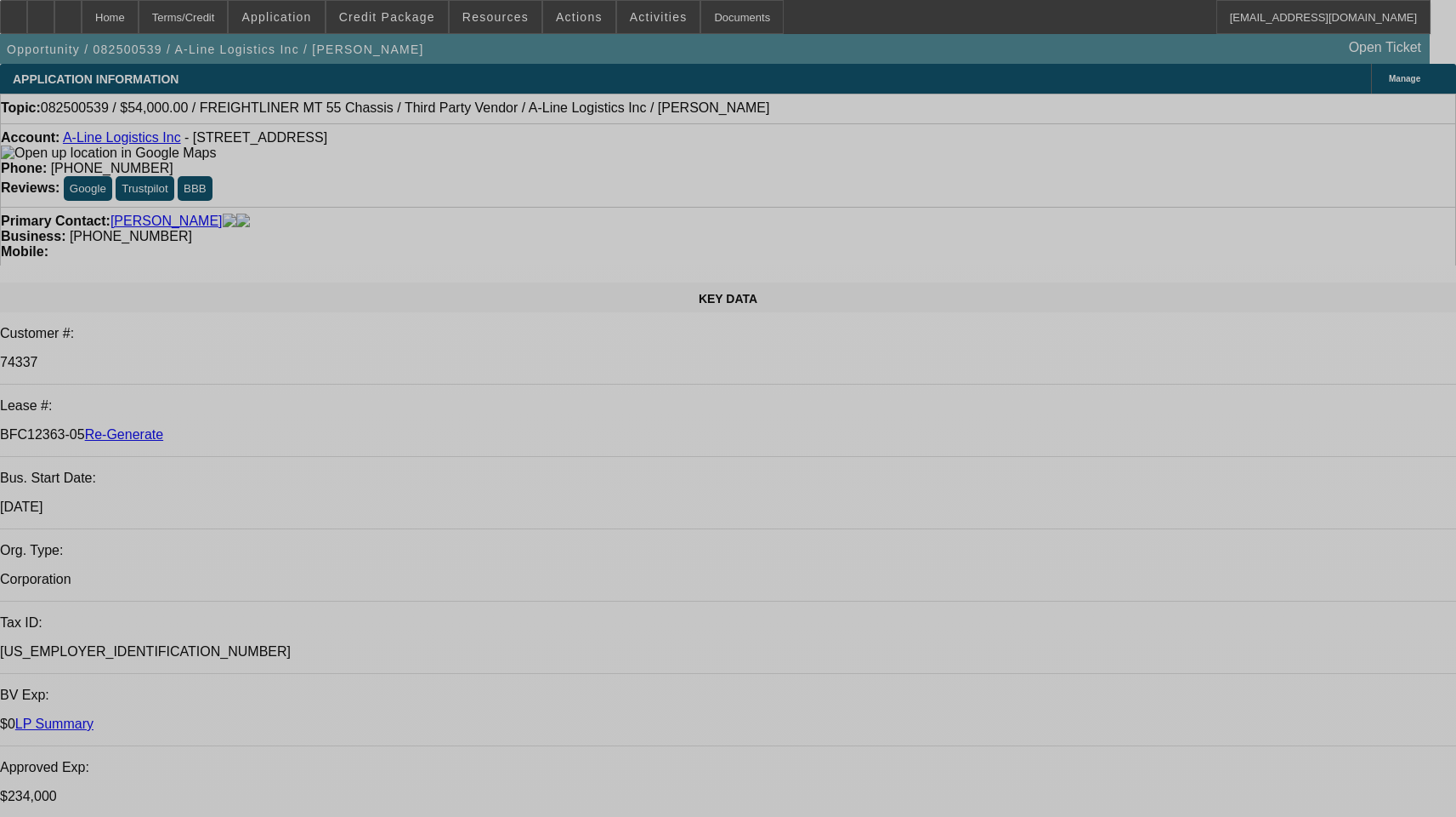
select select "0"
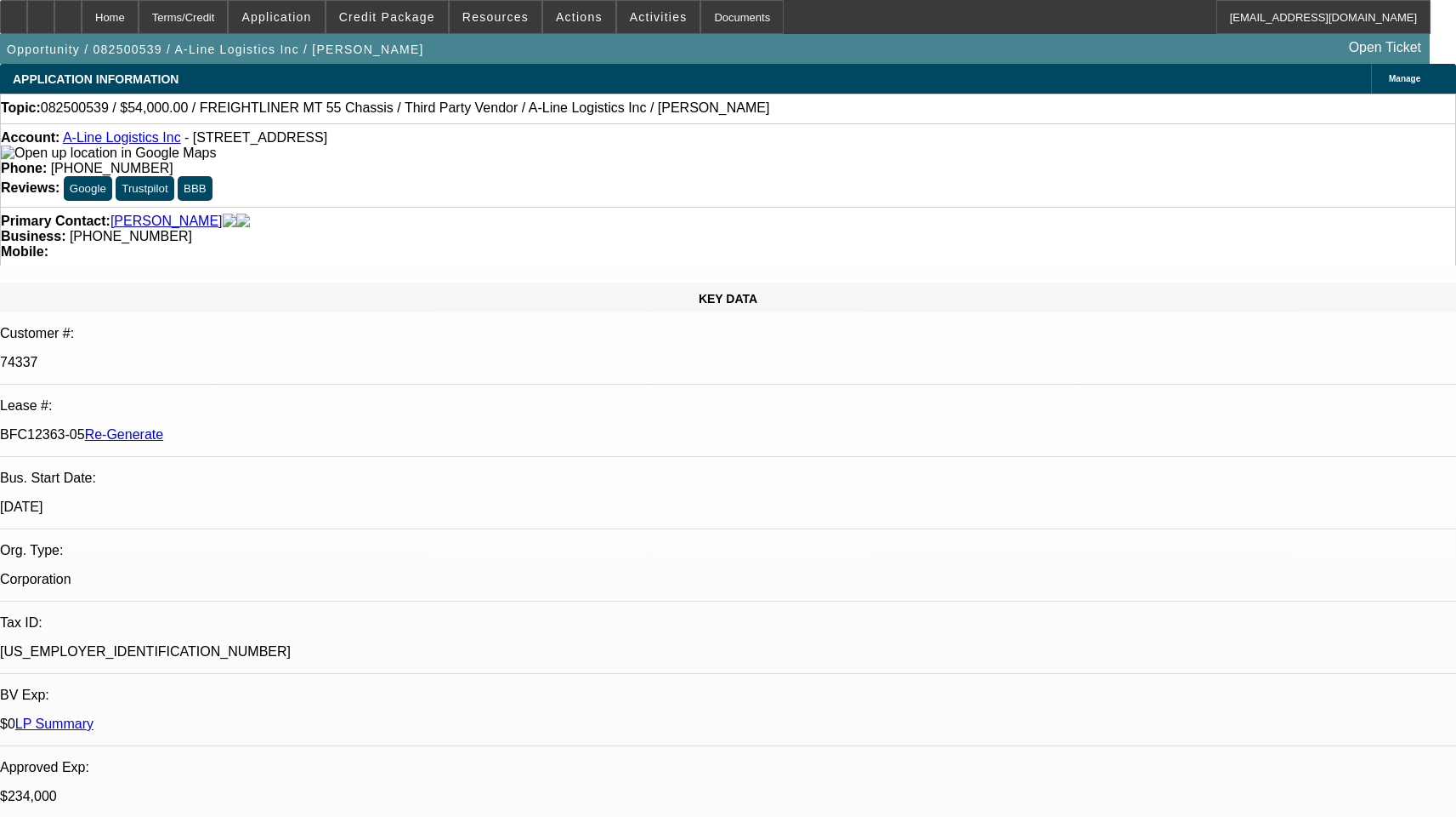
select select "0"
select select "6"
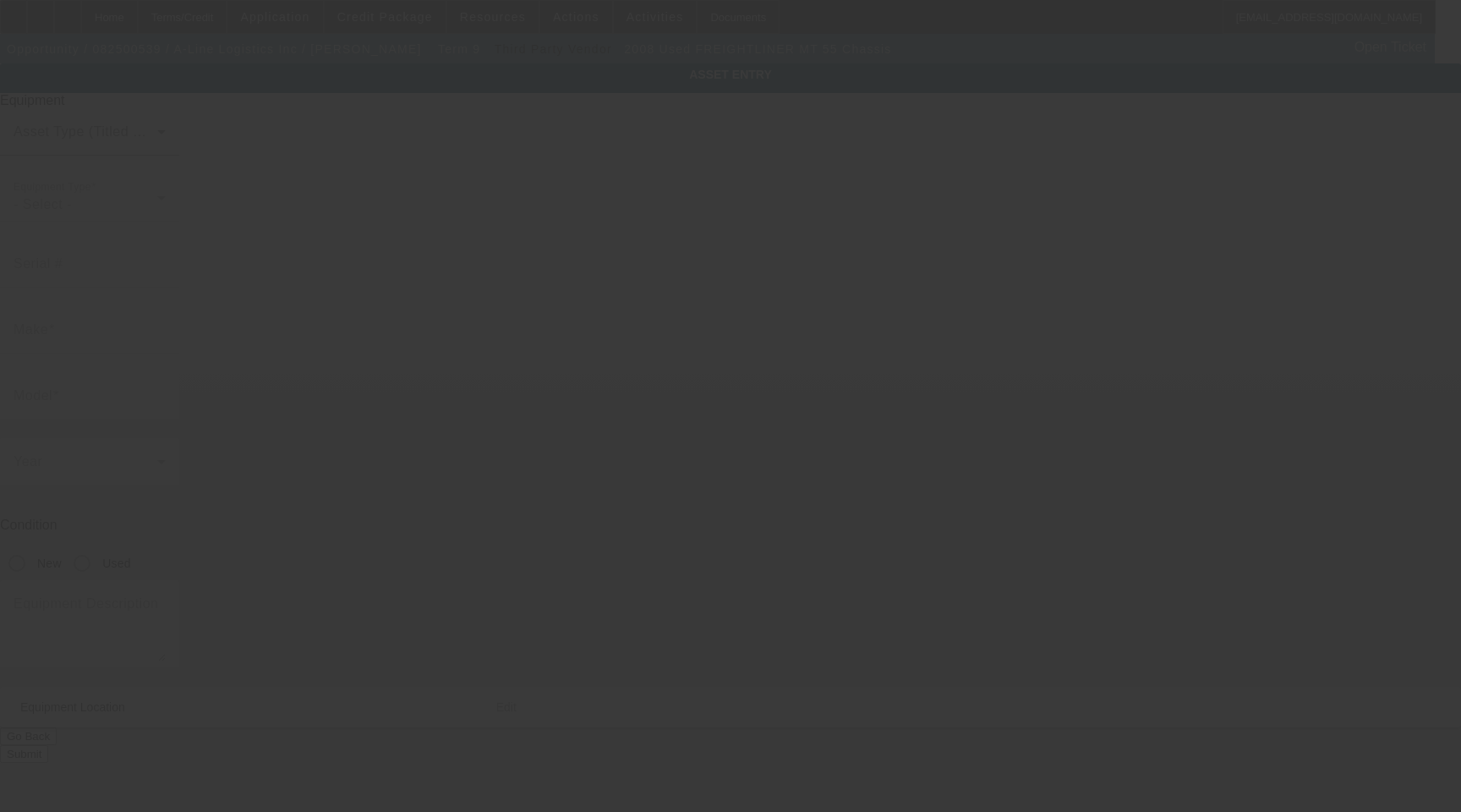
type input "[US_VEHICLE_IDENTIFICATION_NUMBER]"
type input "FREIGHTLINER"
type input "MT 55 Chassis"
radio input "true"
type textarea "P1200"
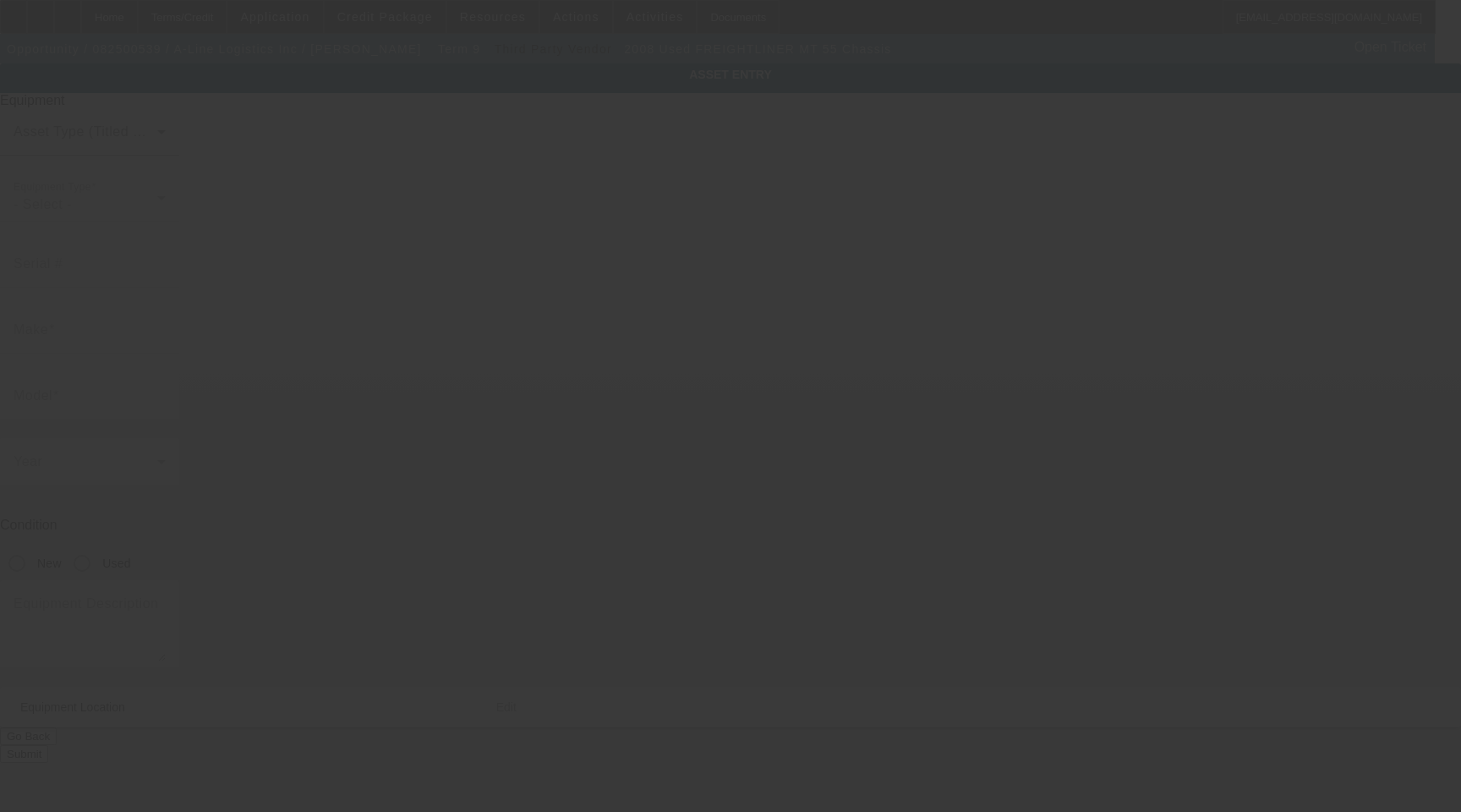
type input "3201 Zafarano Dr"
type input "Santa Fe"
type input "87507"
type input "Santa Fe"
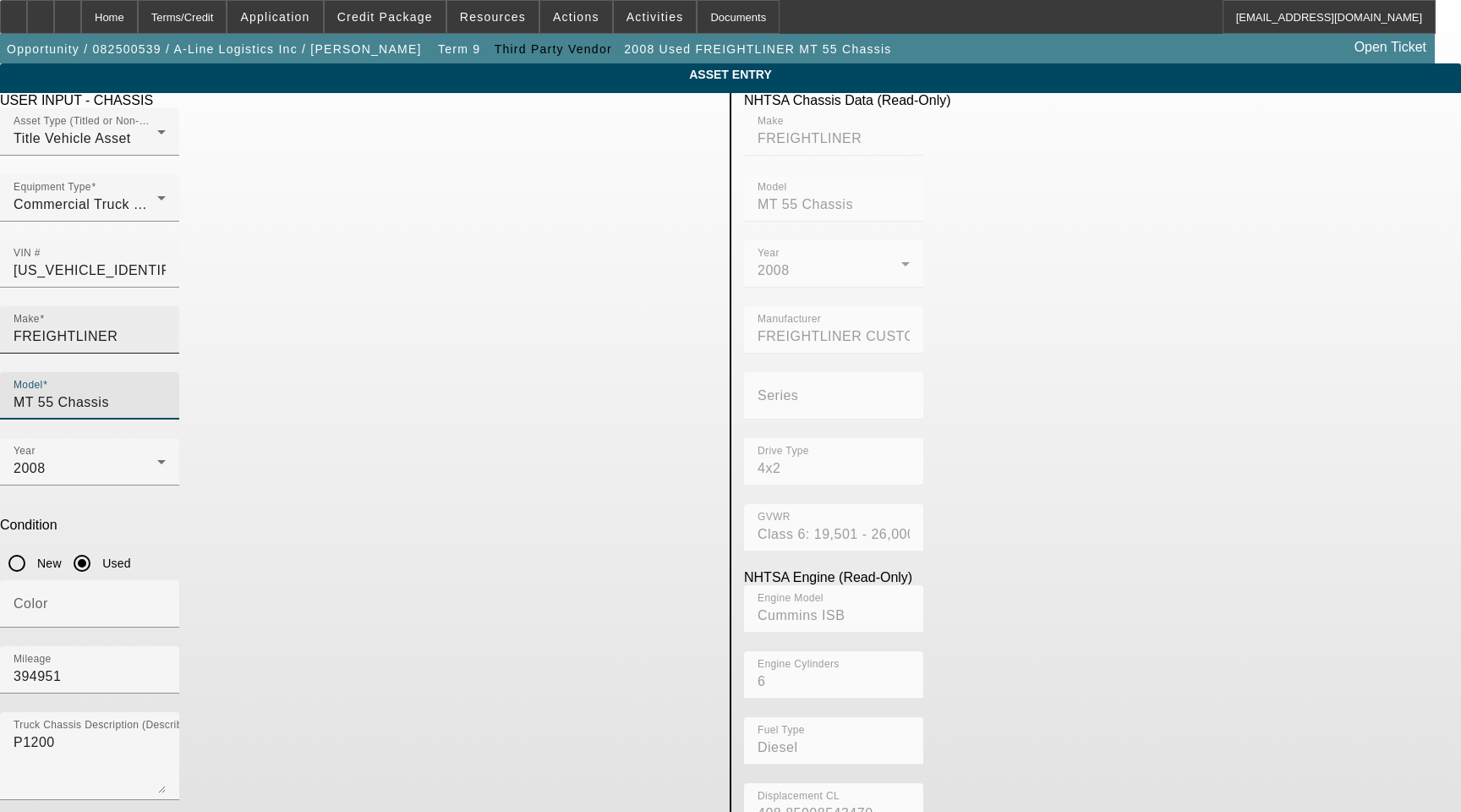
drag, startPoint x: 621, startPoint y: 304, endPoint x: 357, endPoint y: 308, distance: 264.0
click at [357, 308] on div "Make FREIGHTLINER Model MT 55 Chassis" at bounding box center [358, 371] width 717 height 131
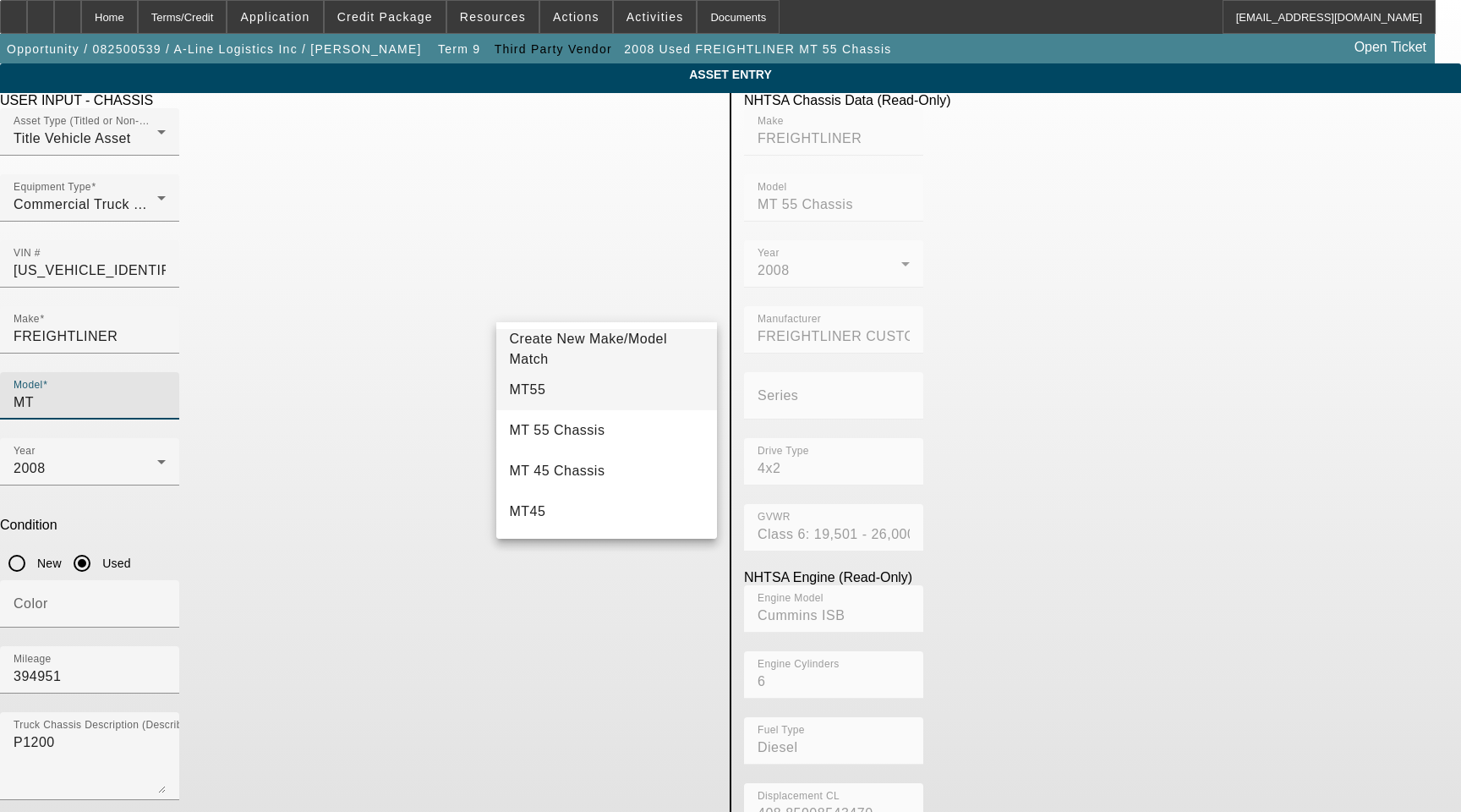
click at [576, 390] on mat-option "MT55" at bounding box center [608, 389] width 222 height 40
type input "MT55"
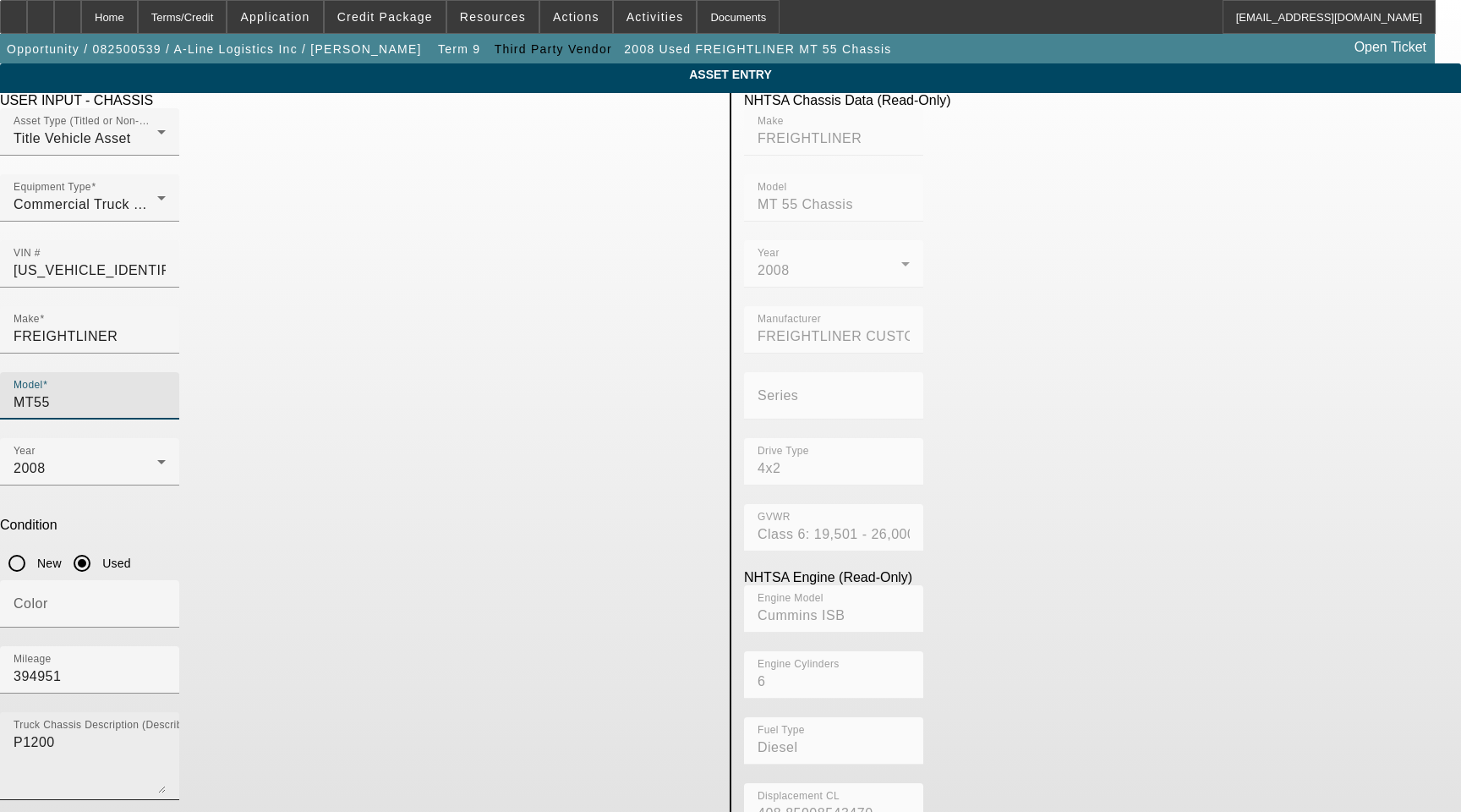
click at [166, 732] on textarea "P1200" at bounding box center [89, 762] width 152 height 61
paste textarea "Includes All Accessories, Attachments and Options"
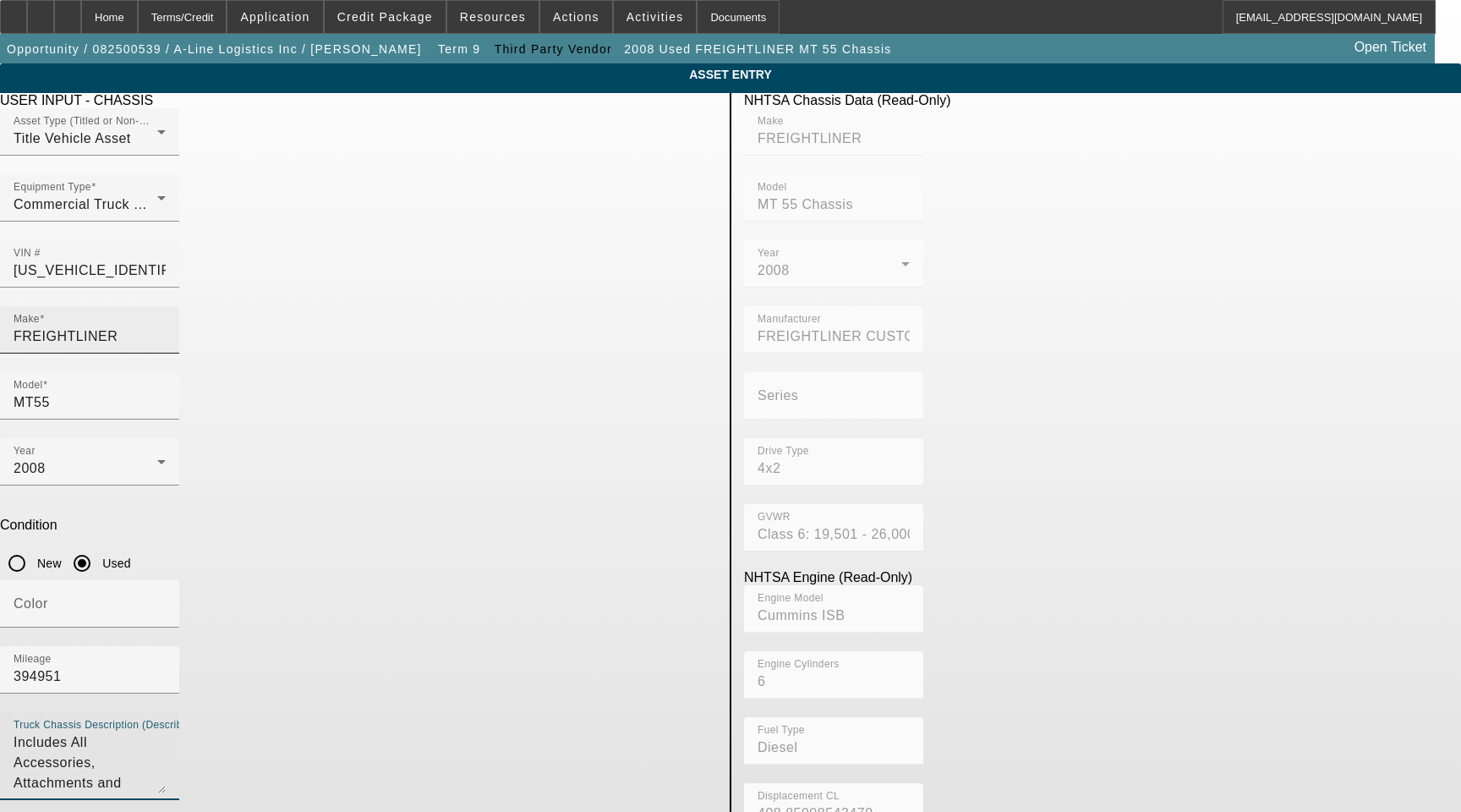
type textarea "Includes All Accessories, Attachments and Options"
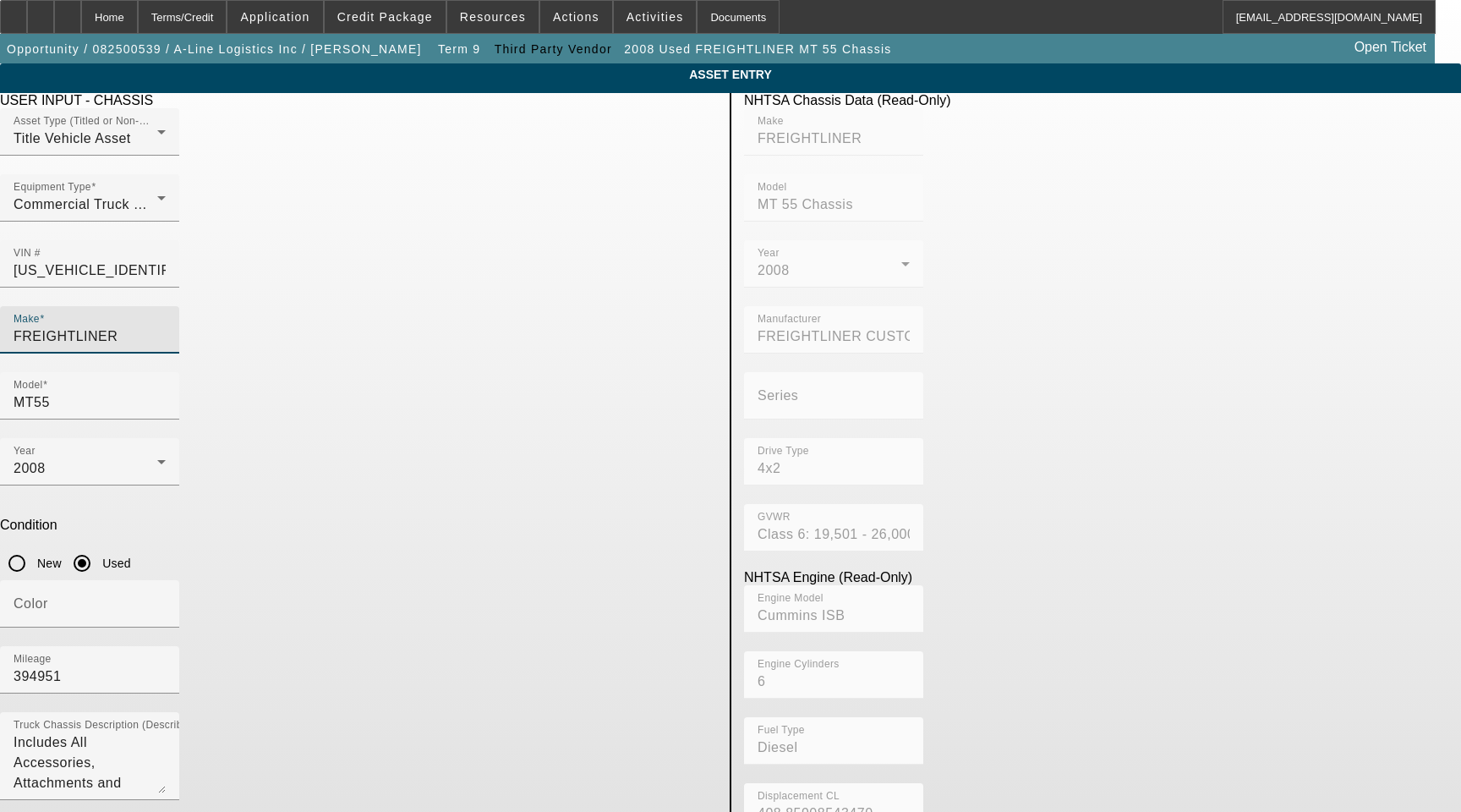
drag, startPoint x: 370, startPoint y: 308, endPoint x: 192, endPoint y: 310, distance: 178.0
click at [194, 310] on app-asset-collateral-manage "ASSET ENTRY Delete asset USER INPUT - CHASSIS Asset Type (Titled or Non-Titled)…" at bounding box center [730, 532] width 1461 height 937
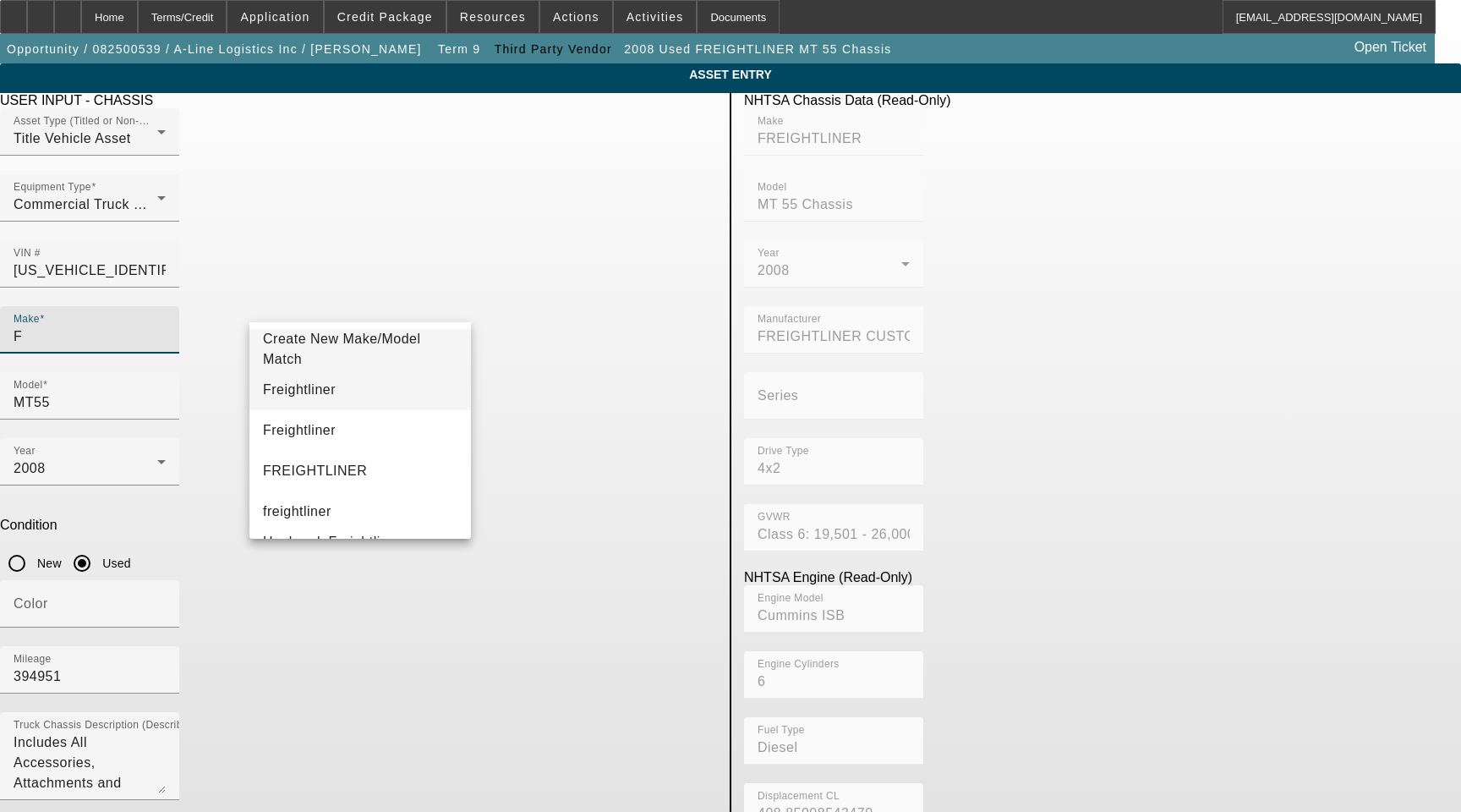
type input "F"
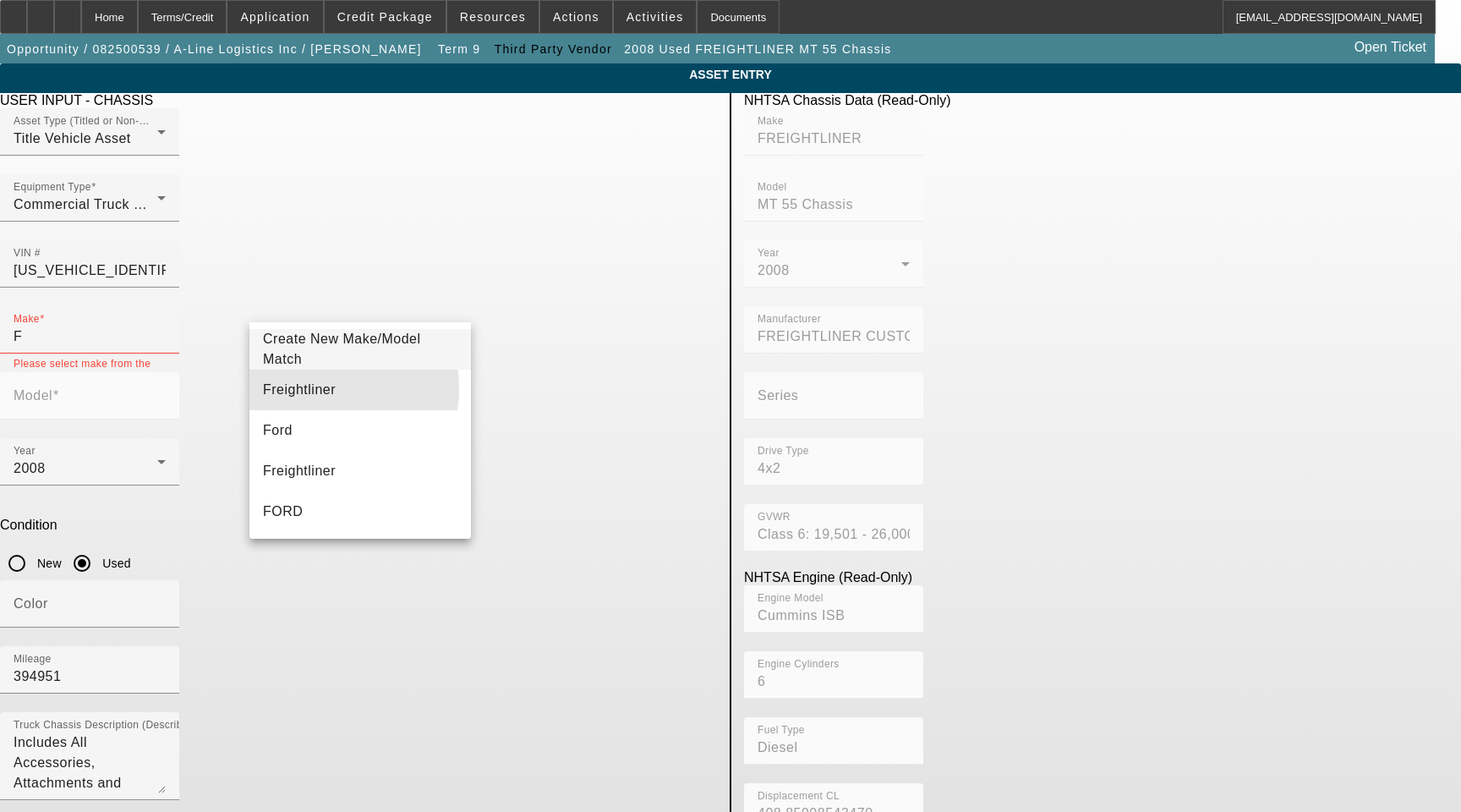
click at [293, 388] on span "Freightliner" at bounding box center [299, 389] width 73 height 15
type input "Freightliner"
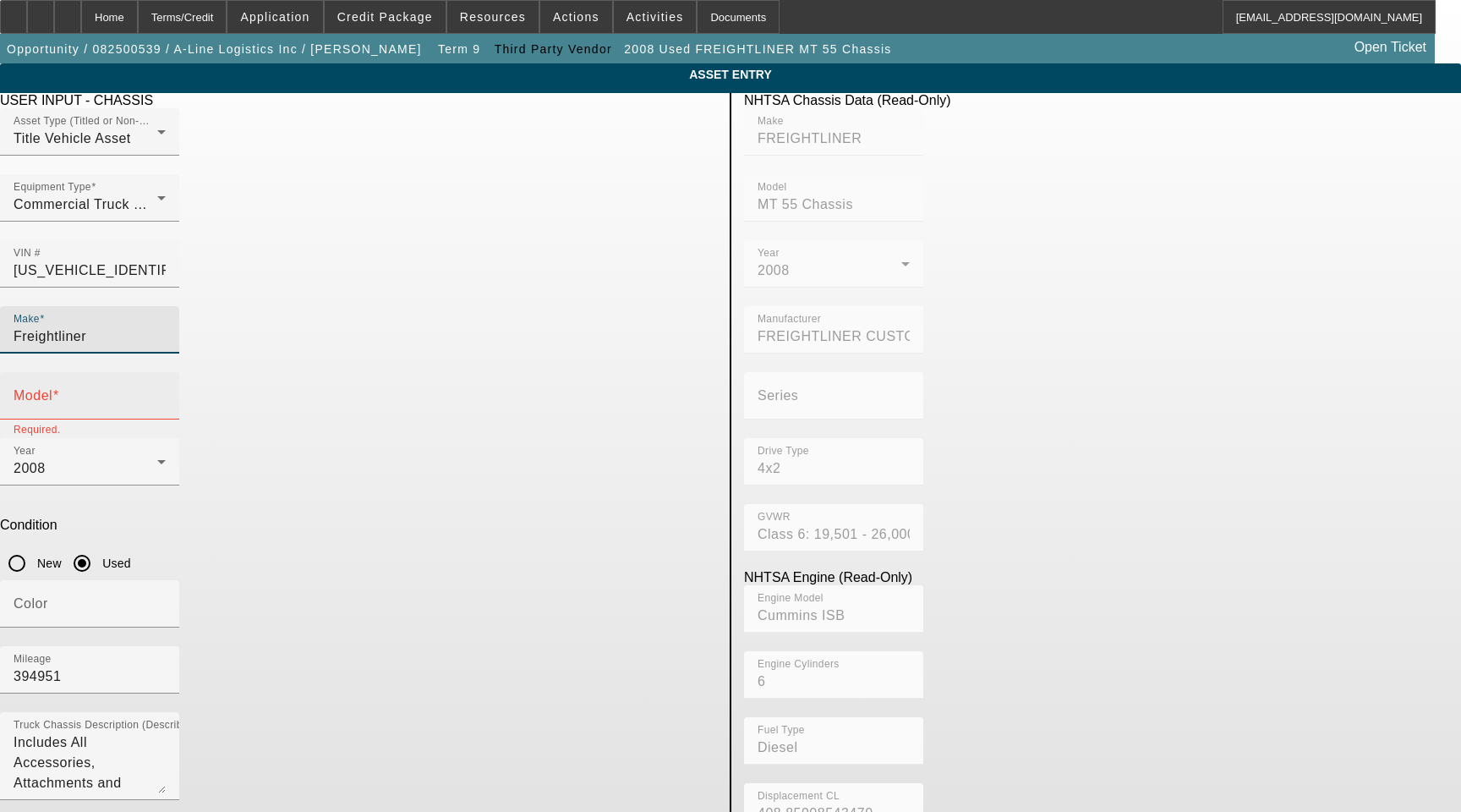
click at [166, 372] on div "Model" at bounding box center [89, 395] width 152 height 47
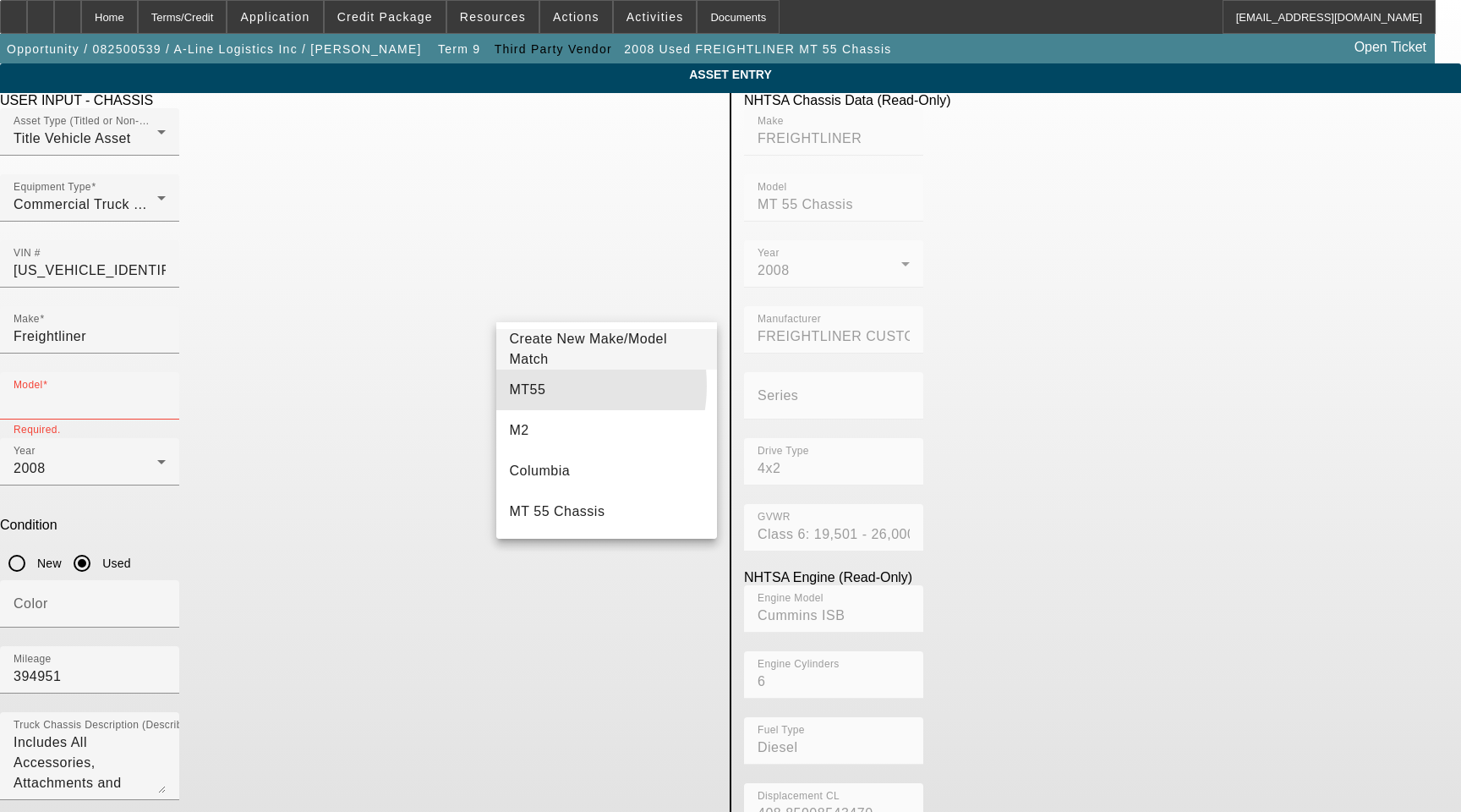
click at [540, 386] on mat-option "MT55" at bounding box center [608, 389] width 222 height 40
type input "MT55"
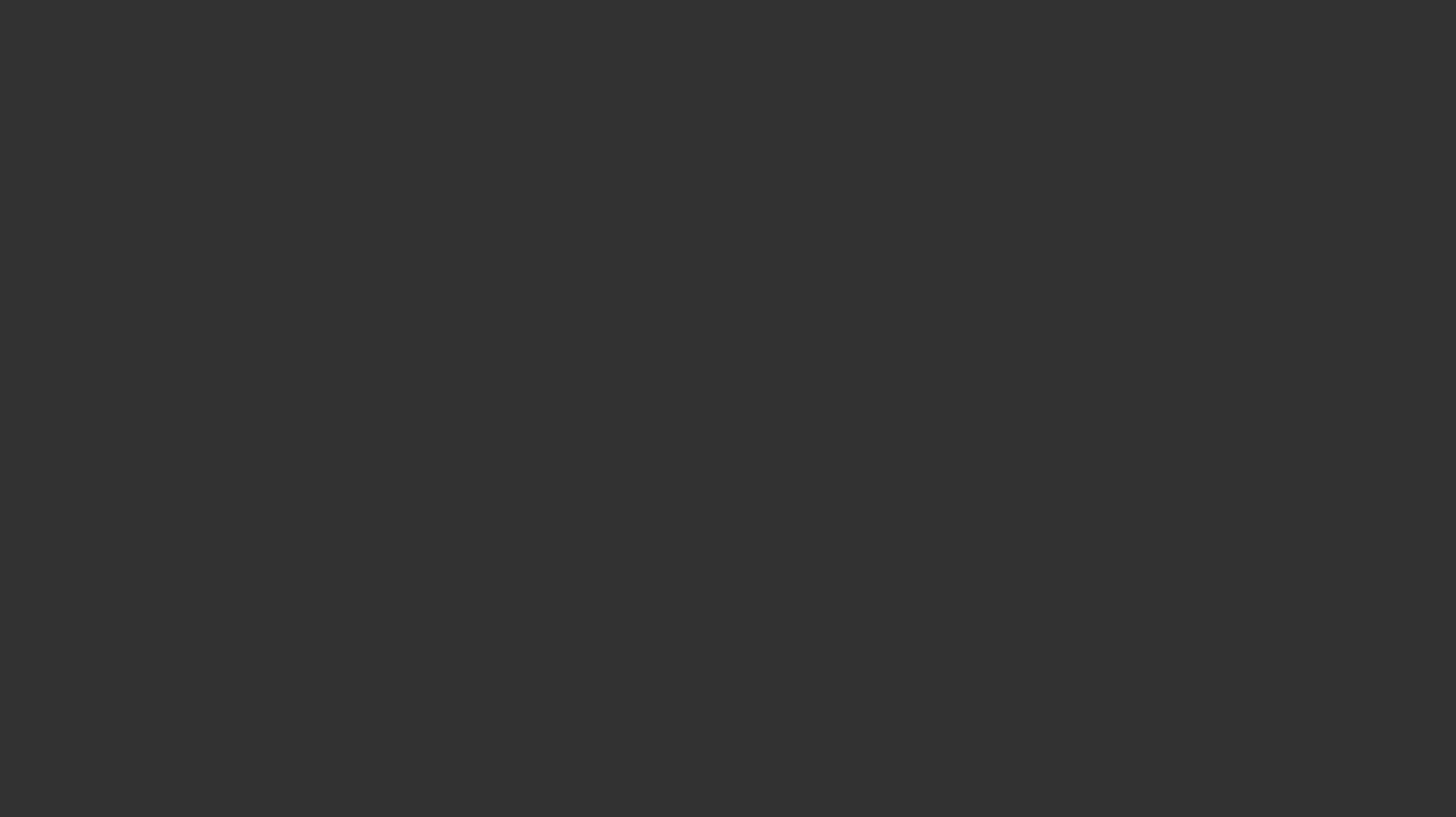
select select "3"
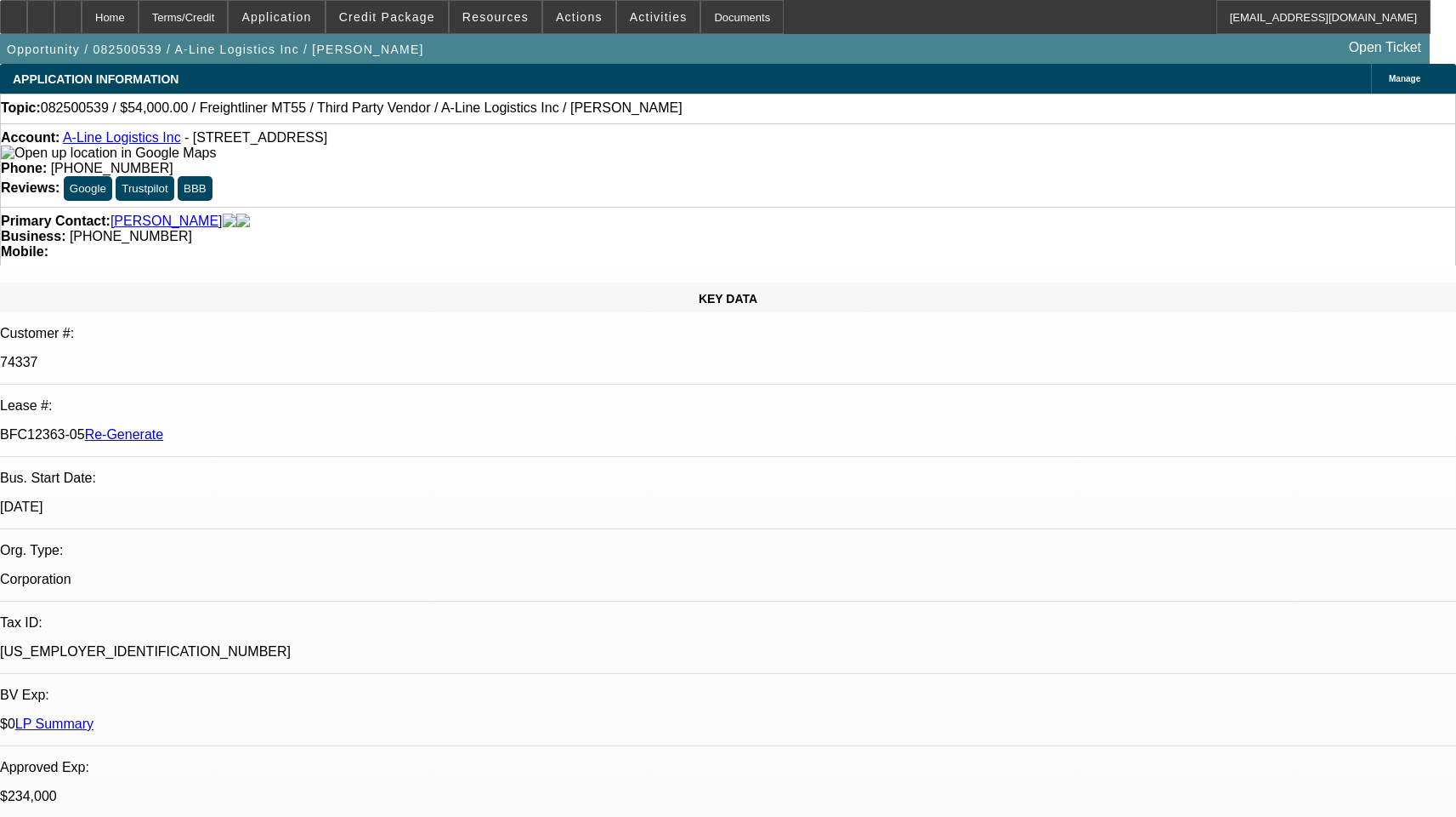
select select "0"
select select "1"
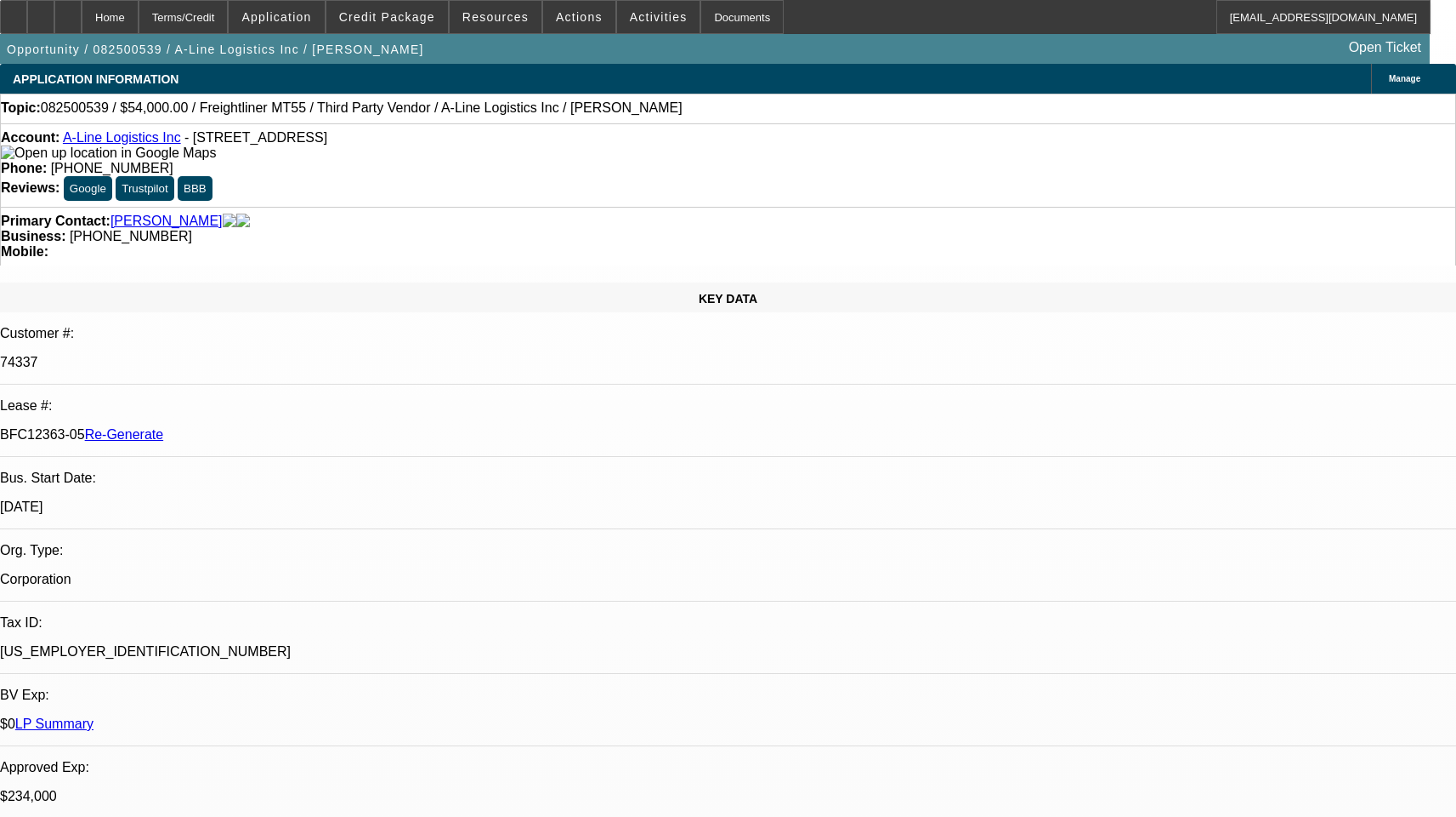
select select "6"
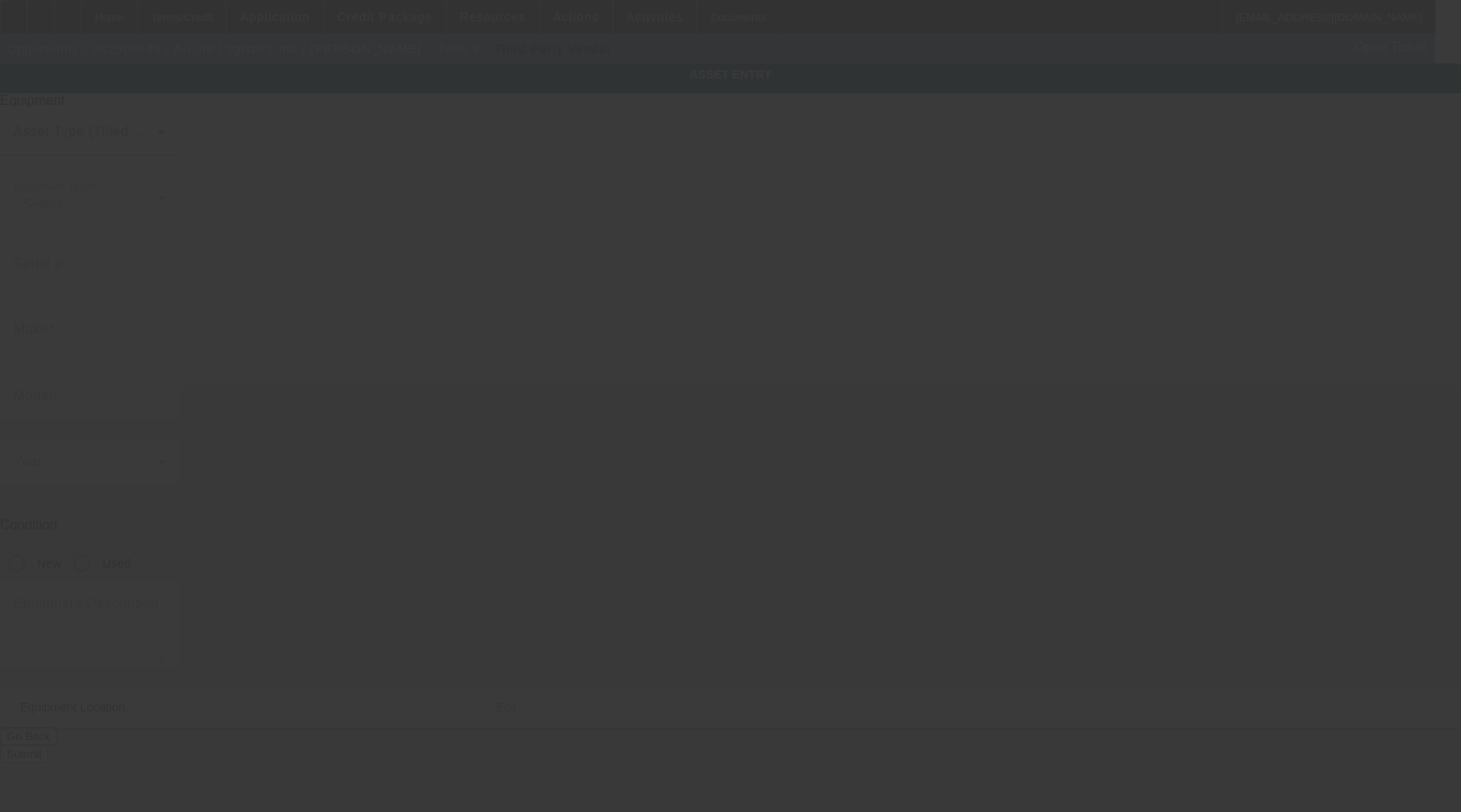
type input "[US_VEHICLE_IDENTIFICATION_NUMBER]"
type input "FREIGHTLINER"
type input "MT 55 Chassis"
radio input "true"
type textarea "P1000"
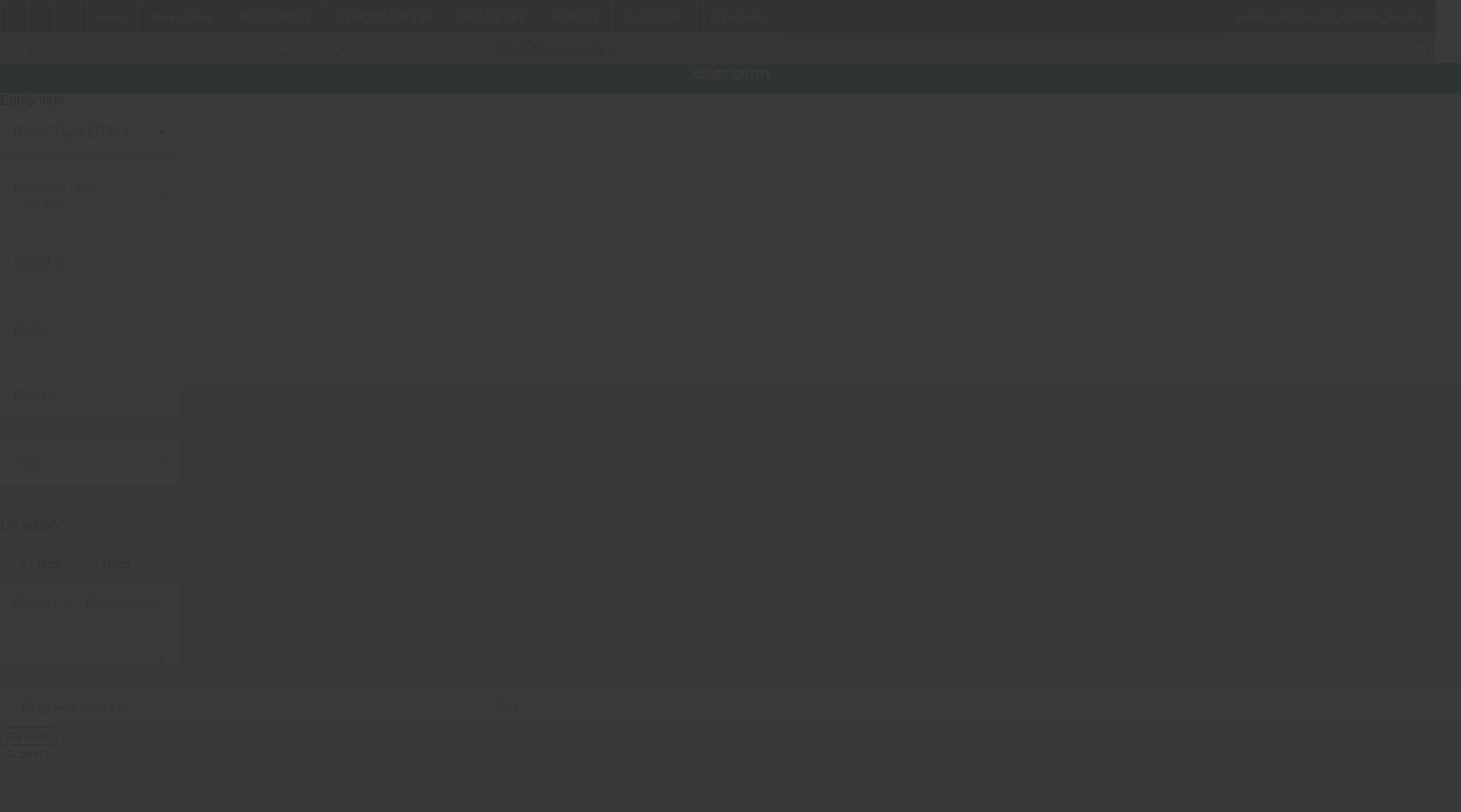
type input "3201 Zafarano Dr"
type input "Santa Fe"
type input "87507"
type input "Santa Fe"
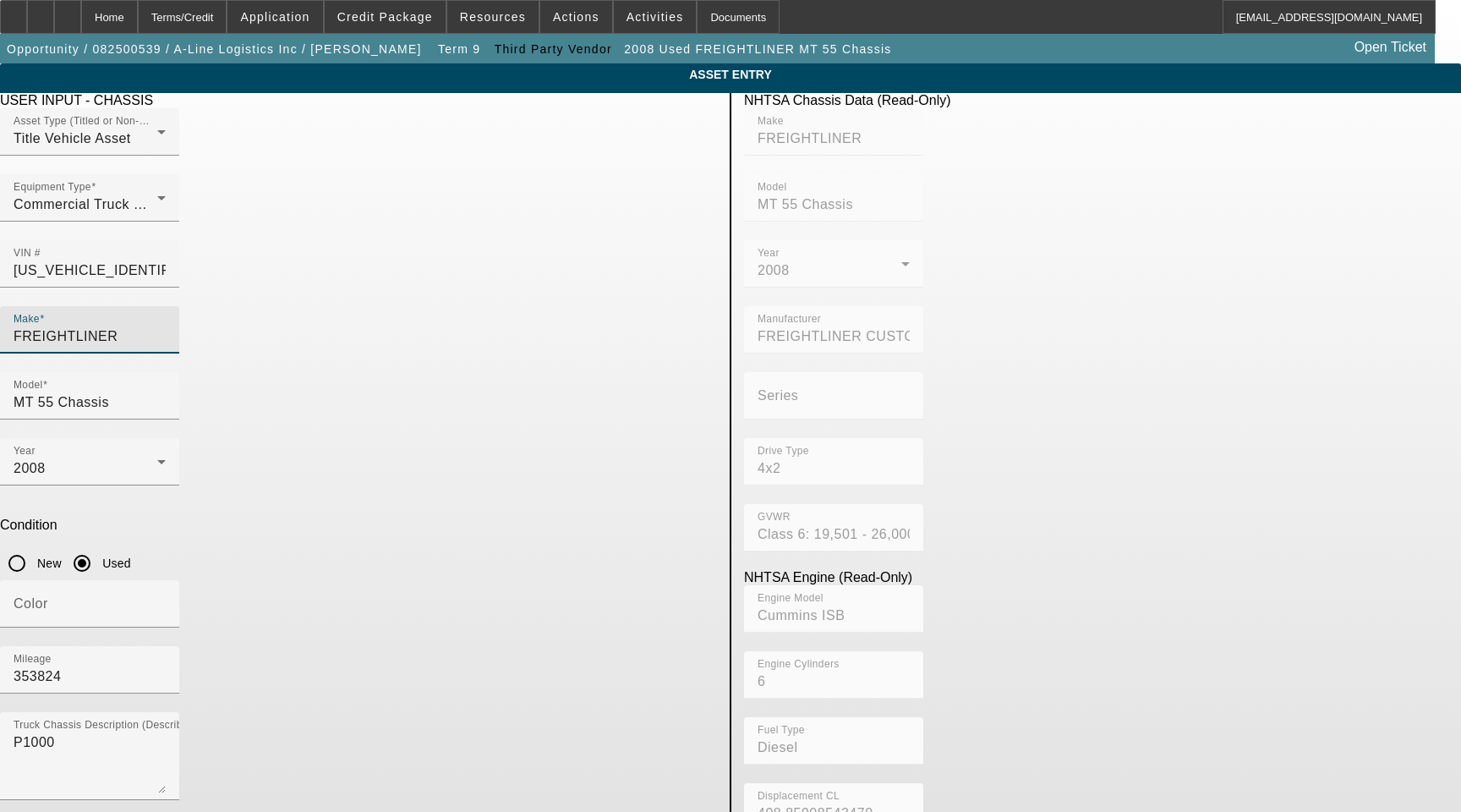
drag, startPoint x: 389, startPoint y: 308, endPoint x: 176, endPoint y: 314, distance: 213.1
click at [177, 314] on app-asset-collateral-manage "ASSET ENTRY Delete asset USER INPUT - CHASSIS Asset Type (Titled or Non-Titled)…" at bounding box center [730, 532] width 1461 height 937
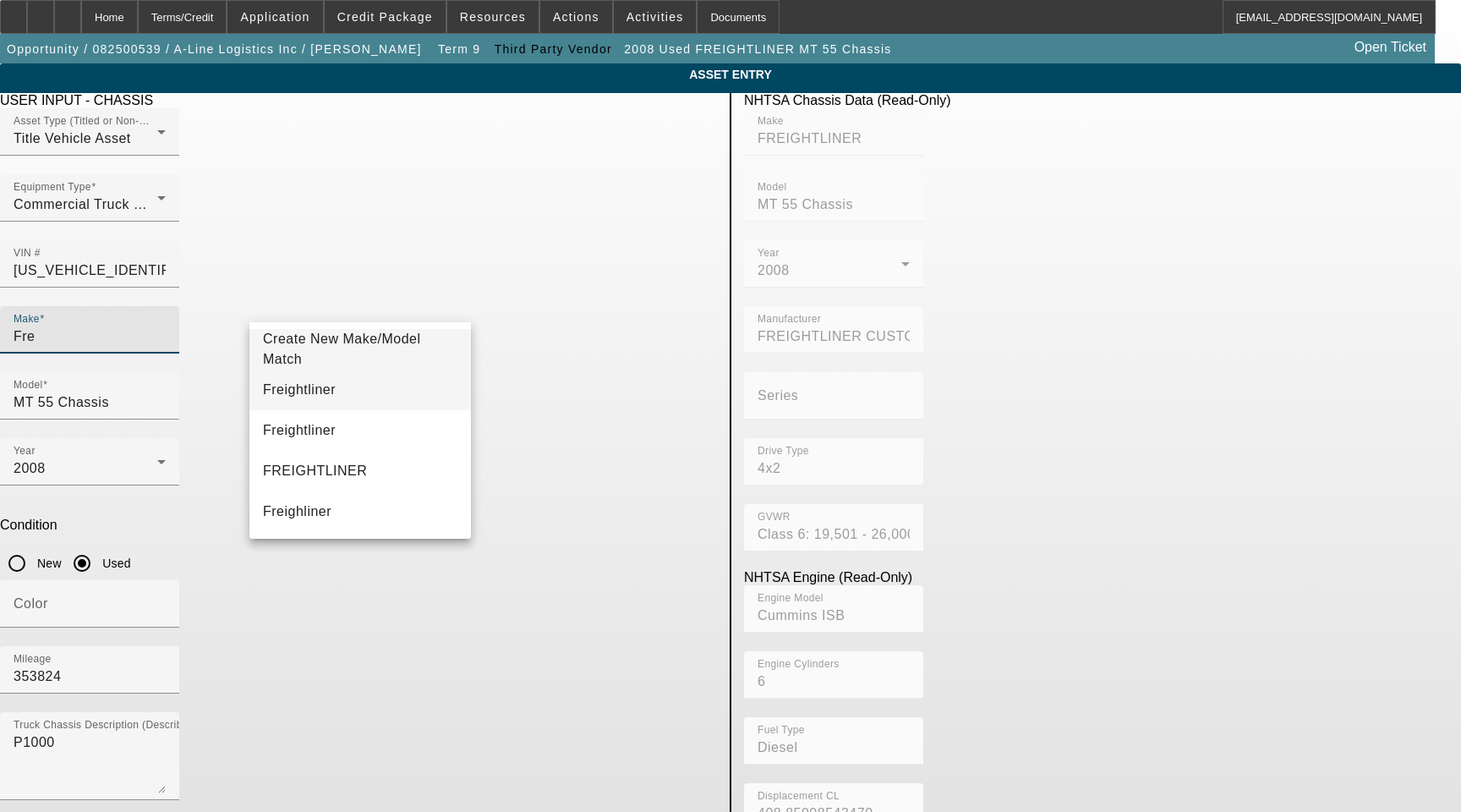
type input "Fre"
click at [307, 389] on span "Freightliner" at bounding box center [299, 389] width 73 height 15
type input "Freightliner"
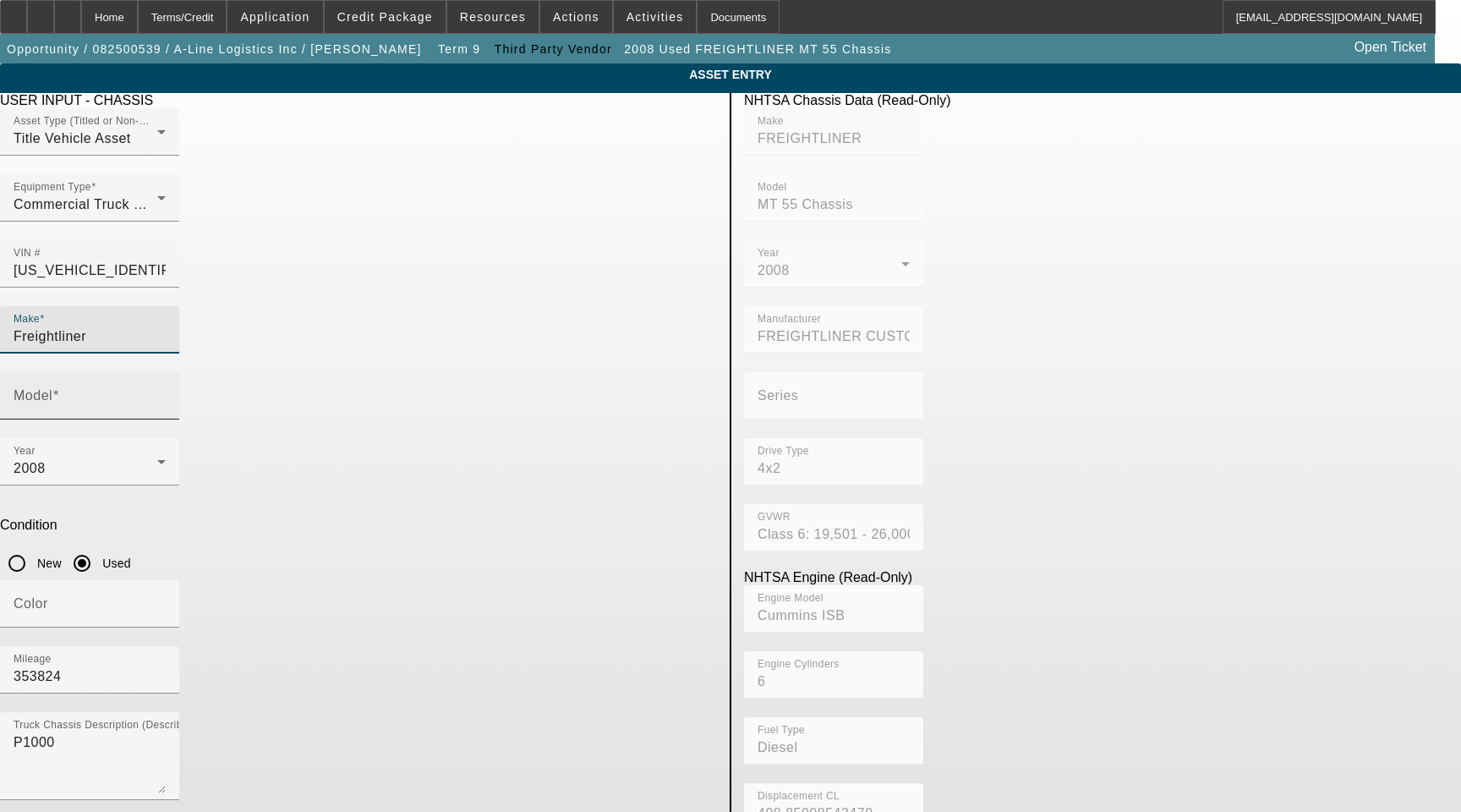
click at [166, 393] on input "Model" at bounding box center [89, 403] width 152 height 21
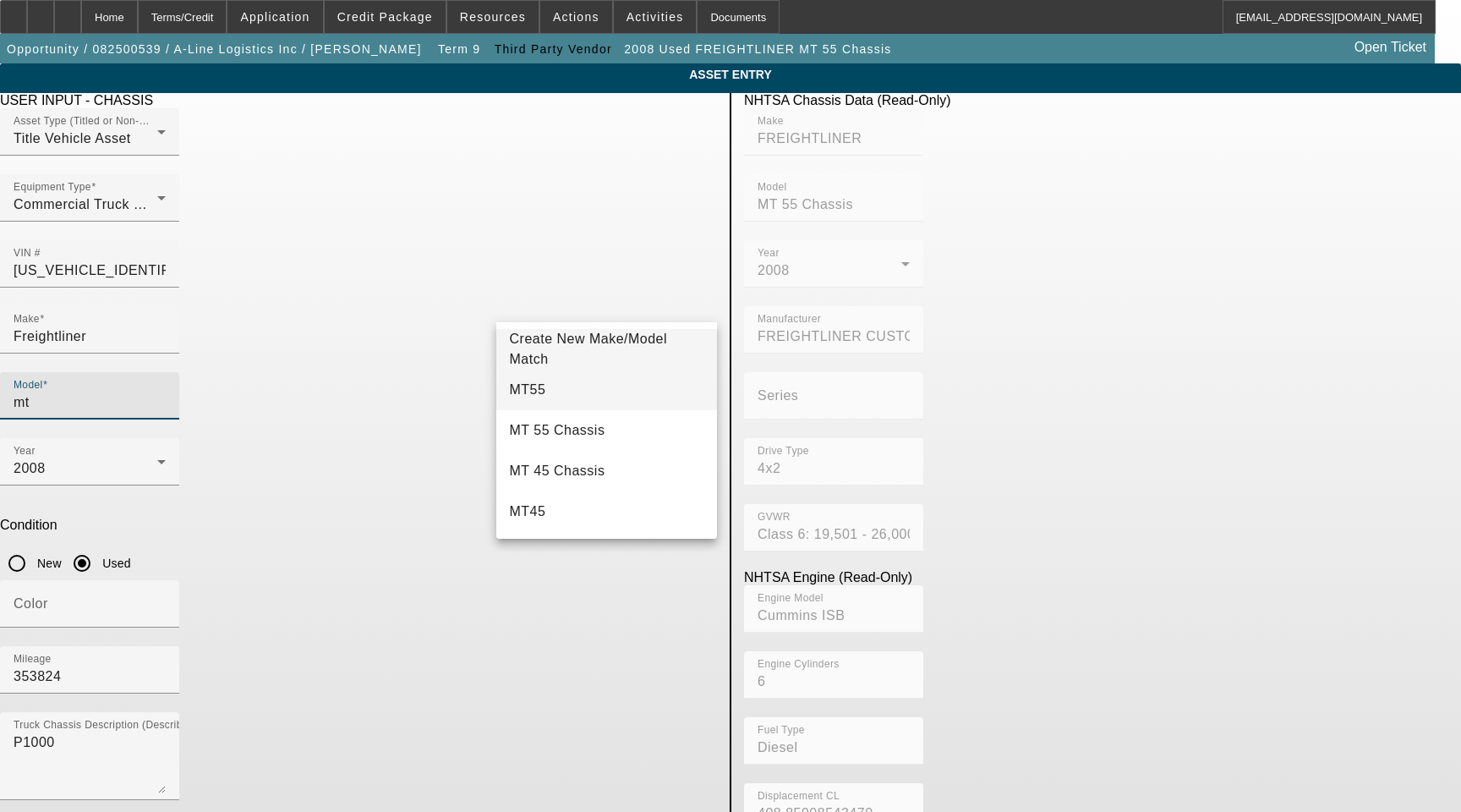
click at [540, 395] on mat-option "MT55" at bounding box center [608, 389] width 222 height 40
type input "MT55"
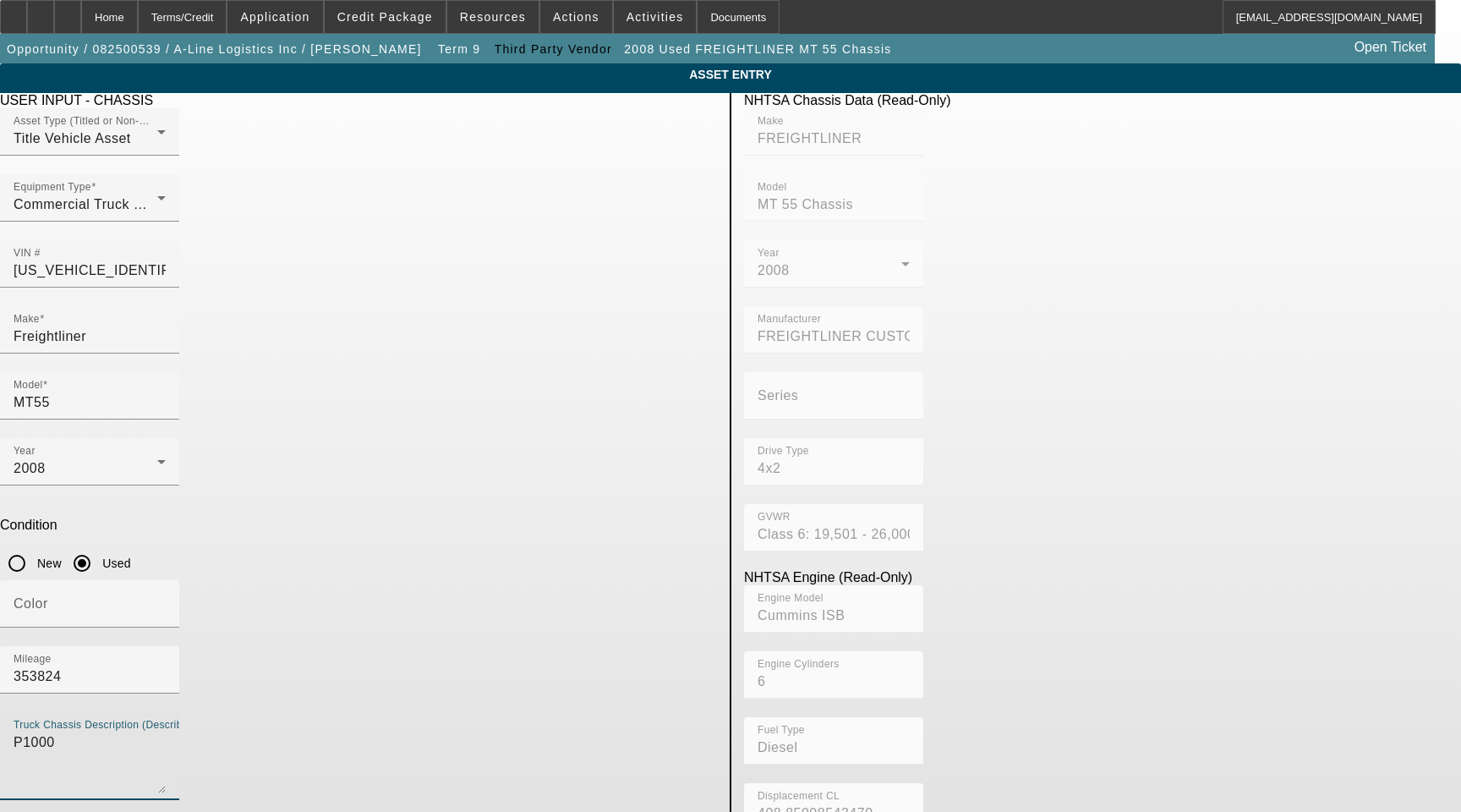
drag, startPoint x: 387, startPoint y: 505, endPoint x: 123, endPoint y: 485, distance: 264.8
click at [128, 485] on app-asset-collateral-manage "ASSET ENTRY Delete asset USER INPUT - CHASSIS Asset Type (Titled or Non-Titled)…" at bounding box center [730, 532] width 1461 height 937
paste textarea "Includes All Accessories, Attachments and Options"
type textarea "Includes All Accessories, Attachments and Options"
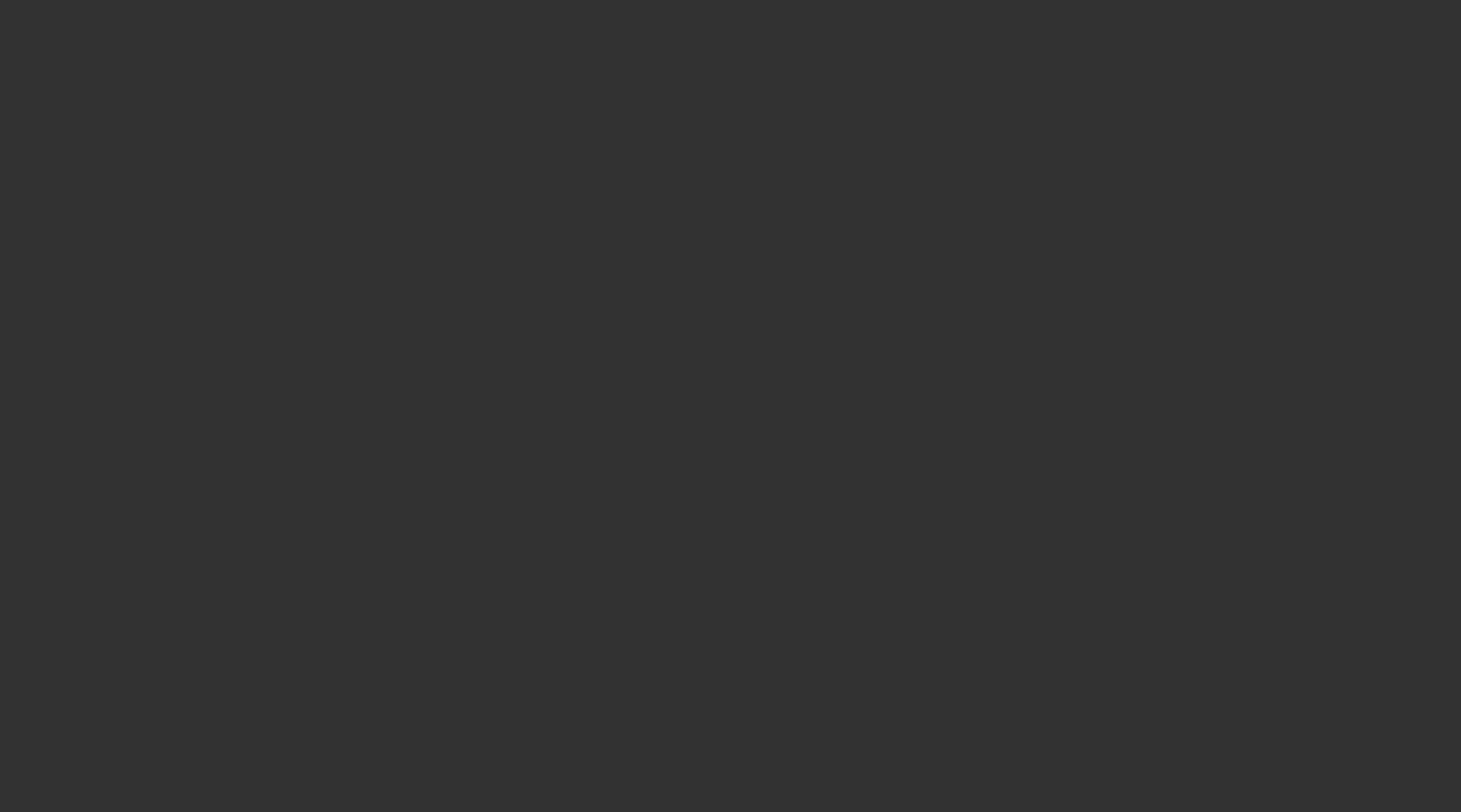
select select "3"
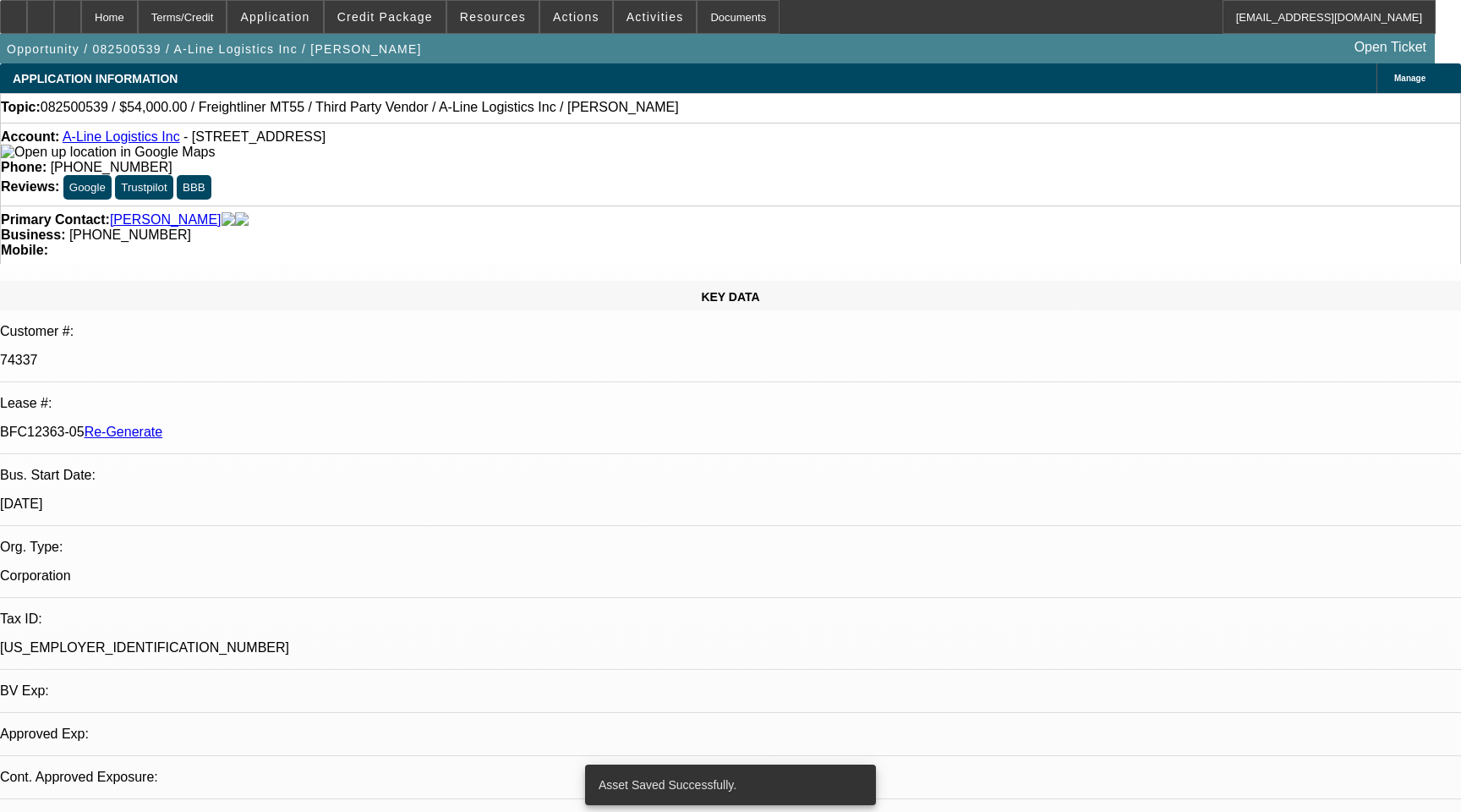
select select "0"
select select "6"
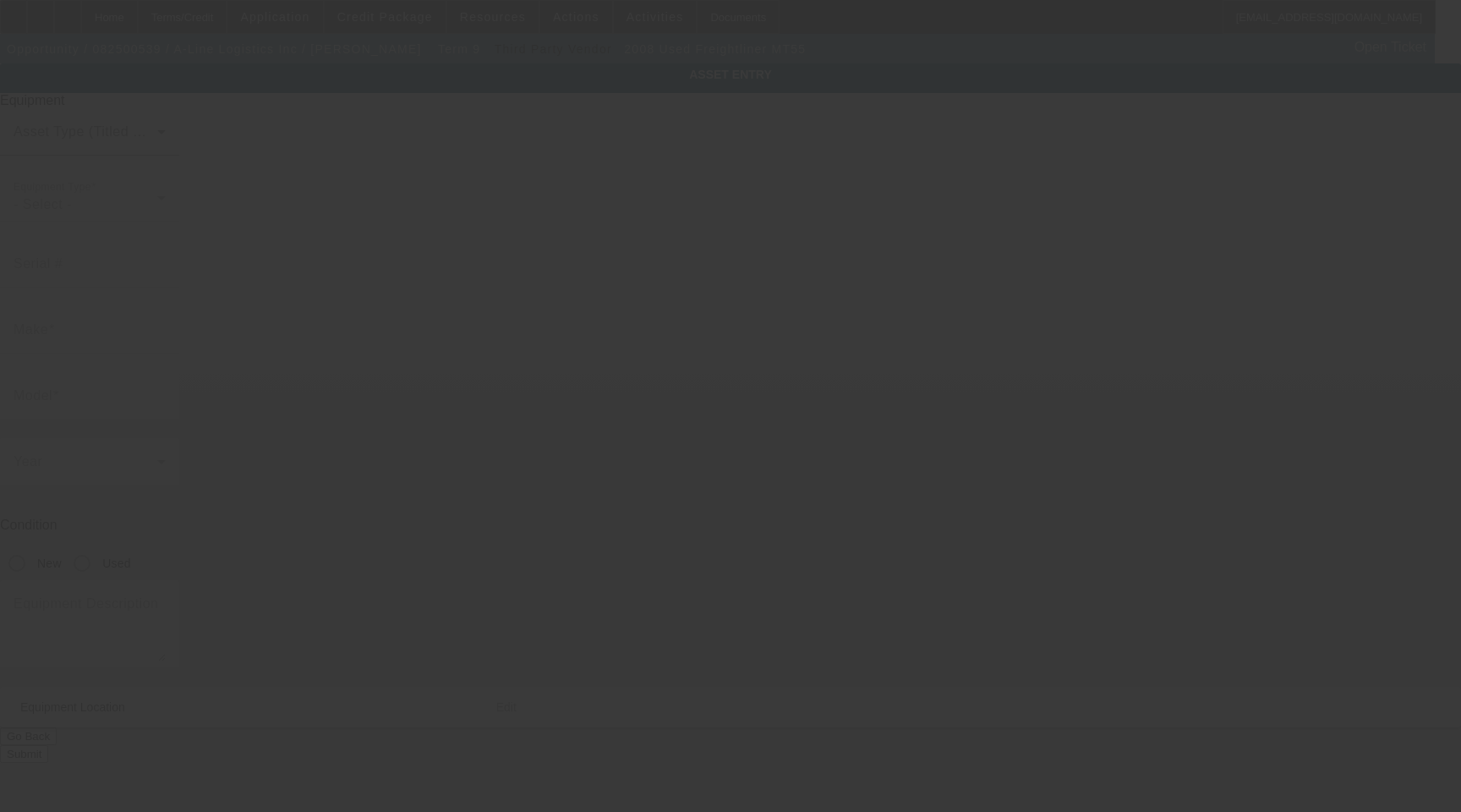
type input "[US_VEHICLE_IDENTIFICATION_NUMBER]"
type input "Freightliner"
type input "MT55"
radio input "true"
type textarea "Includes All Accessories, Attachments and Options"
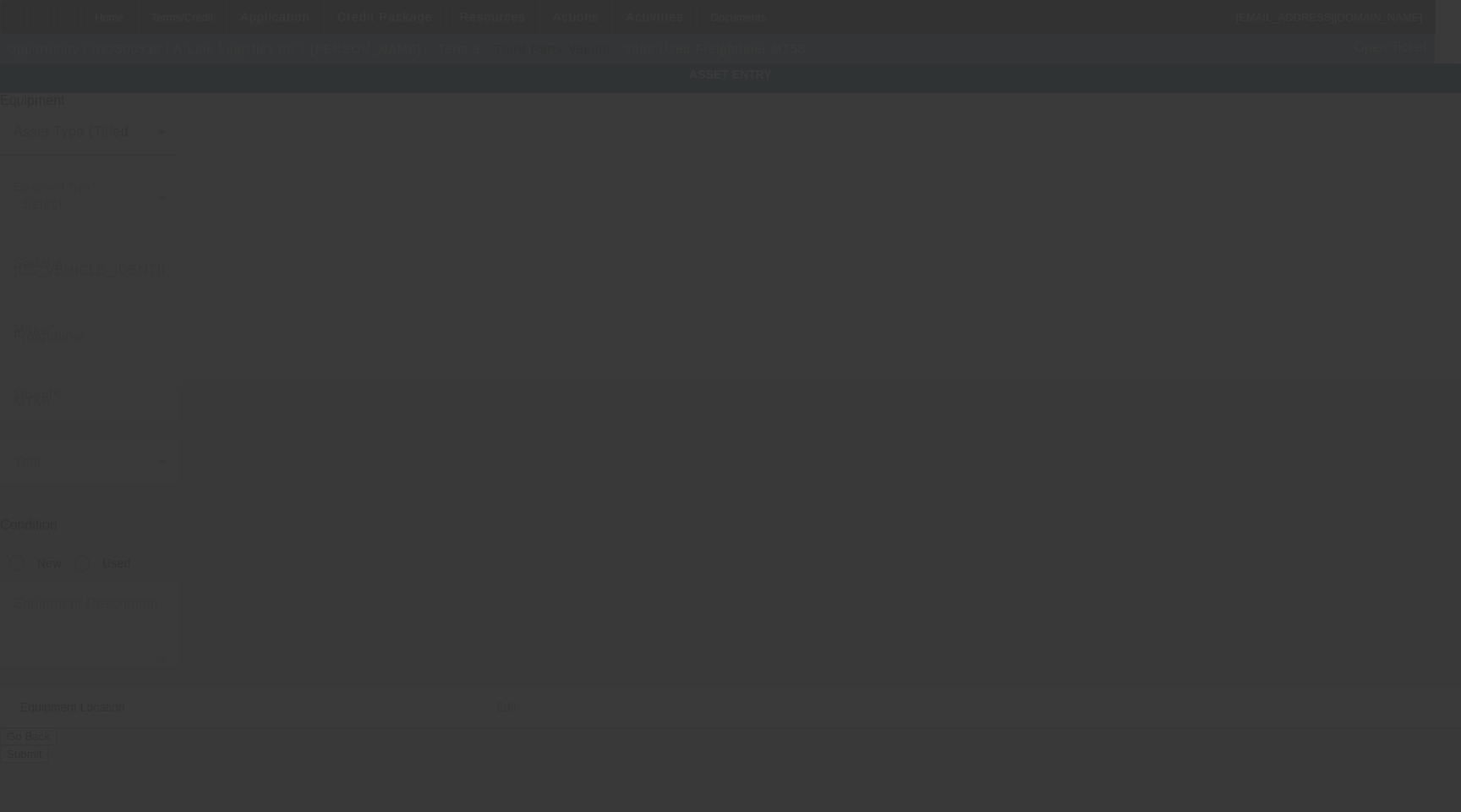
type input "3201 Zafarano Dr"
type input "Santa Fe"
type input "87507"
type input "Santa Fe"
type input "[US_VEHICLE_IDENTIFICATION_NUMBER]"
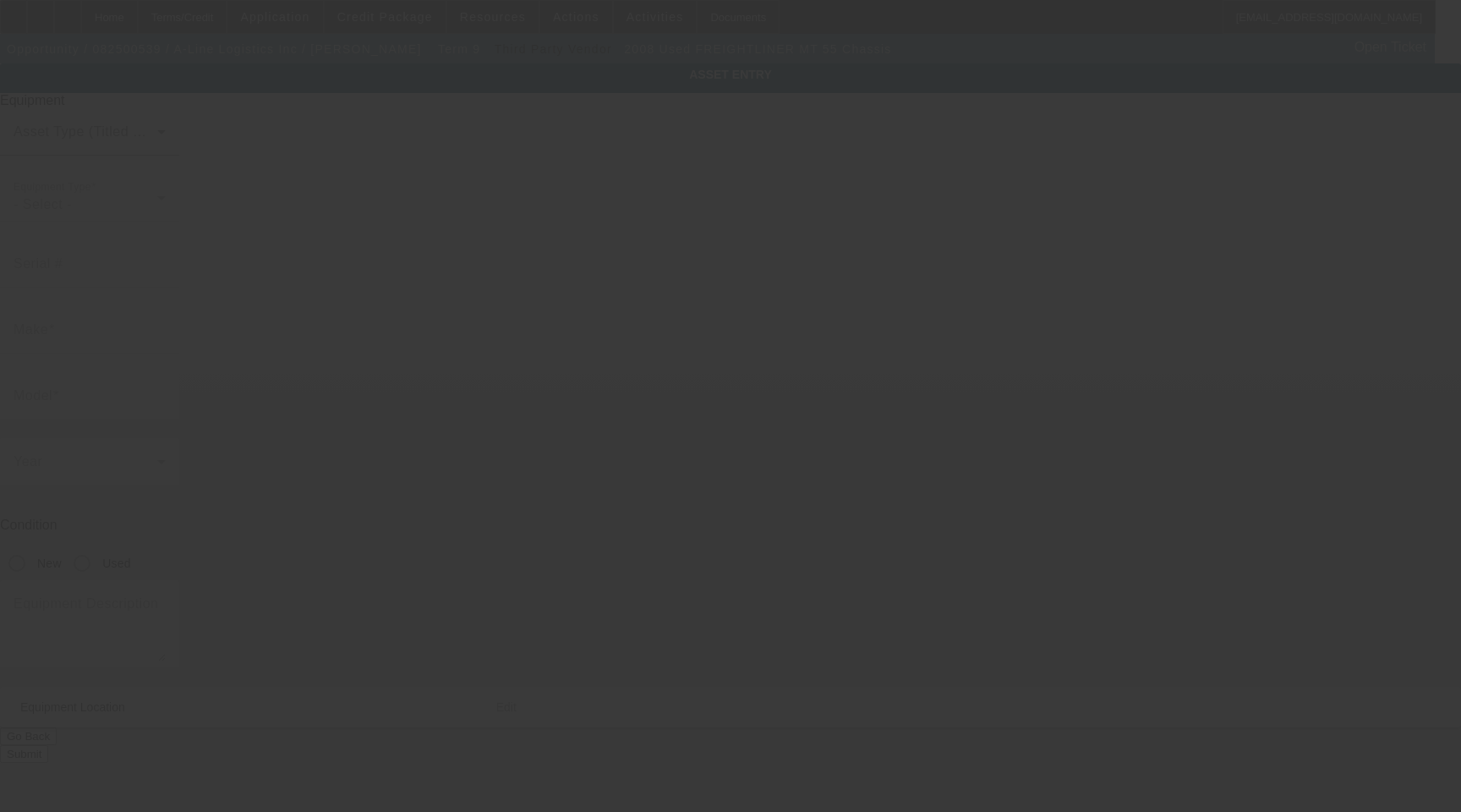
type input "FREIGHTLINER"
type input "MT 55 Chassis"
radio input "true"
type textarea "P1200"
type input "3201 Zafarano Dr"
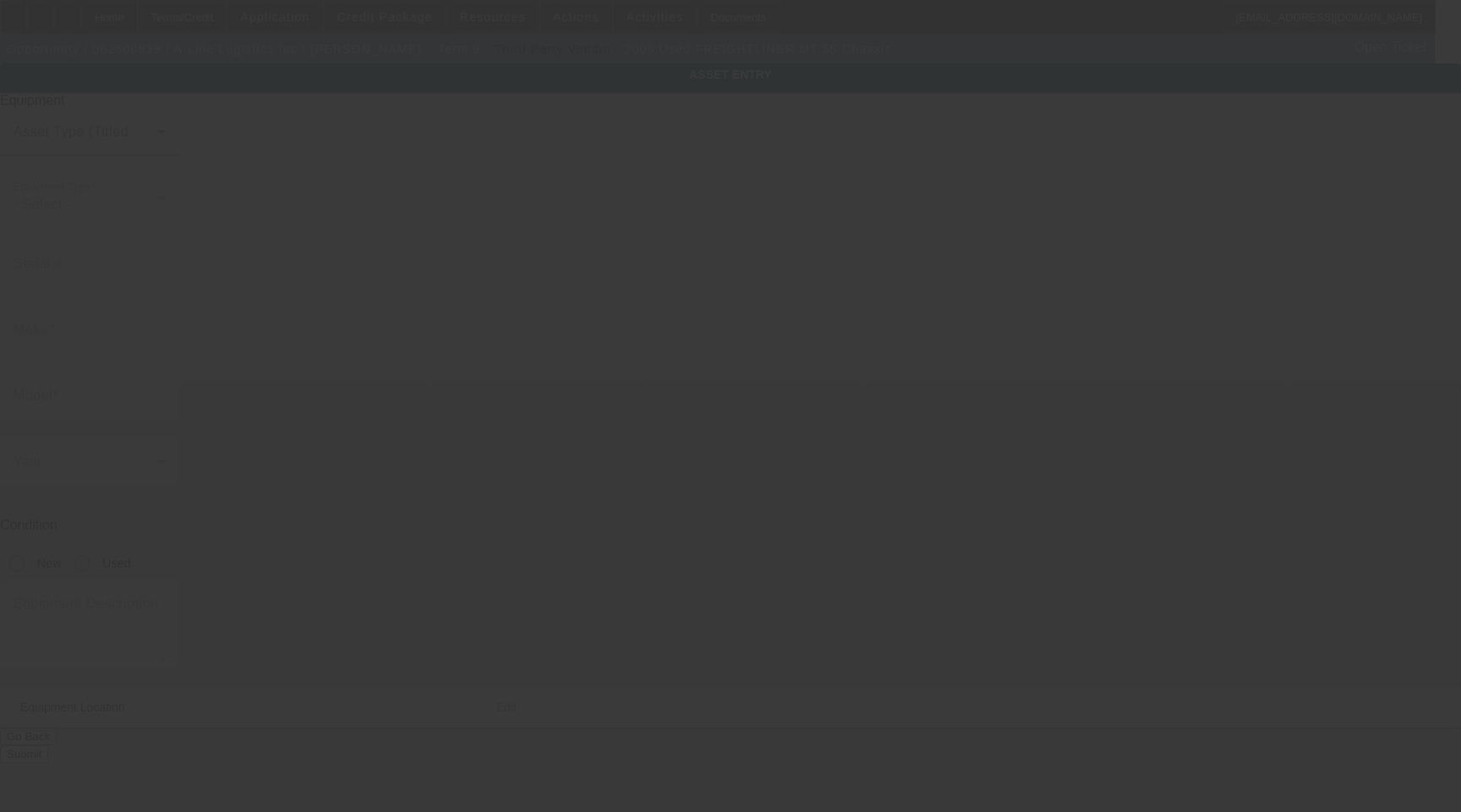
type input "Santa Fe"
type input "87507"
type input "Santa Fe"
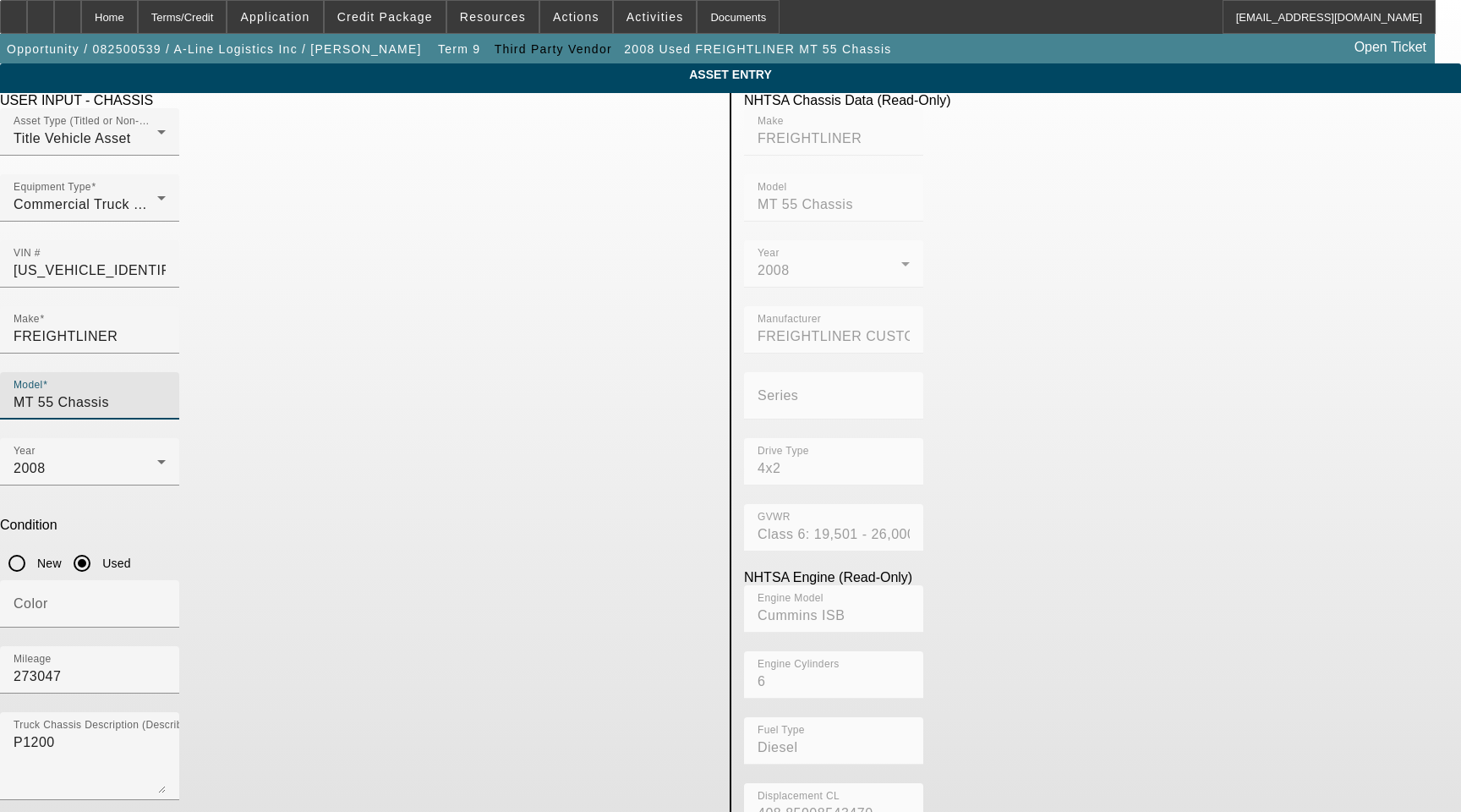
drag, startPoint x: 598, startPoint y: 298, endPoint x: 174, endPoint y: 299, distance: 424.0
click at [174, 299] on app-asset-collateral-manage "ASSET ENTRY Delete asset USER INPUT - CHASSIS Asset Type (Titled or Non-Titled)…" at bounding box center [730, 532] width 1461 height 937
type input "MT55"
click at [563, 383] on mat-option "MT55" at bounding box center [608, 389] width 222 height 40
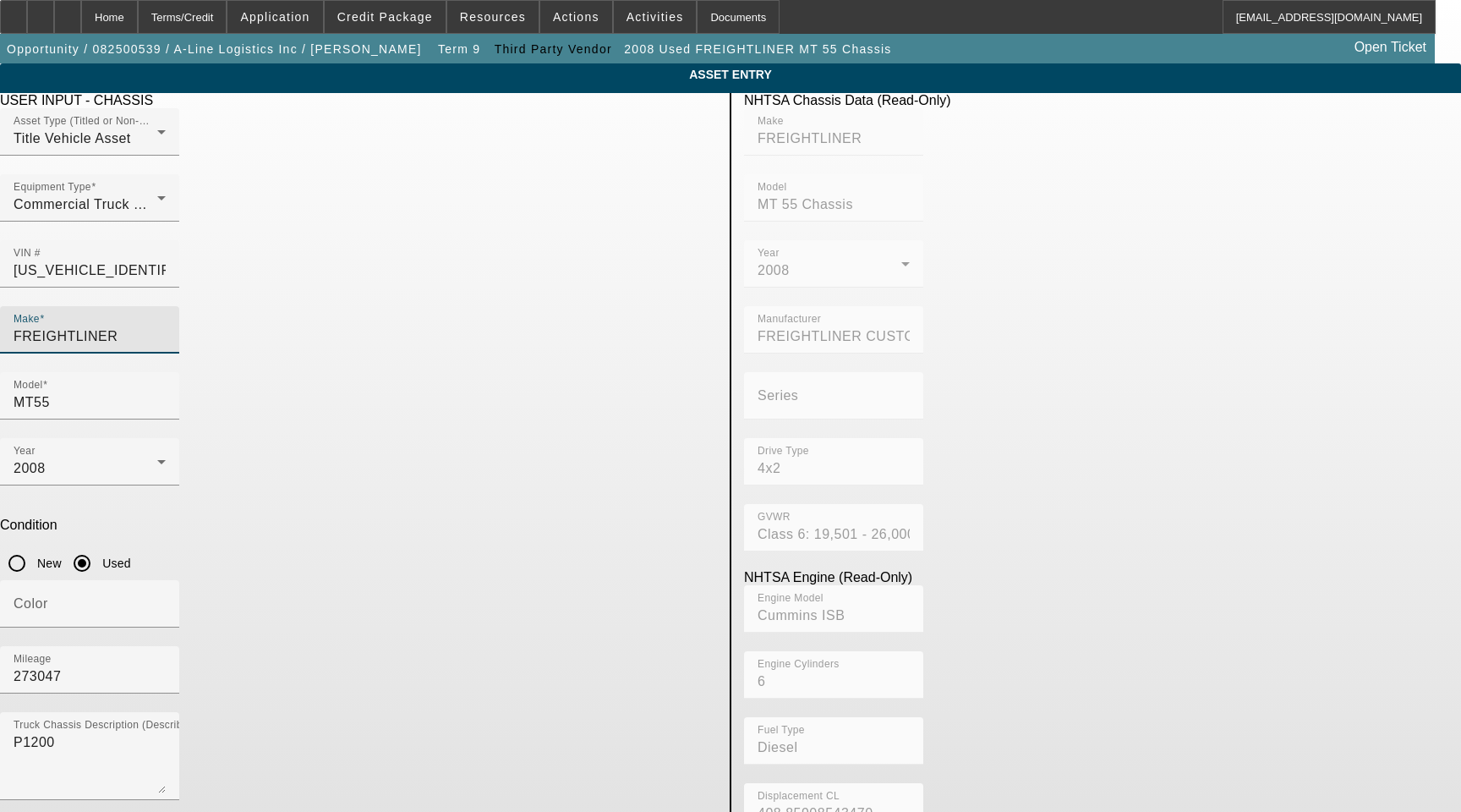
drag, startPoint x: 379, startPoint y: 312, endPoint x: -56, endPoint y: 294, distance: 435.4
click at [0, 294] on html "Home Terms/Credit Application Credit Package Resources Actions Activities Docum…" at bounding box center [730, 406] width 1461 height 812
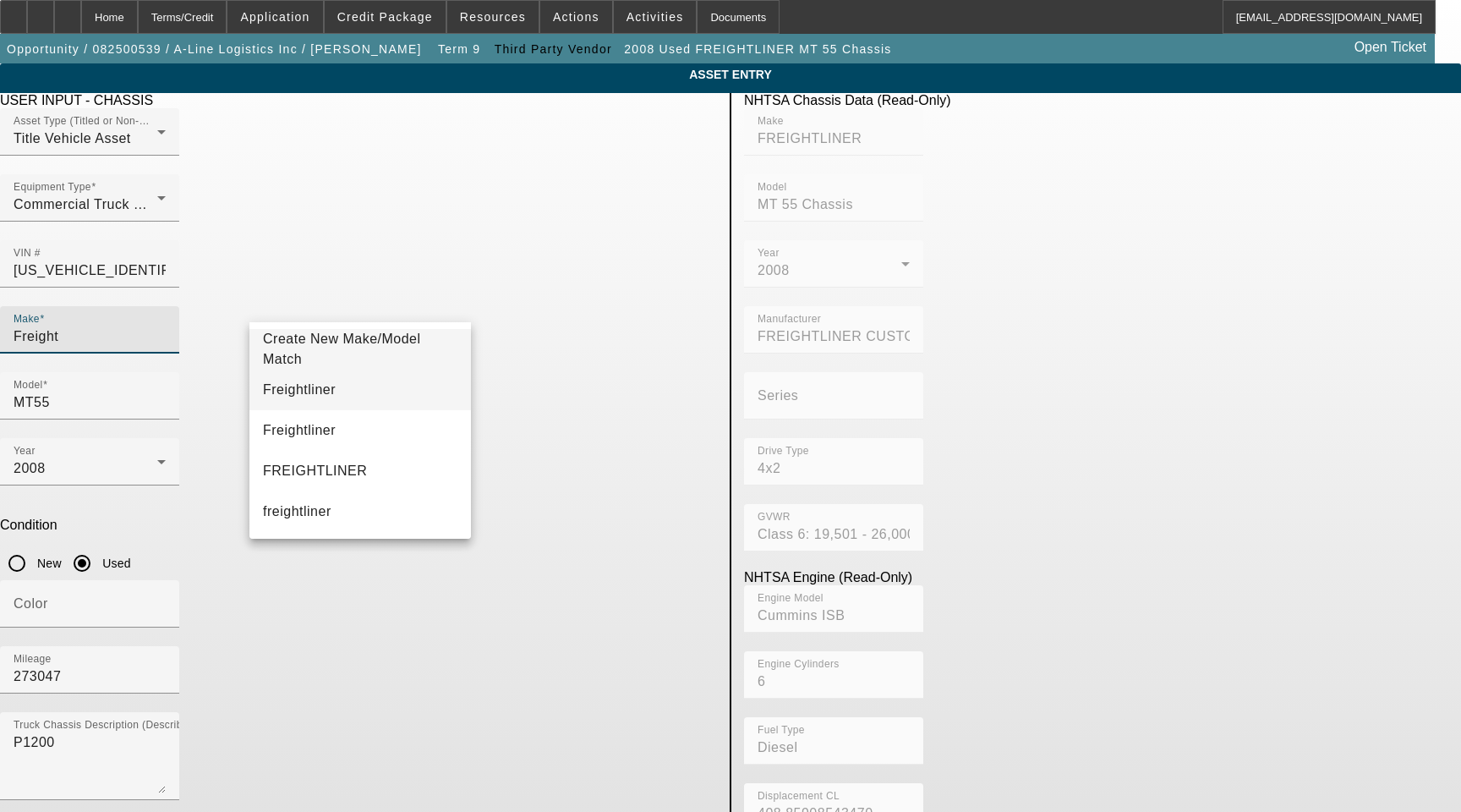
type input "Freight"
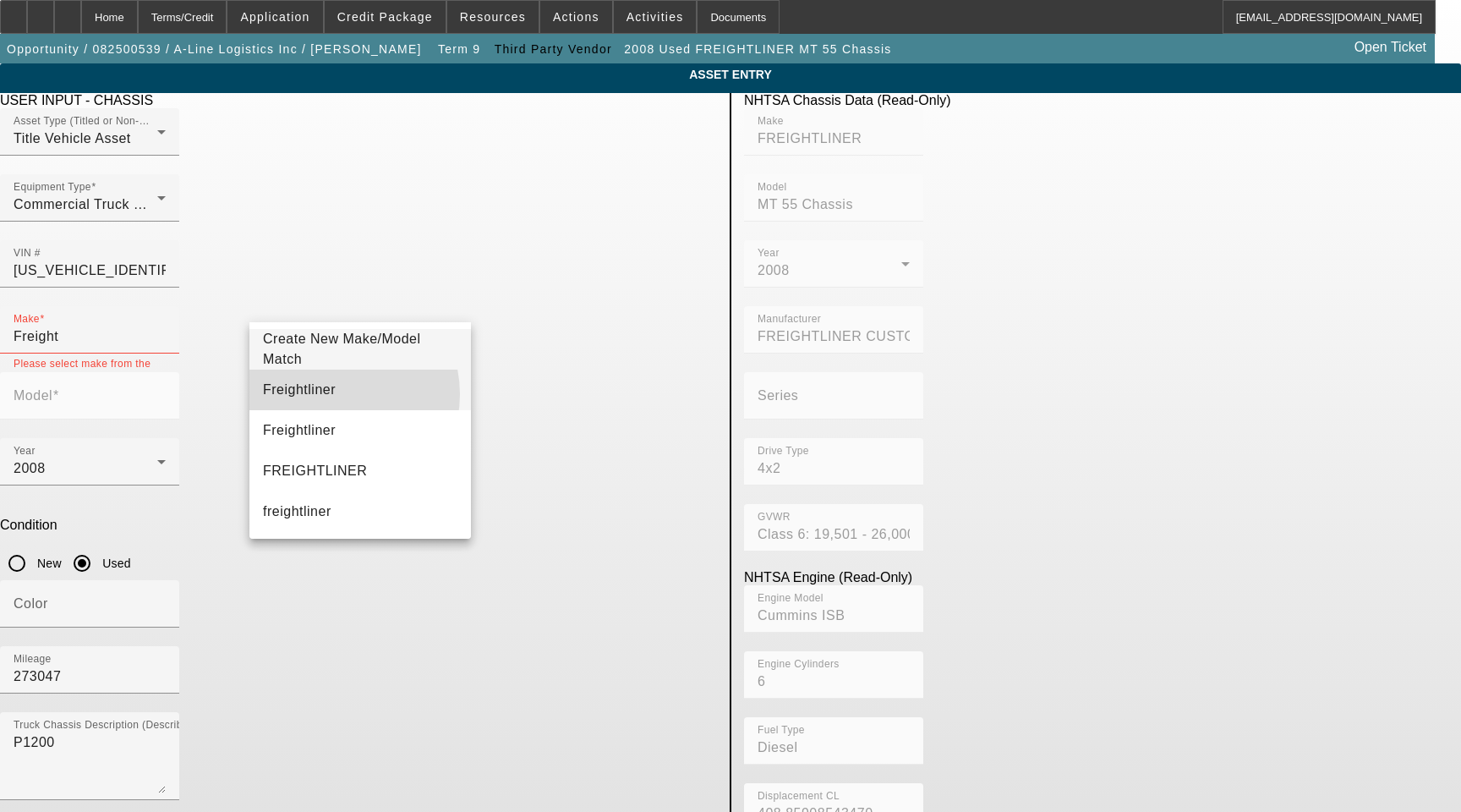
click at [333, 394] on mat-option "Freightliner" at bounding box center [360, 389] width 222 height 40
type input "Freightliner"
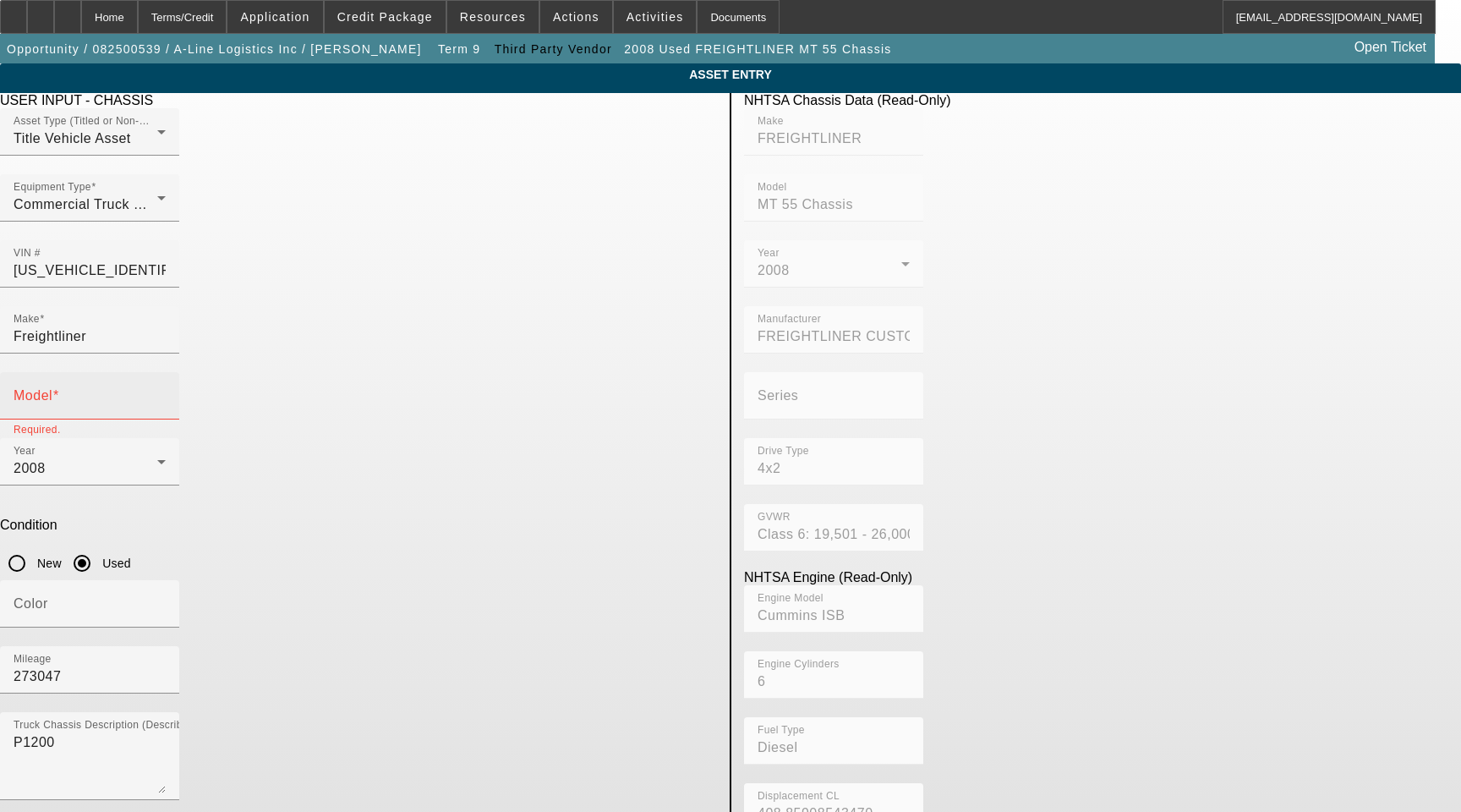
click at [166, 372] on div "Model" at bounding box center [89, 395] width 152 height 47
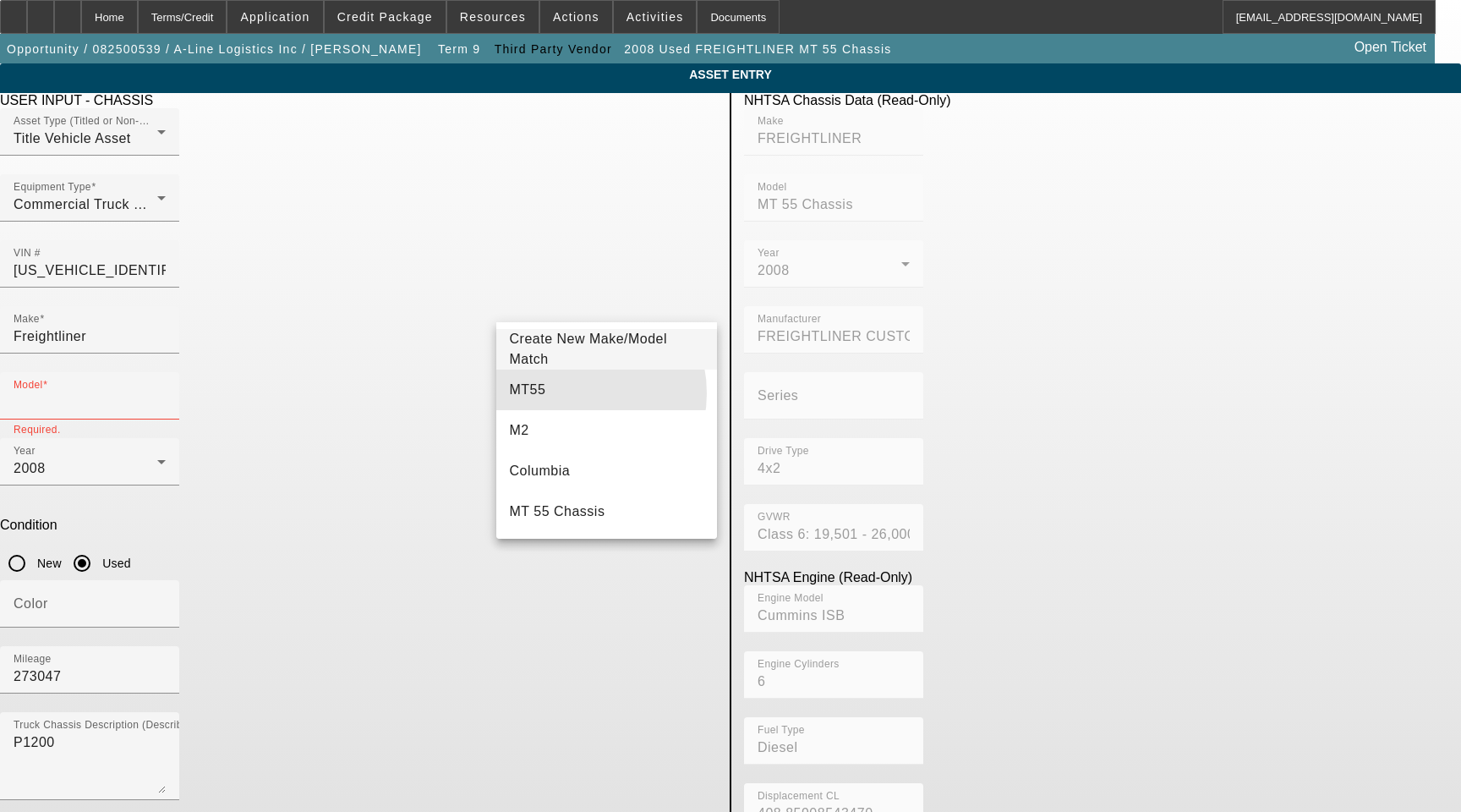
click at [565, 394] on mat-option "MT55" at bounding box center [608, 389] width 222 height 40
type input "MT55"
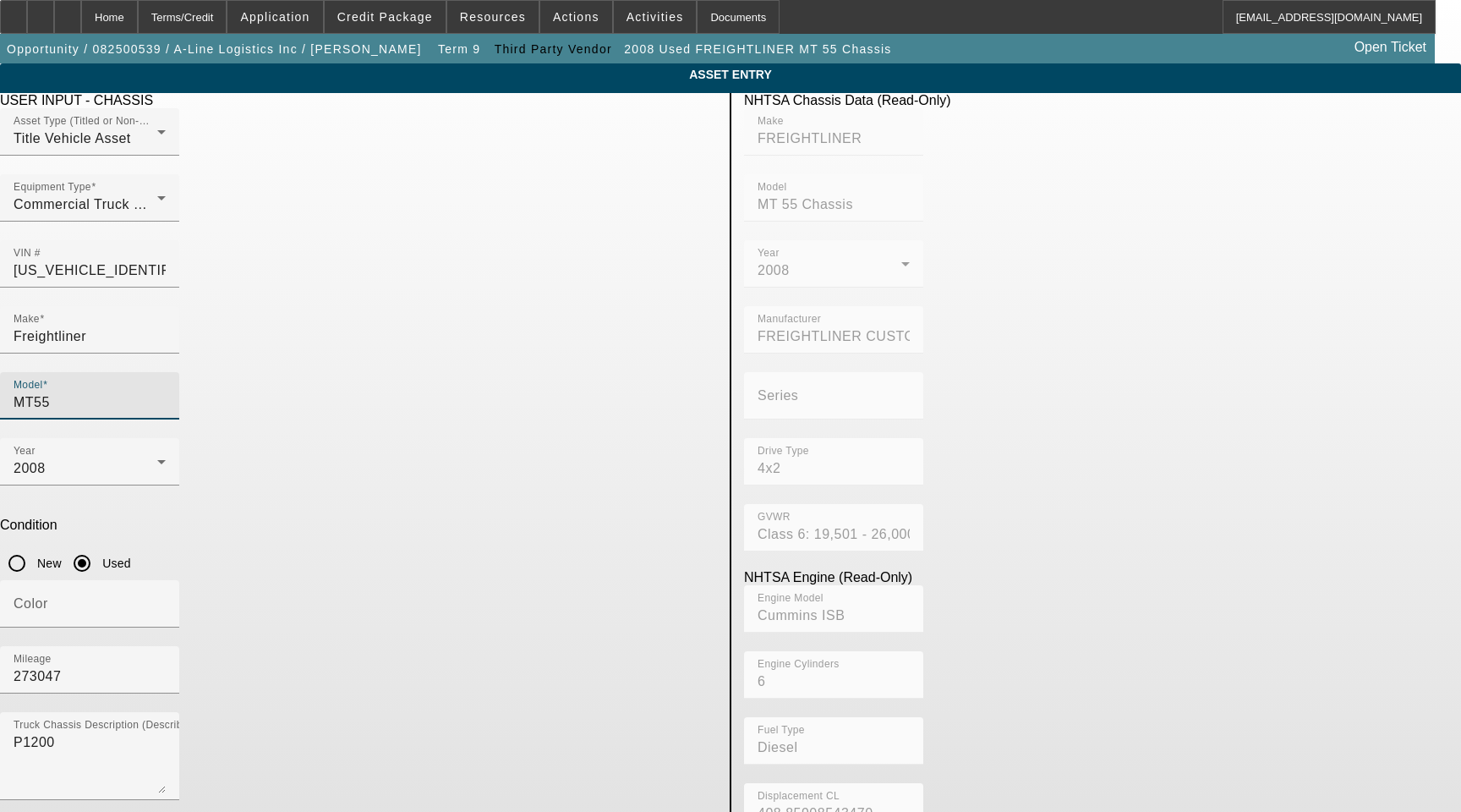
drag, startPoint x: 418, startPoint y: 501, endPoint x: 19, endPoint y: 504, distance: 399.0
click at [19, 504] on app-asset-collateral-manage "ASSET ENTRY Delete asset USER INPUT - CHASSIS Asset Type (Titled or Non-Titled)…" at bounding box center [730, 532] width 1461 height 937
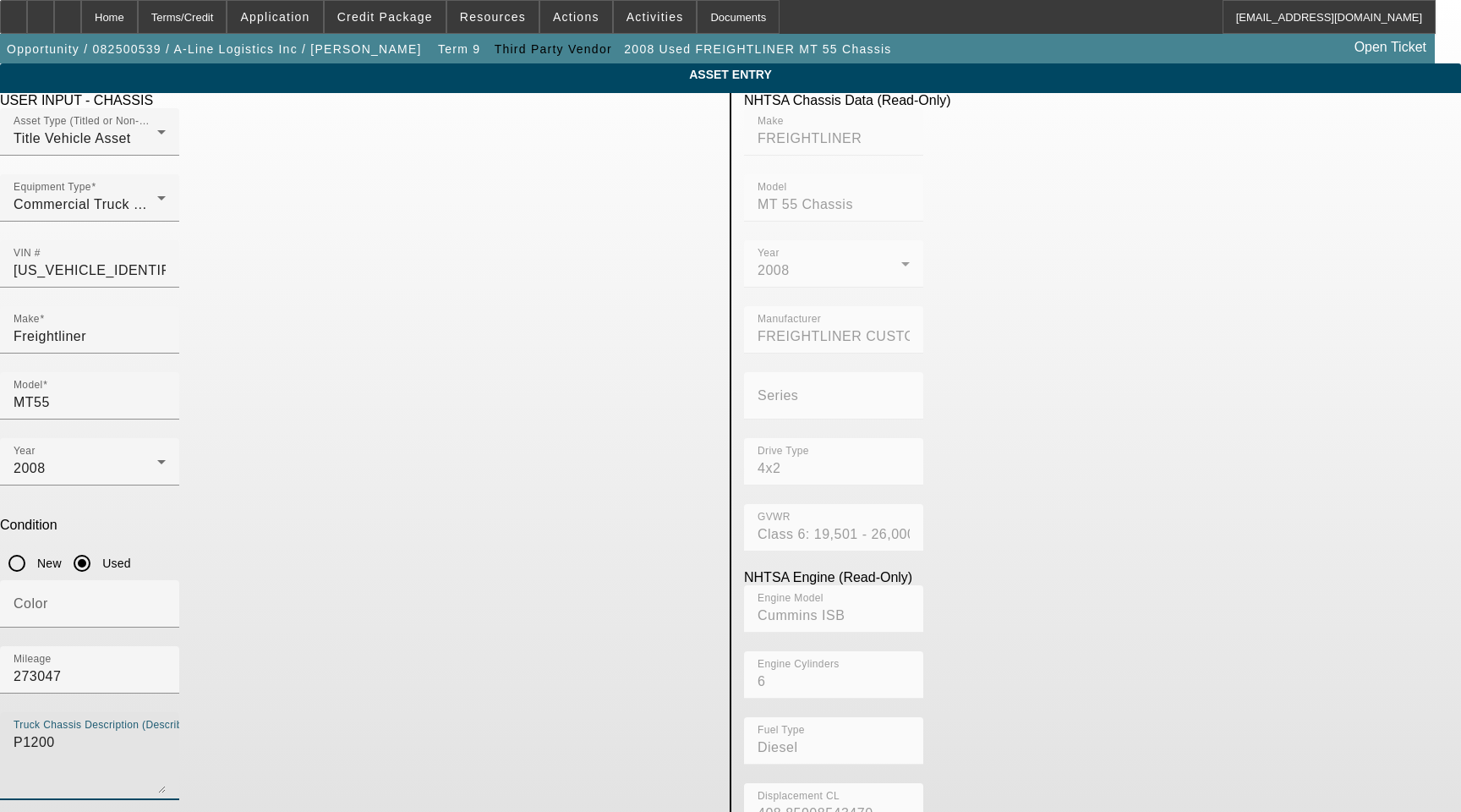
paste textarea "Includes All Accessories, Attachments and Options"
type textarea "Includes All Accessories, Attachments and Options"
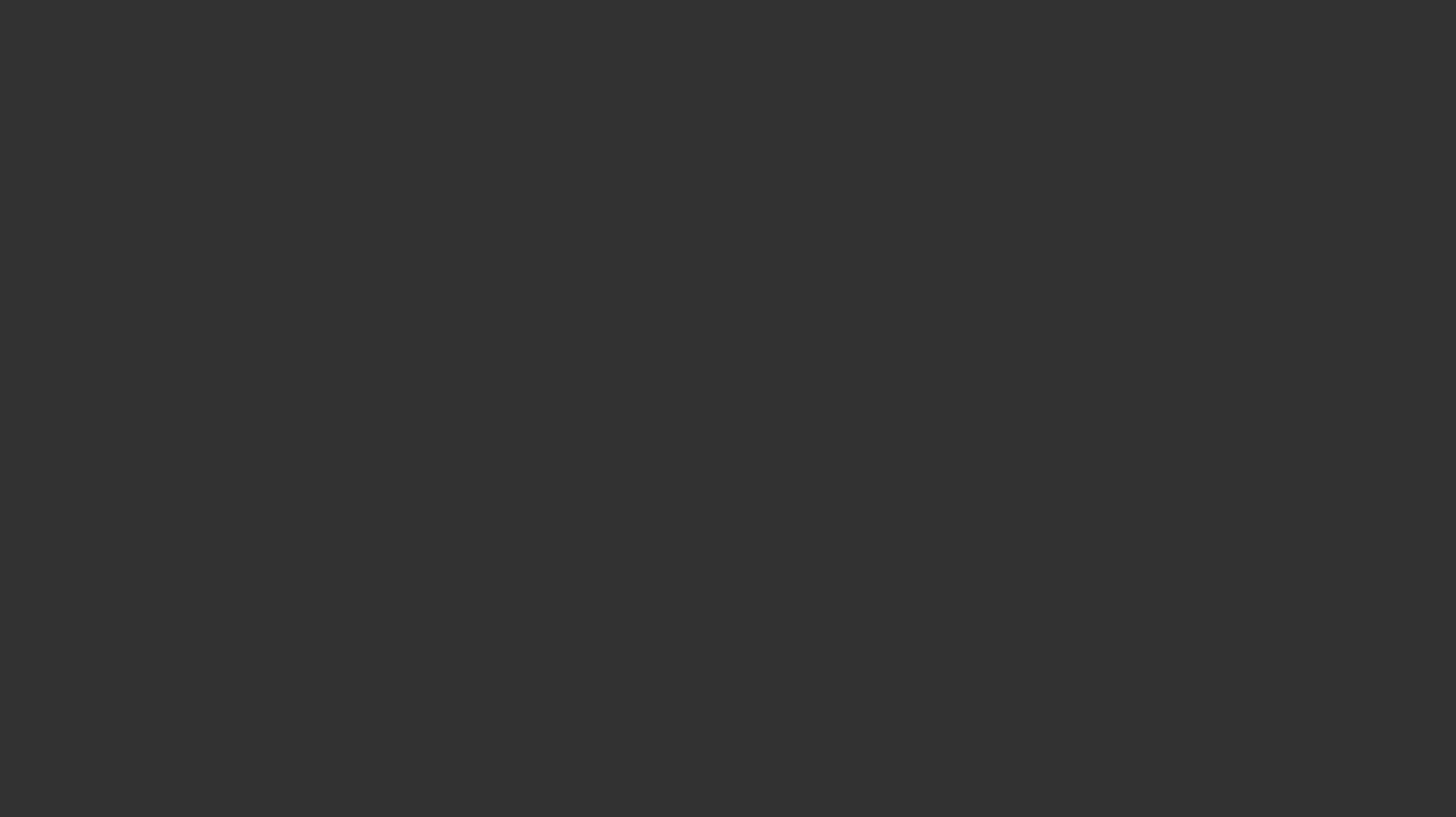
select select "3"
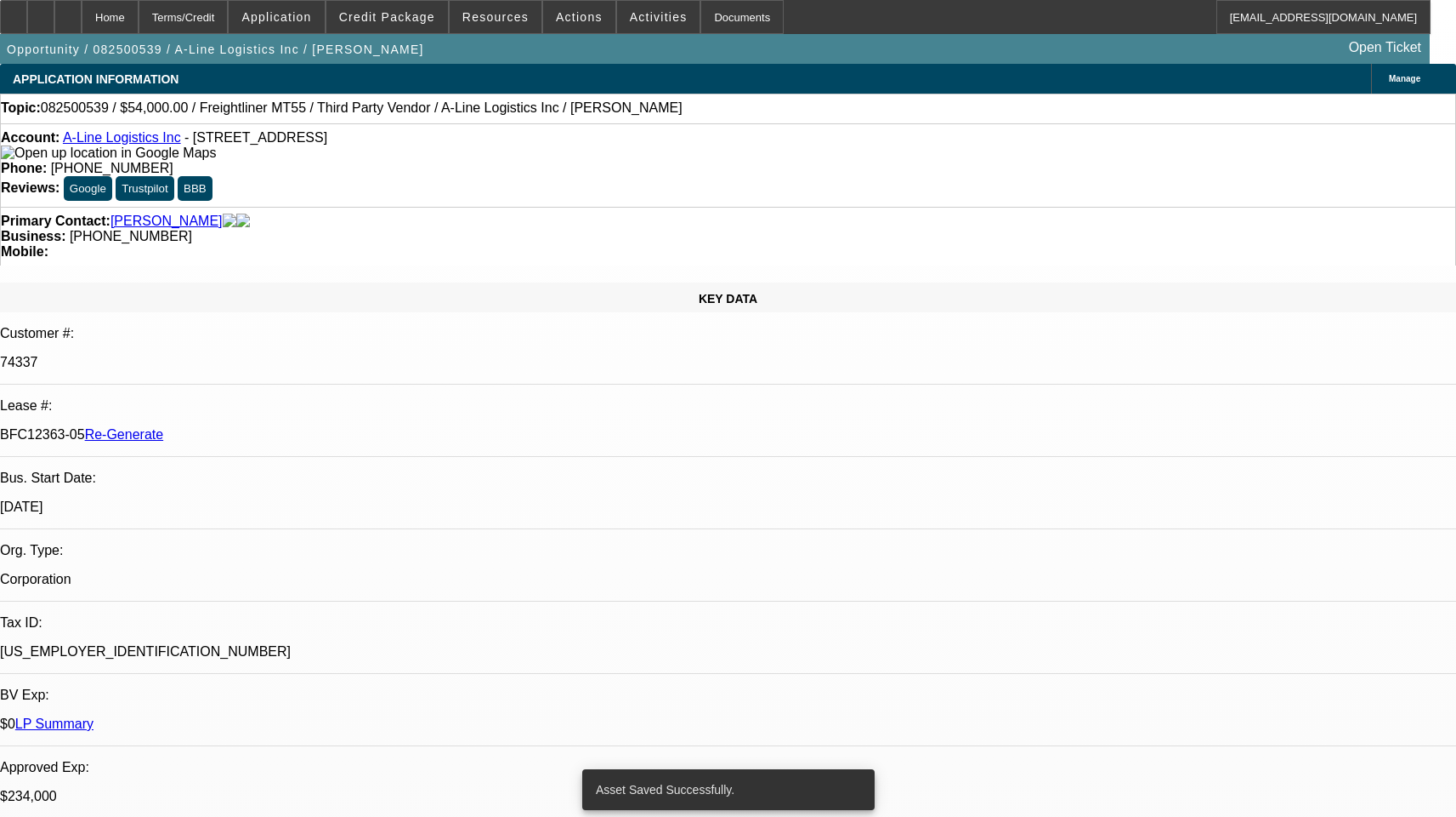
select select "0"
select select "1"
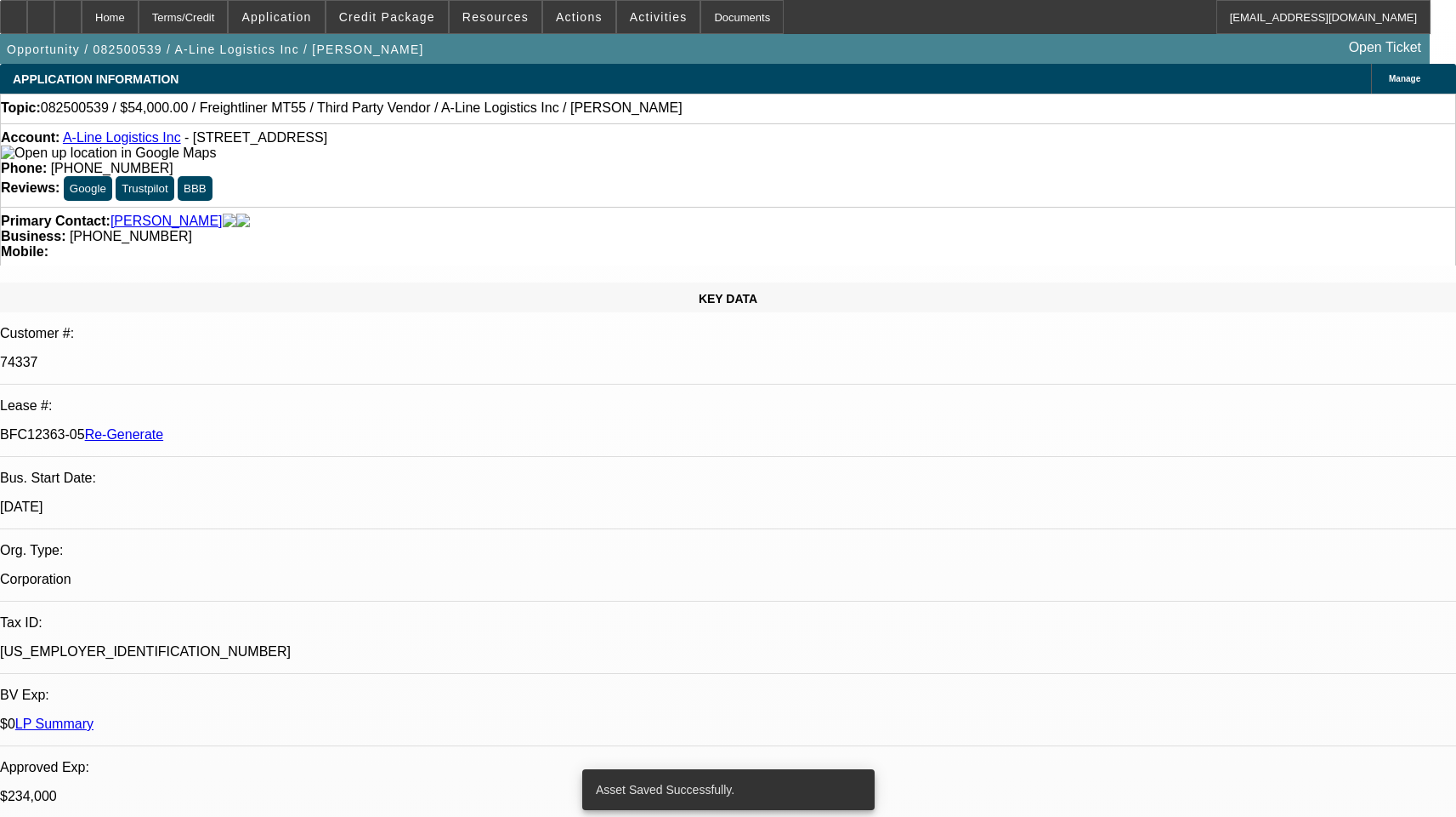
select select "6"
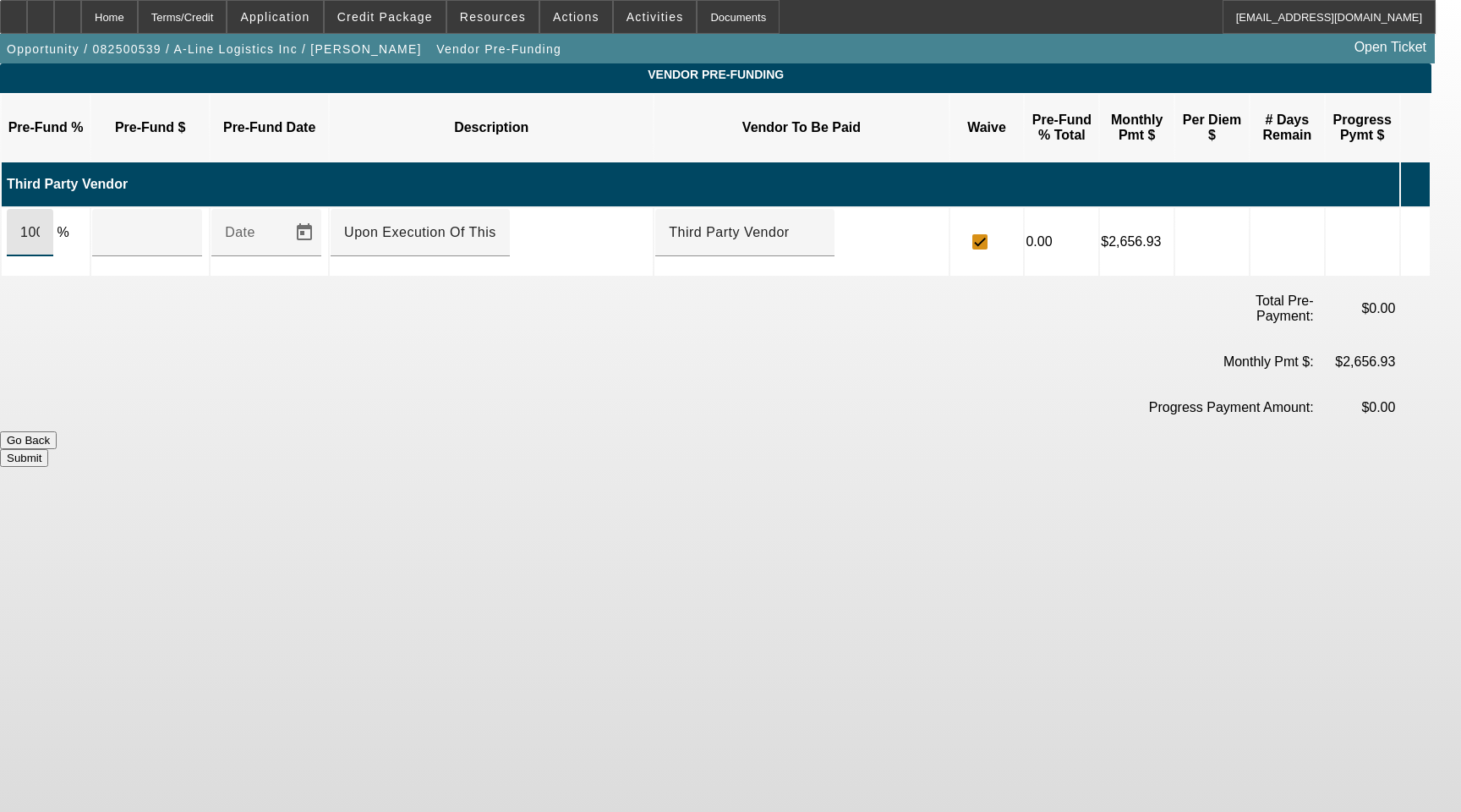
click at [40, 223] on input "100" at bounding box center [30, 233] width 20 height 21
type input "$54,000.00"
click at [48, 449] on button "Submit" at bounding box center [24, 457] width 48 height 18
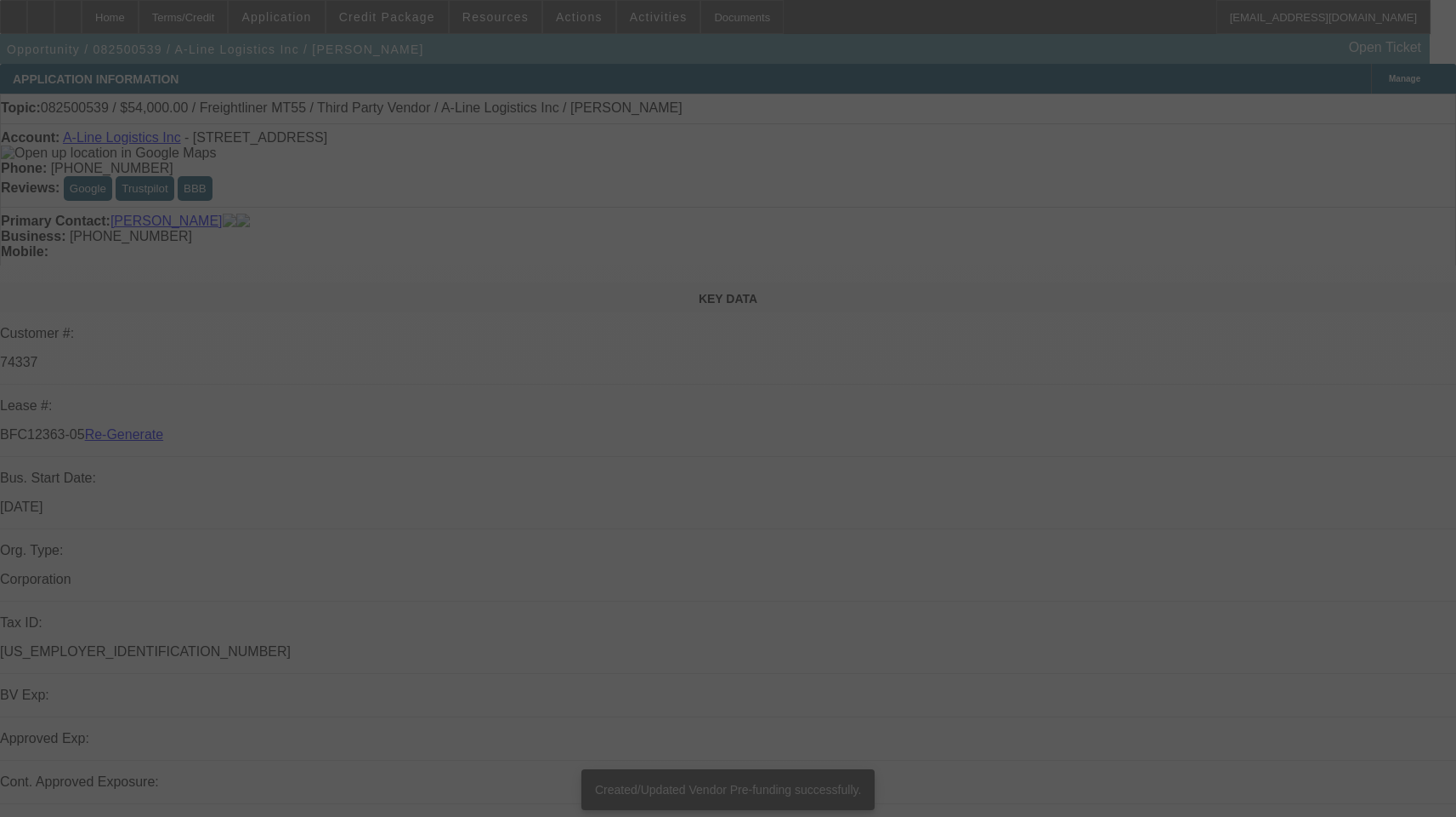
select select "3"
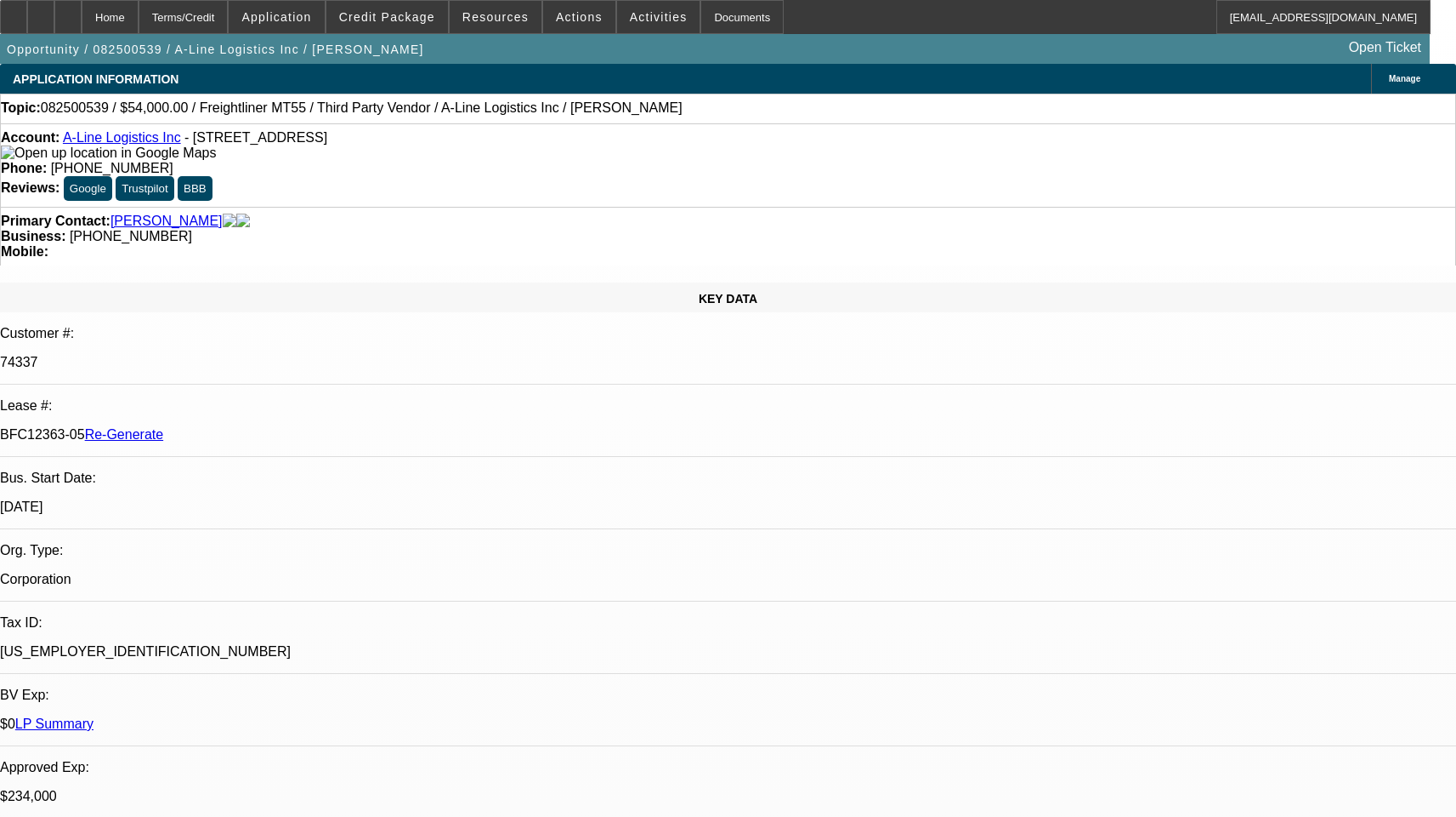
select select "0"
select select "6"
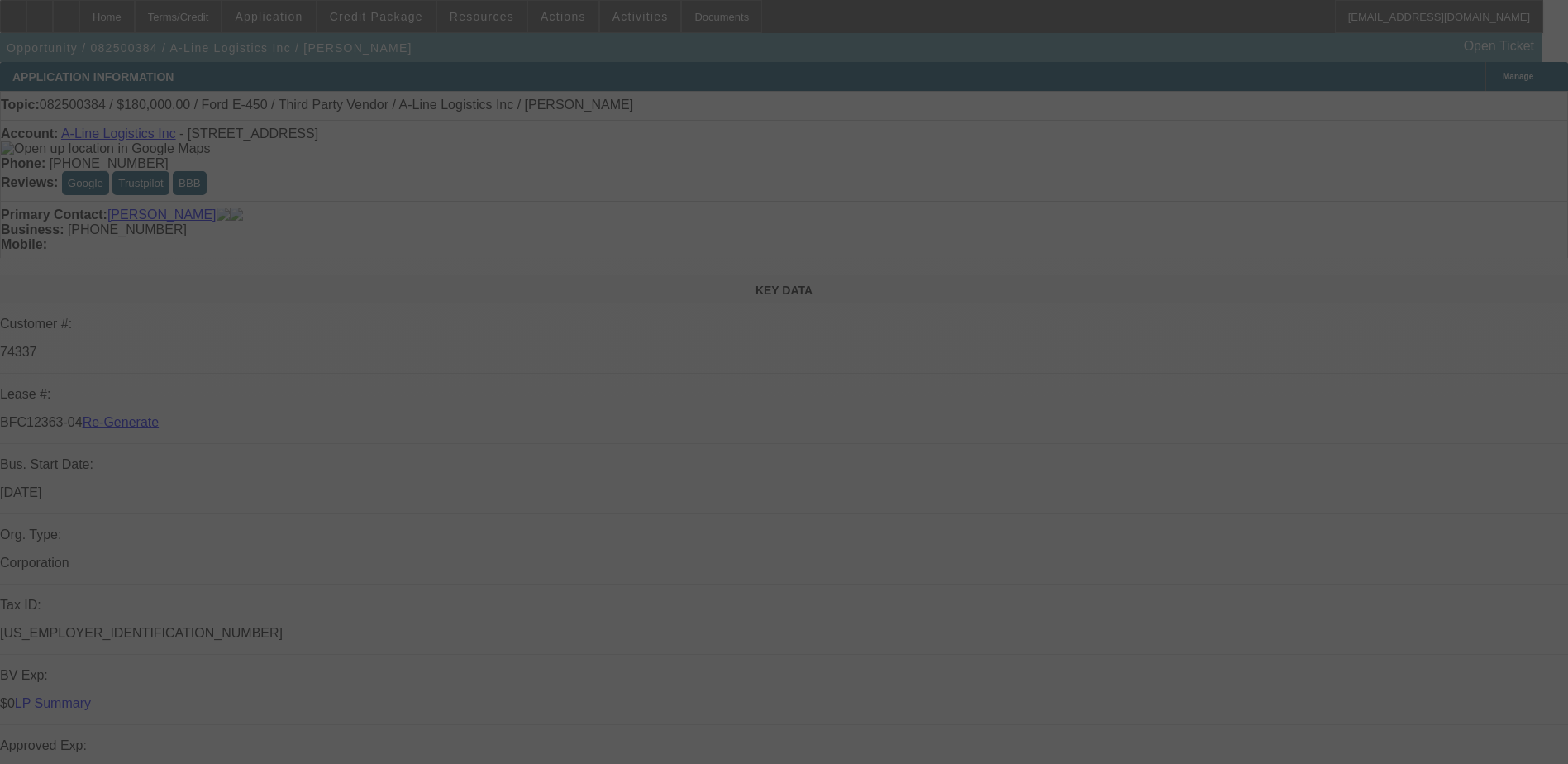
select select "3"
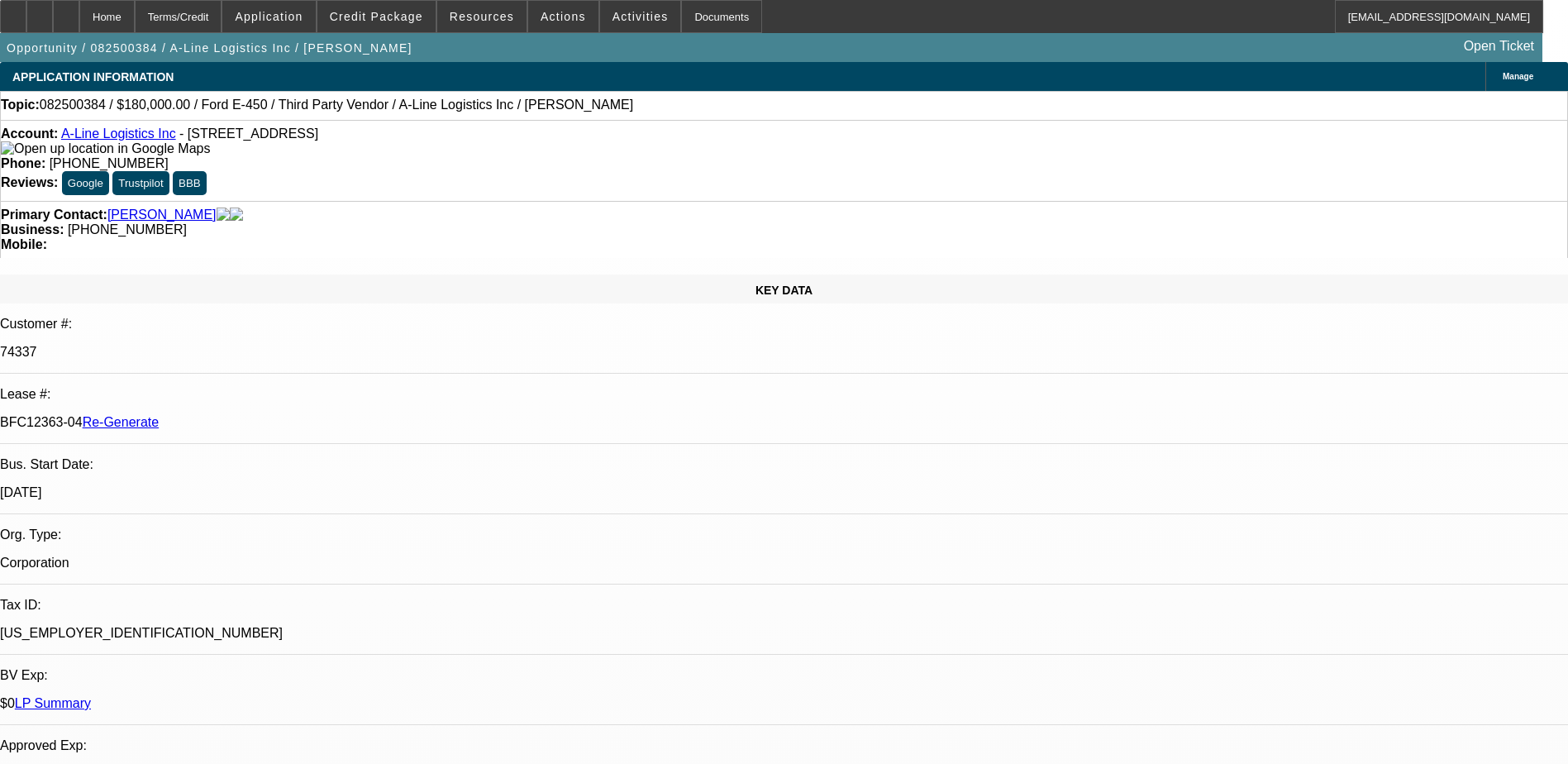
select select "0"
select select "6"
click at [689, 13] on div "Documents" at bounding box center [722, 16] width 81 height 33
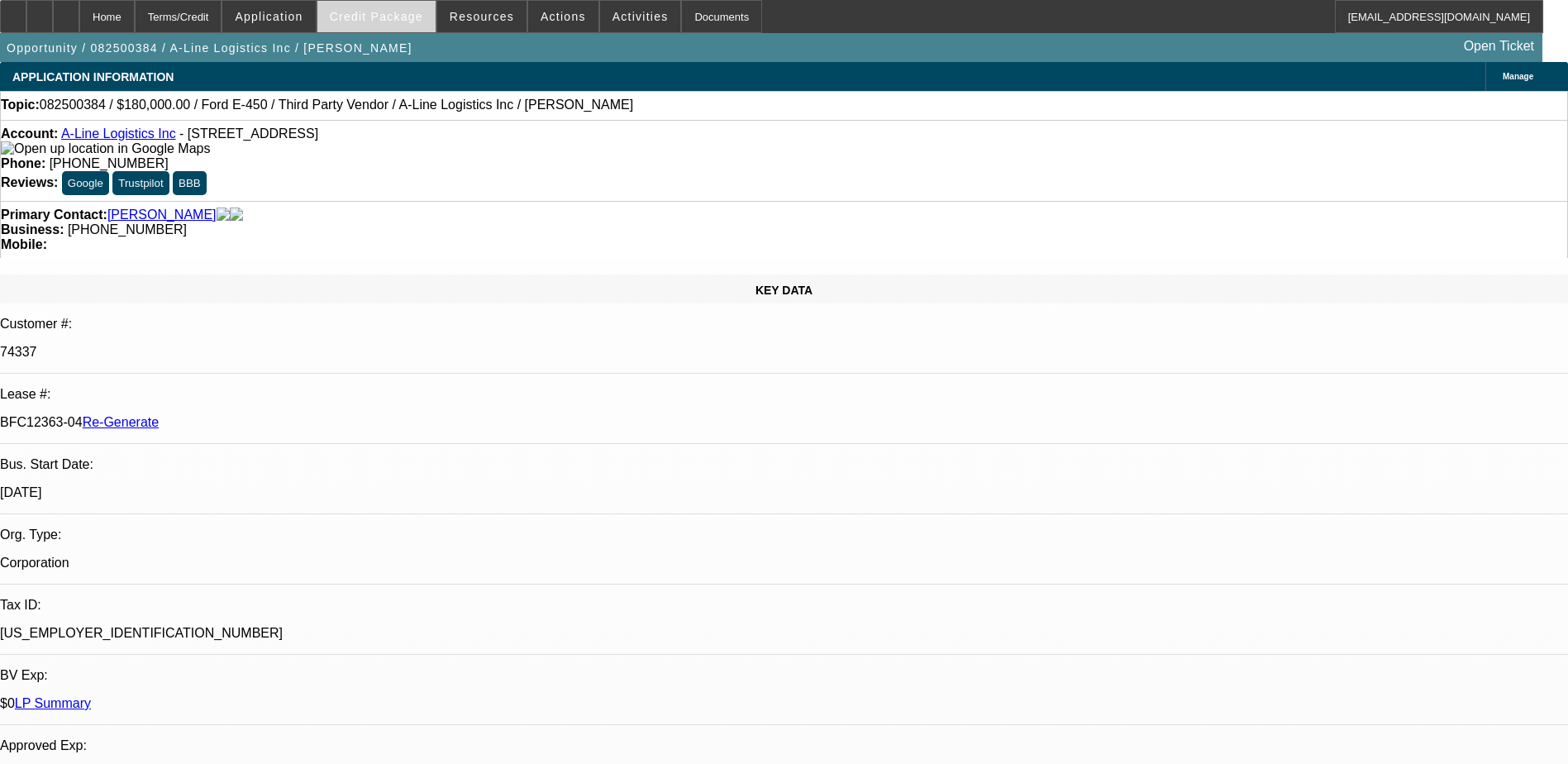
click at [390, 13] on span "Credit Package" at bounding box center [376, 17] width 93 height 13
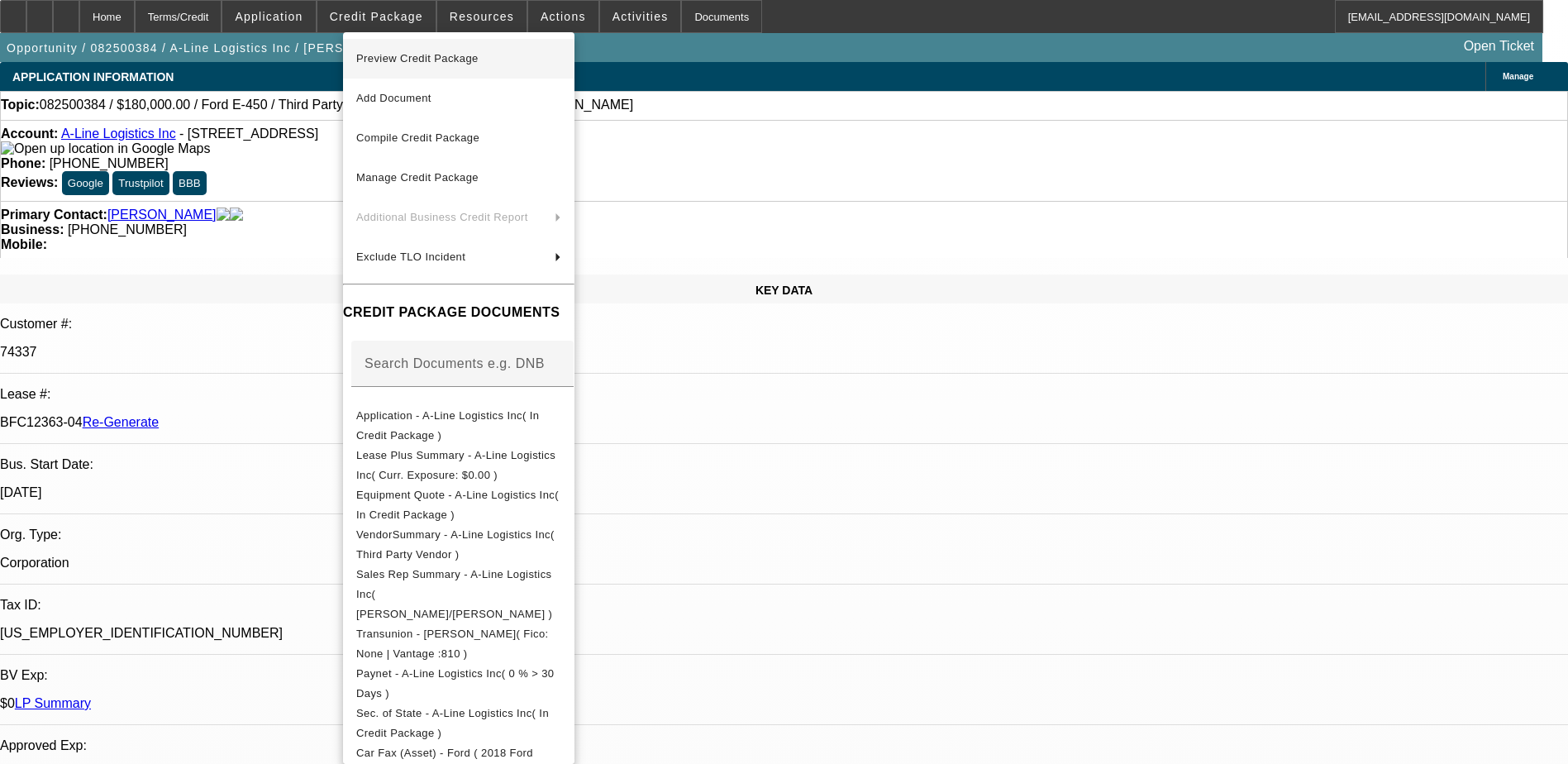
click at [414, 55] on span "Preview Credit Package" at bounding box center [418, 58] width 123 height 13
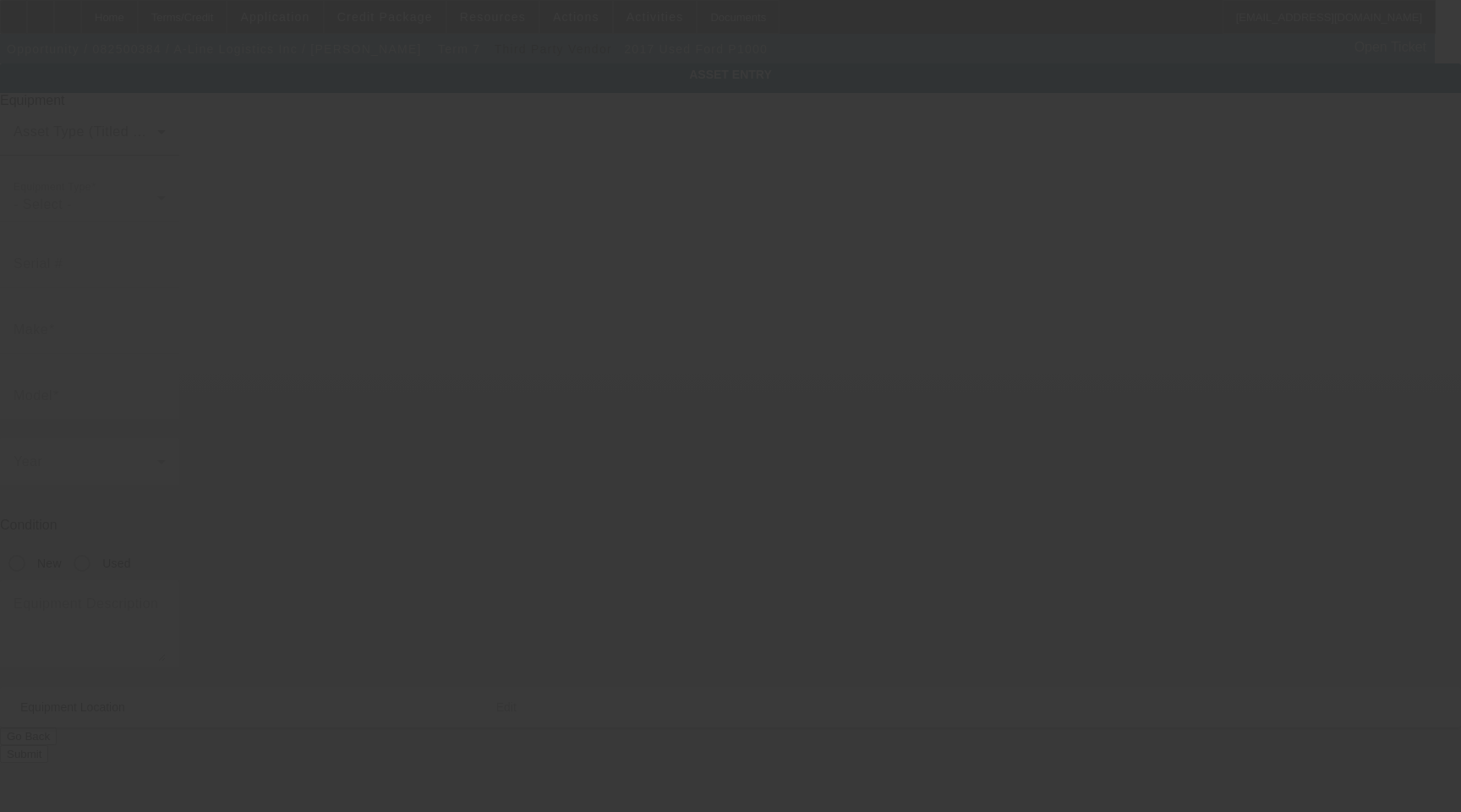
type input "[US_VEHICLE_IDENTIFICATION_NUMBER]"
type input "Ford"
type input "P1000"
radio input "true"
type textarea "Includes All Accessories, Attachments and Options"
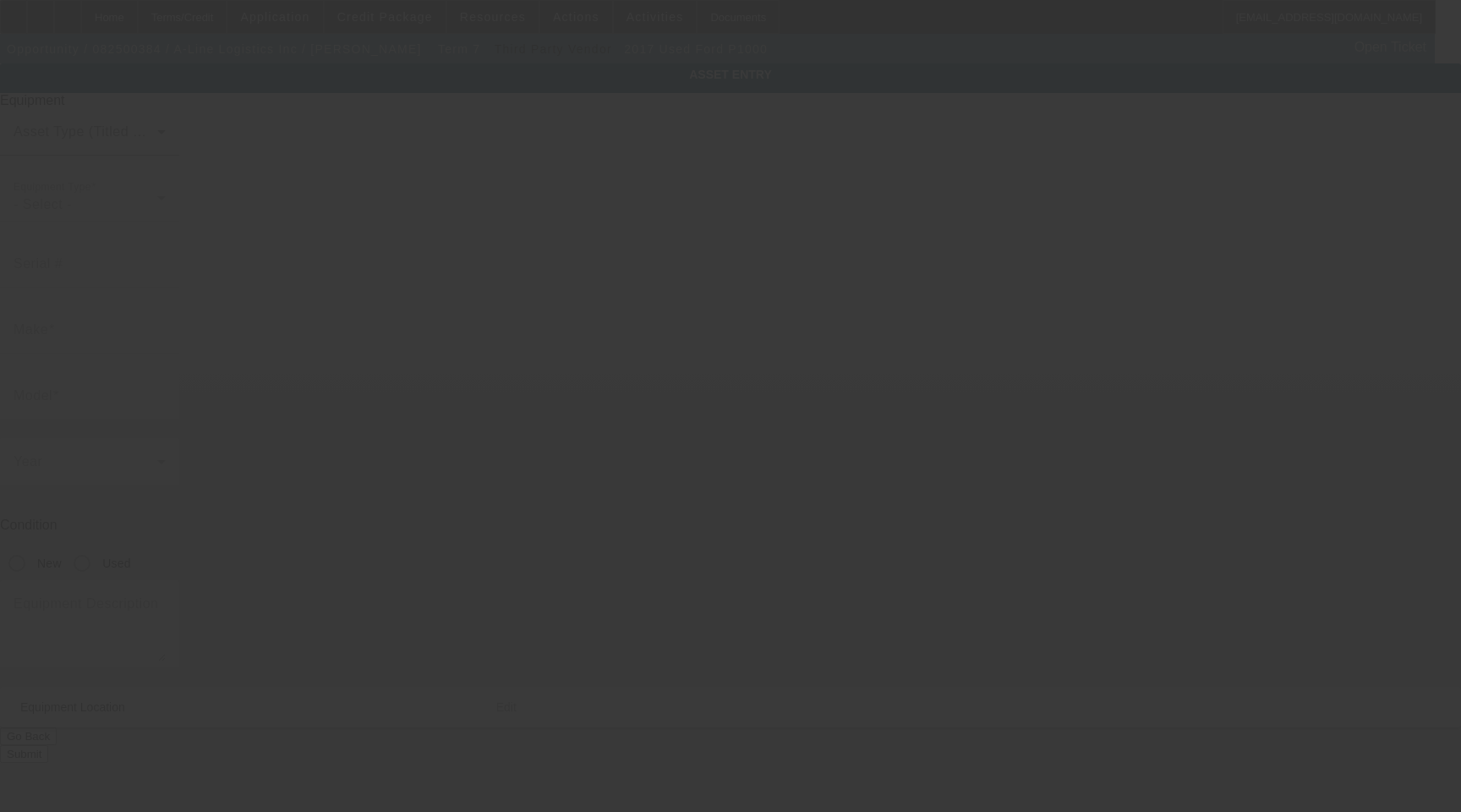
type input "3201 Zafarano Dr"
type input "Santa Fe"
type input "87507"
type input "Santa Fe"
type input "[US_VEHICLE_IDENTIFICATION_NUMBER]"
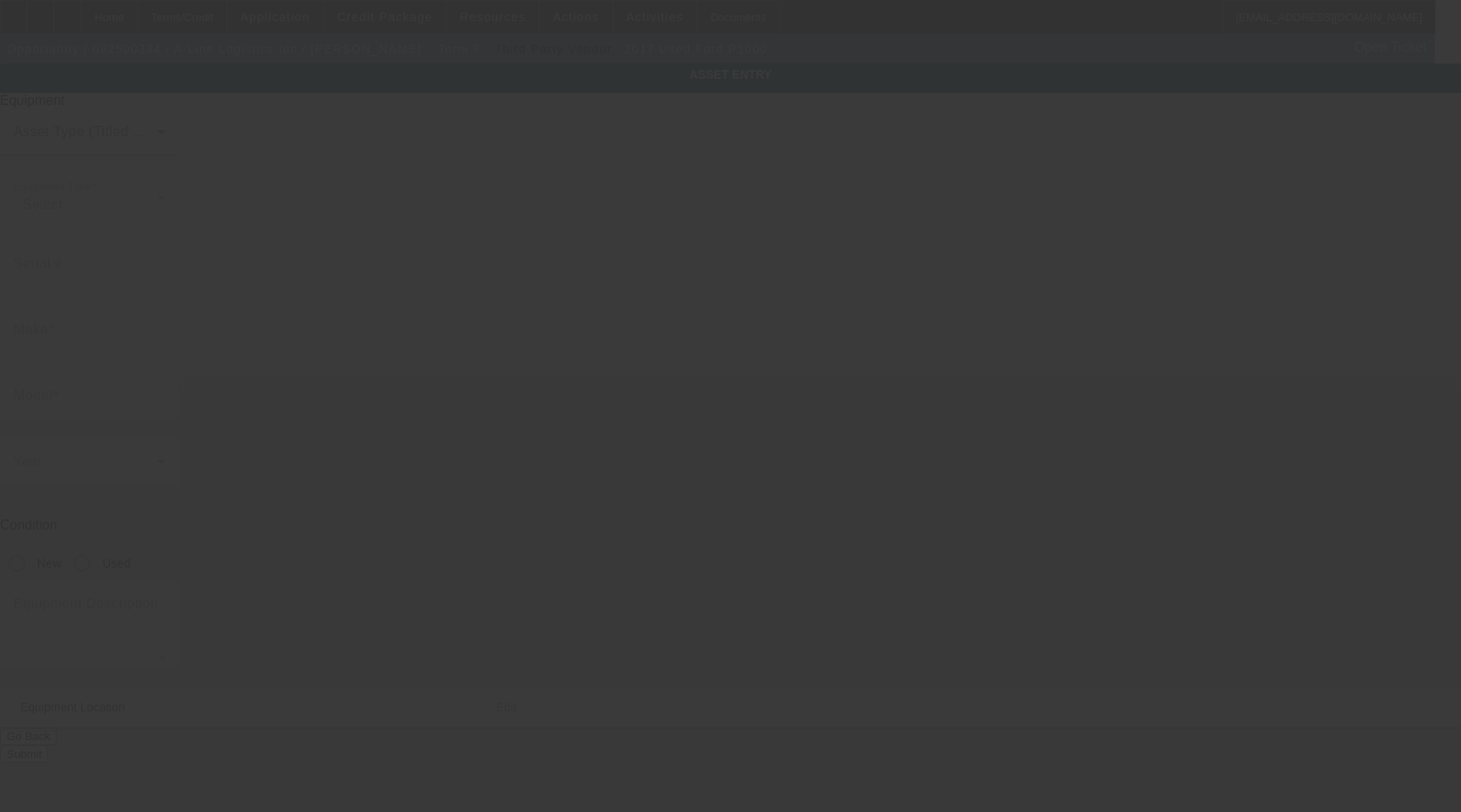
type input "Ford"
type input "P1000"
radio input "true"
type textarea "Includes All Accessories, Attachments and Options"
type input "3201 Zafarano Dr"
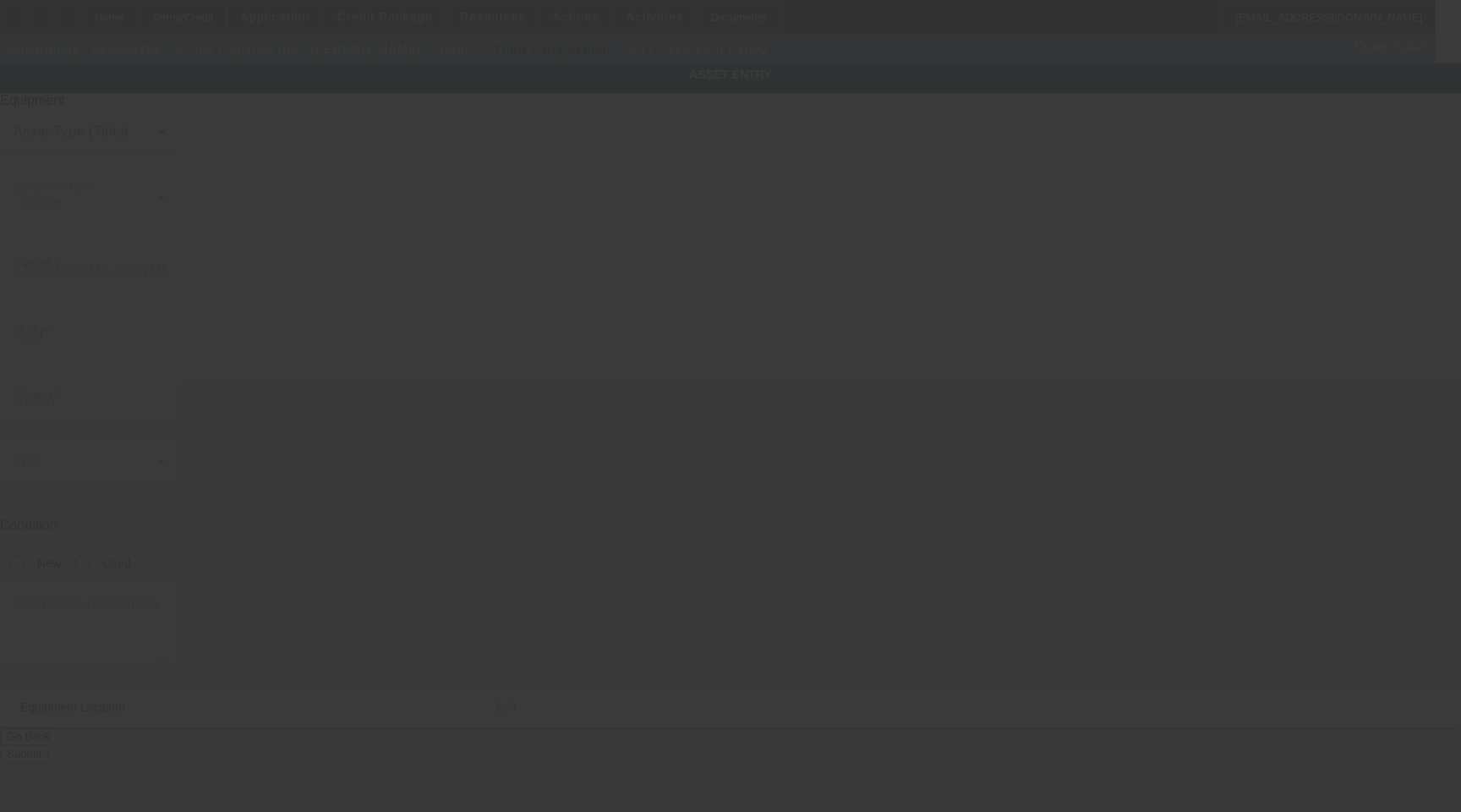
type input "Santa Fe"
type input "87507"
type input "Santa Fe"
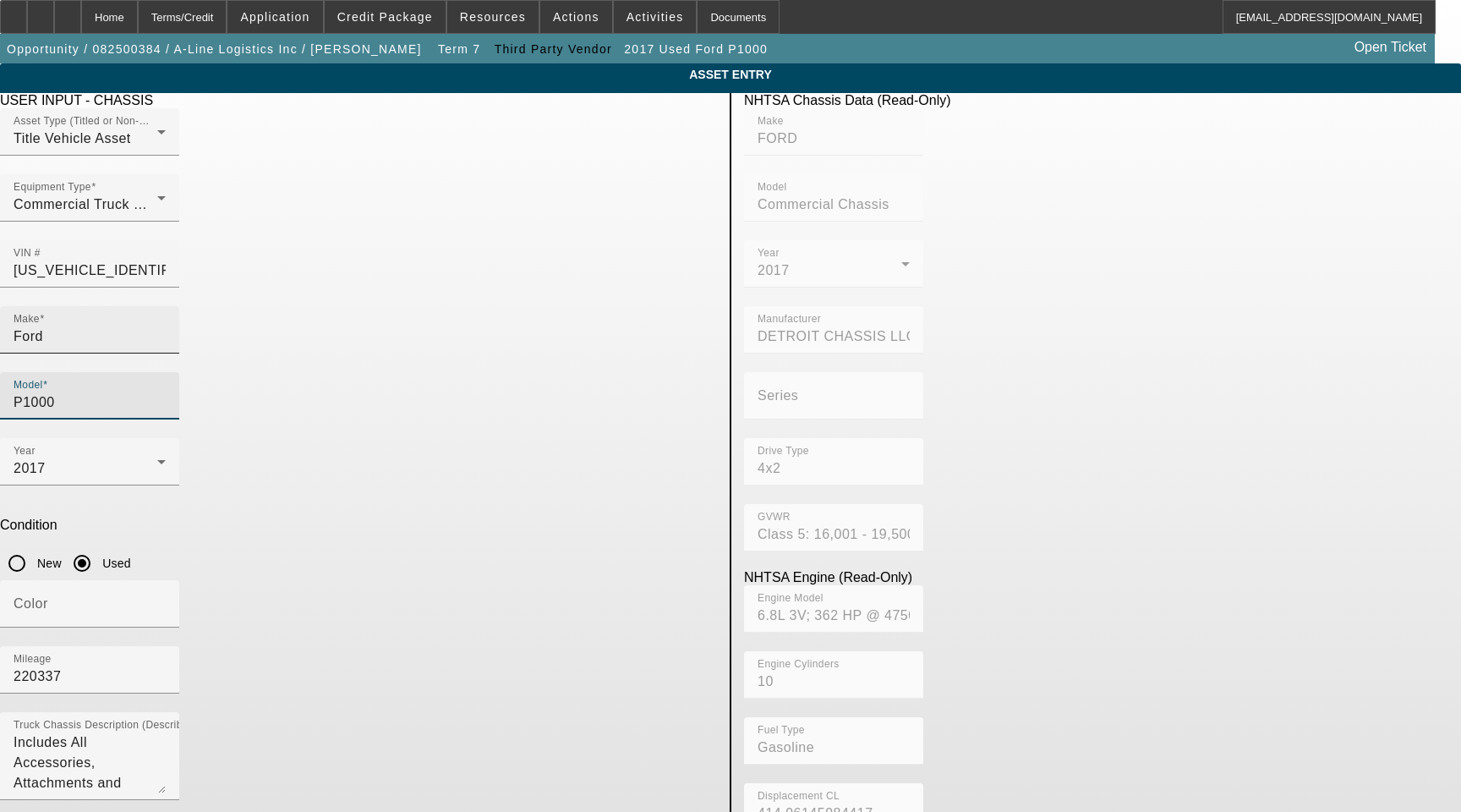
drag, startPoint x: 564, startPoint y: 297, endPoint x: 394, endPoint y: 293, distance: 170.0
click at [394, 306] on div "Make Ford Model P1000" at bounding box center [358, 371] width 717 height 131
type input "F59"
click at [537, 390] on mat-option "F59" at bounding box center [608, 389] width 222 height 40
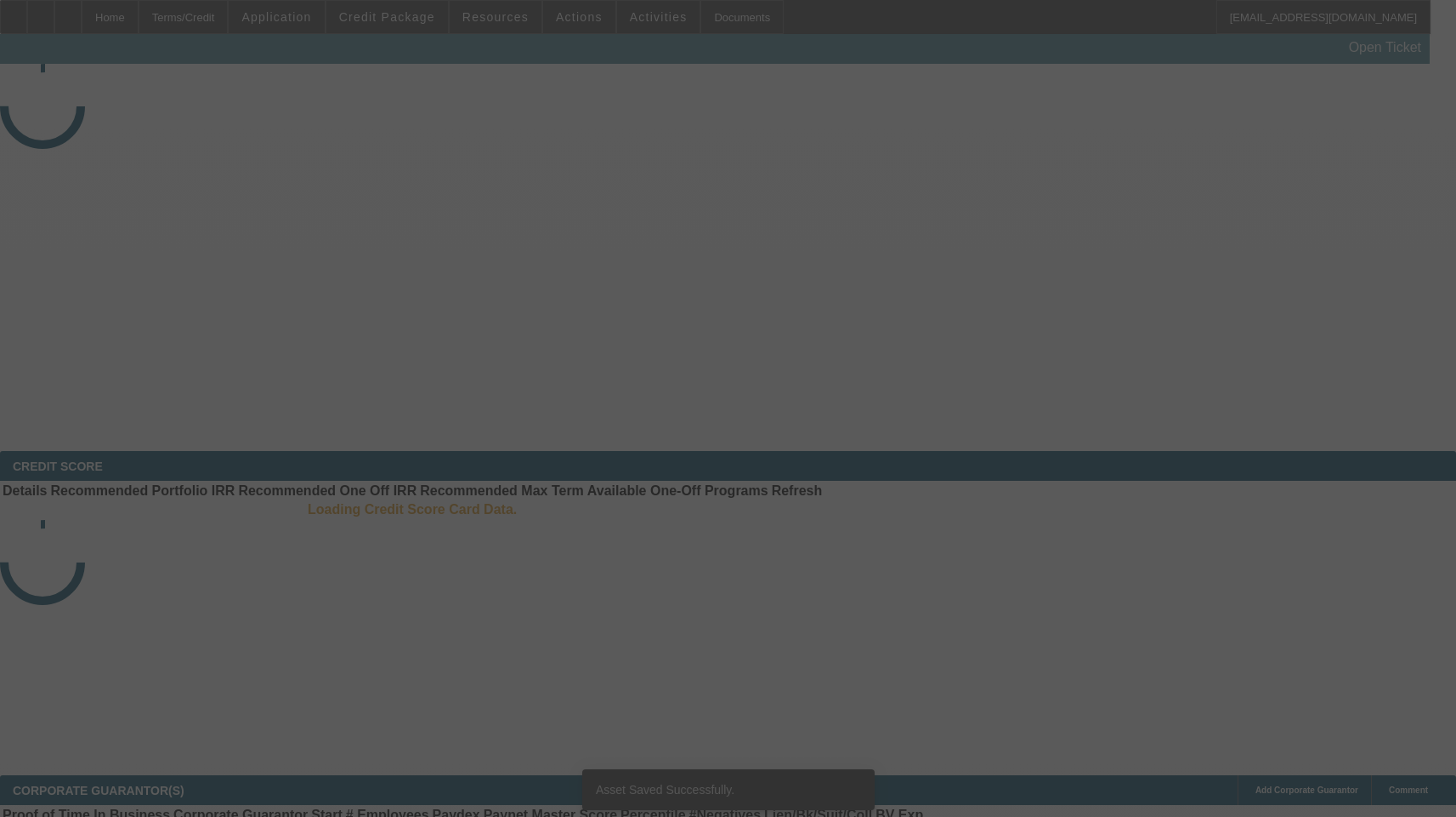
select select "3"
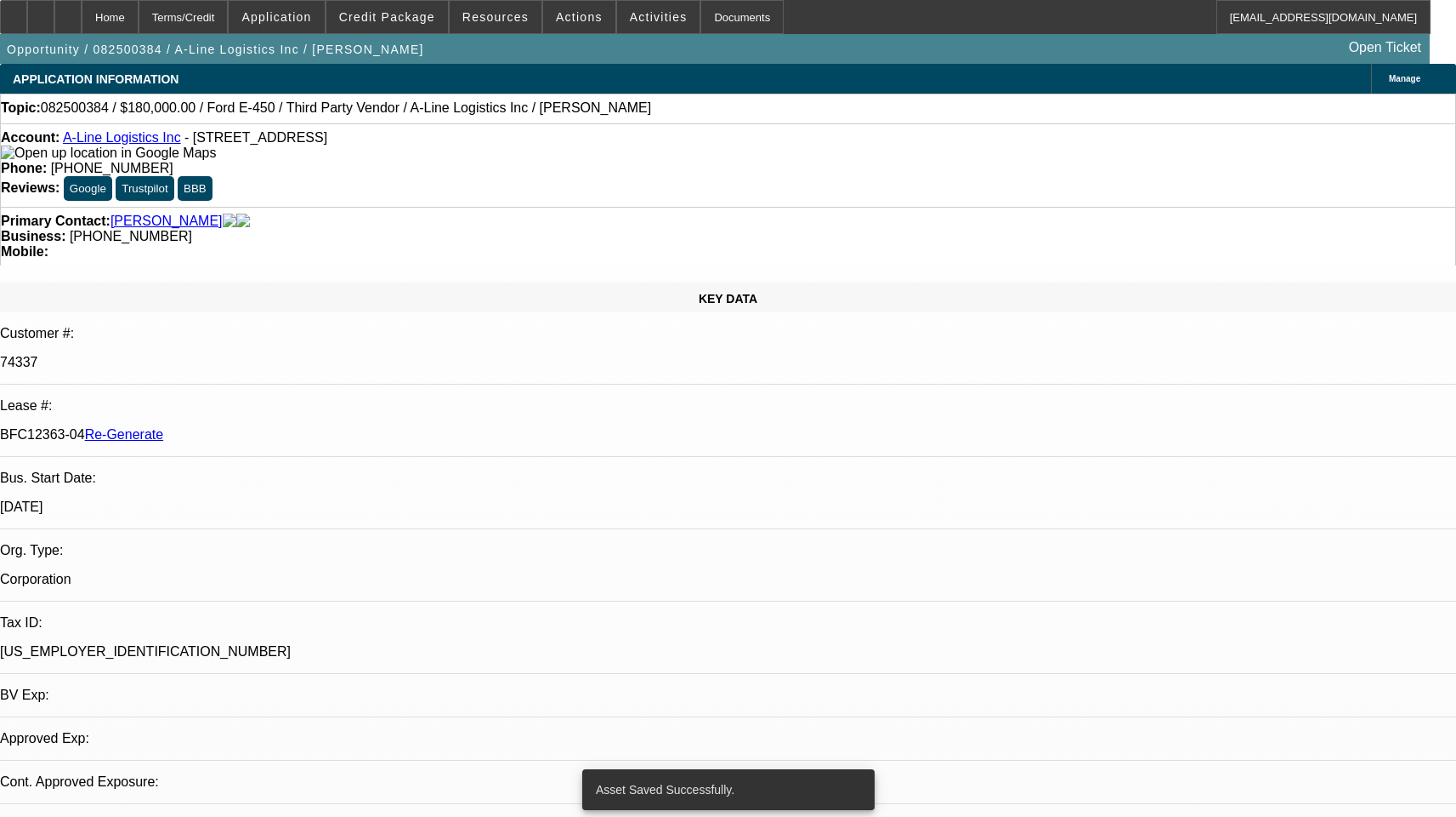
select select "0"
select select "1"
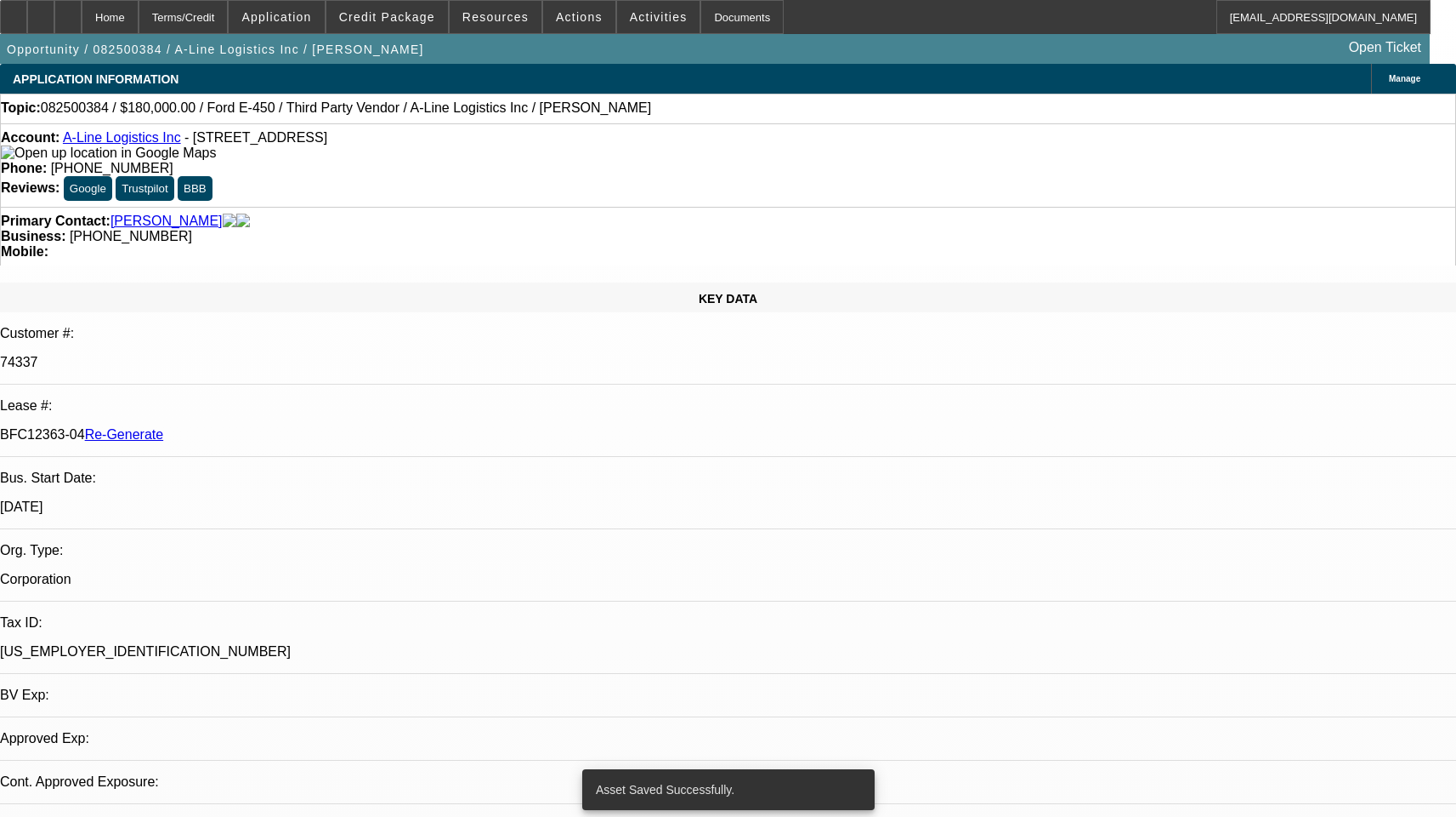
select select "6"
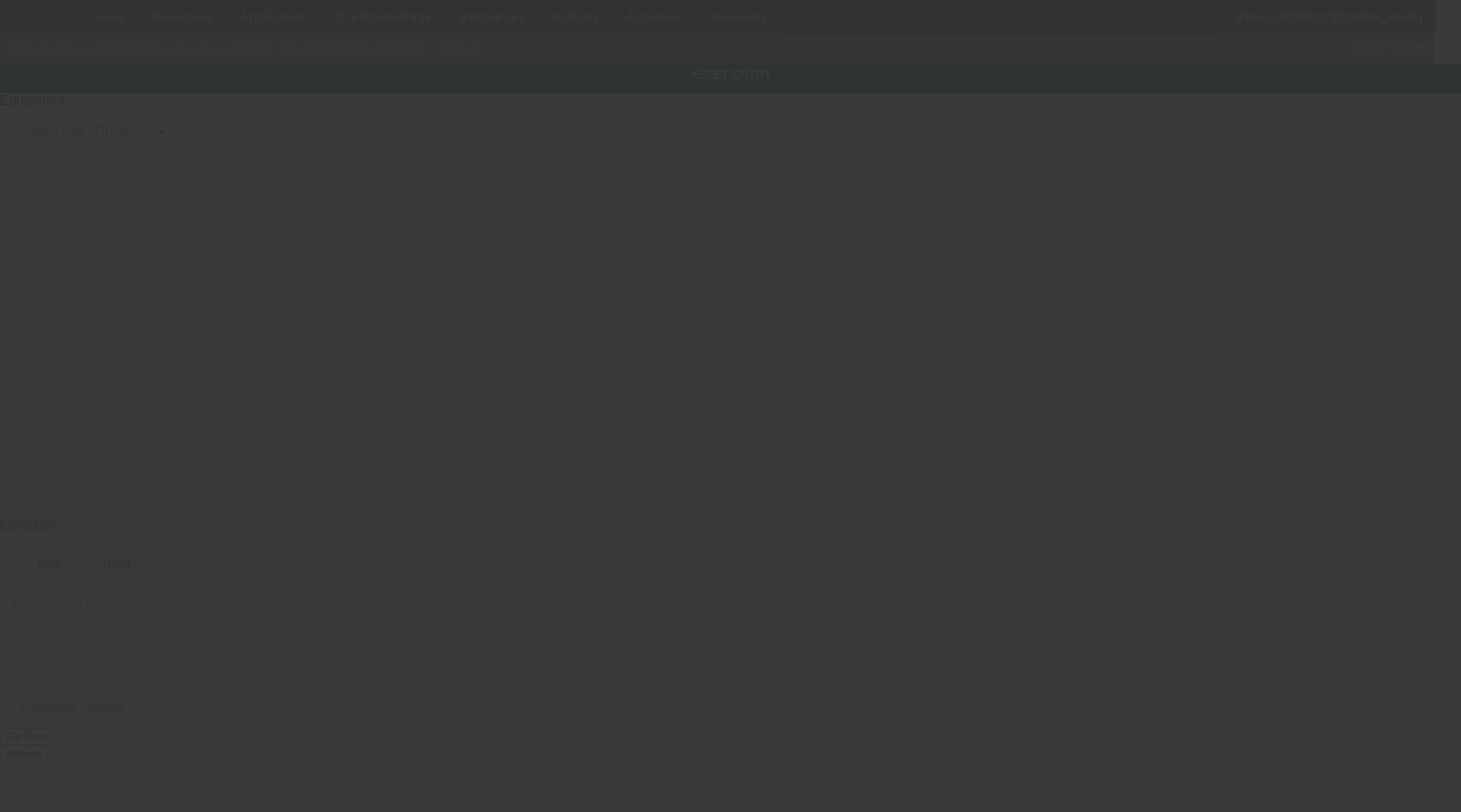
type input "[US_VEHICLE_IDENTIFICATION_NUMBER]"
type input "Ford"
type input "P1000"
radio input "true"
type textarea "Includes All Accessories, Attachments and Options"
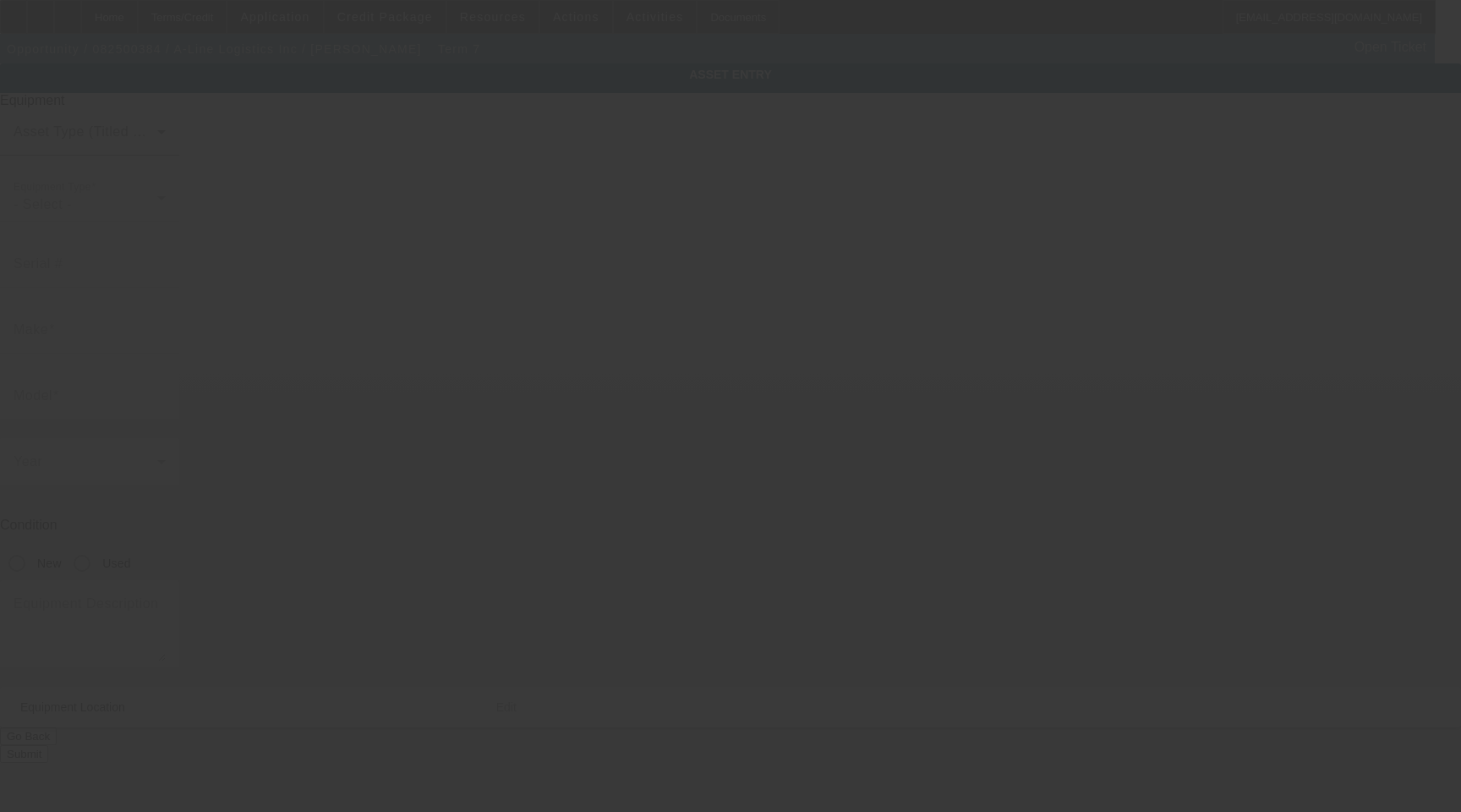
type input "3201 Zafarano Dr"
type input "Santa Fe"
type input "87507"
type input "Santa Fe"
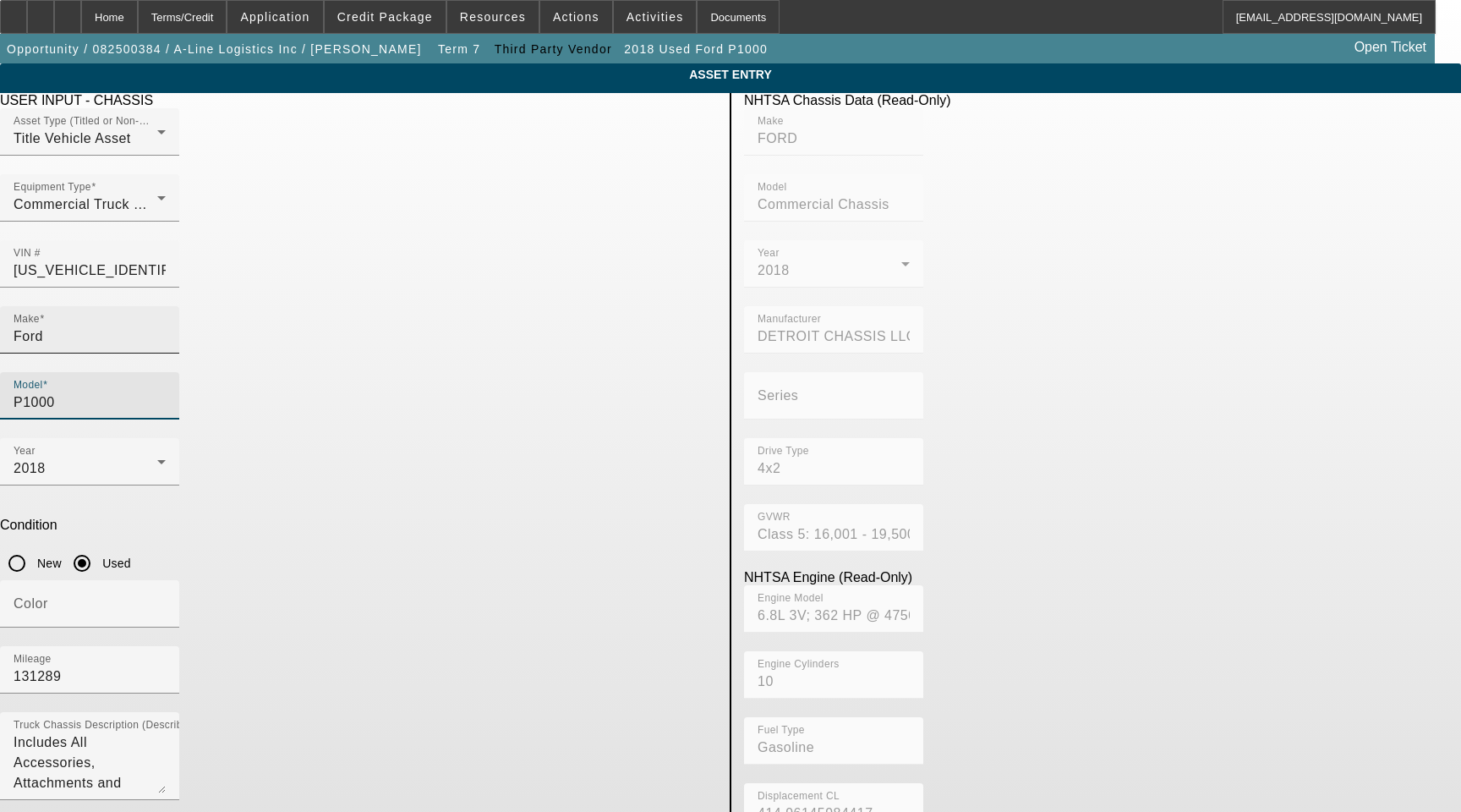
drag, startPoint x: 474, startPoint y: 305, endPoint x: 324, endPoint y: 309, distance: 150.1
click at [333, 308] on div "Make Ford Model P1000" at bounding box center [358, 371] width 717 height 131
type input "F59"
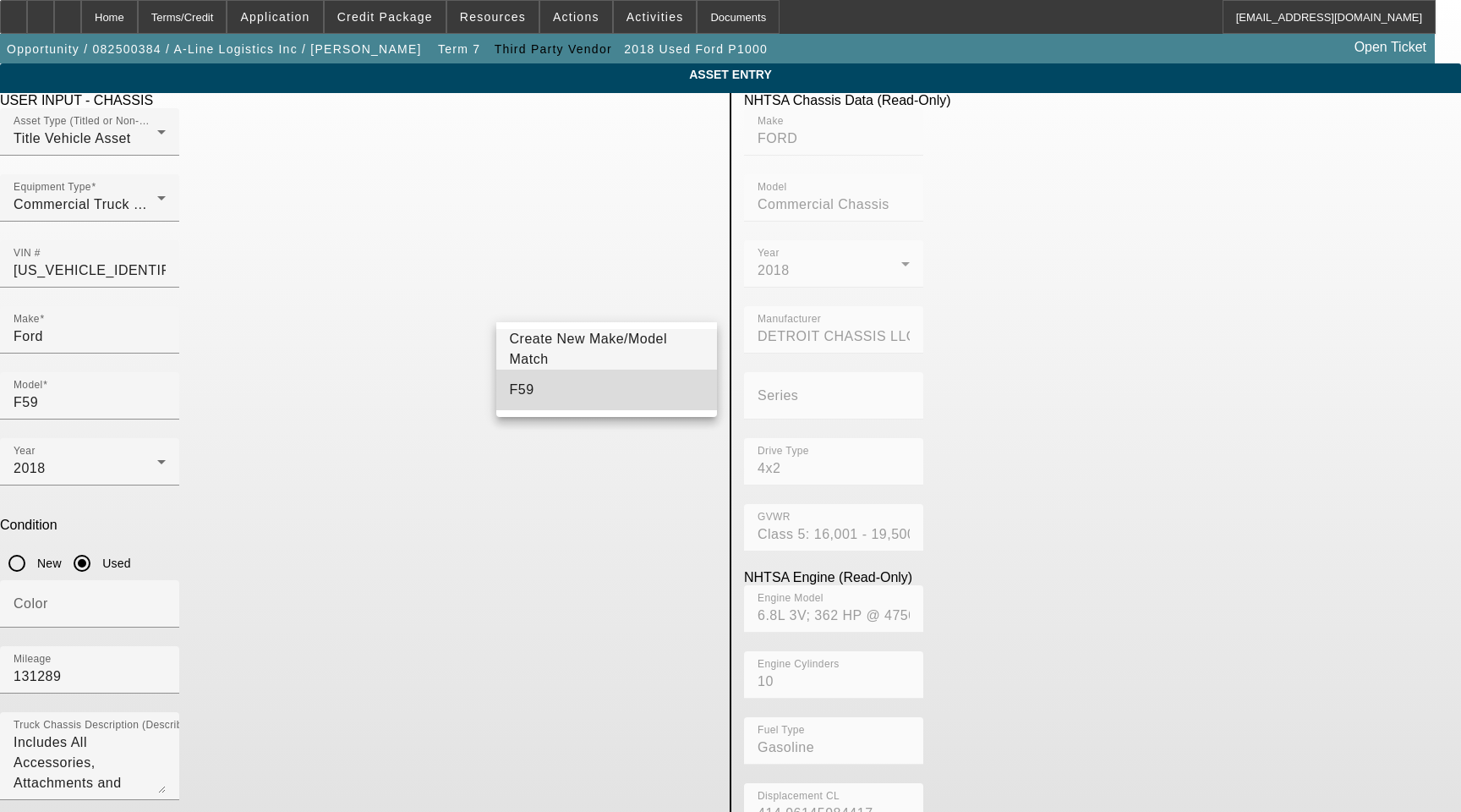
click at [534, 382] on mat-option "F59" at bounding box center [608, 389] width 222 height 40
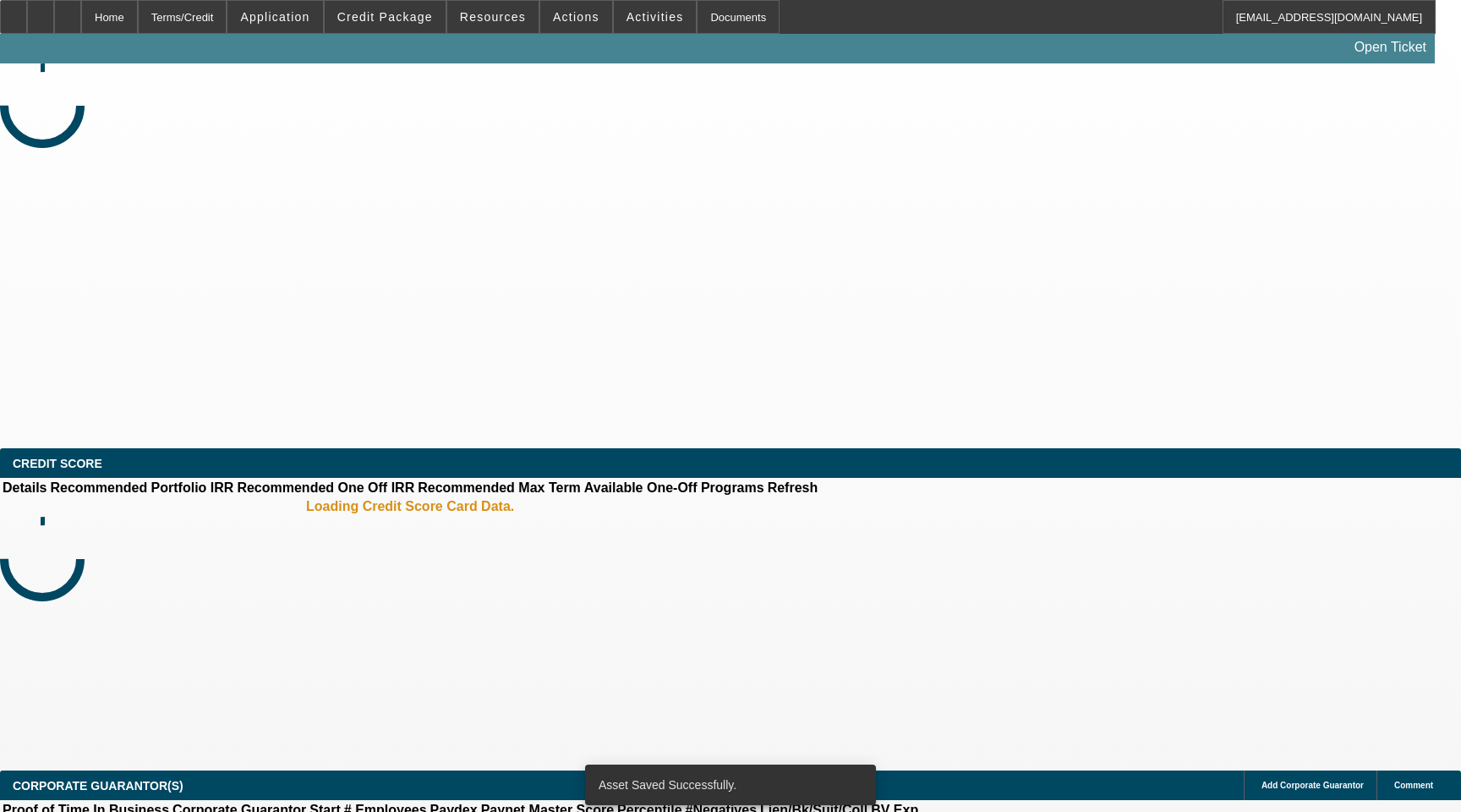
select select "3"
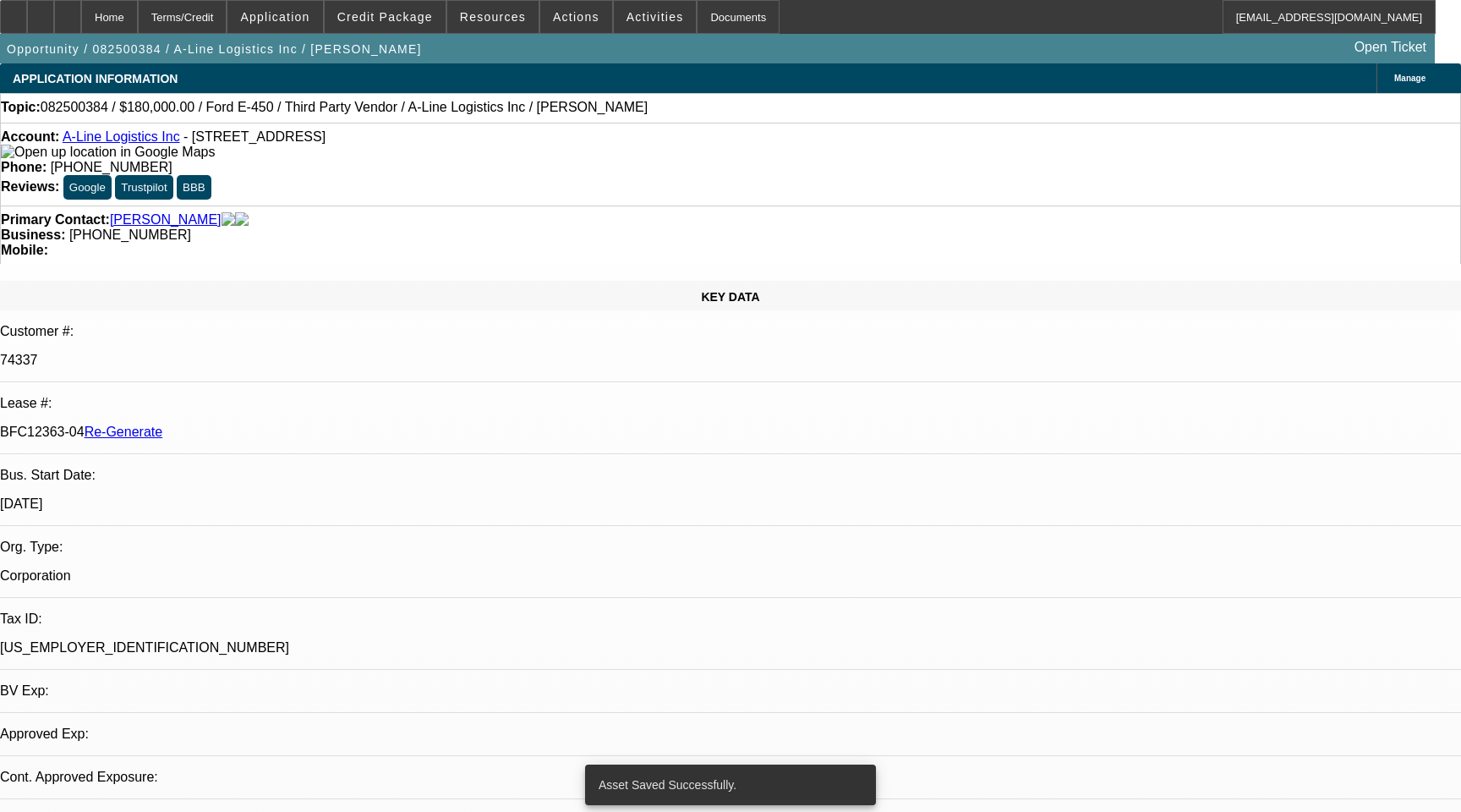
select select "0"
select select "6"
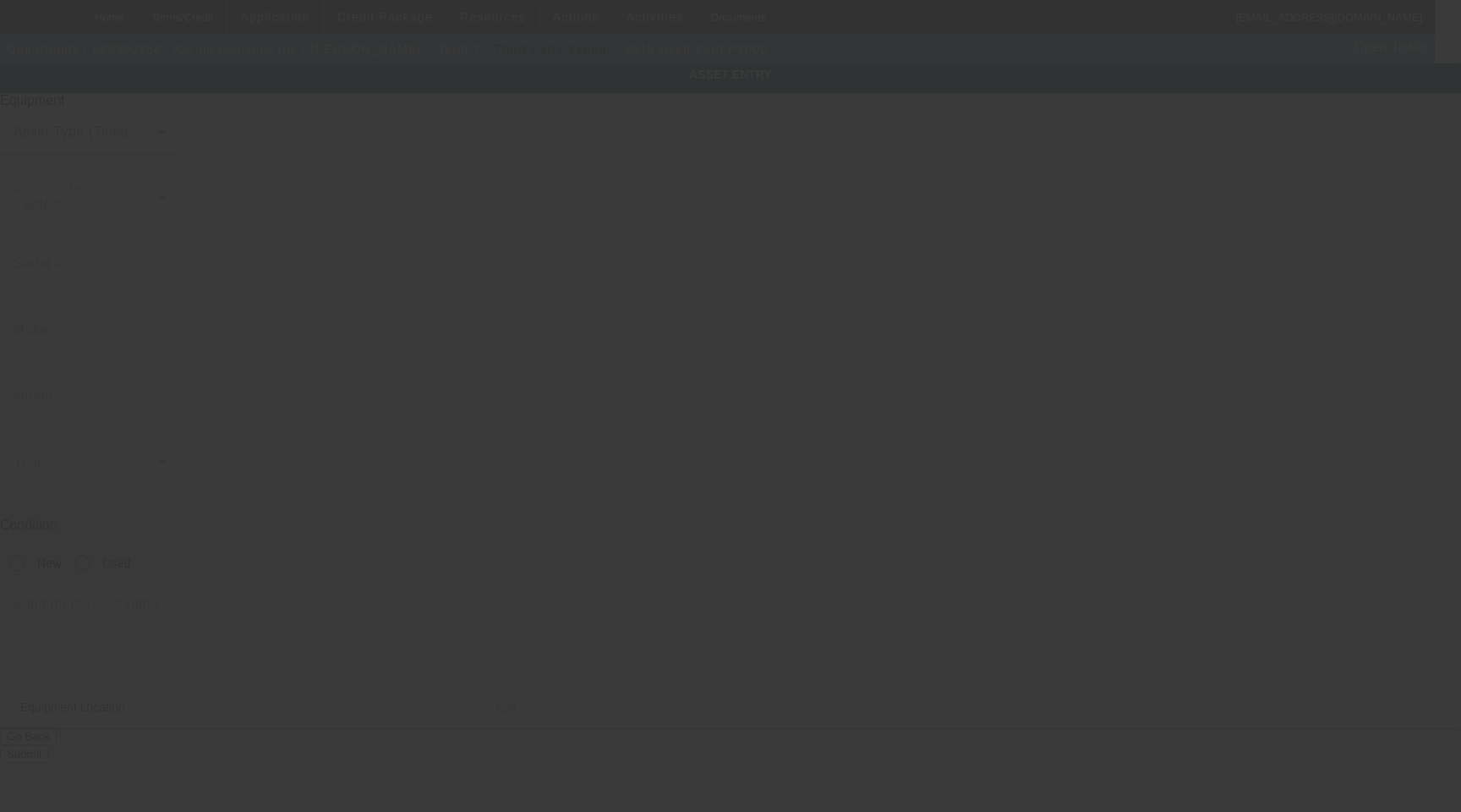
type input "[US_VEHICLE_IDENTIFICATION_NUMBER]"
type input "Ford"
type input "P1000"
radio input "true"
type textarea "Includes All Accessories, Attachments and Options"
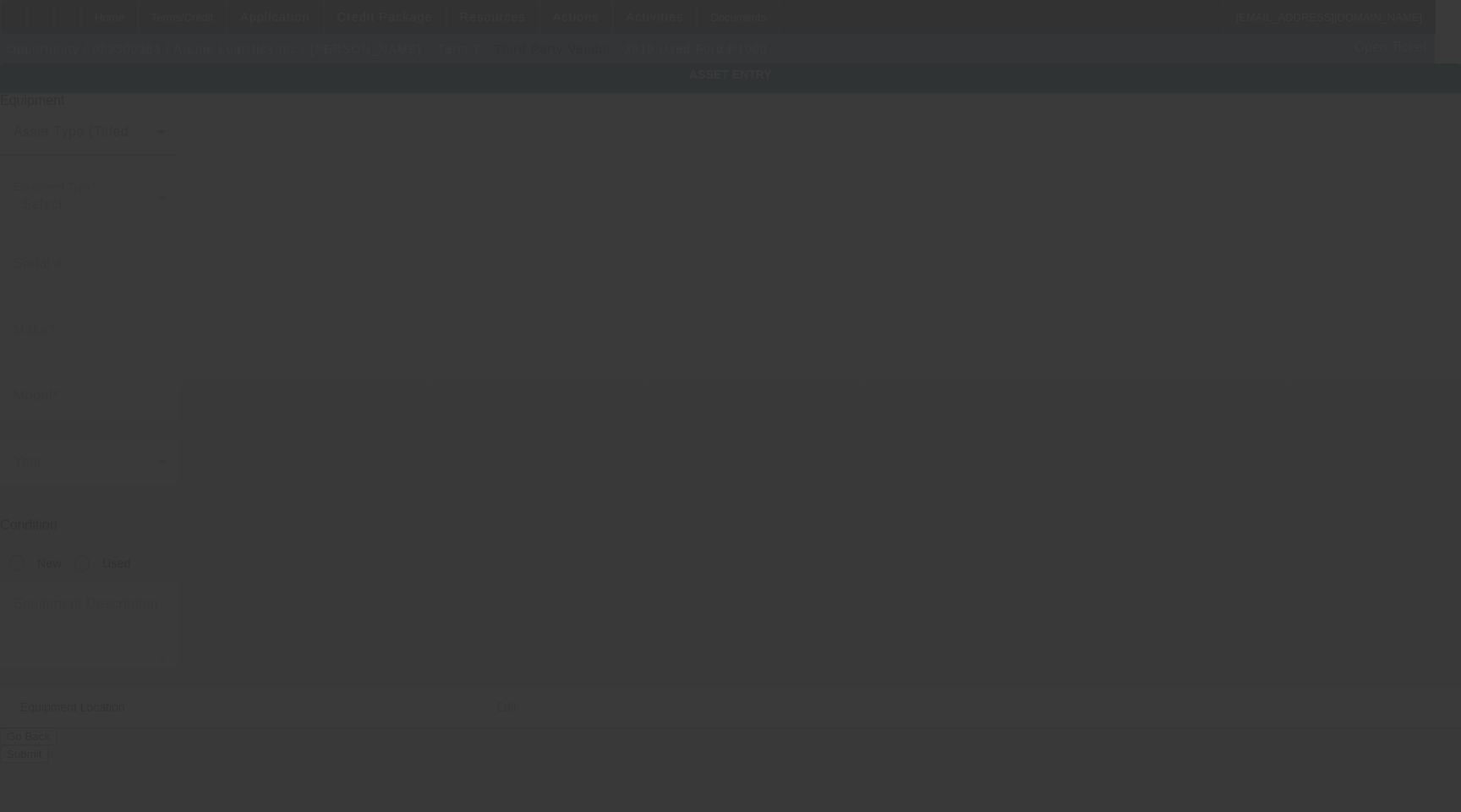
type input "3201 Zafarano Dr"
type input "Santa Fe"
type input "87507"
type input "Santa Fe"
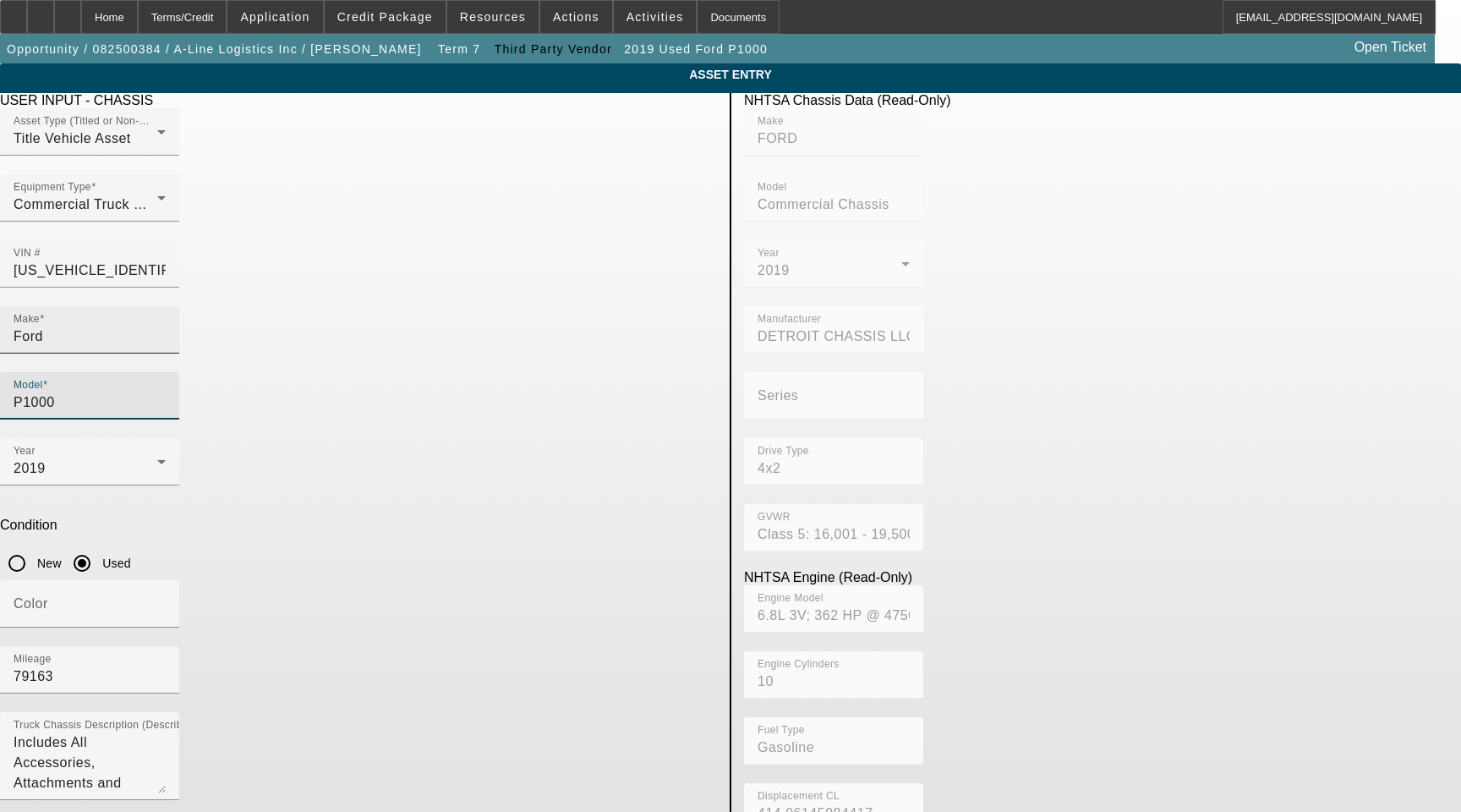
drag, startPoint x: 565, startPoint y: 296, endPoint x: 399, endPoint y: 310, distance: 166.6
click at [408, 308] on div "Make Ford Model P1000" at bounding box center [358, 371] width 717 height 131
type input "F59"
click at [544, 380] on mat-option "F59" at bounding box center [608, 389] width 222 height 40
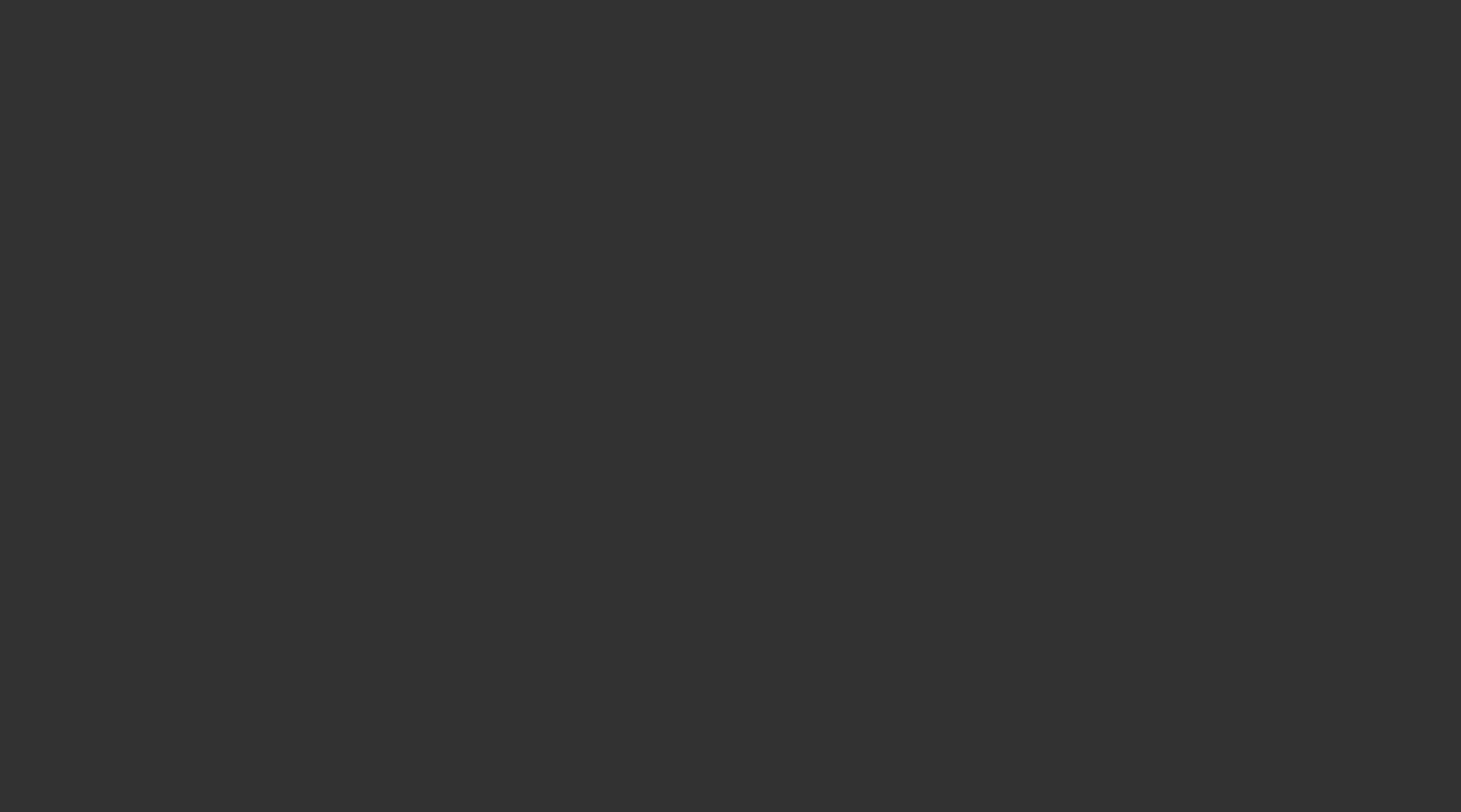
select select "3"
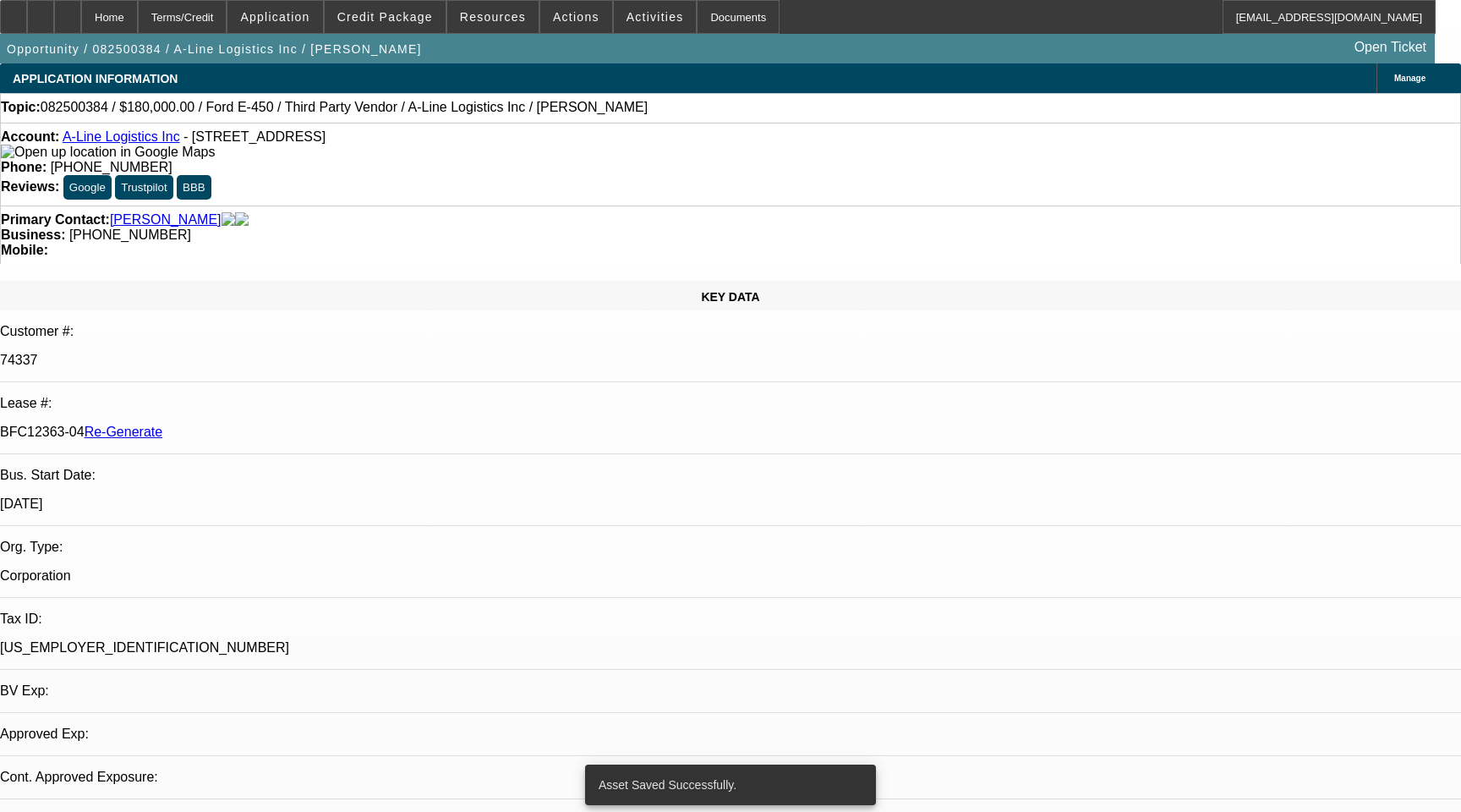
select select "0"
select select "6"
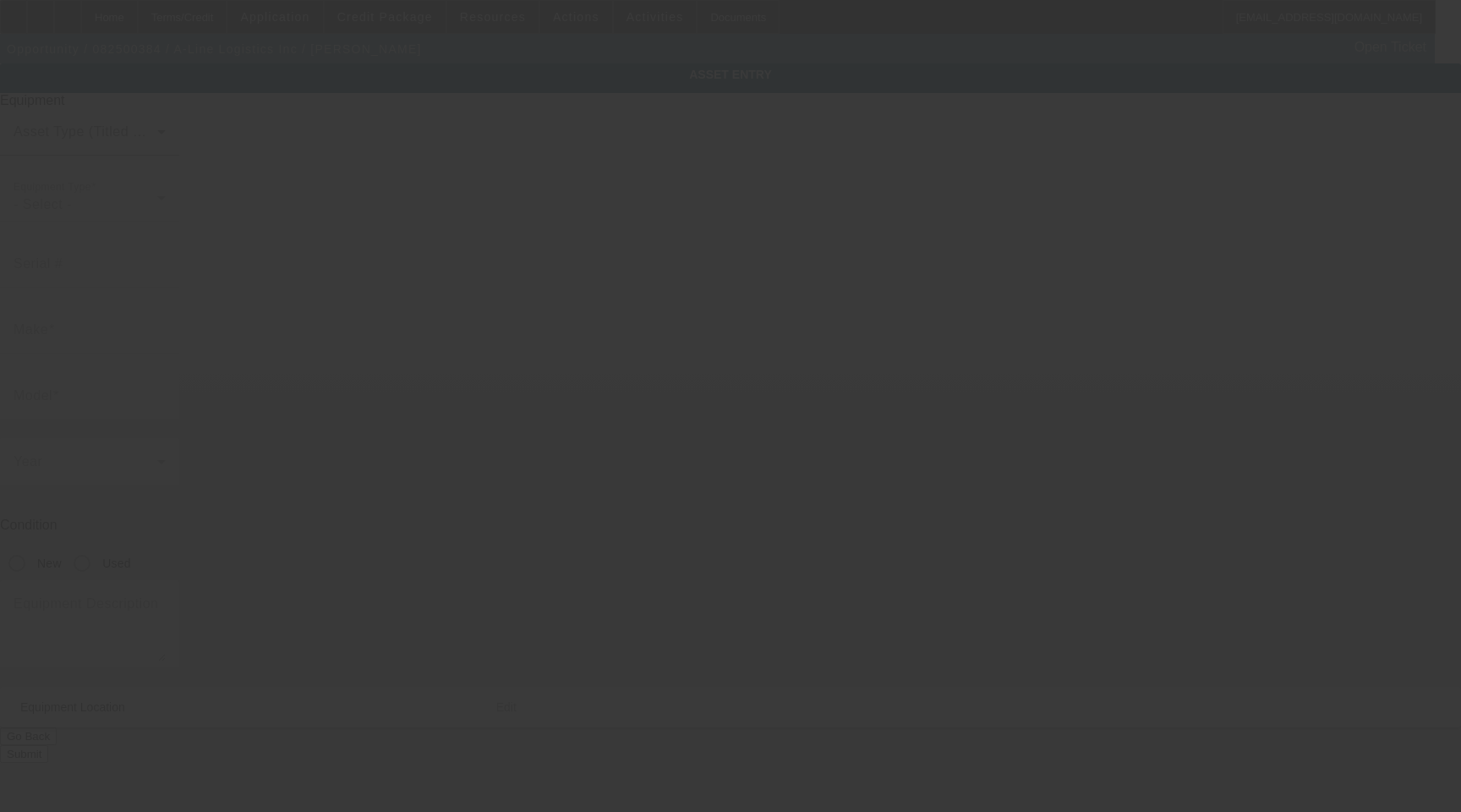
type input "[US_VEHICLE_IDENTIFICATION_NUMBER]"
type input "Ford"
type input "P1000"
radio input "true"
type textarea "Includes All Accessories, Attachments and Options"
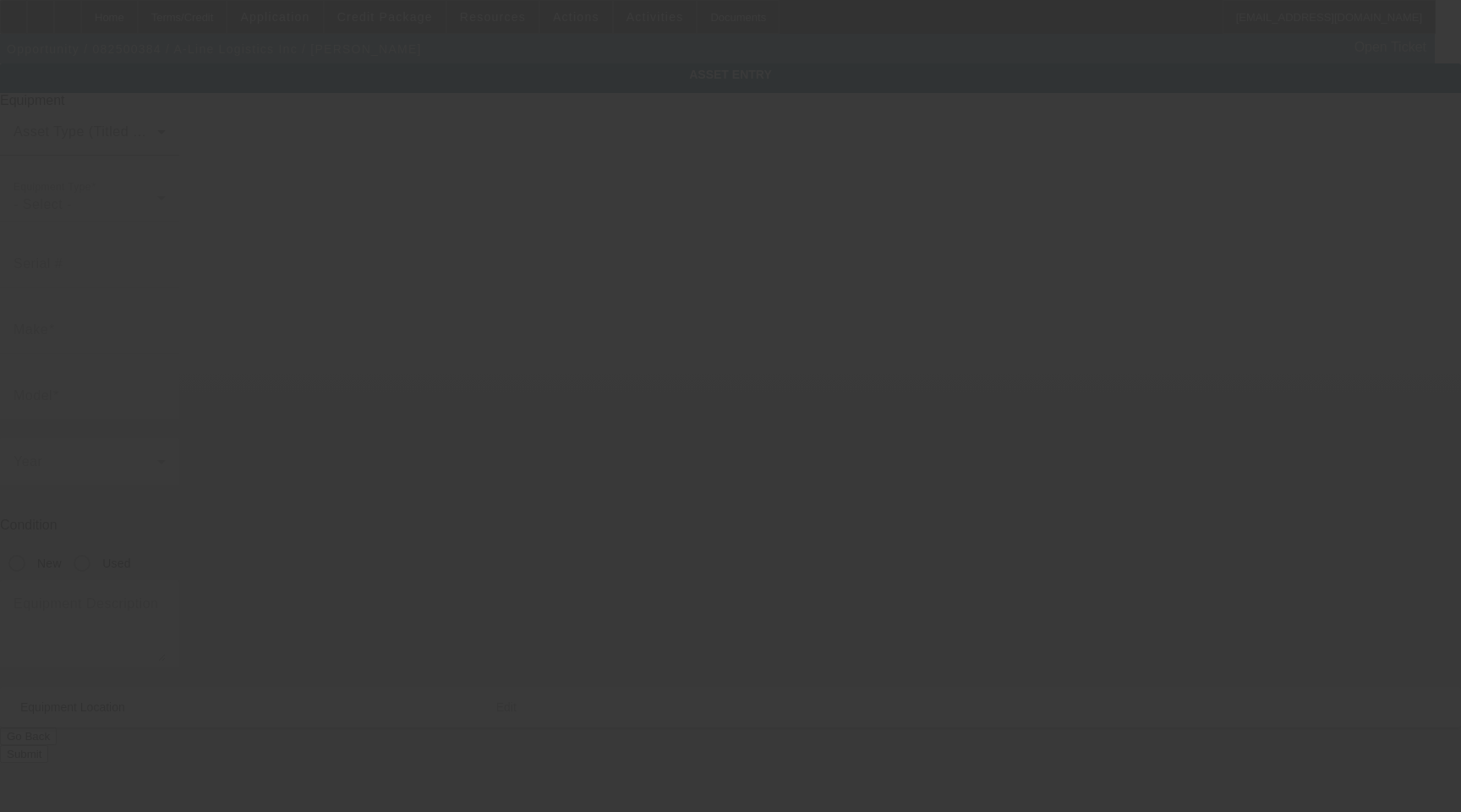
type input "3201 Zafarano Dr"
type input "Santa Fe"
type input "87507"
type input "Santa Fe"
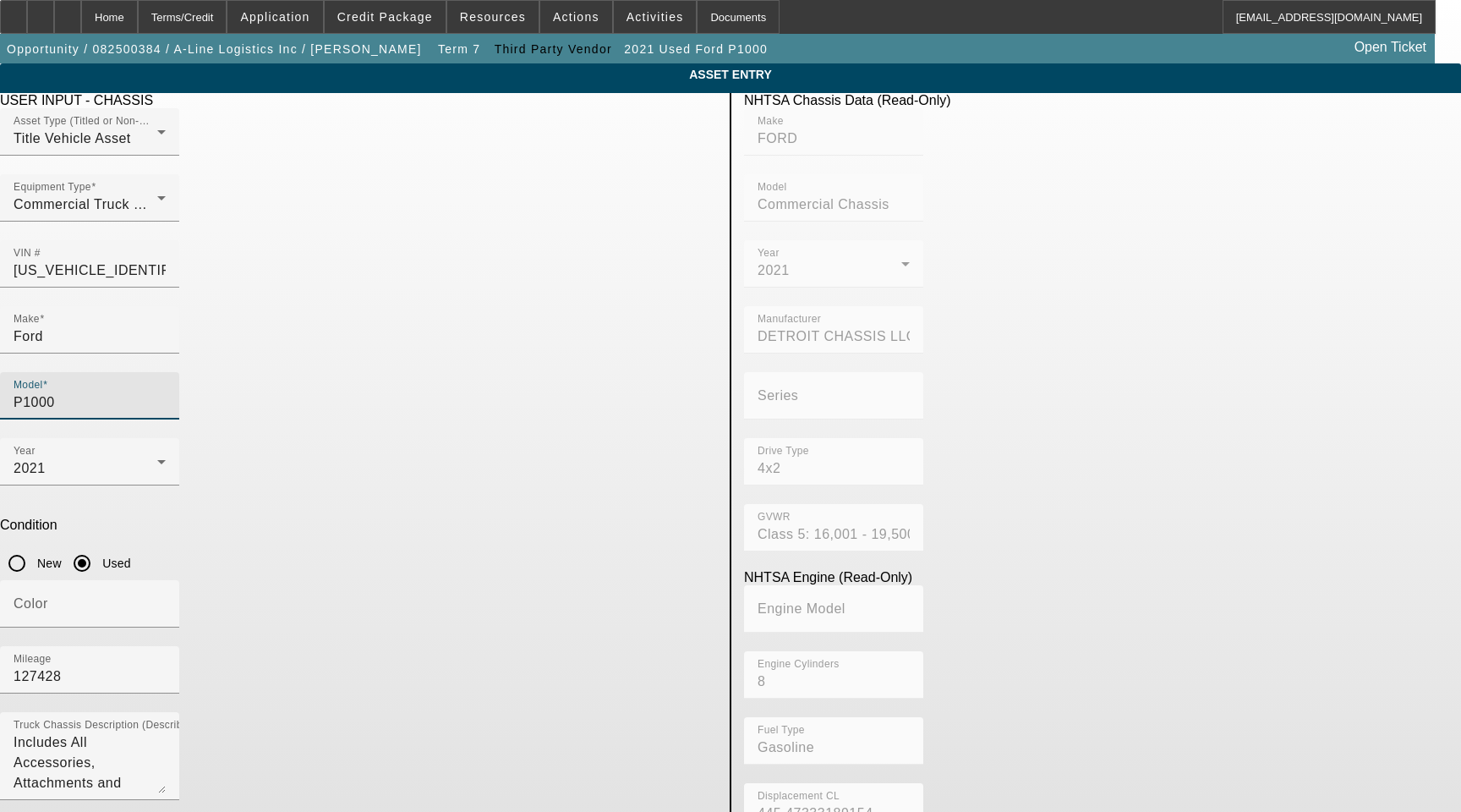
drag, startPoint x: 556, startPoint y: 309, endPoint x: 157, endPoint y: 300, distance: 399.1
click at [157, 300] on app-asset-collateral-manage "ASSET ENTRY Delete asset USER INPUT - CHASSIS Asset Type (Titled or Non-Titled)…" at bounding box center [730, 532] width 1461 height 937
type input "F59"
click at [552, 378] on mat-option "F59" at bounding box center [608, 389] width 222 height 40
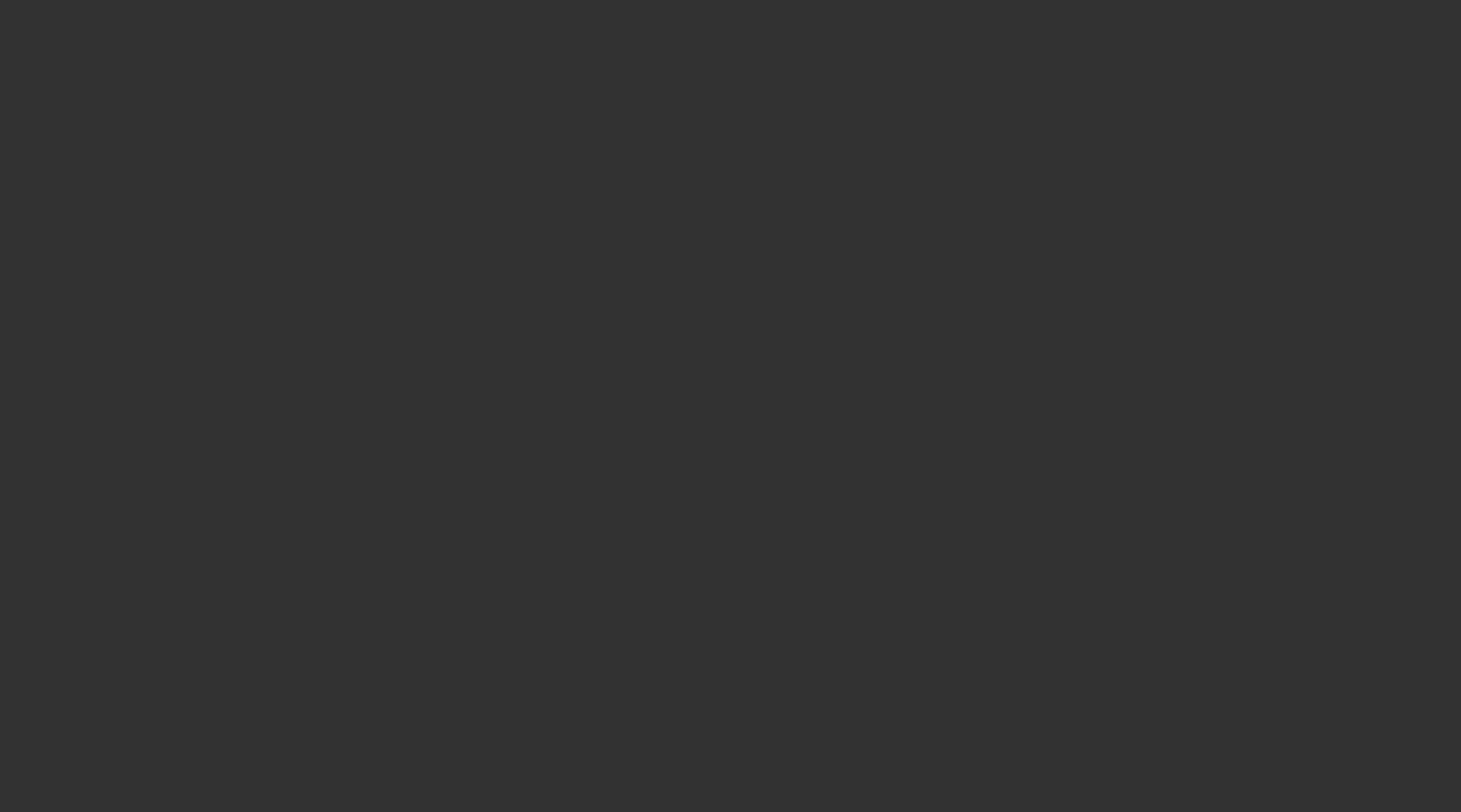
select select "3"
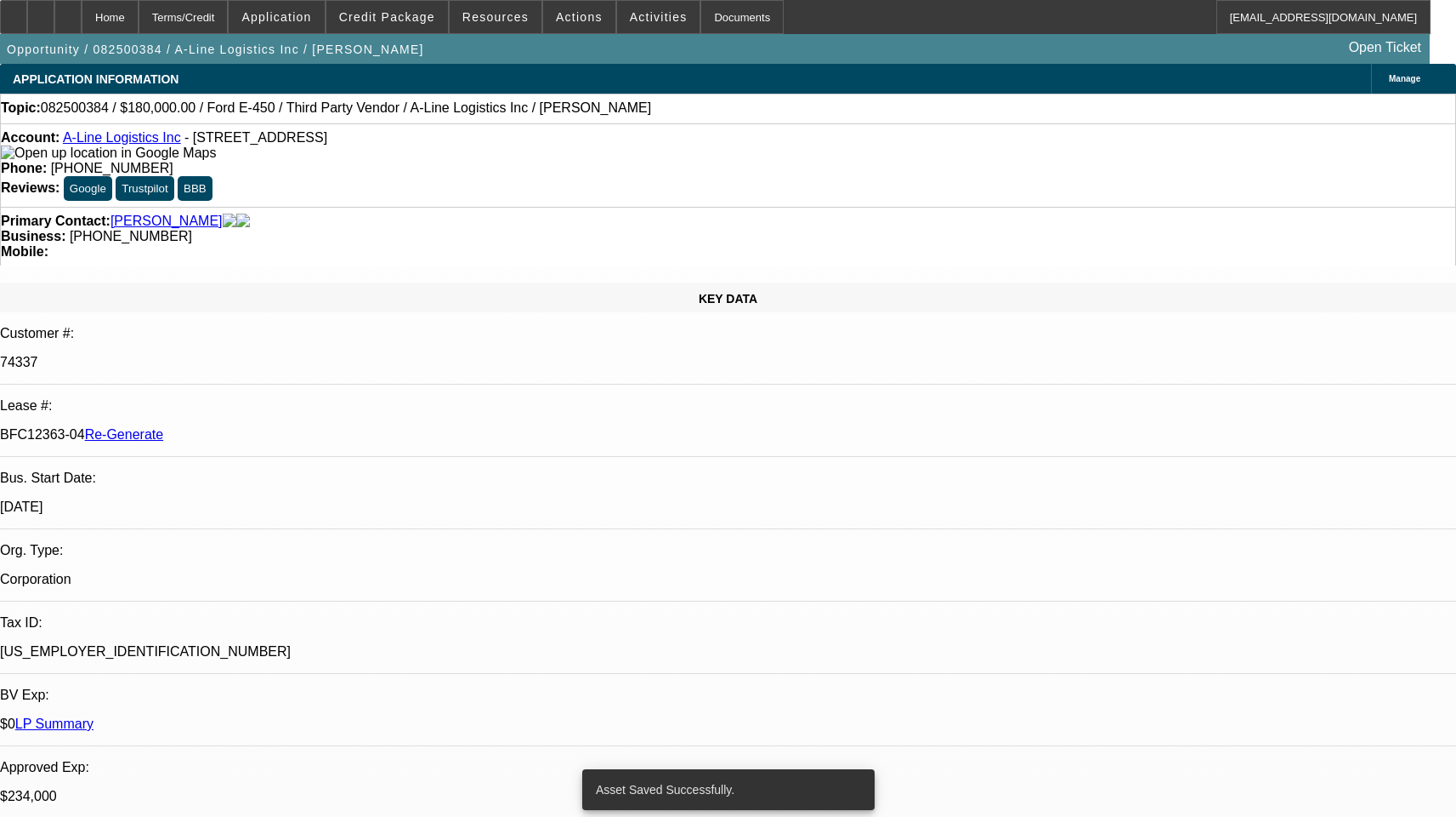
select select "0"
select select "6"
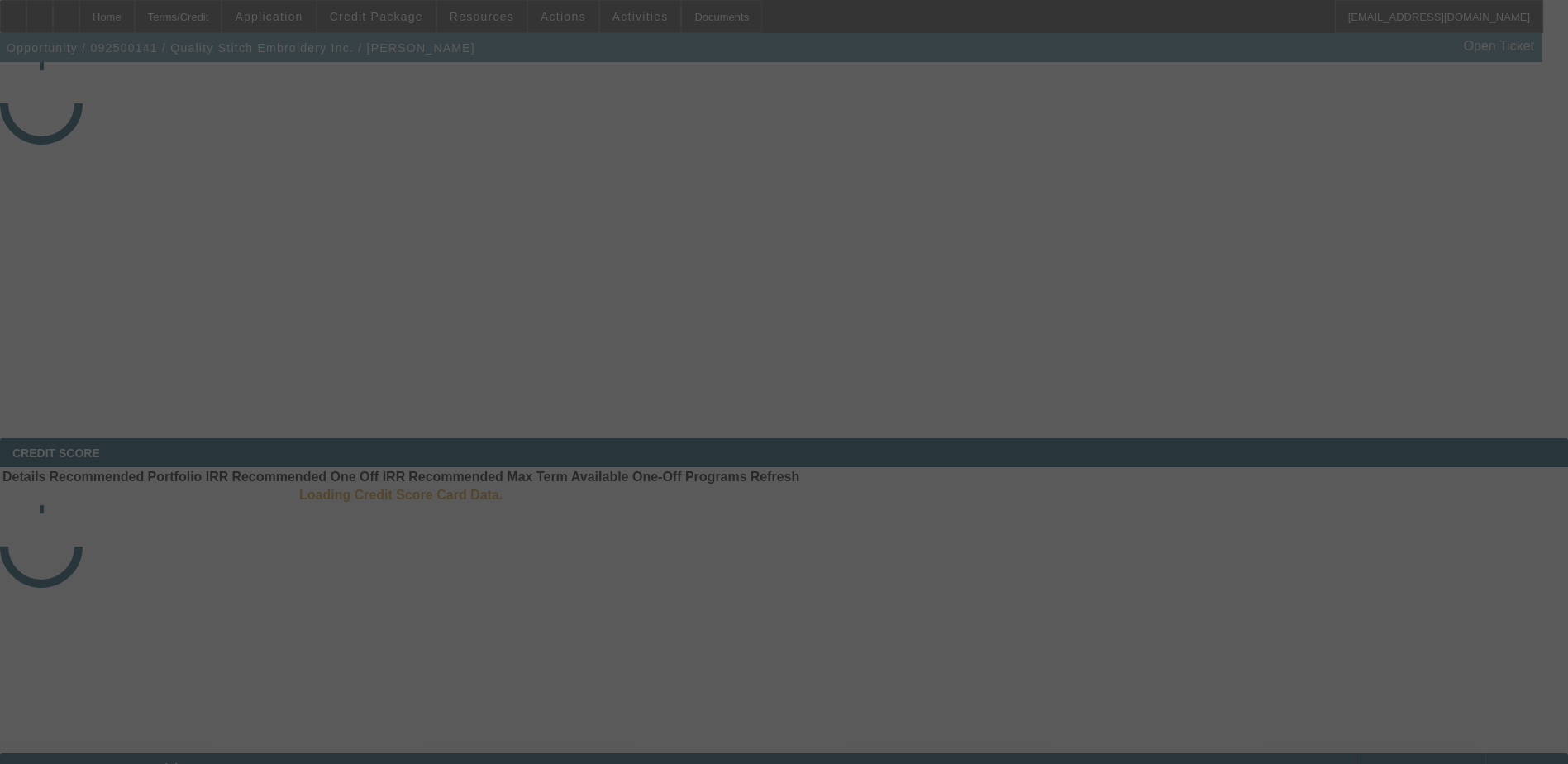
select select "3"
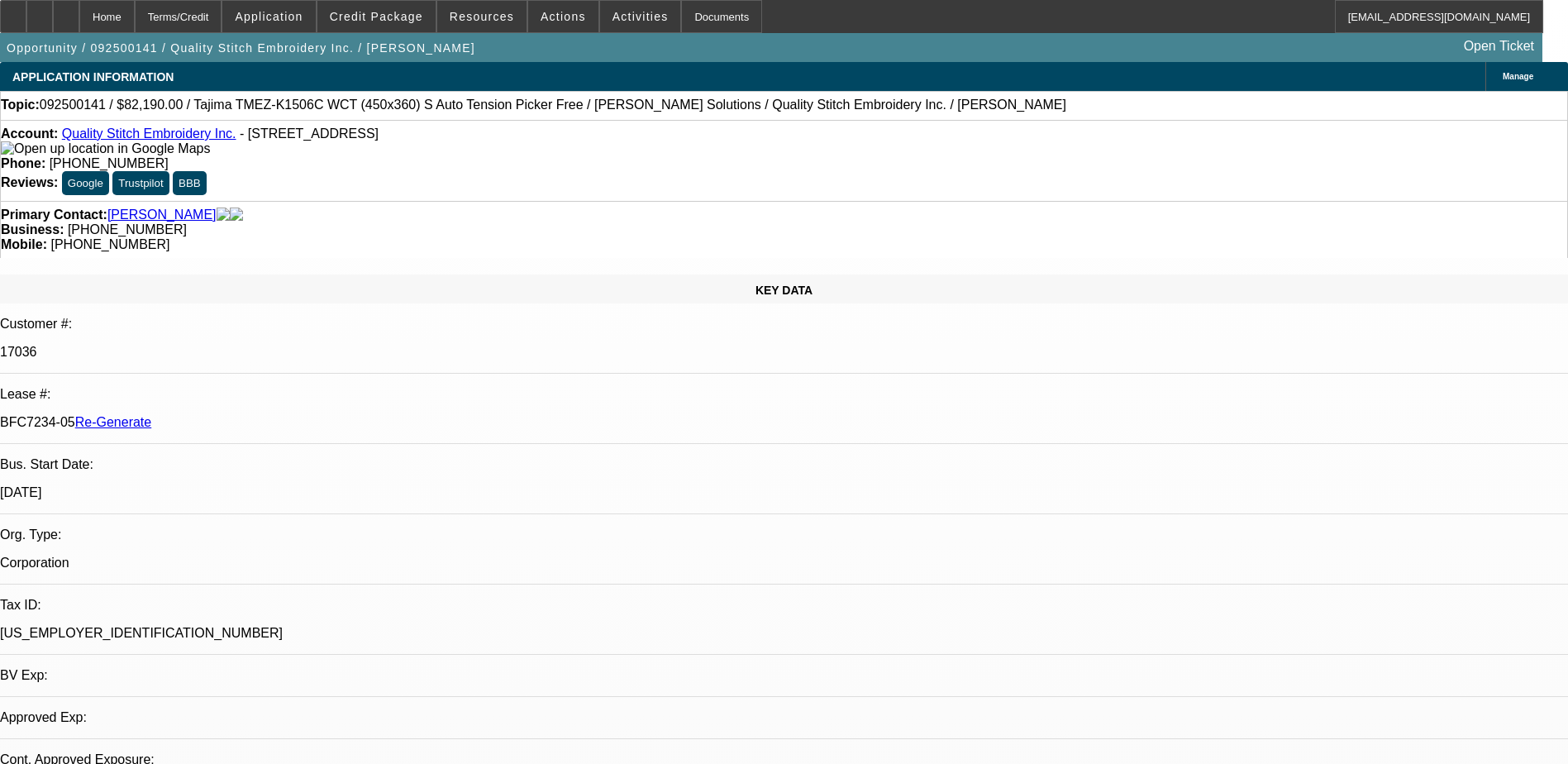
select select "0"
select select "2"
select select "0"
select select "2"
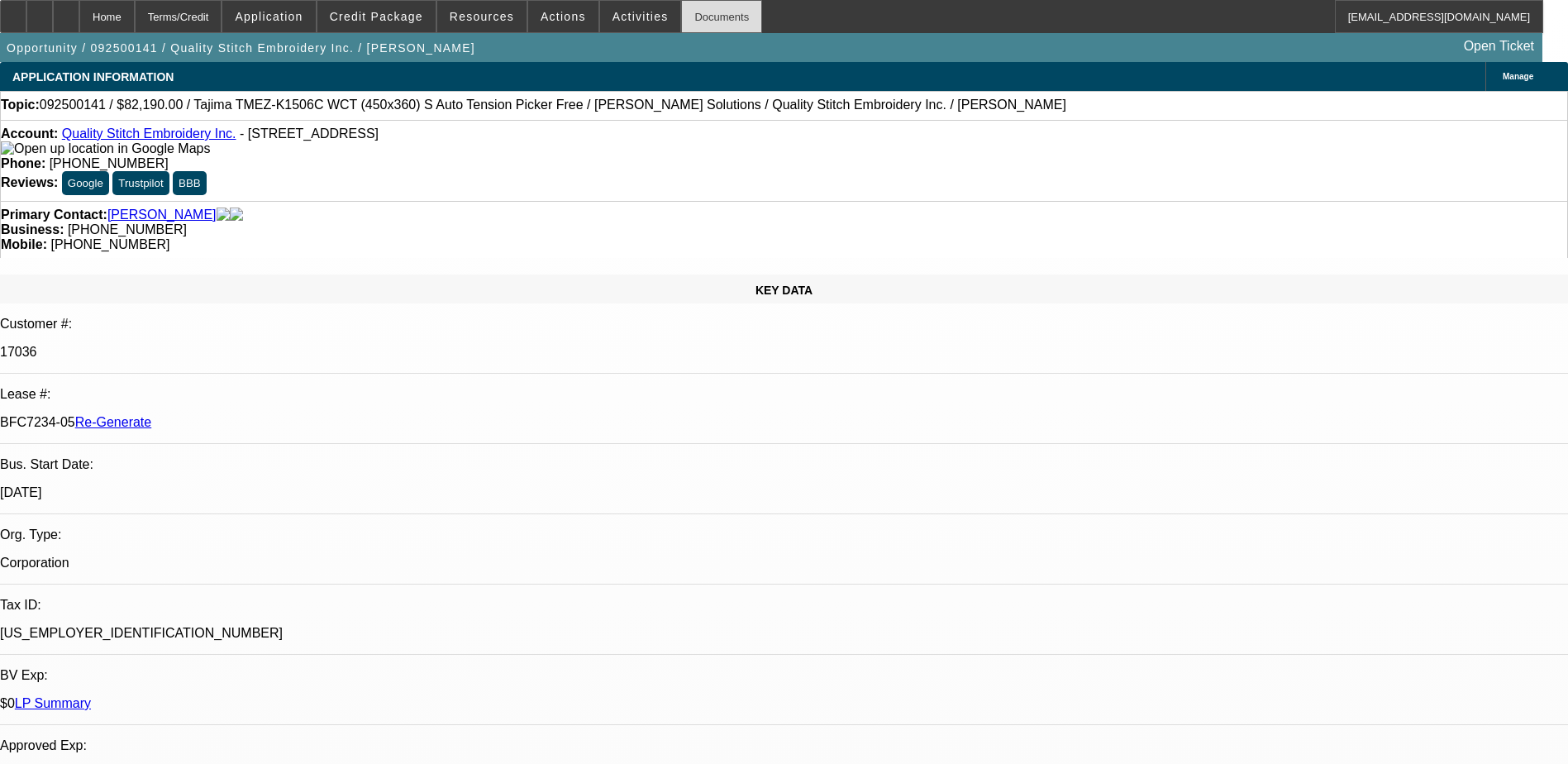
click at [685, 18] on div "Documents" at bounding box center [722, 16] width 81 height 33
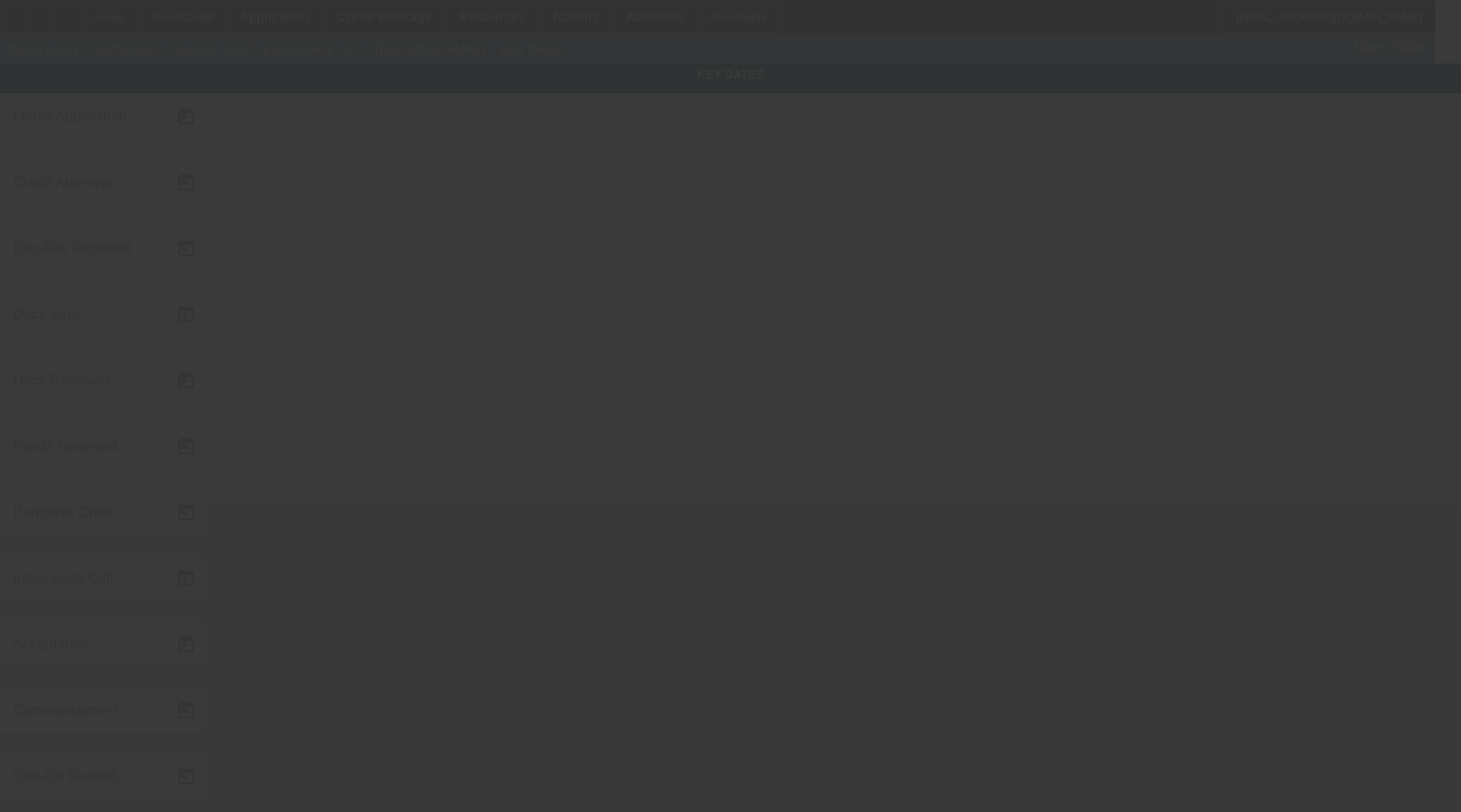
type input "[DATE]"
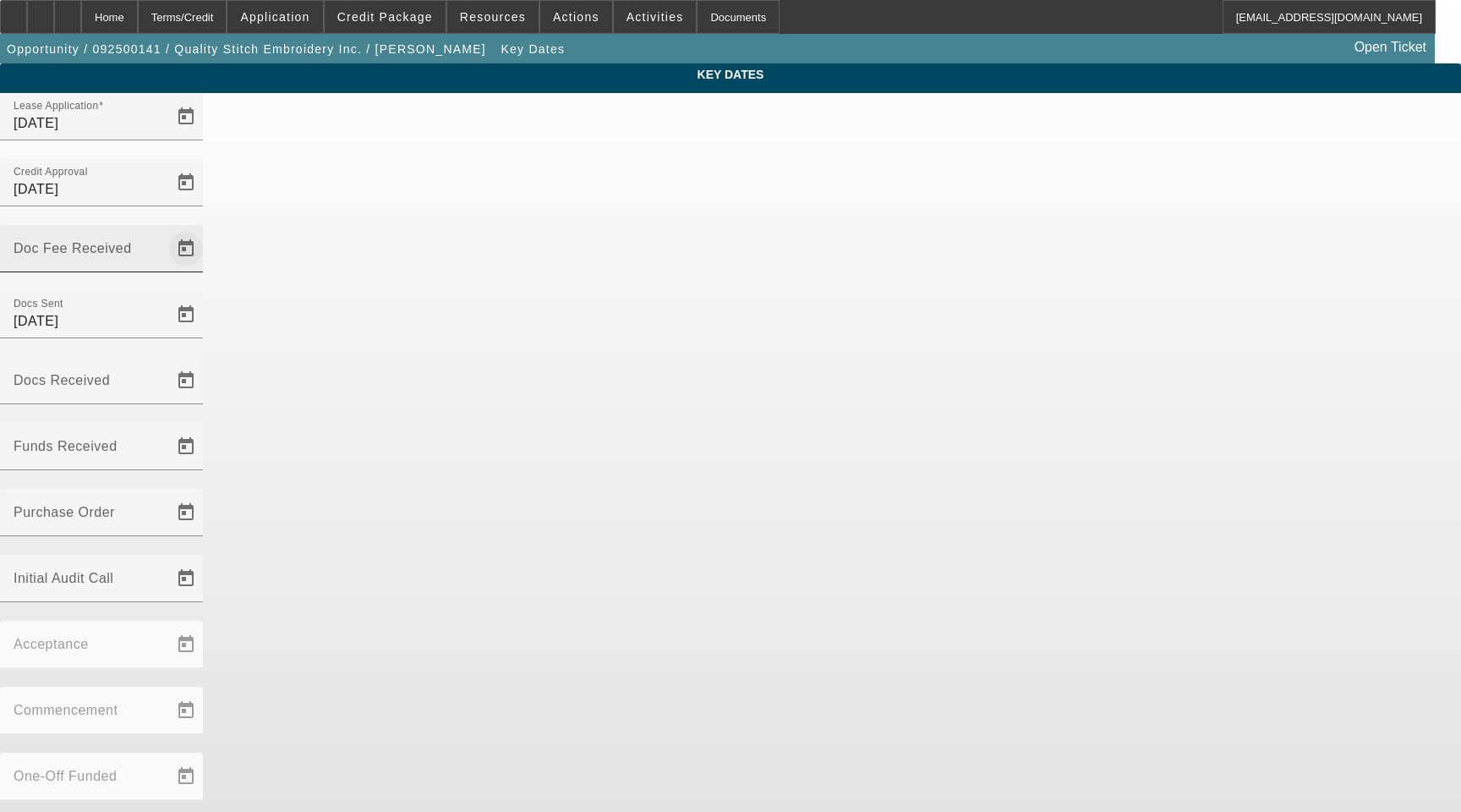
click at [206, 229] on span "Open calendar" at bounding box center [186, 248] width 40 height 40
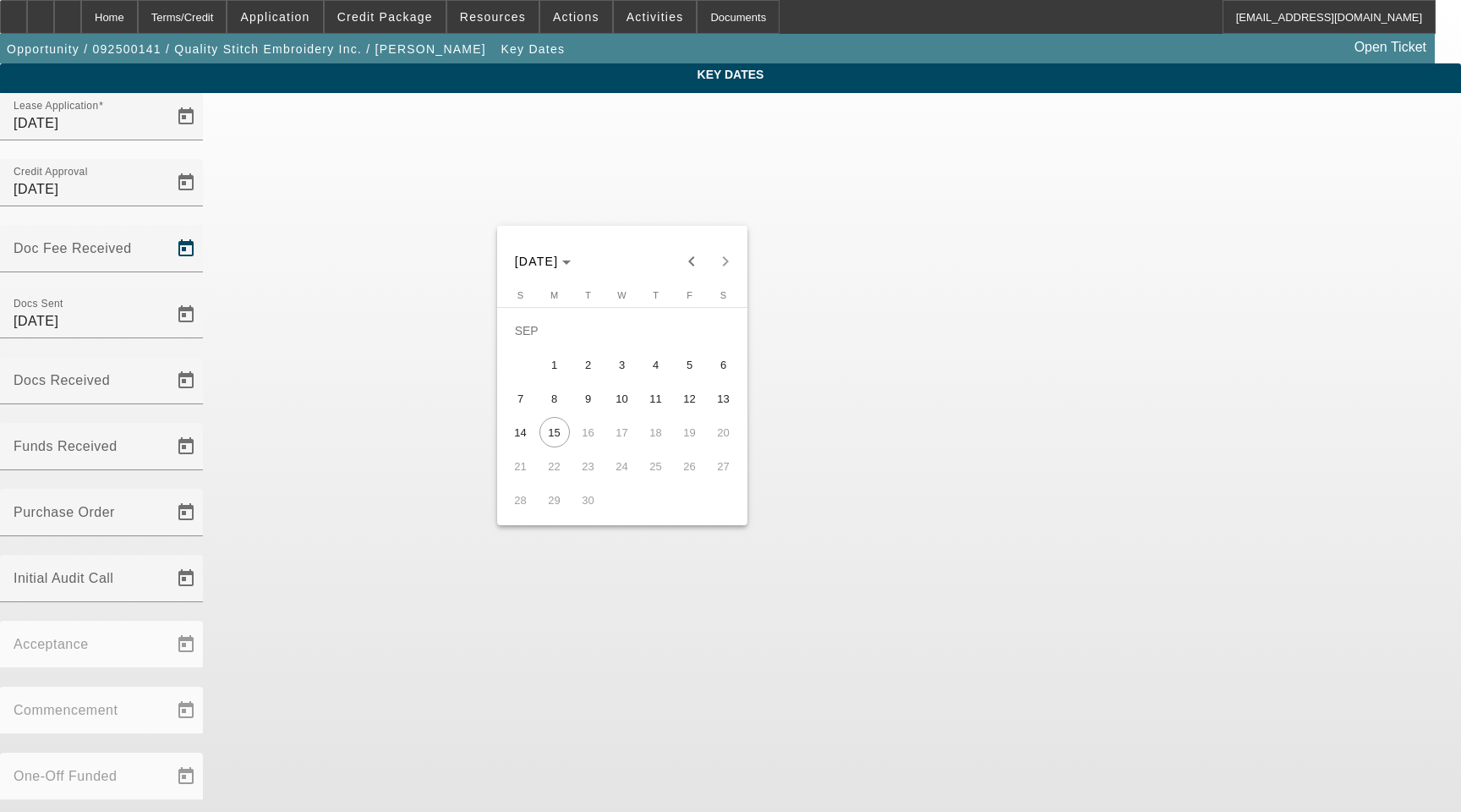
click at [650, 394] on span "11" at bounding box center [656, 398] width 30 height 30
type input "9/11/2025"
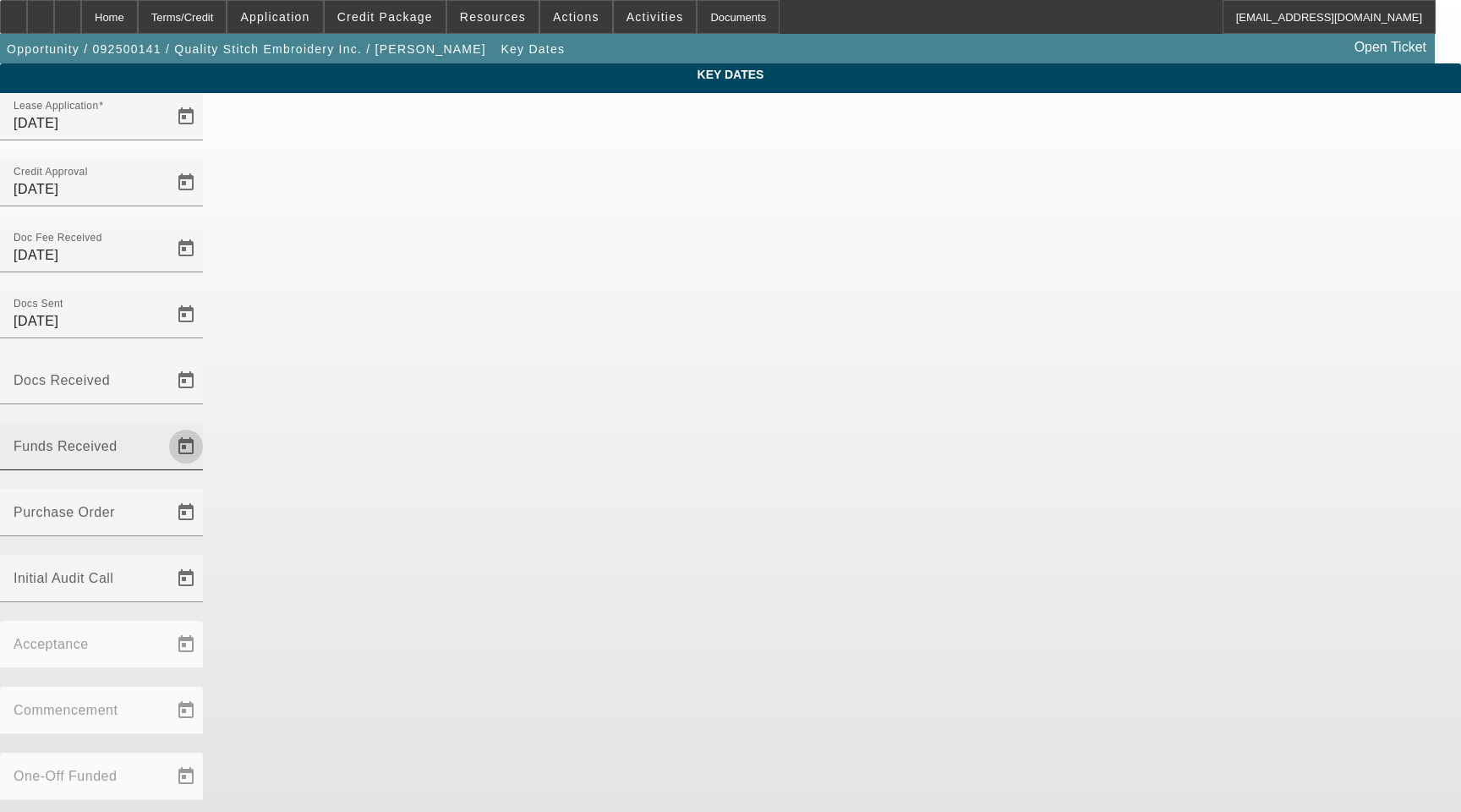
click at [206, 426] on span "Open calendar" at bounding box center [186, 446] width 40 height 40
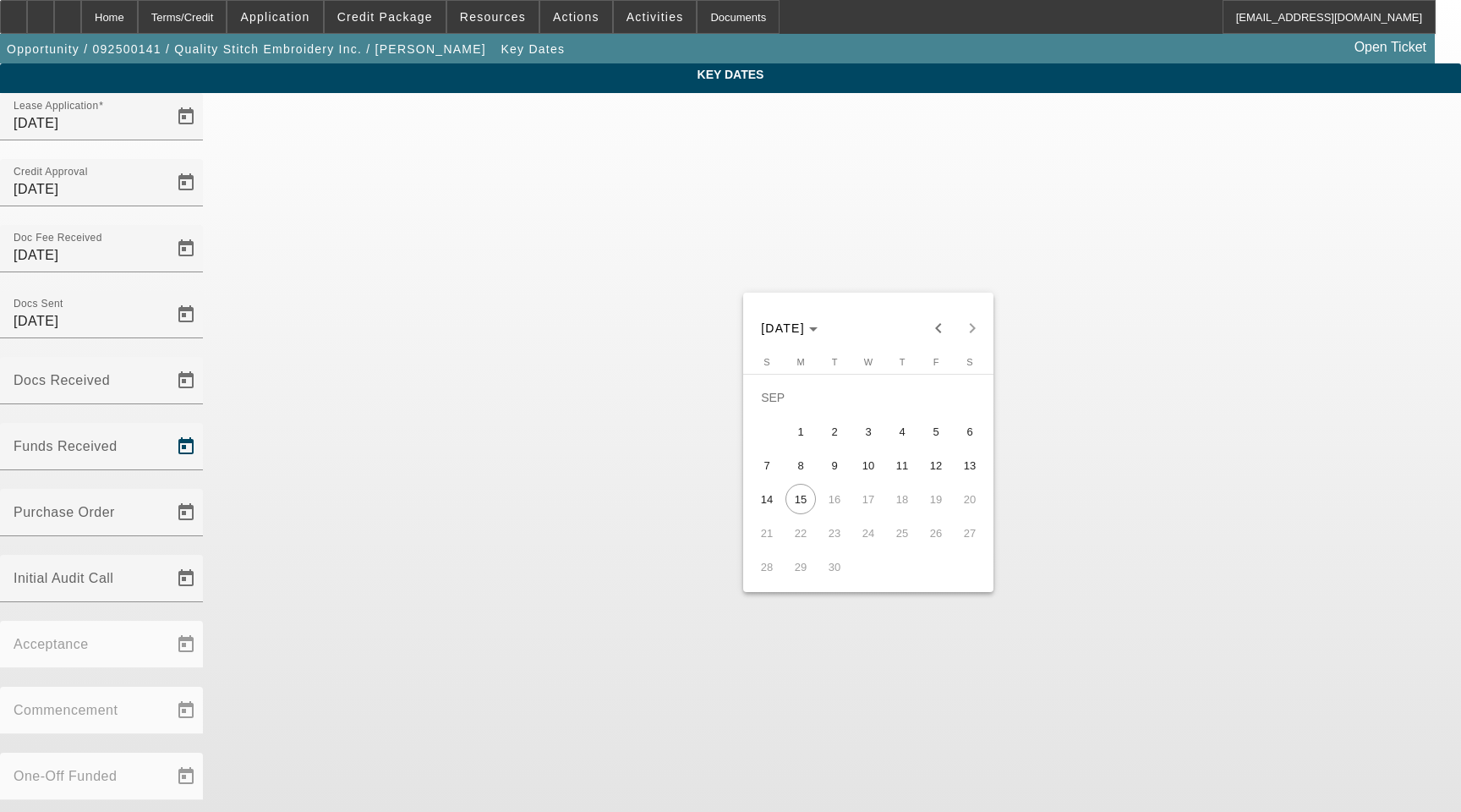
click at [940, 471] on span "12" at bounding box center [935, 464] width 30 height 30
type input "9/12/2025"
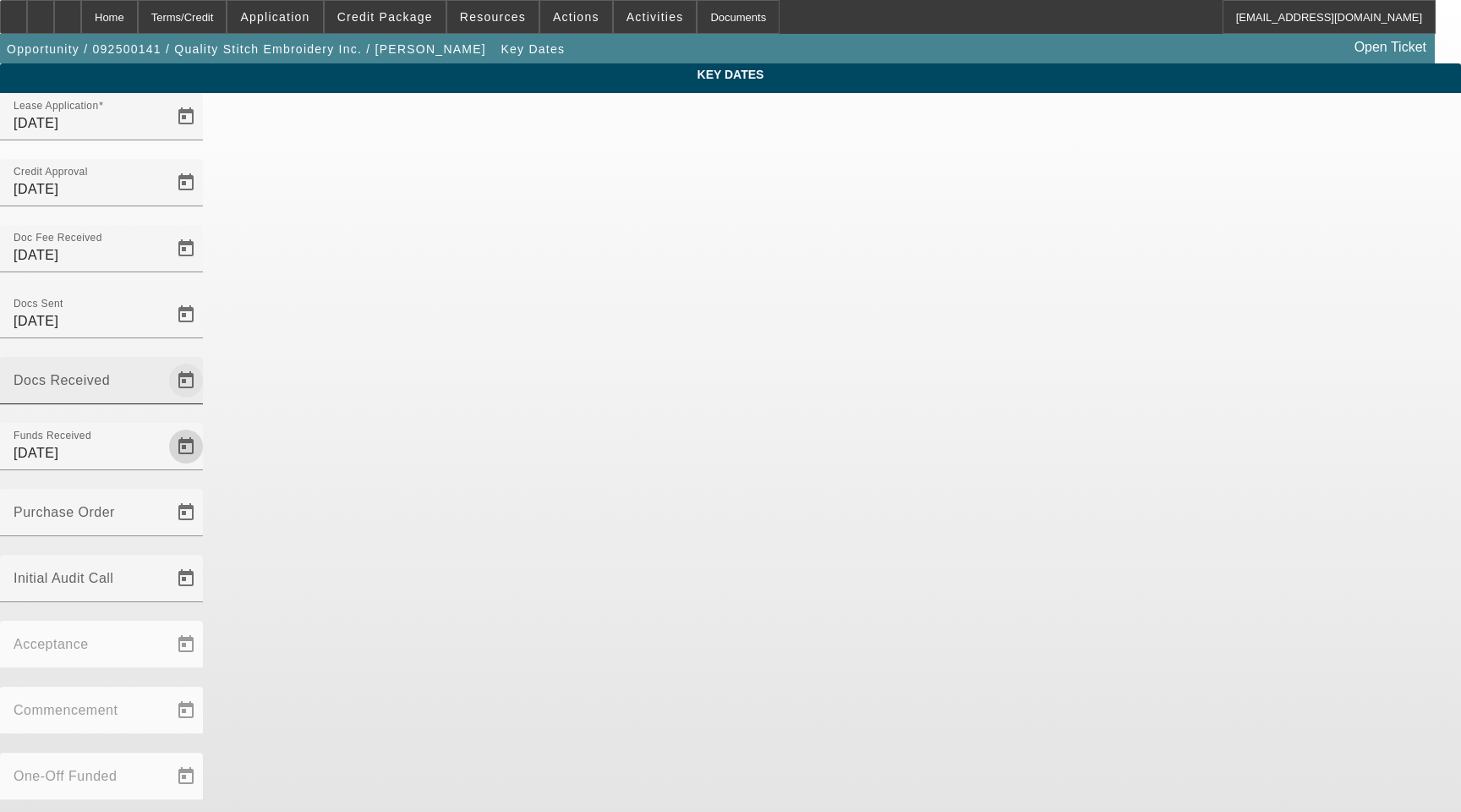
click at [206, 360] on span "Open calendar" at bounding box center [186, 380] width 40 height 40
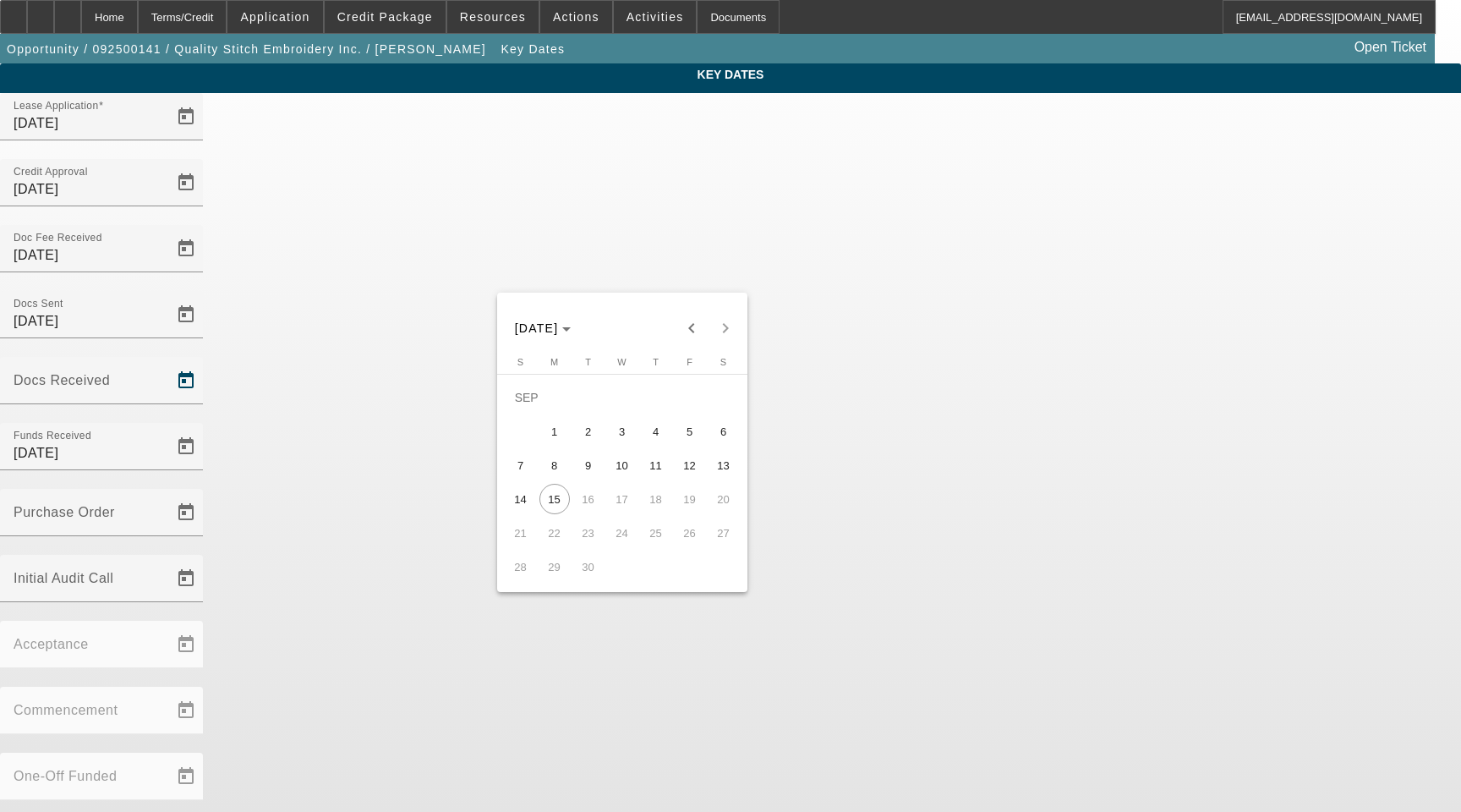
click at [676, 468] on span "12" at bounding box center [689, 464] width 30 height 30
type input "9/12/2025"
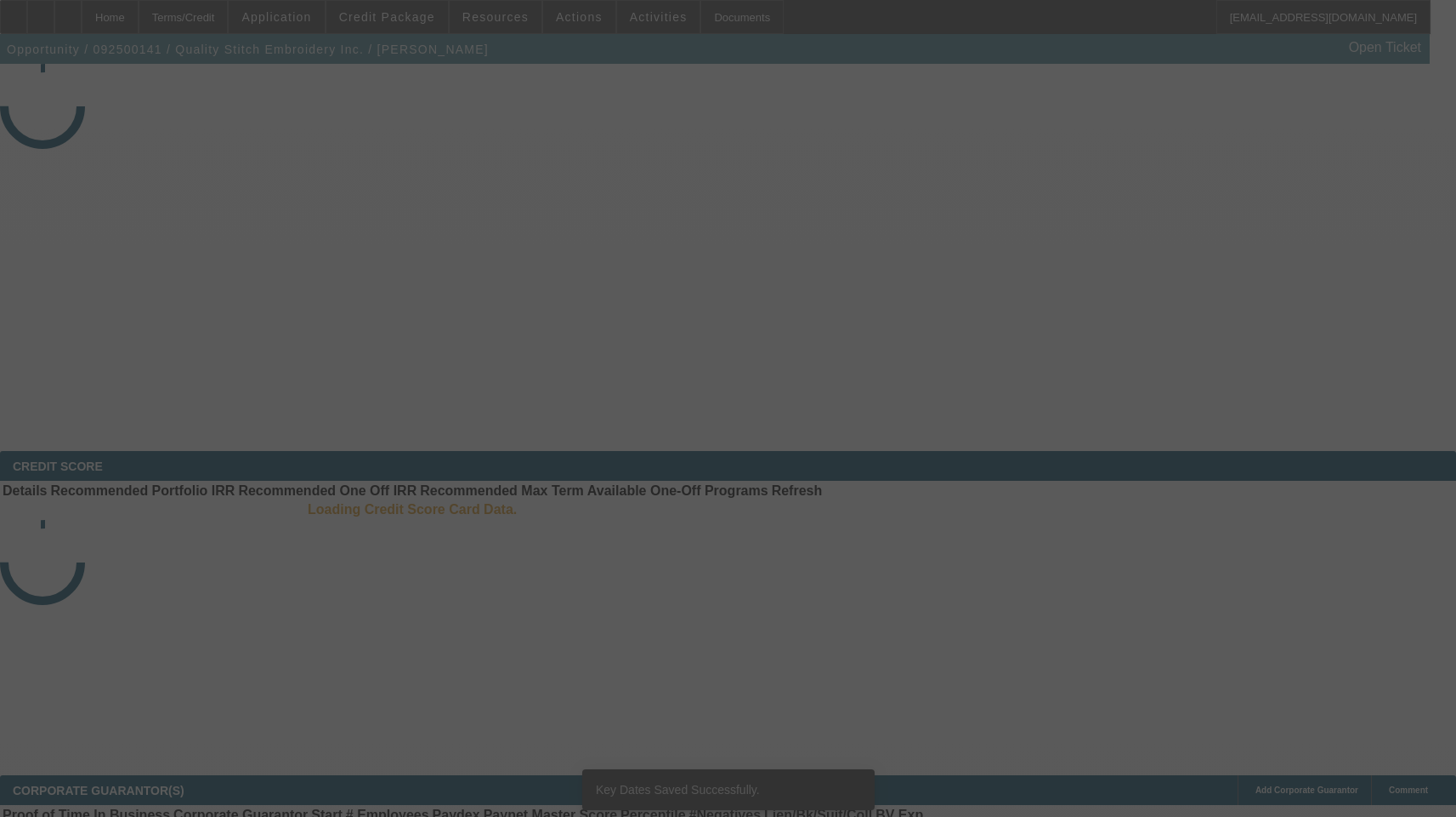
select select "3"
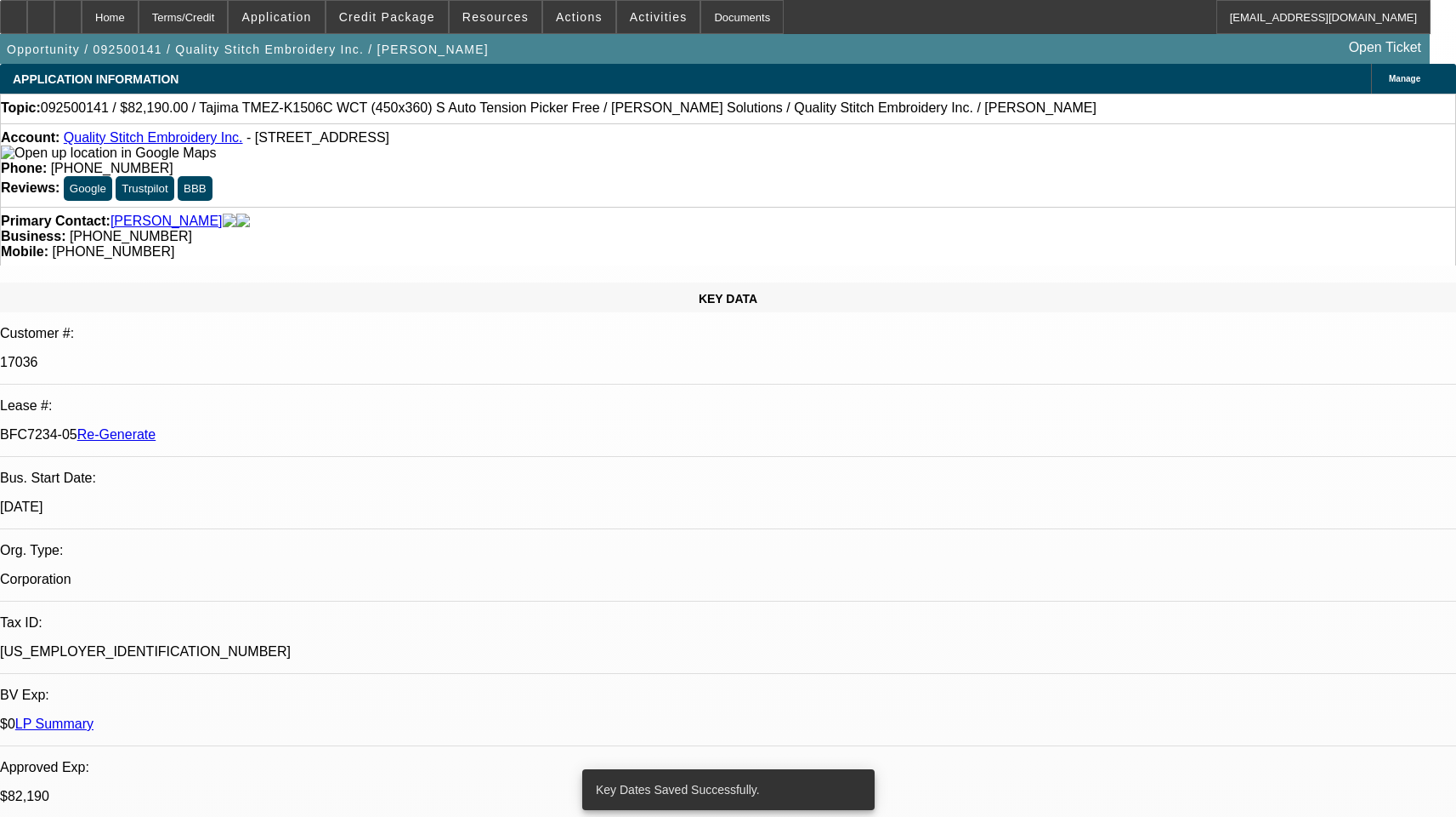
select select "0"
select select "2"
select select "0"
select select "1"
select select "2"
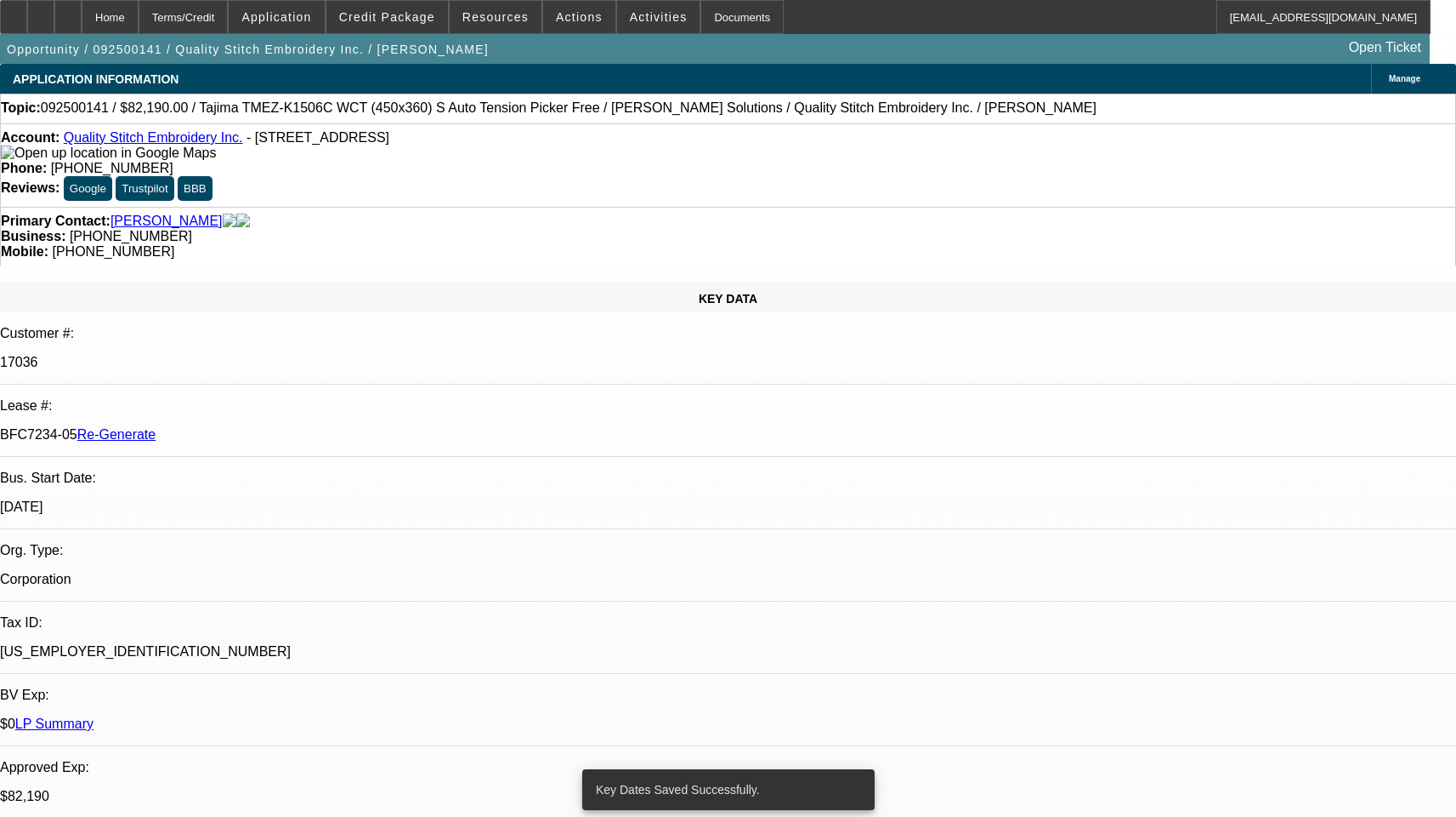
select select "2"
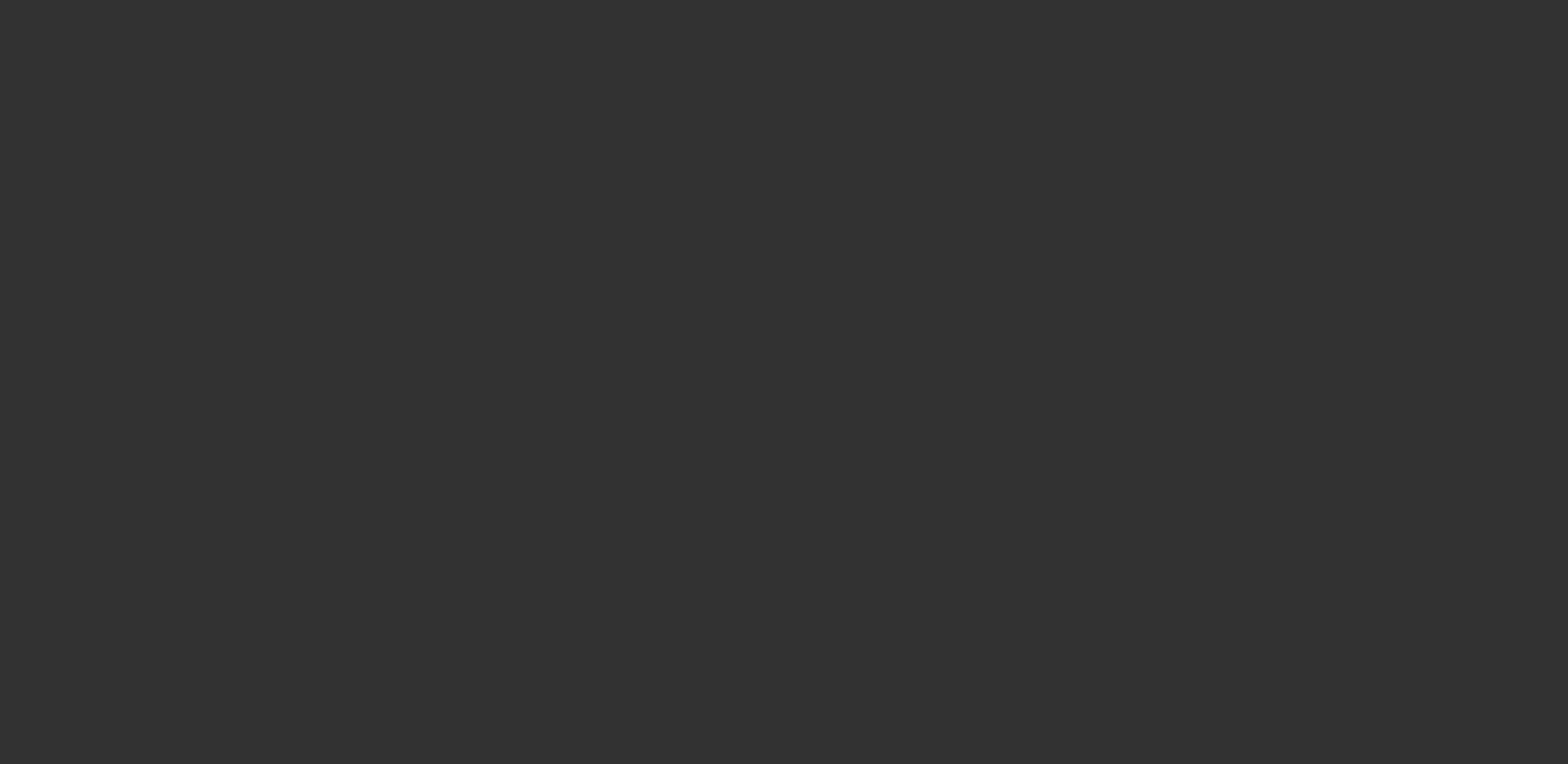
select select "3"
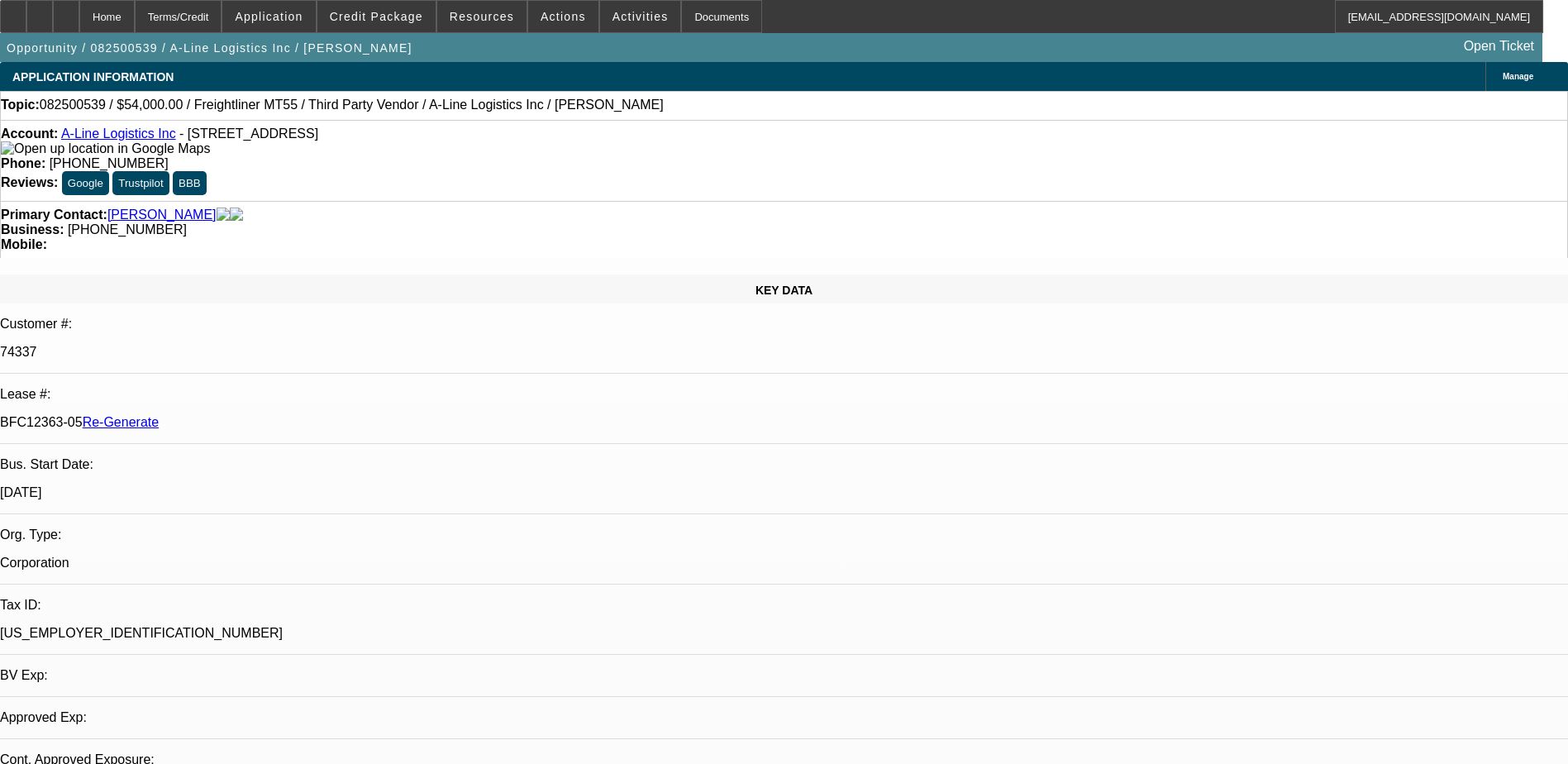
select select "0"
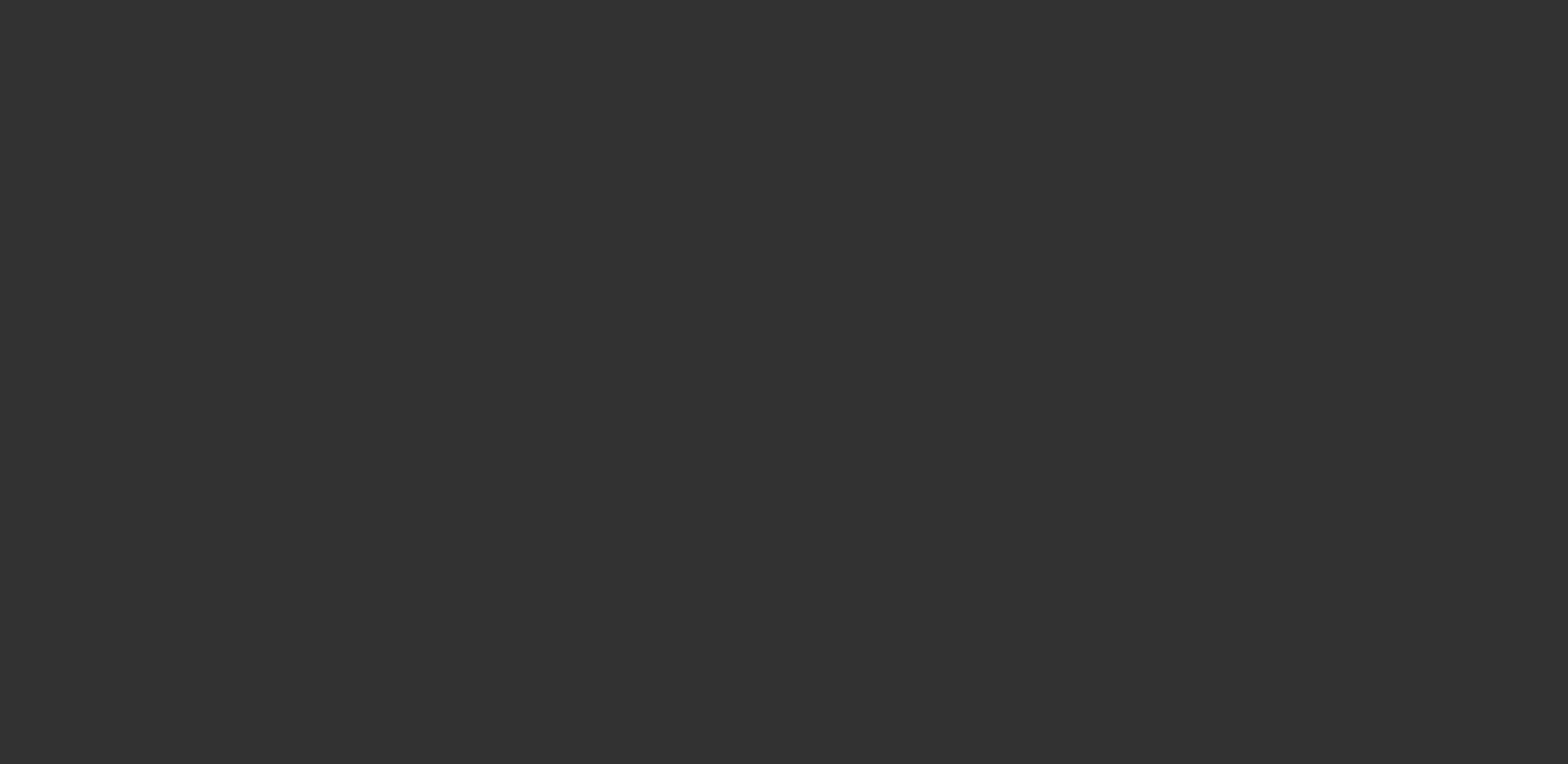
select select "1"
select select "6"
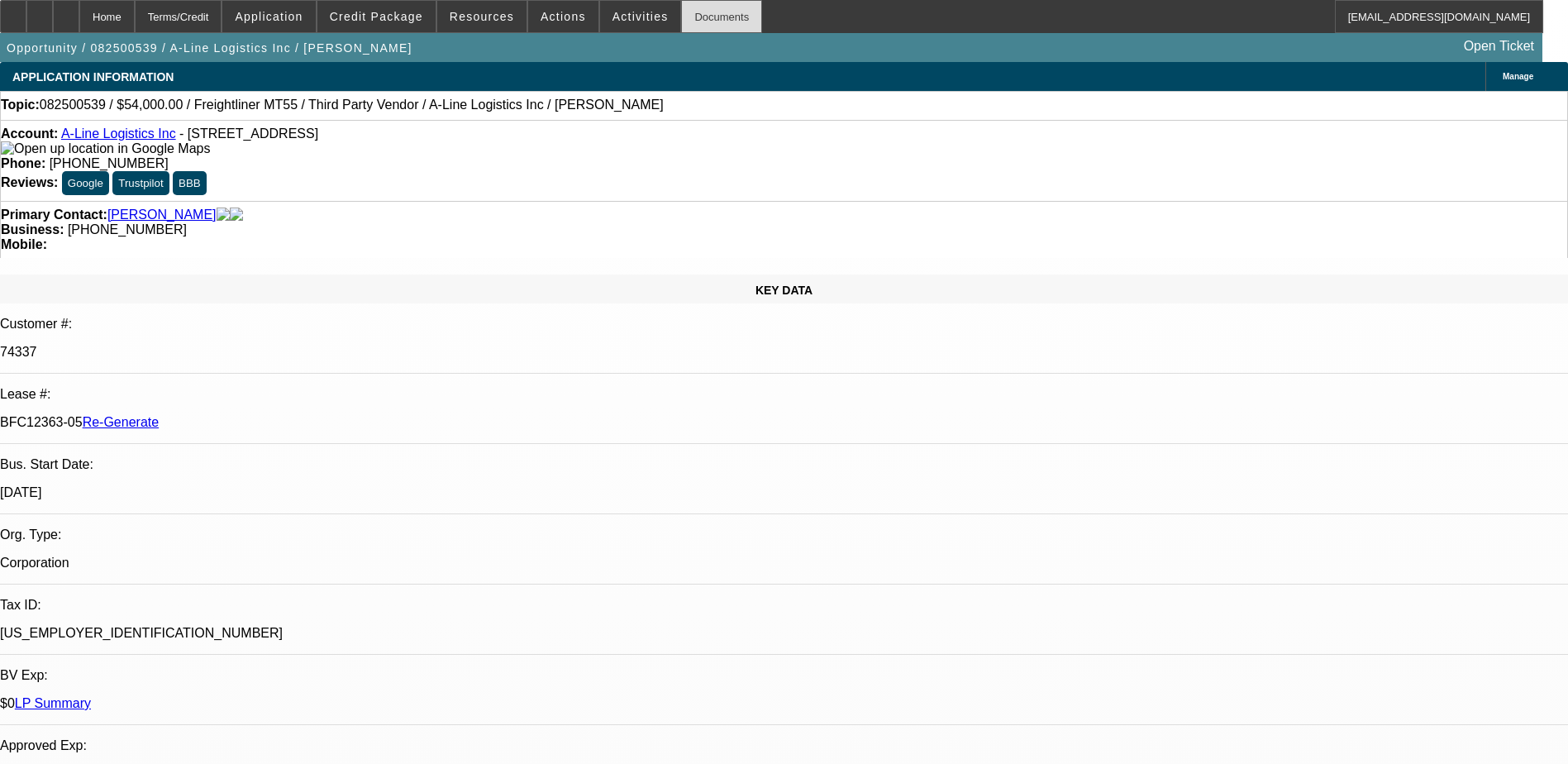
click at [686, 14] on div "Documents" at bounding box center [722, 16] width 81 height 33
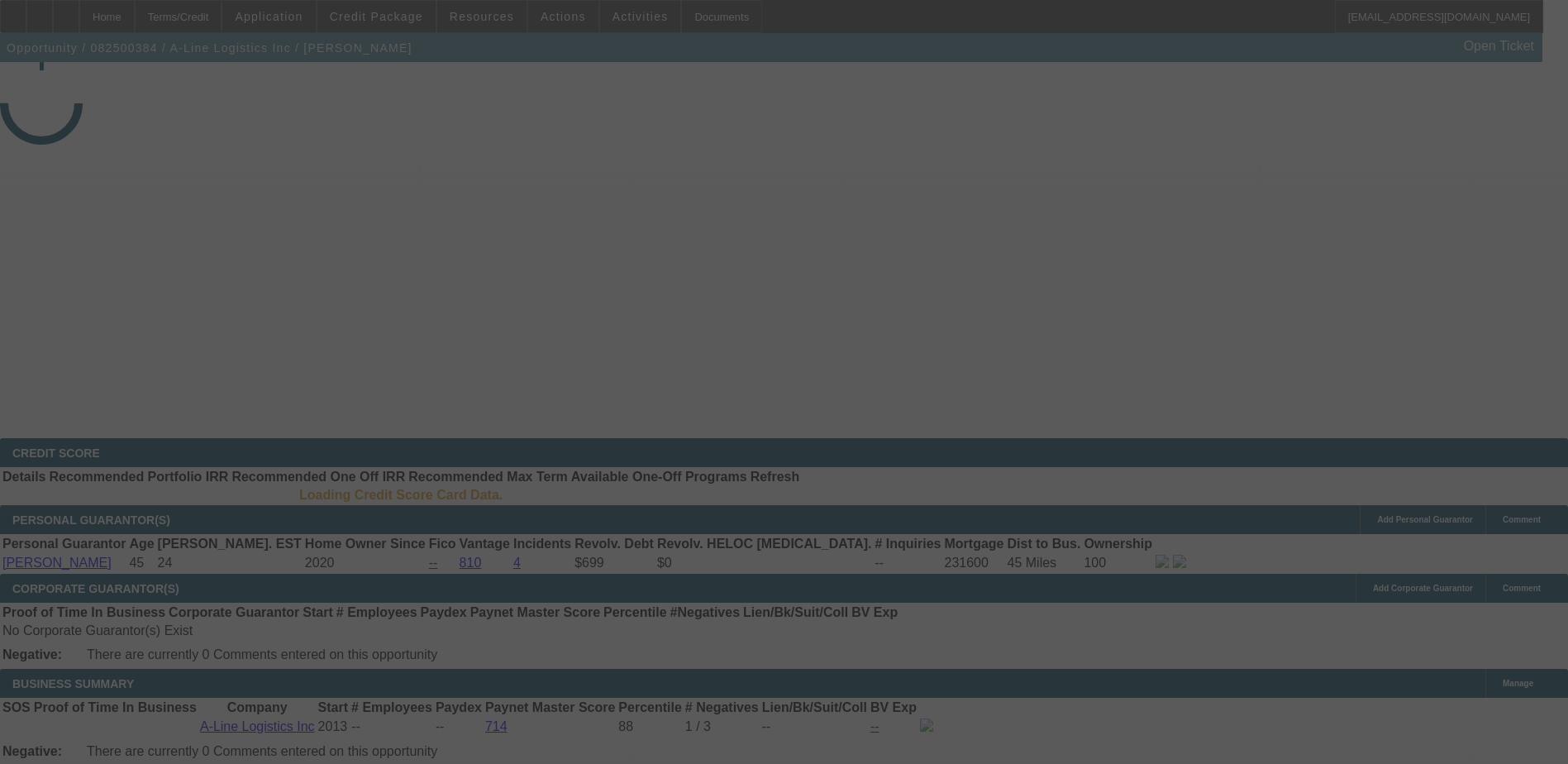
select select "3"
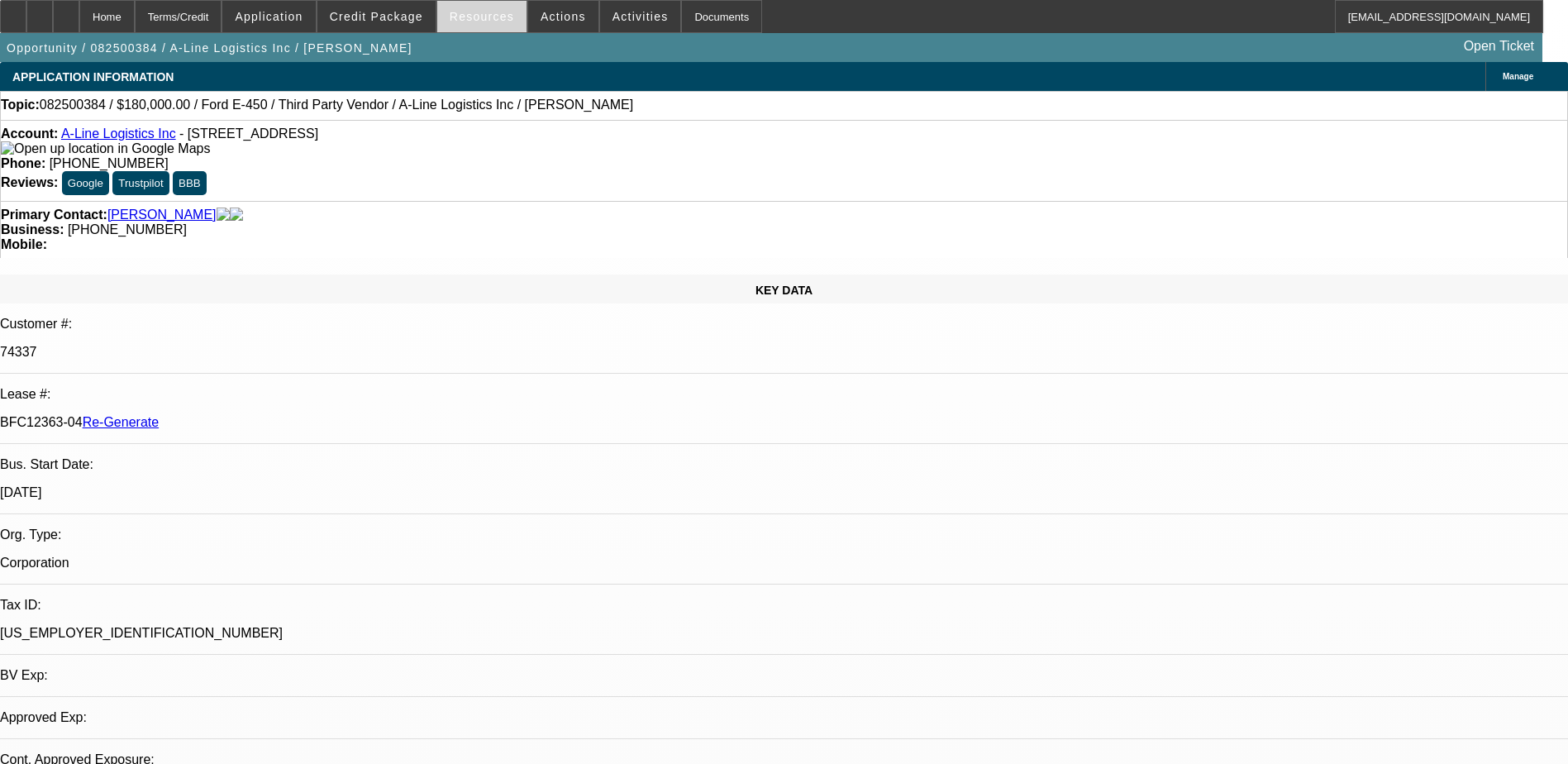
select select "0"
select select "1"
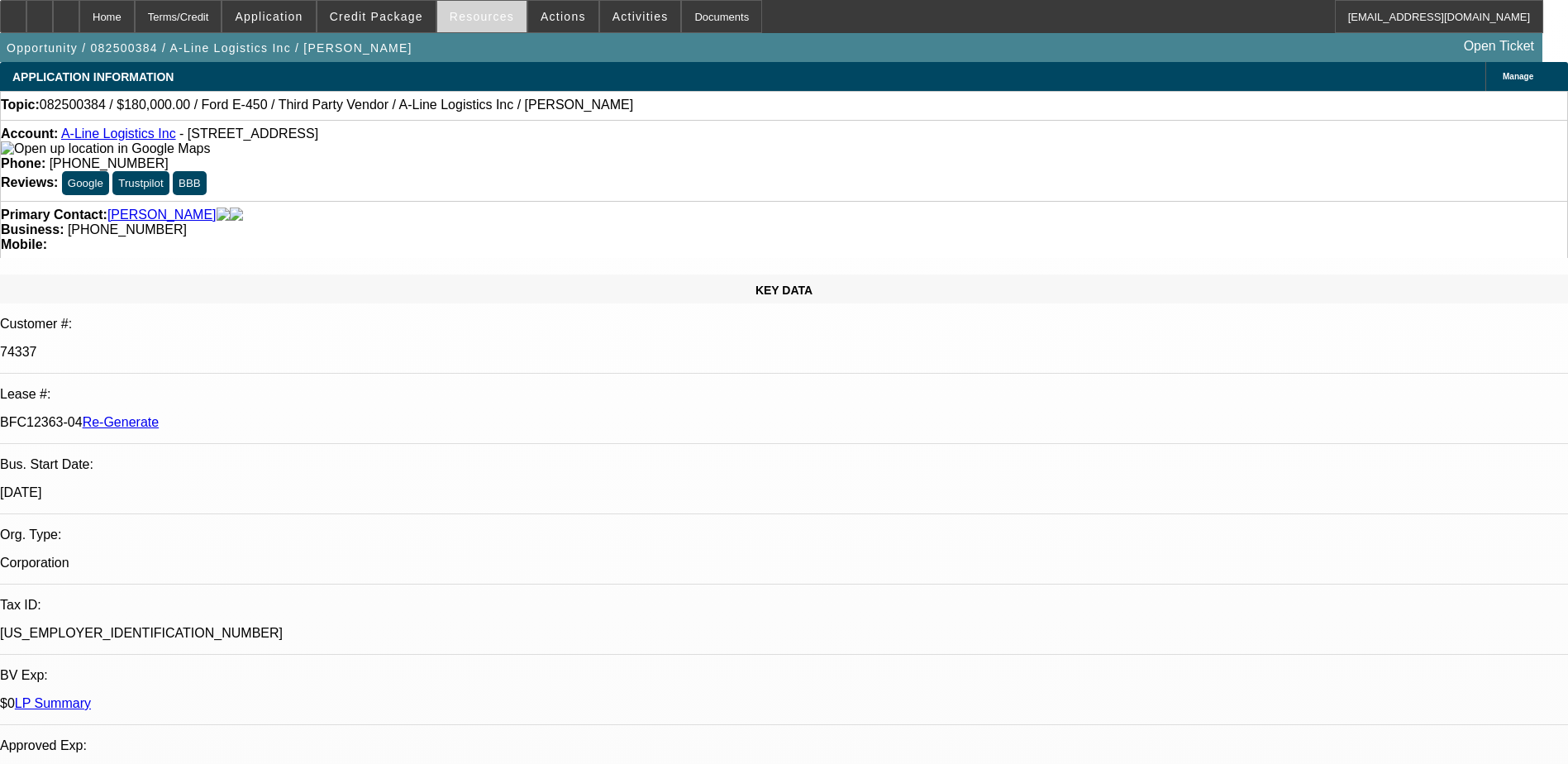
select select "6"
click at [405, 13] on span "Credit Package" at bounding box center [376, 17] width 93 height 13
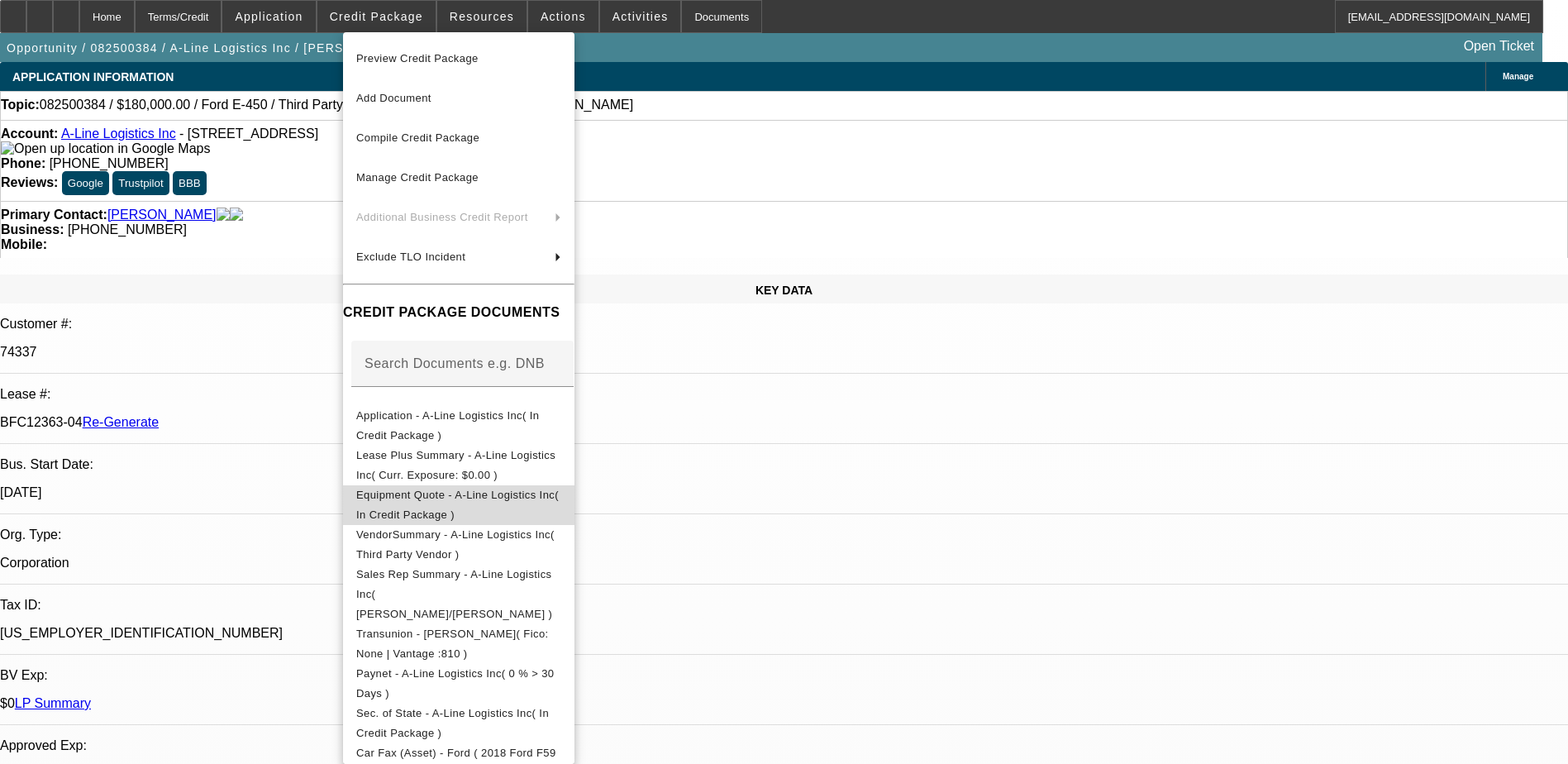
click at [437, 496] on span "Equipment Quote - A-Line Logistics Inc( In Credit Package )" at bounding box center [457, 504] width 203 height 32
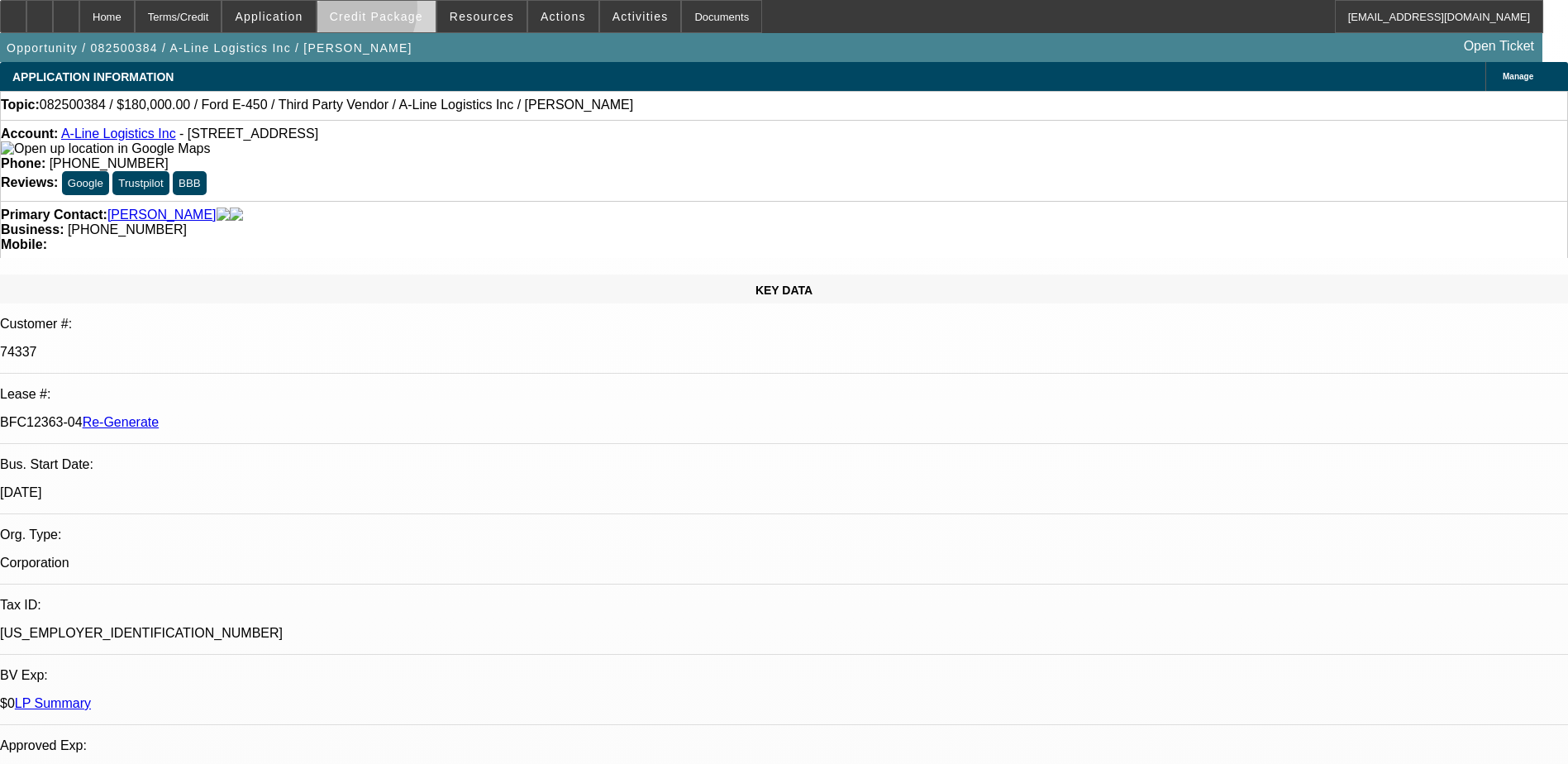
click at [367, 12] on span "Credit Package" at bounding box center [376, 17] width 93 height 13
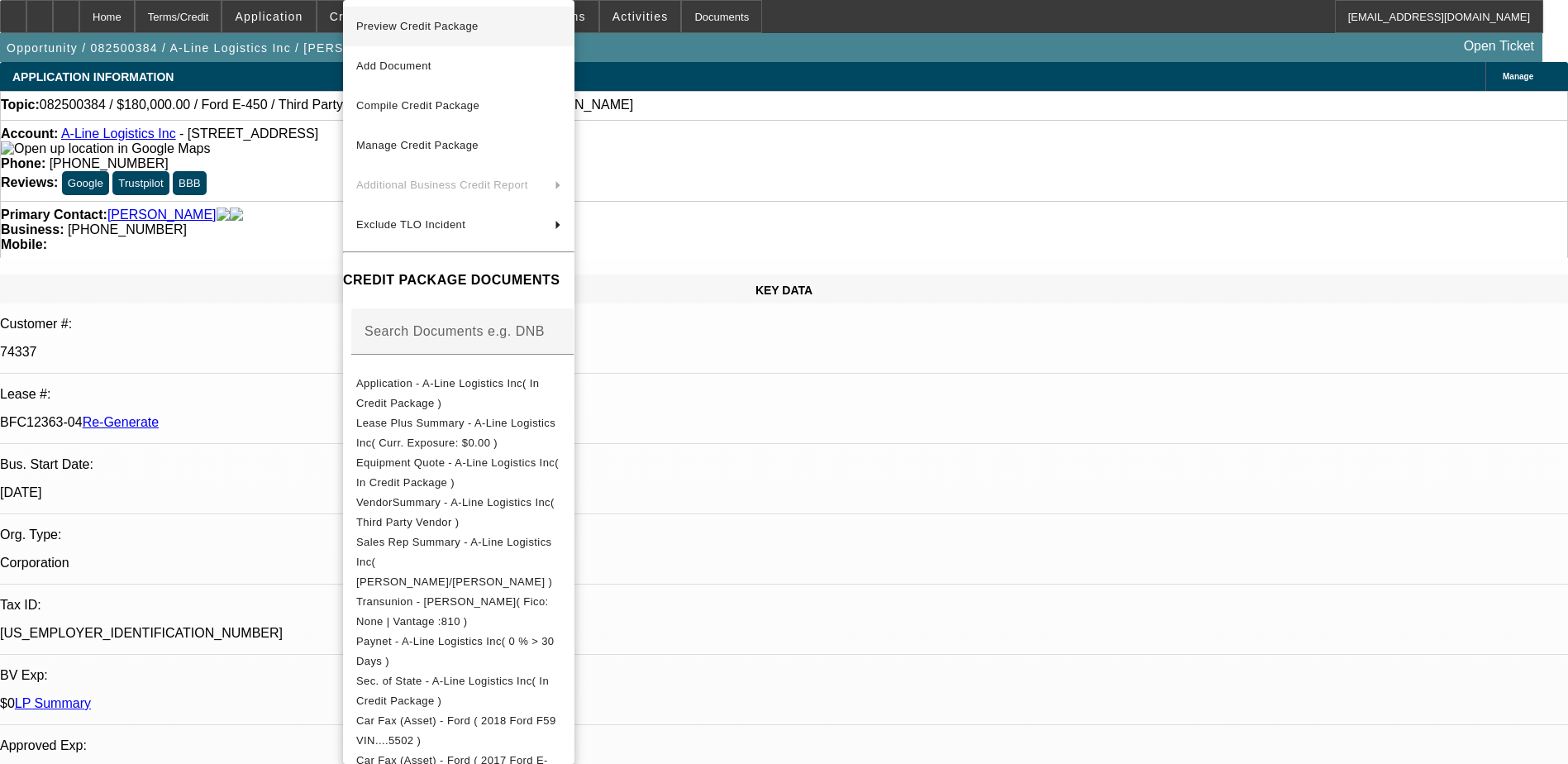
click at [447, 29] on span "Preview Credit Package" at bounding box center [418, 26] width 123 height 13
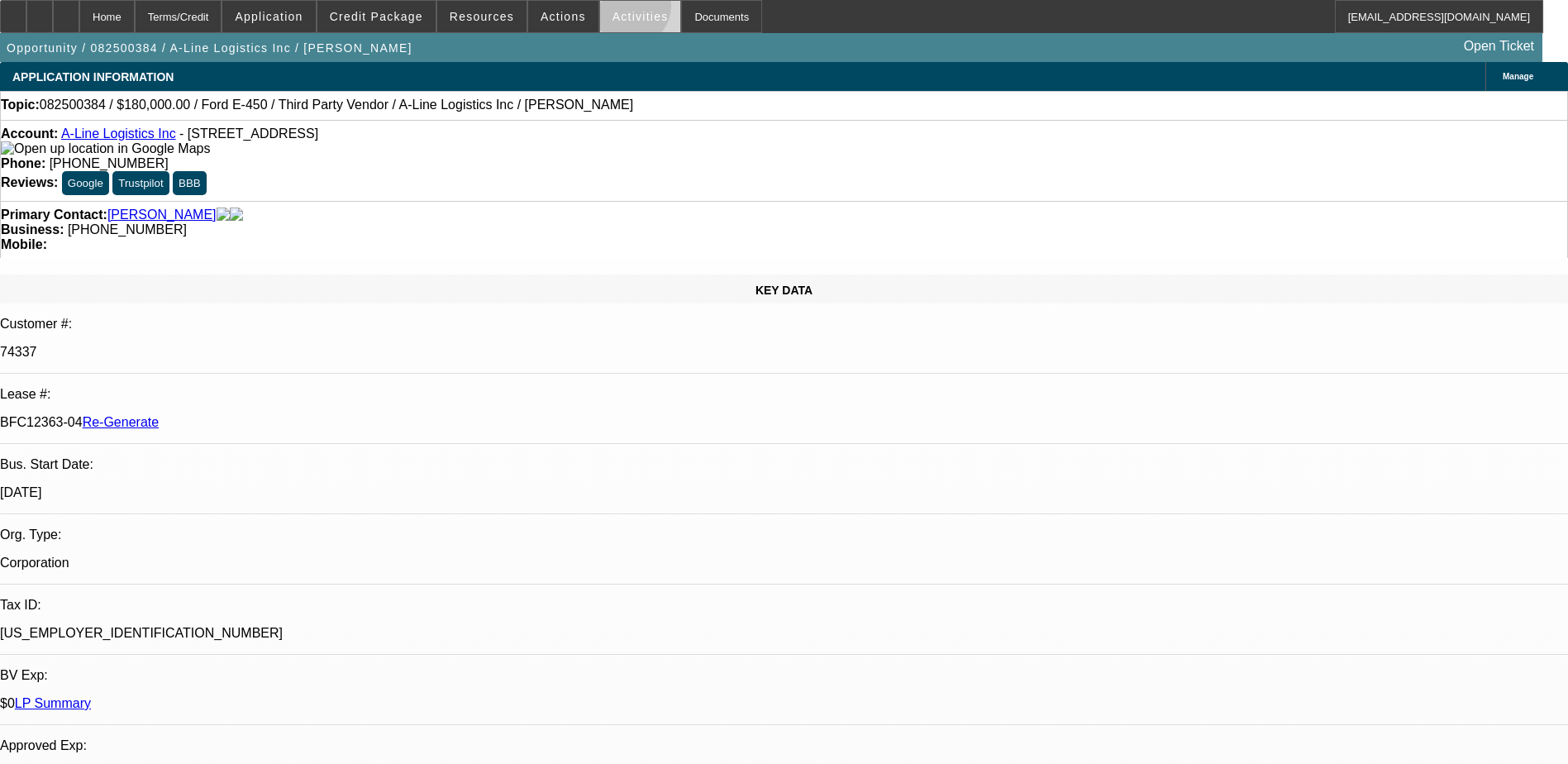
click at [613, 10] on span "Activities" at bounding box center [640, 17] width 56 height 13
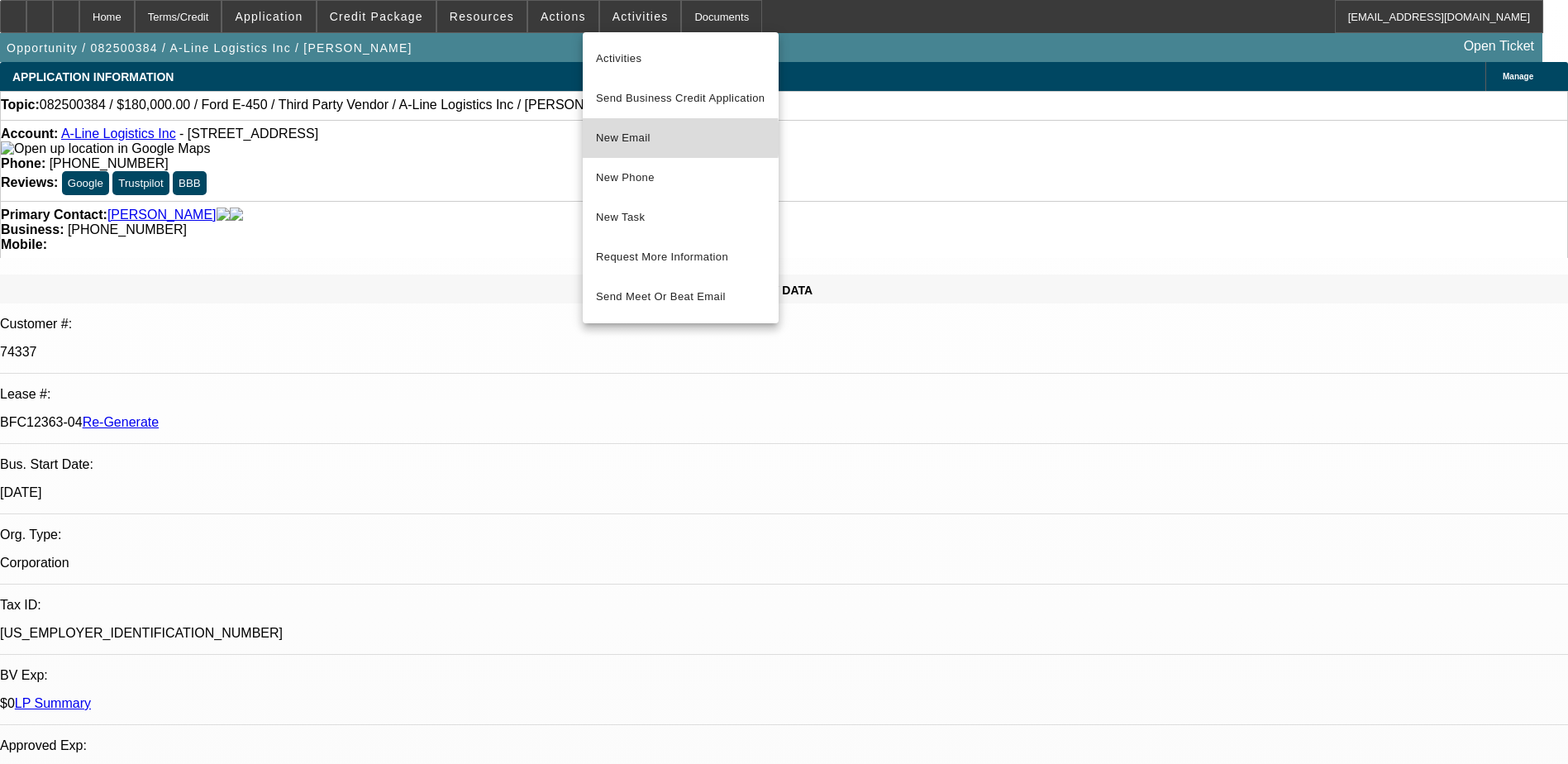
click at [628, 139] on span "New Email" at bounding box center [681, 139] width 170 height 20
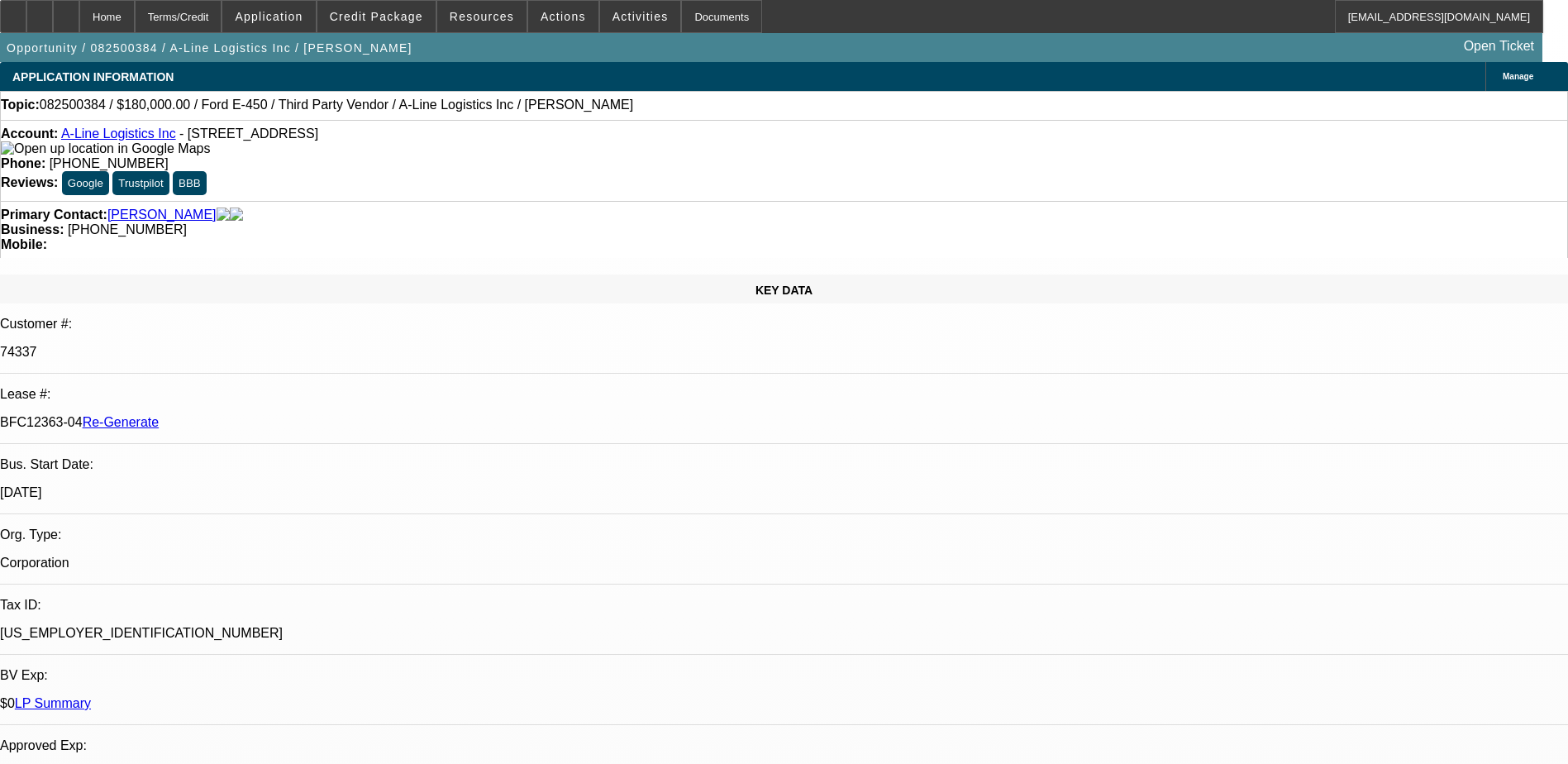
drag, startPoint x: 193, startPoint y: 279, endPoint x: 263, endPoint y: 282, distance: 70.1
click at [263, 415] on div "BFC12363-04 Re-Generate" at bounding box center [784, 423] width 1568 height 15
copy p "BFC12363-04"
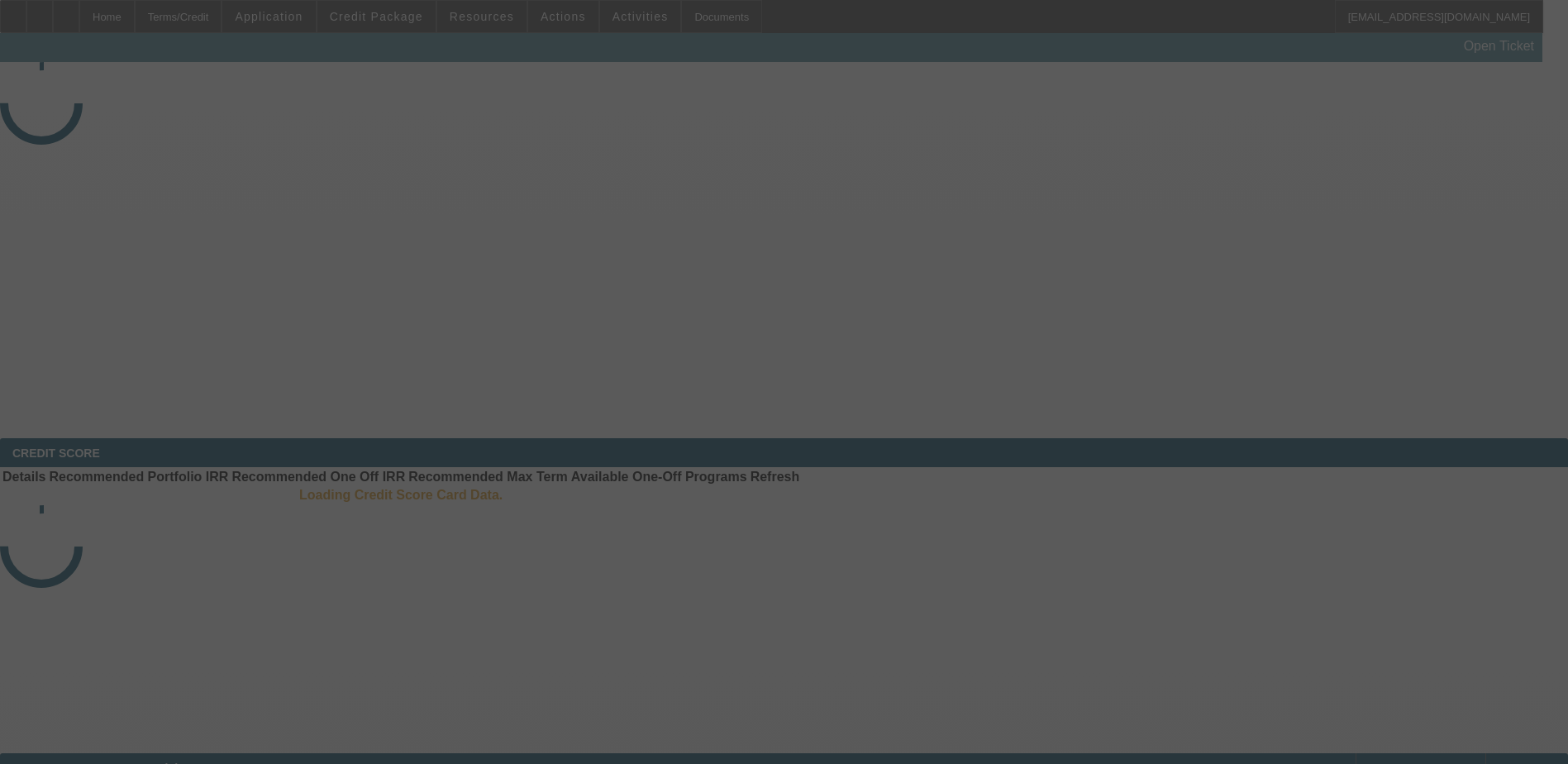
select select "4"
select select "3"
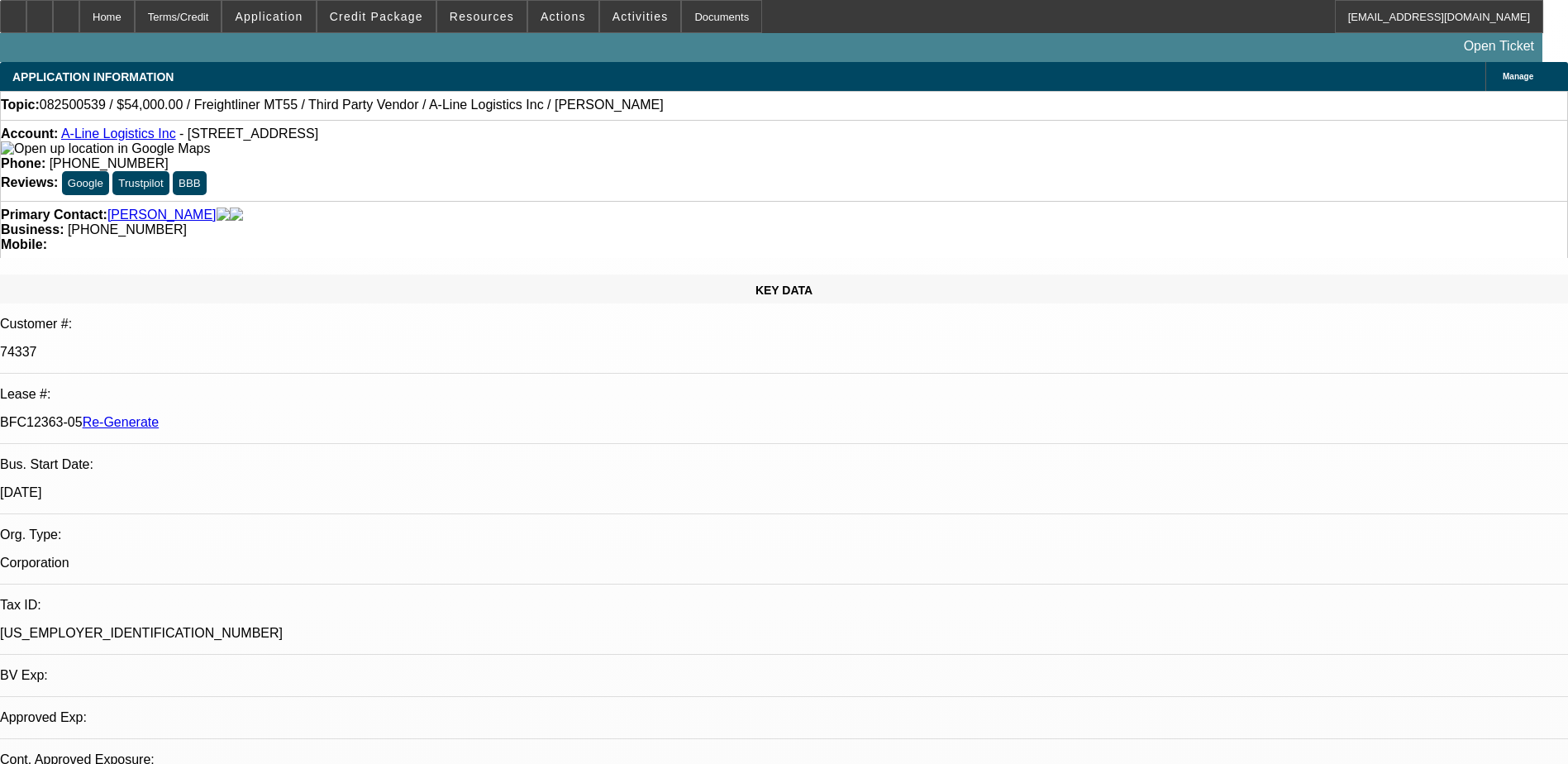
select select "0"
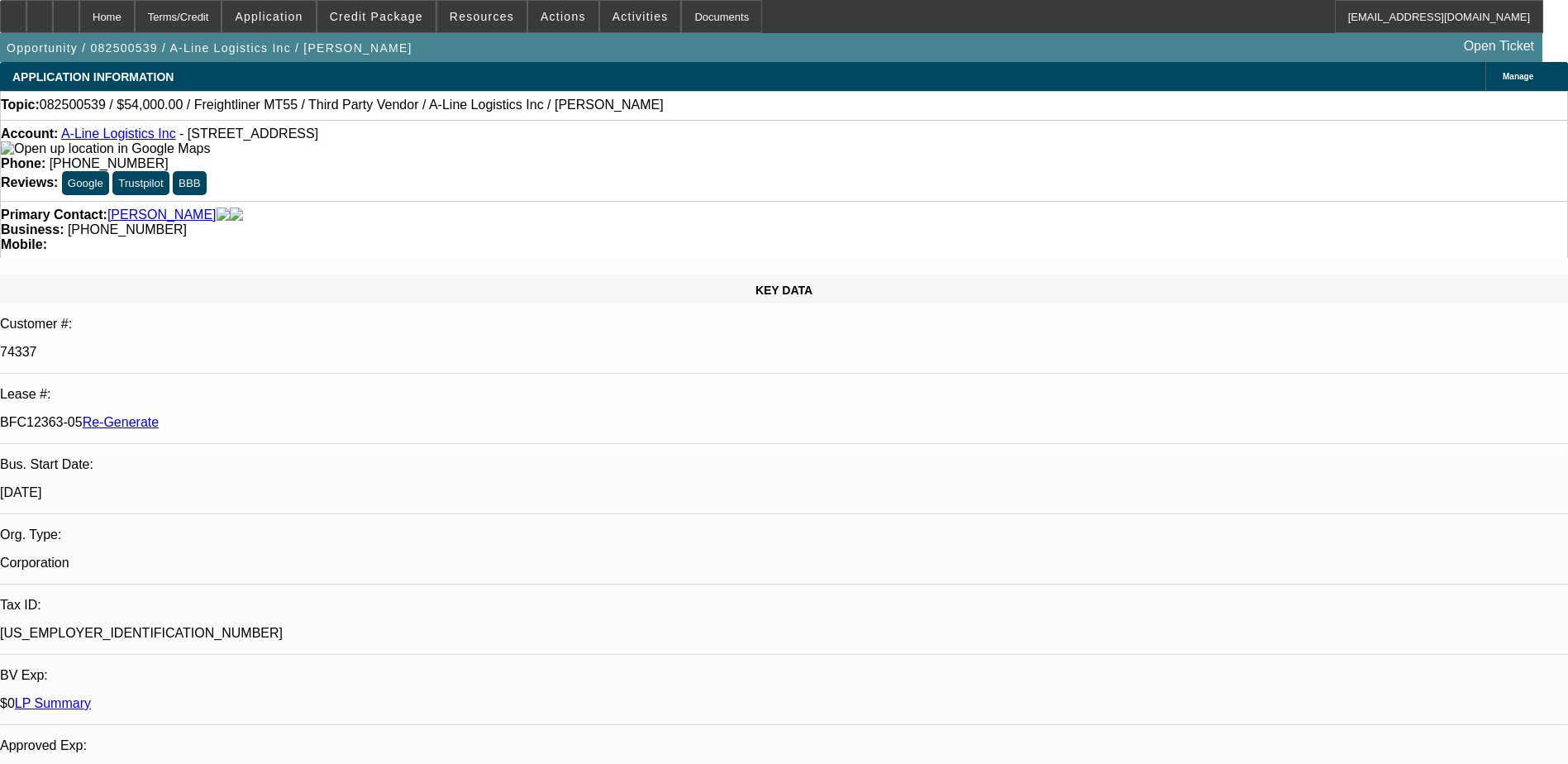
select select "1"
select select "6"
click at [399, 10] on span "Credit Package" at bounding box center [376, 17] width 93 height 13
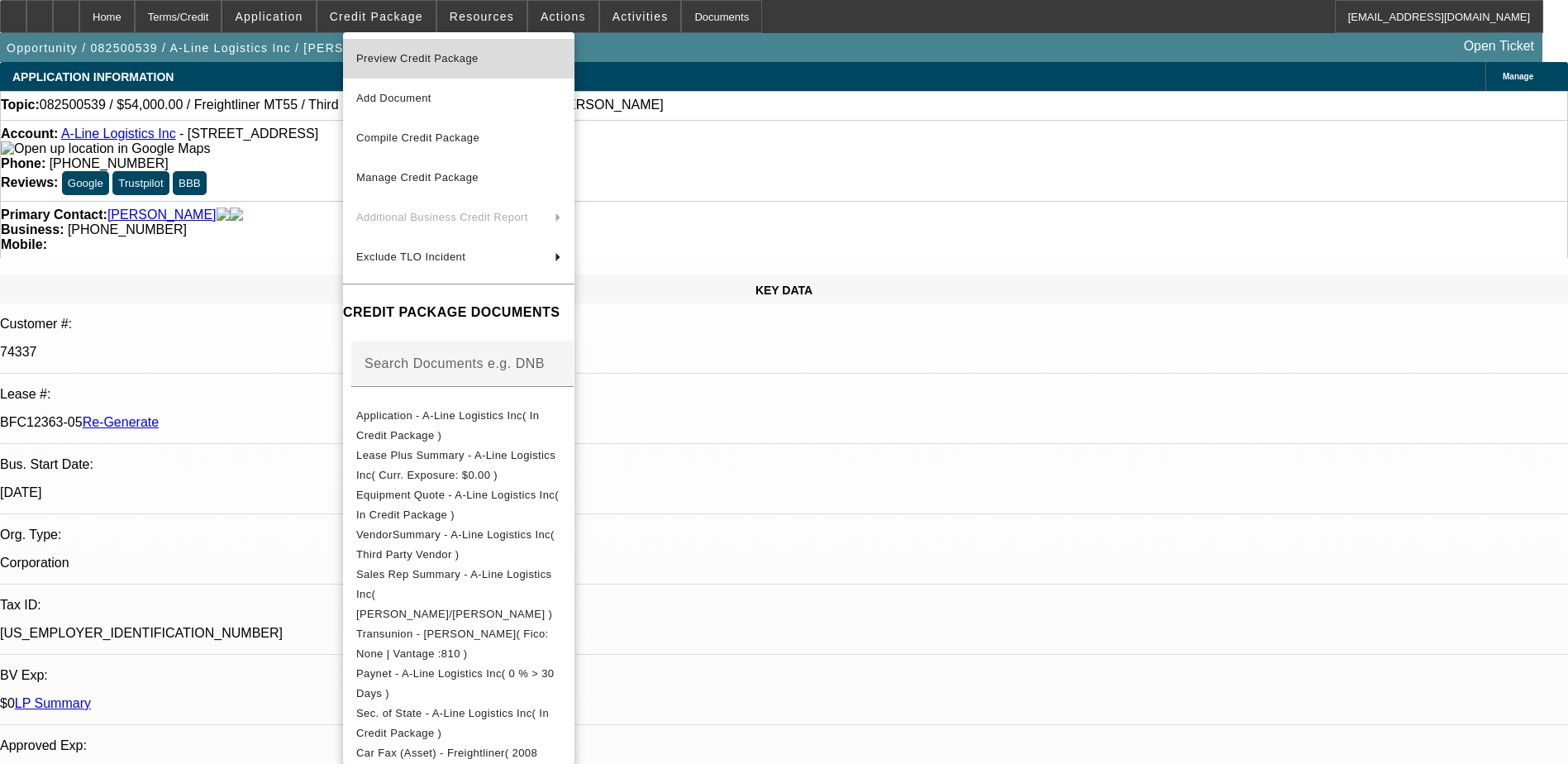
click at [441, 57] on span "Preview Credit Package" at bounding box center [418, 58] width 123 height 13
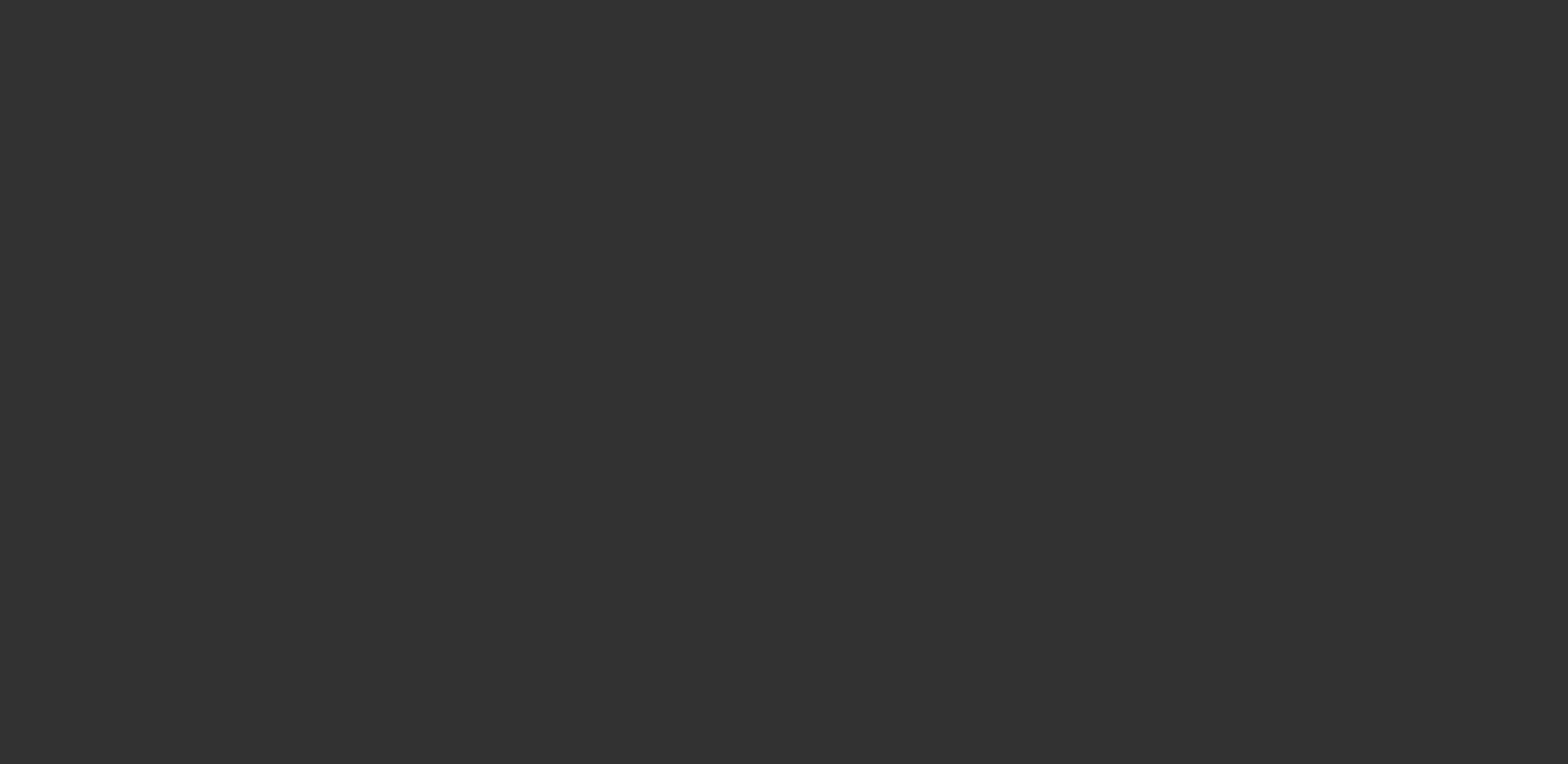
select select "3"
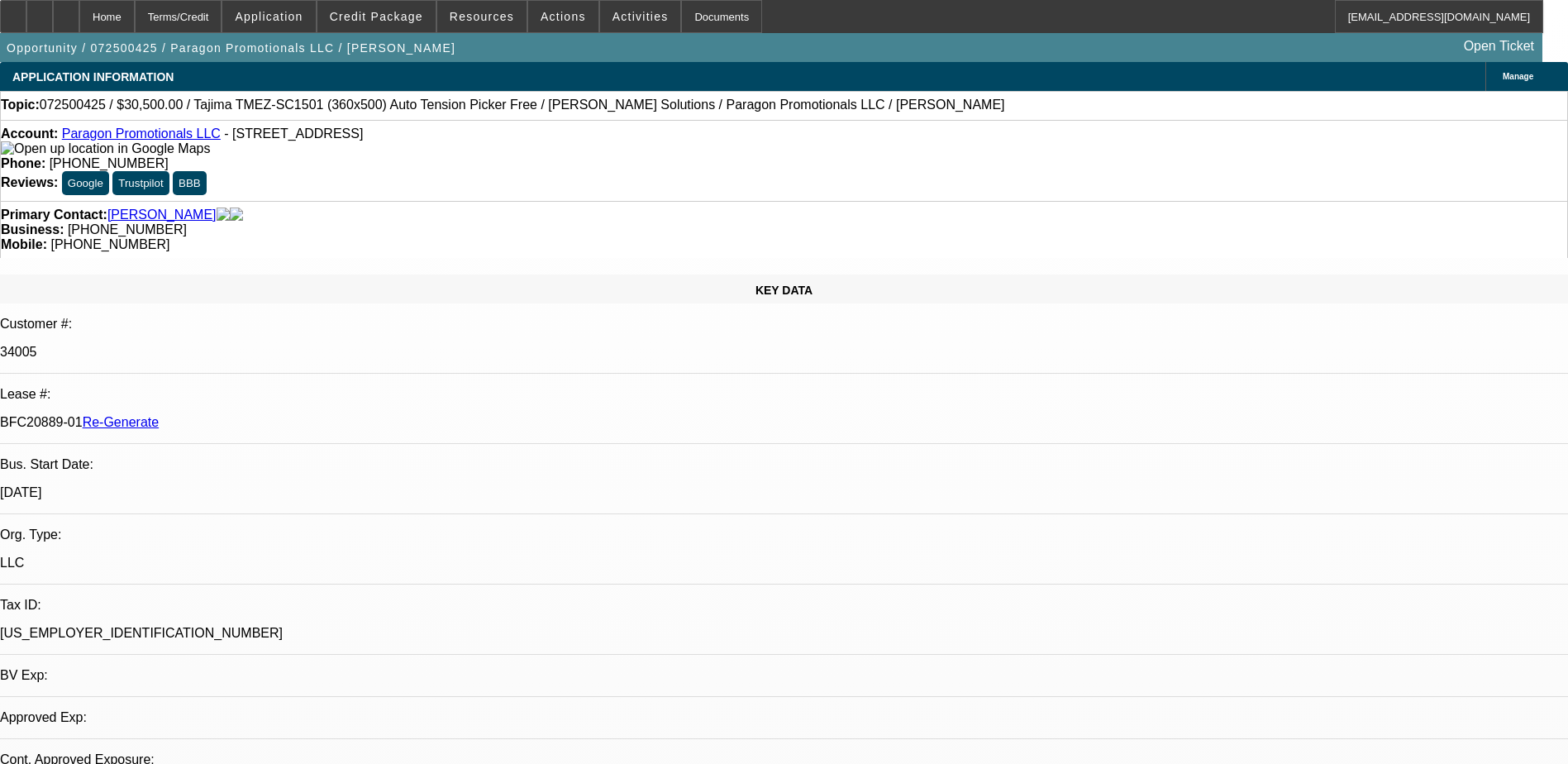
select select "0"
select select "2"
select select "0"
select select "1"
select select "2"
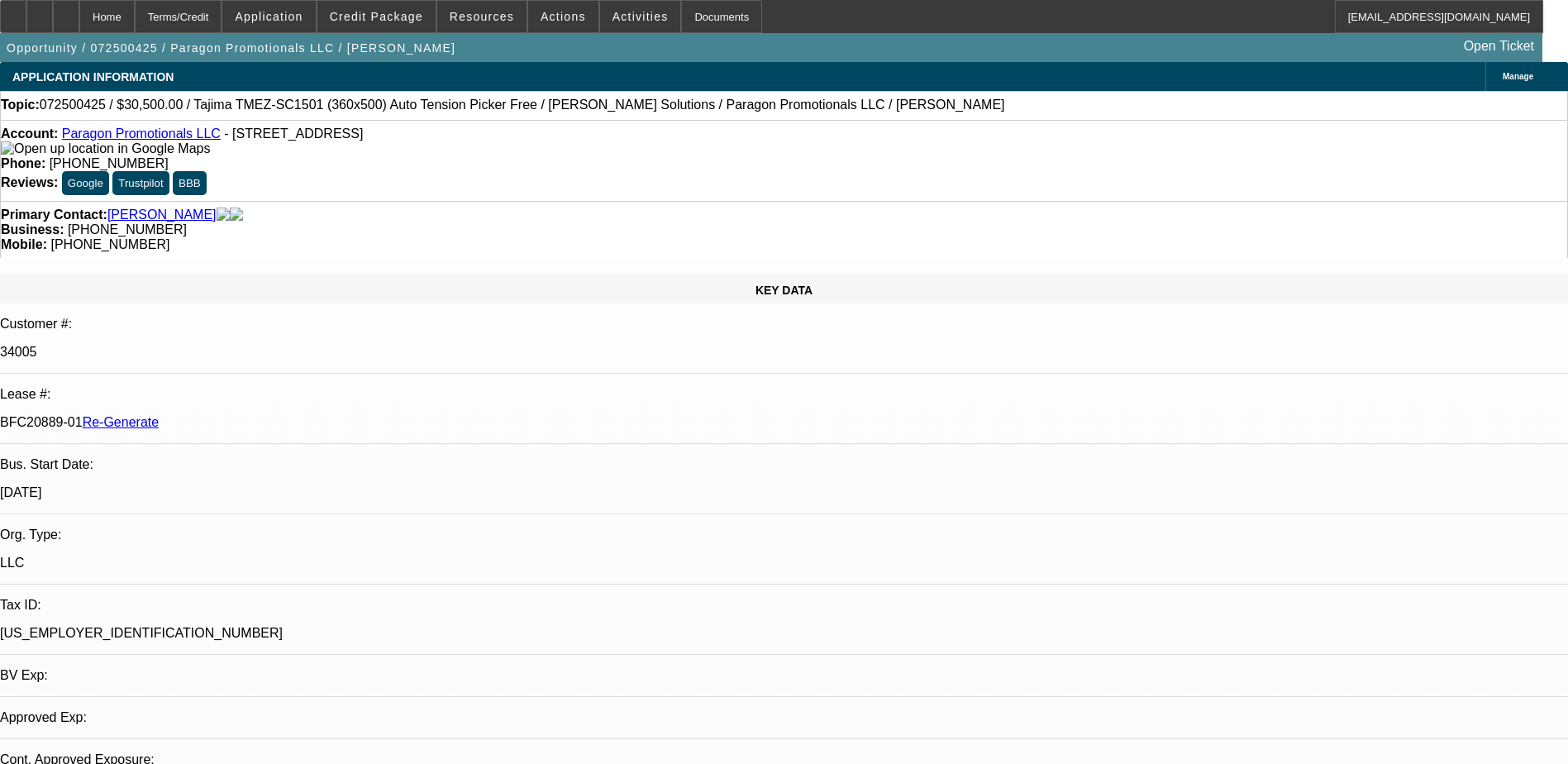
select select "6"
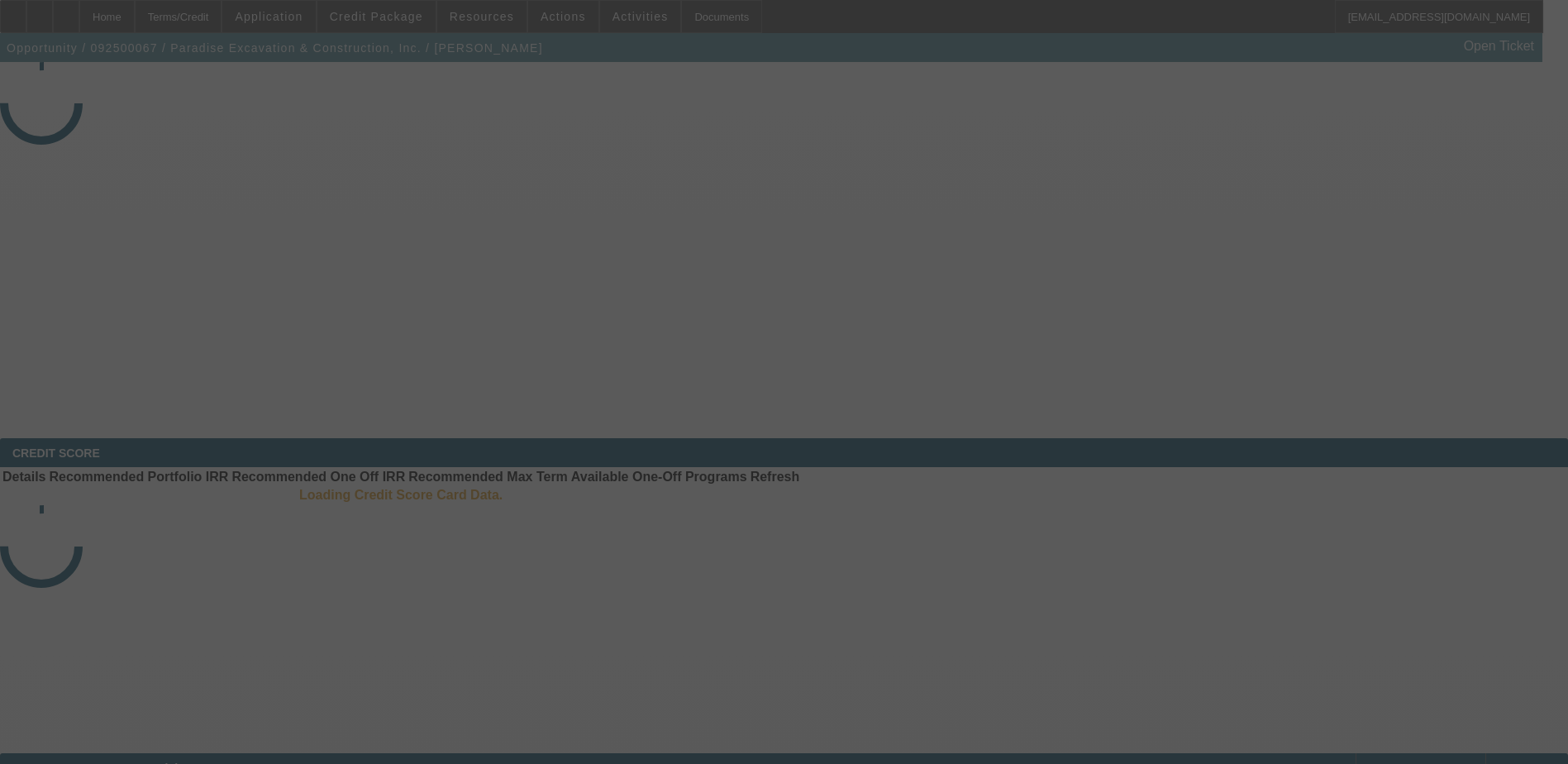
select select "3"
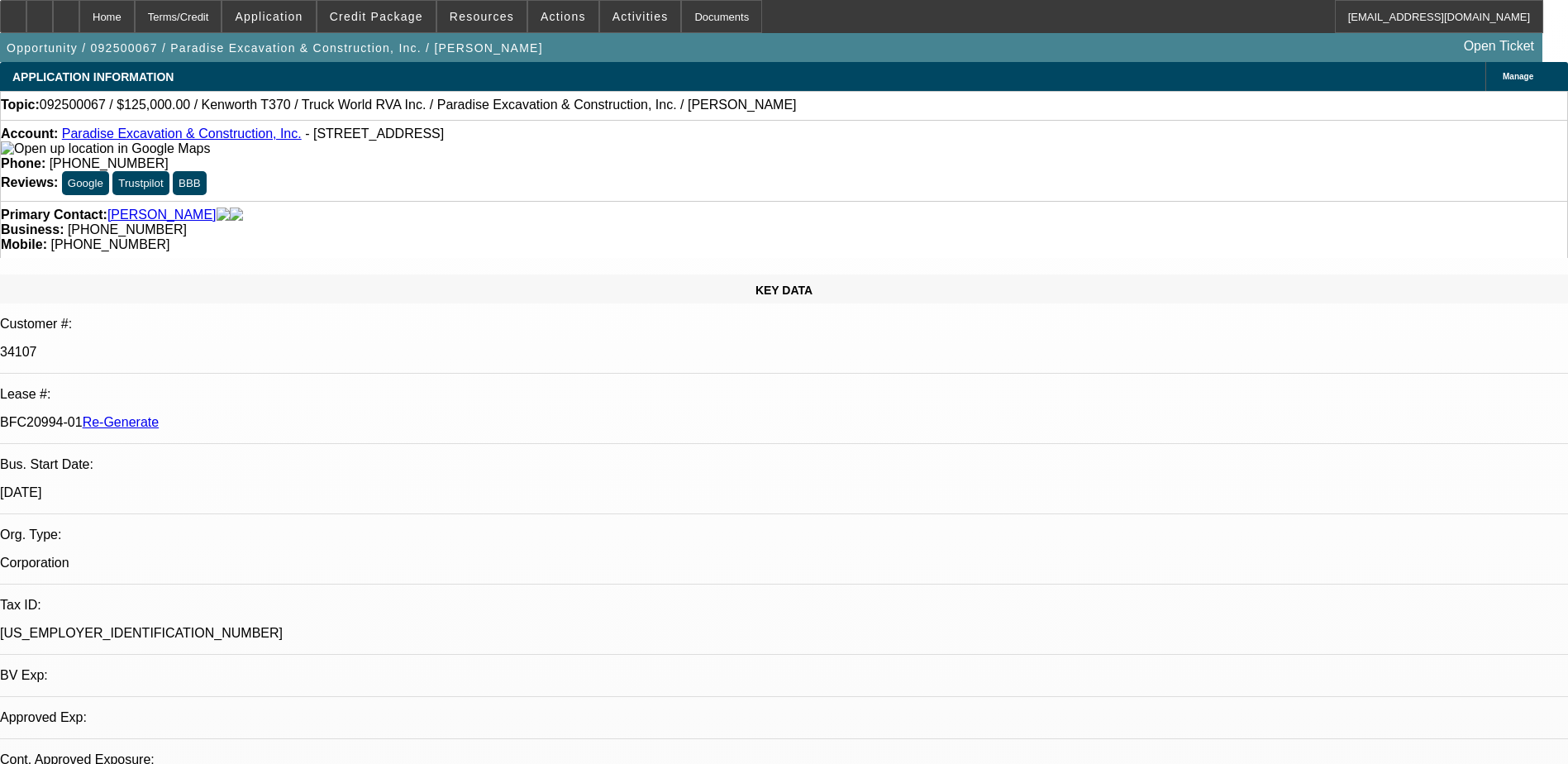
select select "0"
select select "1"
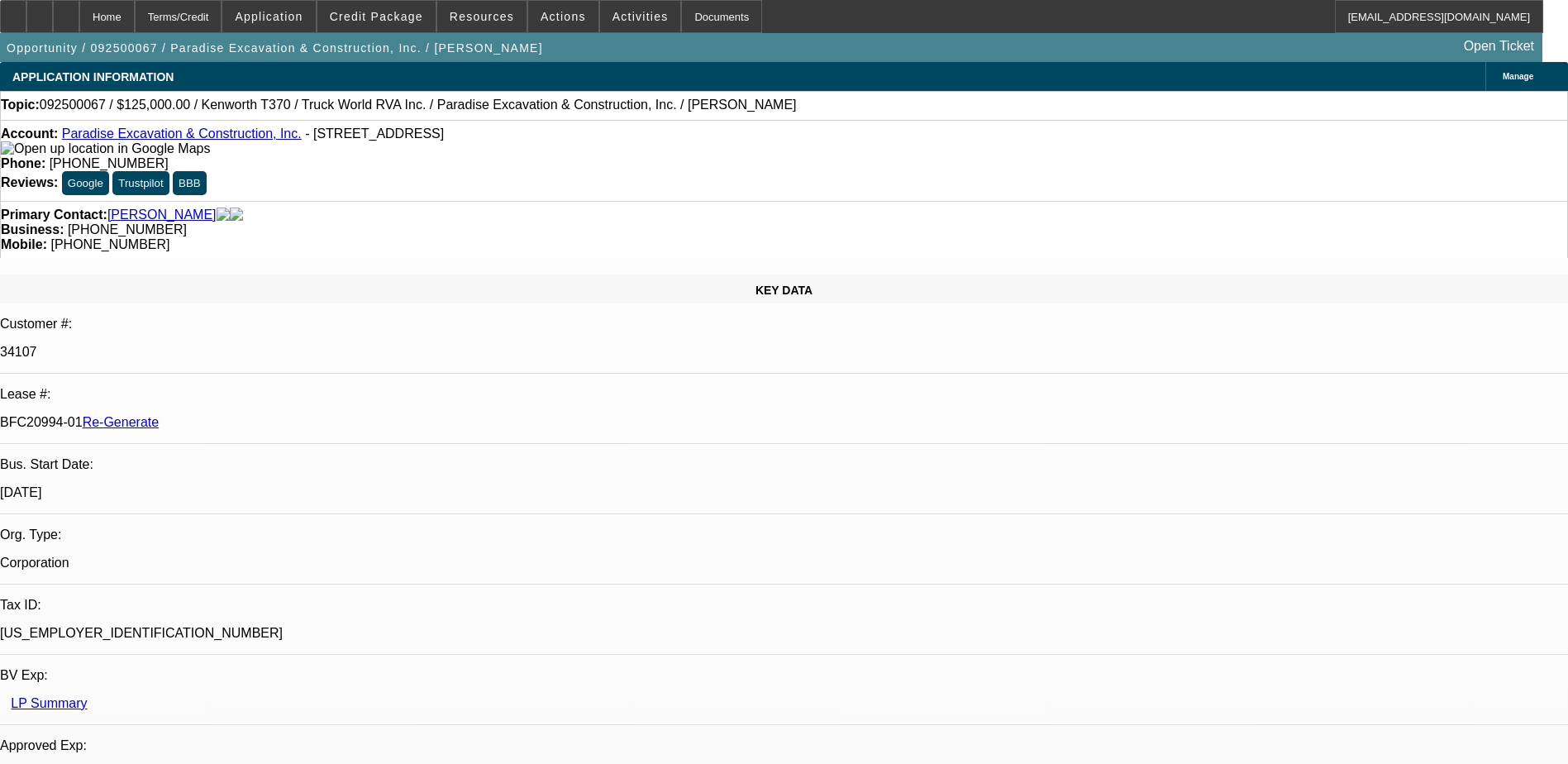
select select "6"
click at [600, 16] on span at bounding box center [640, 16] width 81 height 40
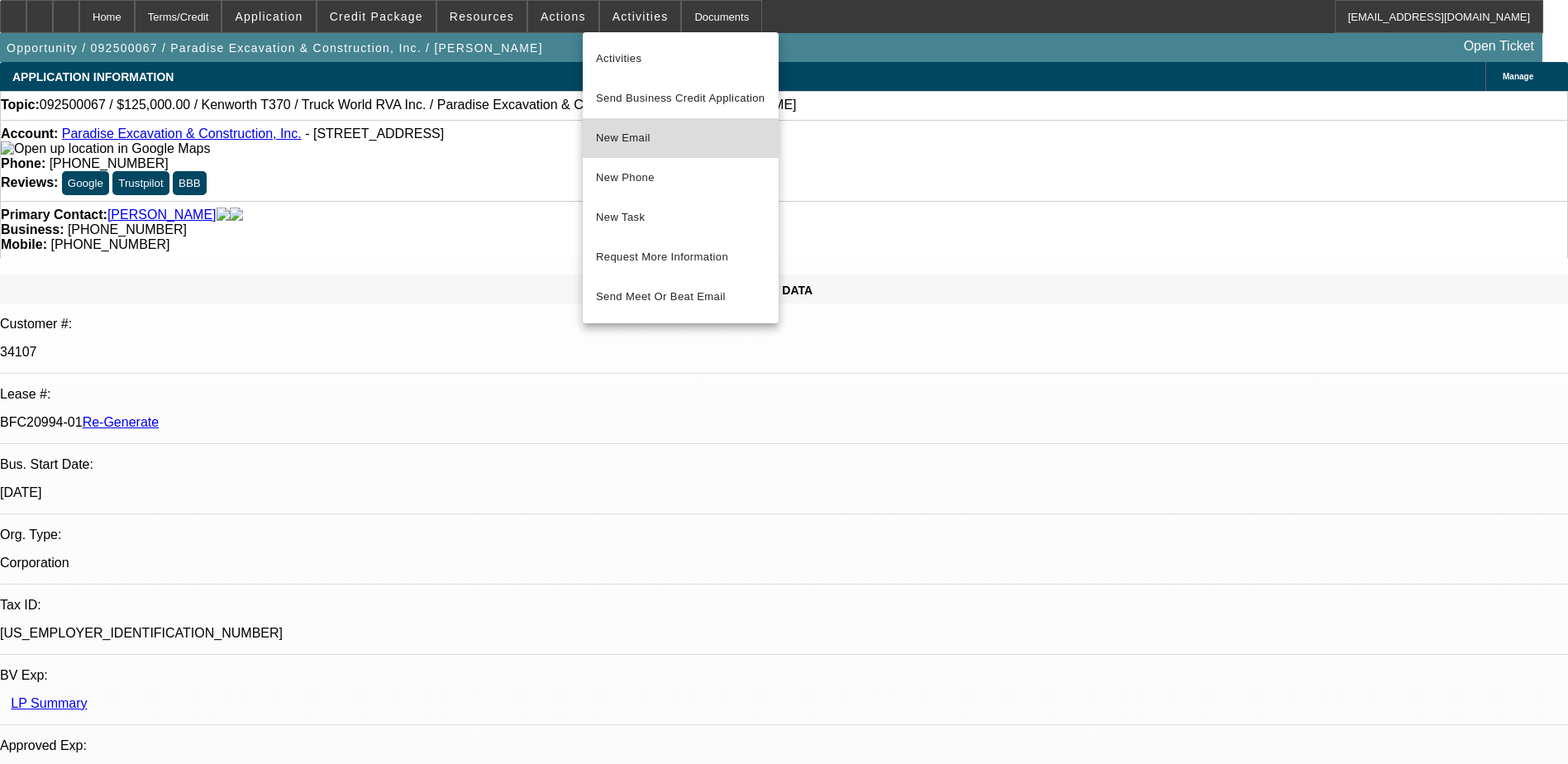
click at [629, 128] on button "New Email" at bounding box center [681, 138] width 196 height 40
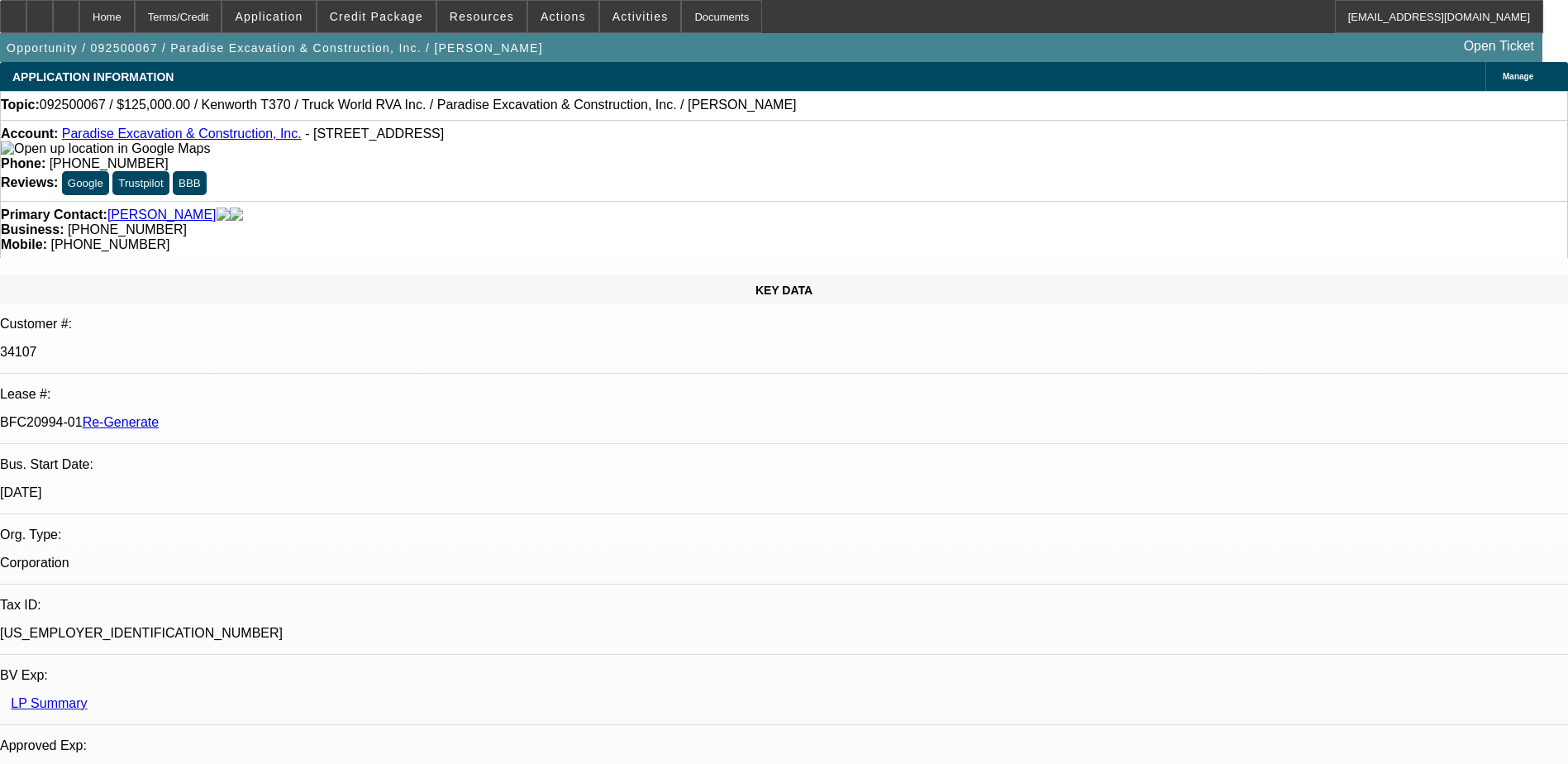
click at [223, 8] on div "Terms/Credit" at bounding box center [178, 16] width 87 height 33
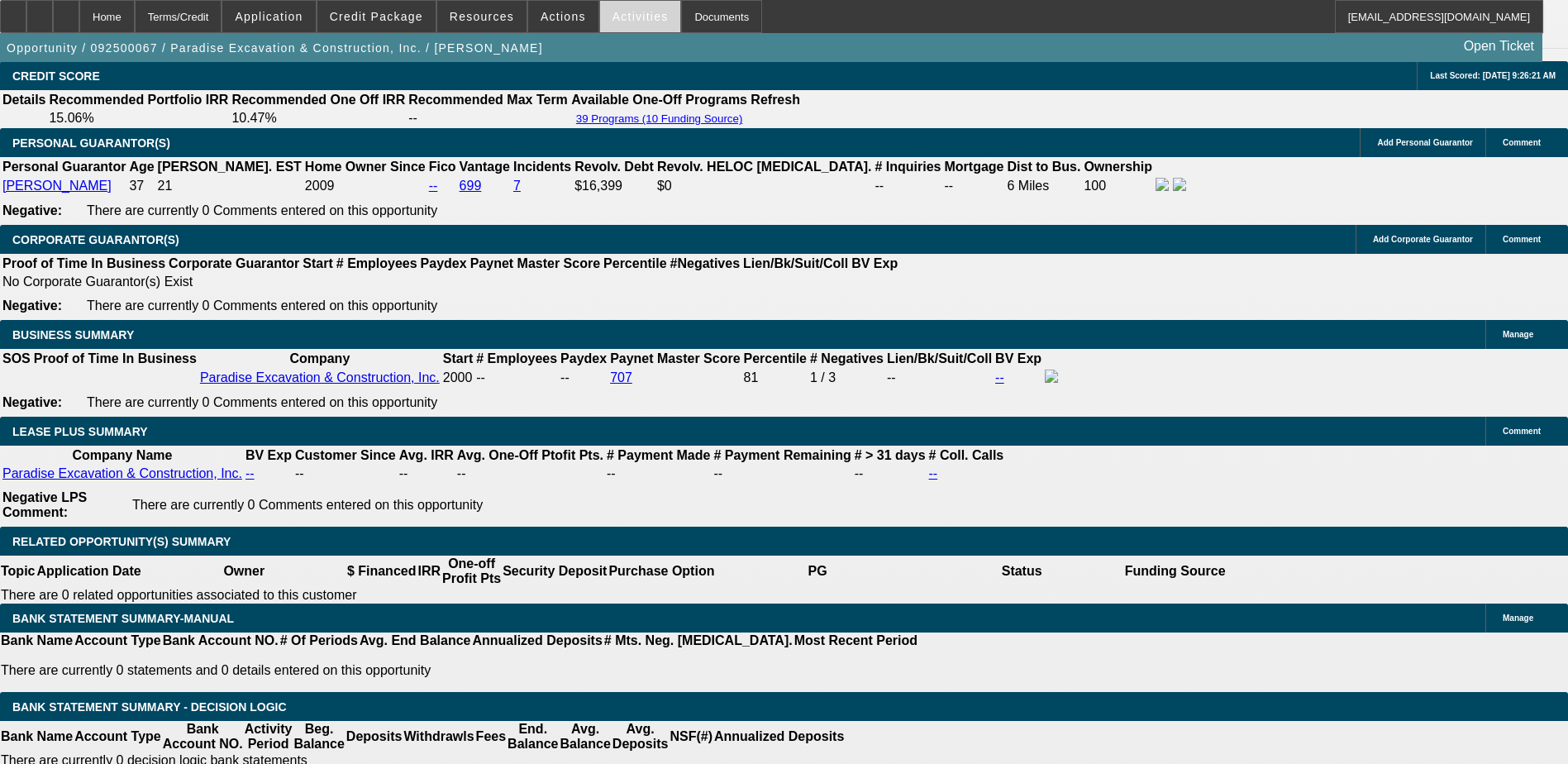
click at [613, 19] on span "Activities" at bounding box center [640, 17] width 56 height 13
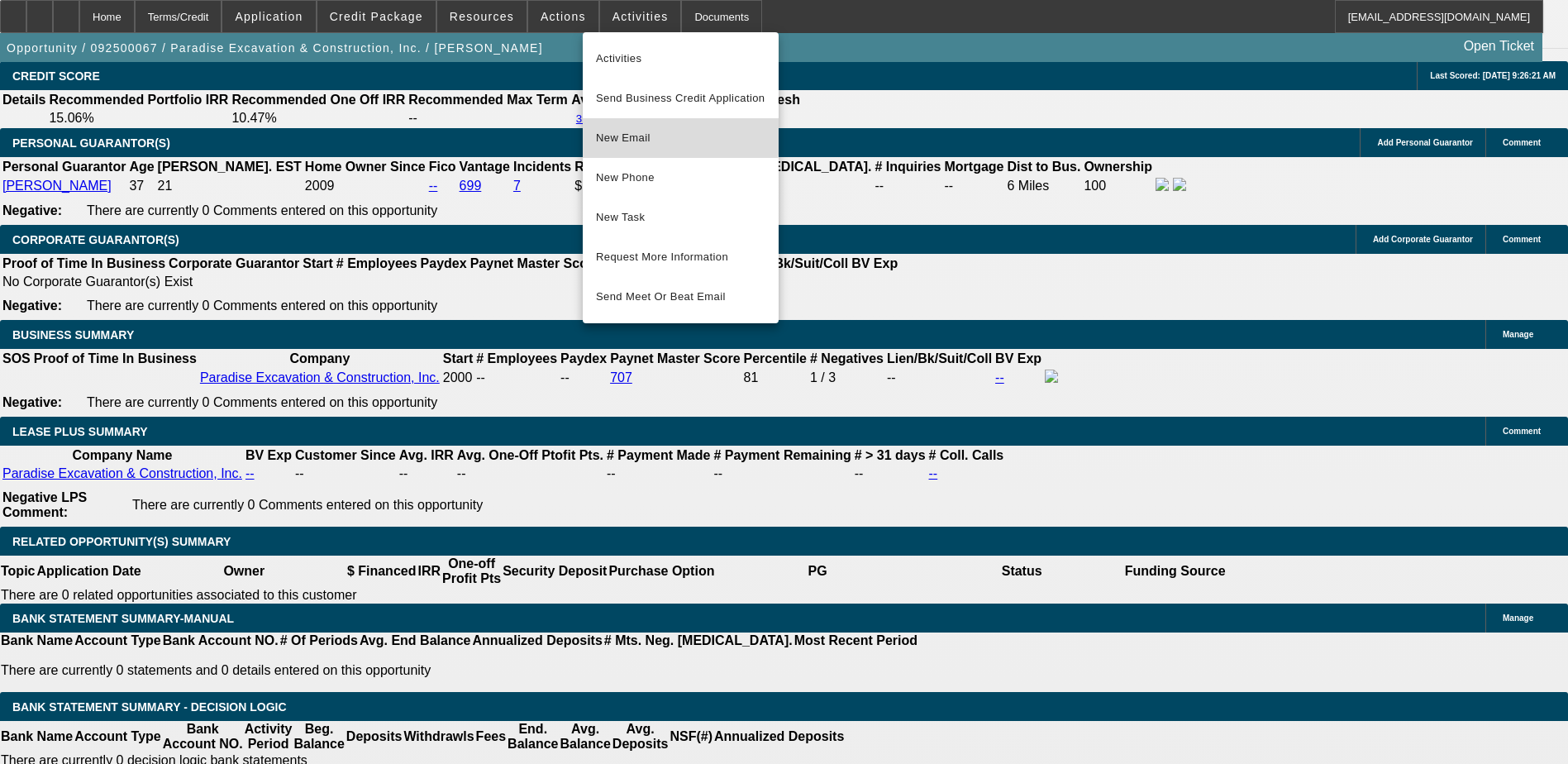
click at [622, 123] on button "New Email" at bounding box center [681, 138] width 196 height 40
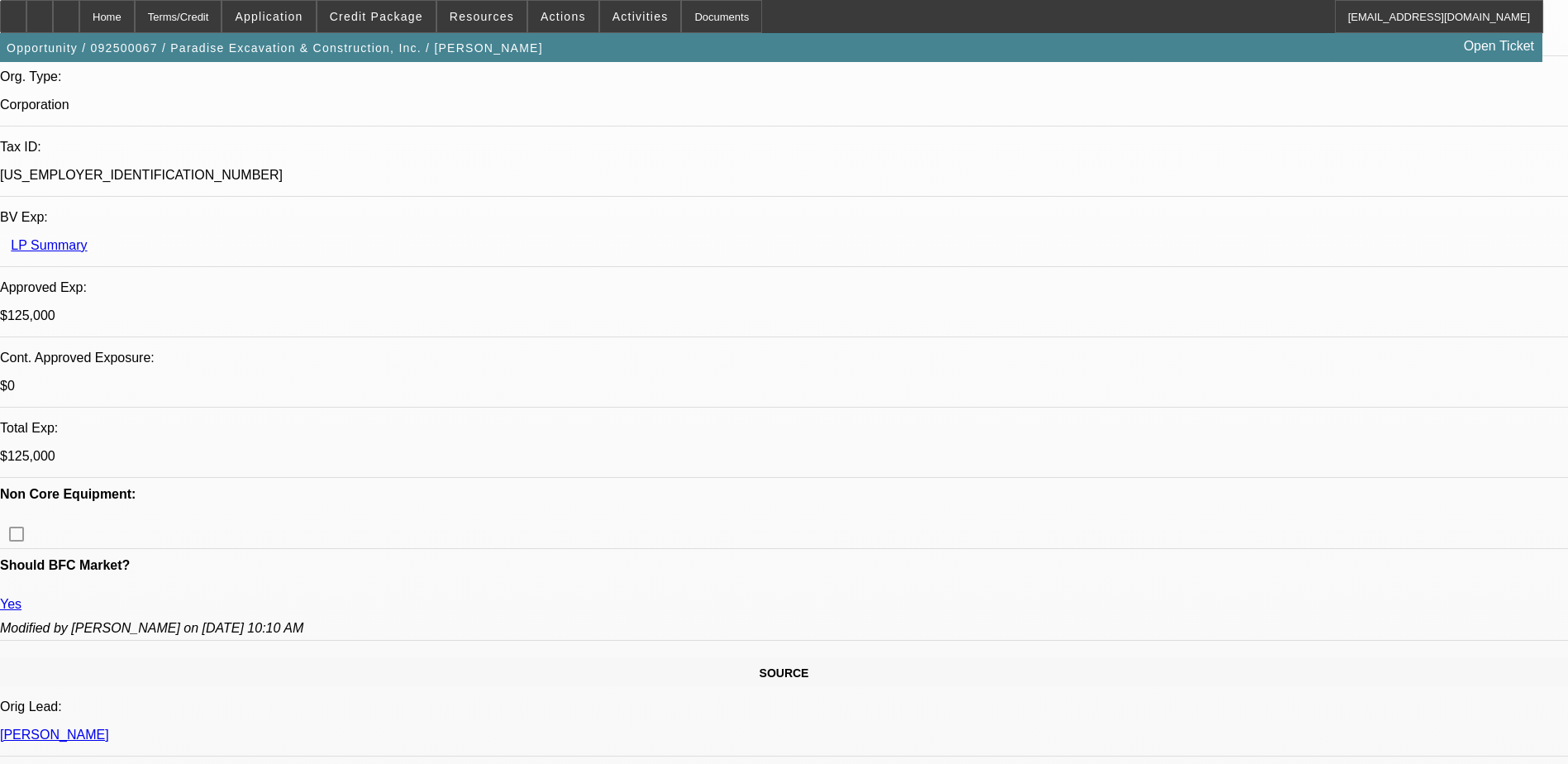
scroll to position [0, 0]
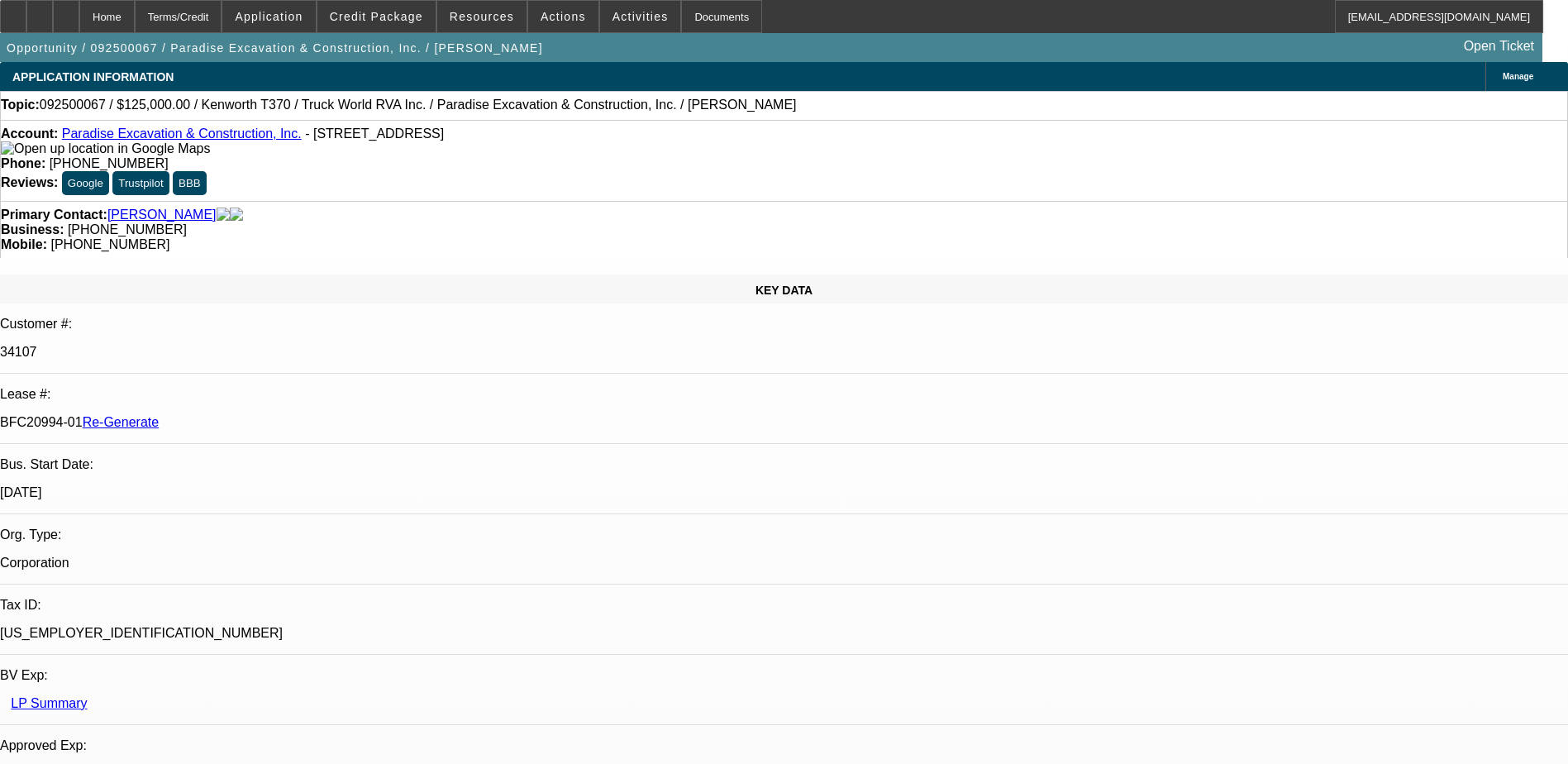
drag, startPoint x: 196, startPoint y: 280, endPoint x: 260, endPoint y: 277, distance: 64.1
click at [260, 415] on p "BFC20994-01 Re-Generate" at bounding box center [784, 423] width 1568 height 15
copy p "BFC20994-01"
